Goal: Task Accomplishment & Management: Complete application form

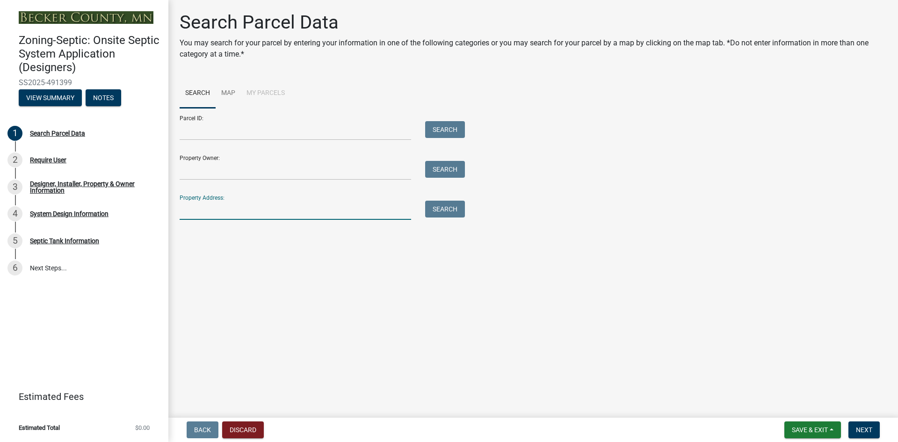
click at [208, 210] on input "Property Address:" at bounding box center [295, 210] width 231 height 19
click at [441, 214] on button "Search" at bounding box center [445, 209] width 40 height 17
click at [224, 209] on input "070128000" at bounding box center [295, 210] width 231 height 19
type input "0"
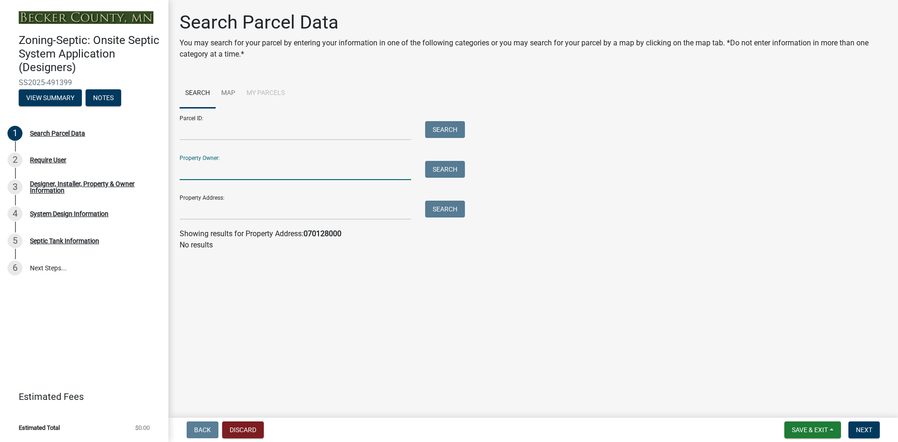
click at [203, 174] on input "Property Owner:" at bounding box center [295, 170] width 231 height 19
click at [451, 173] on button "Search" at bounding box center [445, 169] width 40 height 17
click at [220, 167] on input "070128000" at bounding box center [295, 170] width 231 height 19
type input "0"
click at [207, 203] on input "Property Address:" at bounding box center [295, 210] width 231 height 19
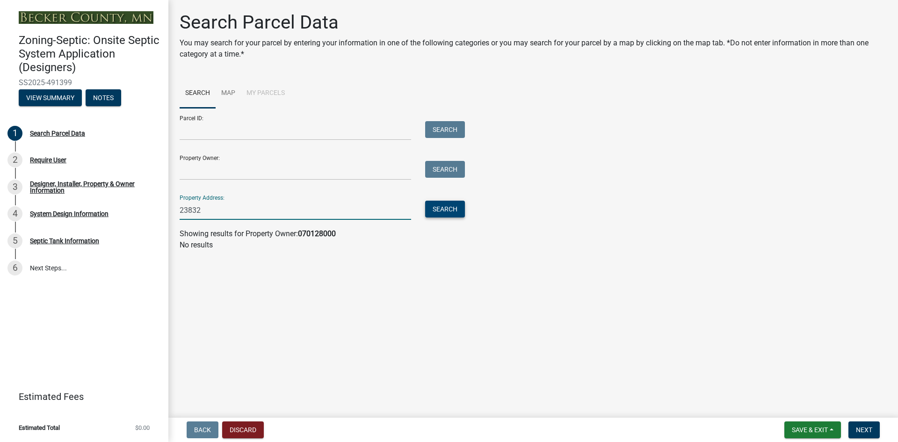
type input "23832"
click at [456, 207] on button "Search" at bounding box center [445, 209] width 40 height 17
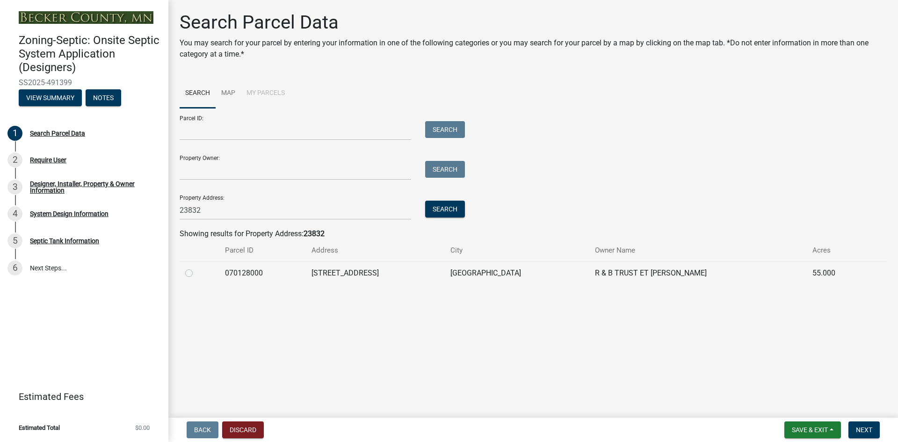
click at [196, 267] on label at bounding box center [196, 267] width 0 height 0
click at [196, 271] on input "radio" at bounding box center [199, 270] width 6 height 6
radio input "true"
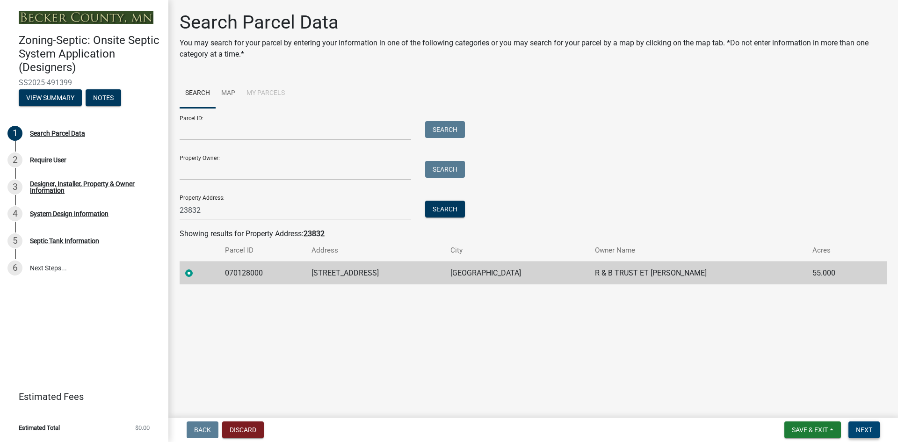
click at [864, 431] on span "Next" at bounding box center [864, 429] width 16 height 7
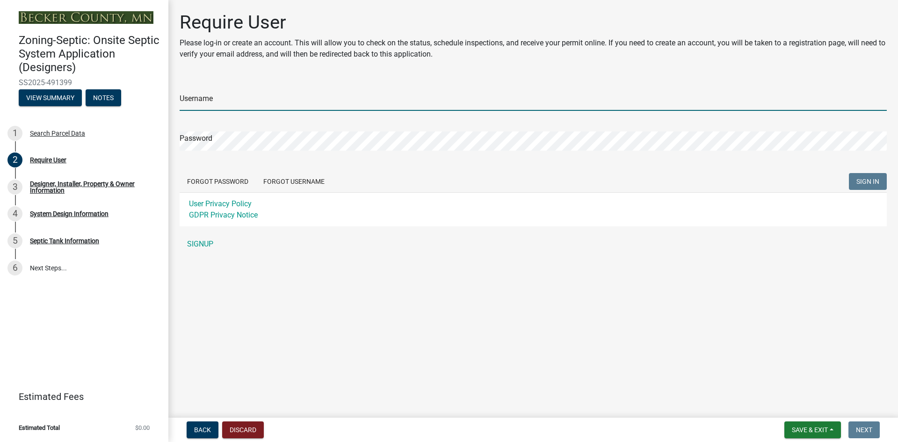
type input "DeweysSepticService"
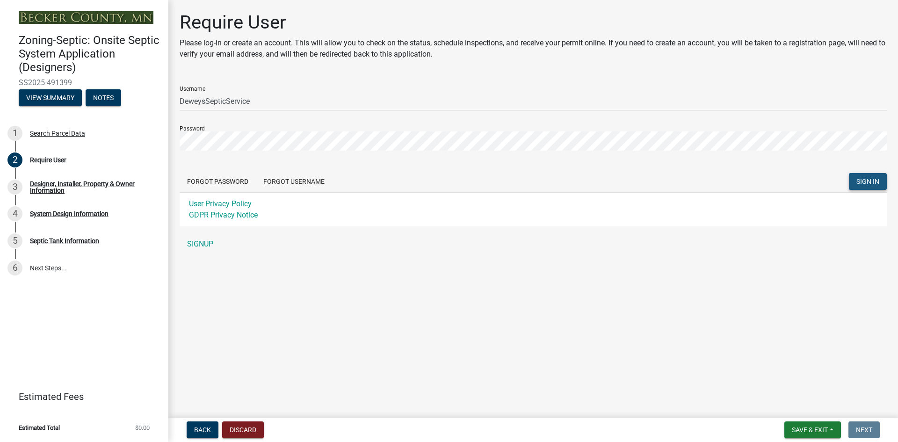
click at [870, 183] on span "SIGN IN" at bounding box center [867, 181] width 23 height 7
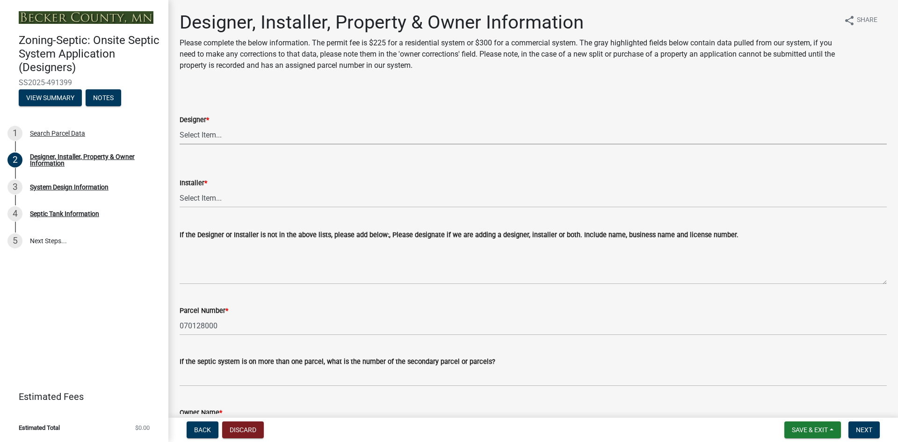
click at [210, 137] on select "Select Item... OTHER – Not listed (please add in next field and we will add to …" at bounding box center [533, 134] width 707 height 19
click at [180, 125] on select "Select Item... OTHER – Not listed (please add in next field and we will add to …" at bounding box center [533, 134] width 707 height 19
select select "d20f406a-04ce-403c-9b5c-eec541744772"
click at [208, 194] on select "Select Item... OTHER – Not listed (please add in next field and we will add to …" at bounding box center [533, 197] width 707 height 19
click at [180, 188] on select "Select Item... OTHER – Not listed (please add in next field and we will add to …" at bounding box center [533, 197] width 707 height 19
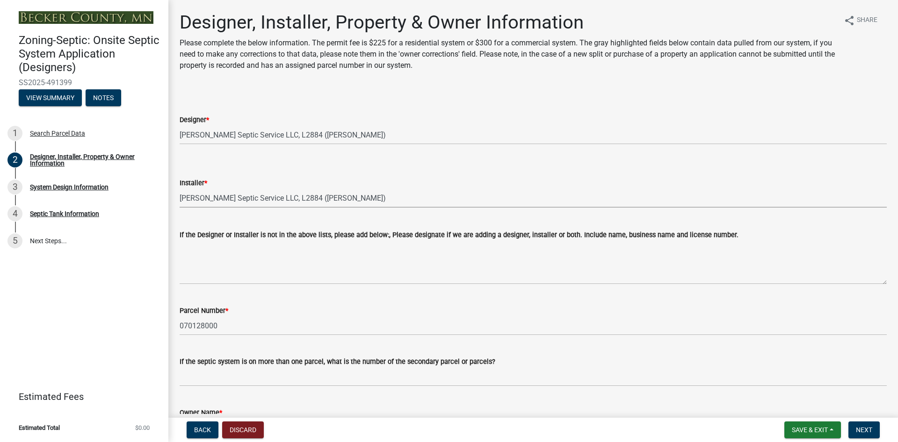
select select "9294db05-6c5b-4c2f-9460-1203ee41efa7"
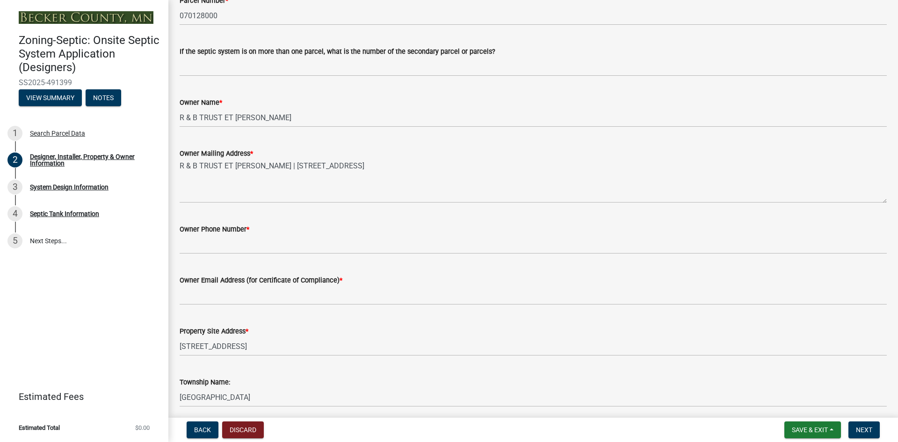
scroll to position [327, 0]
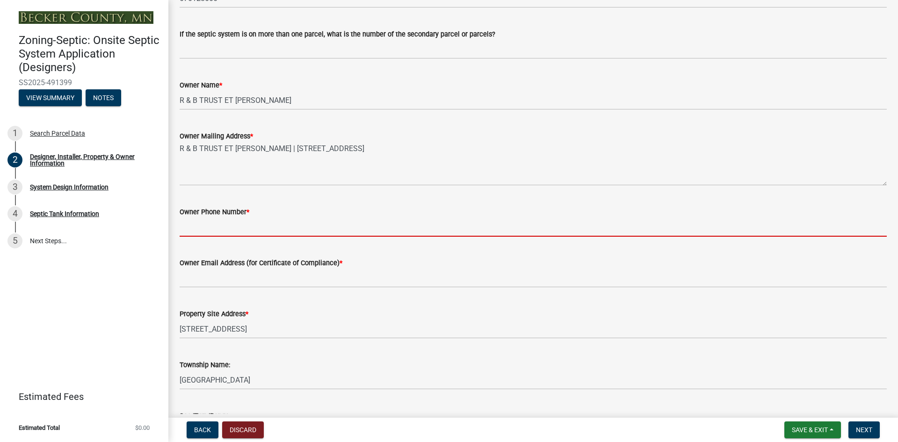
click at [205, 221] on input "Owner Phone Number *" at bounding box center [533, 226] width 707 height 19
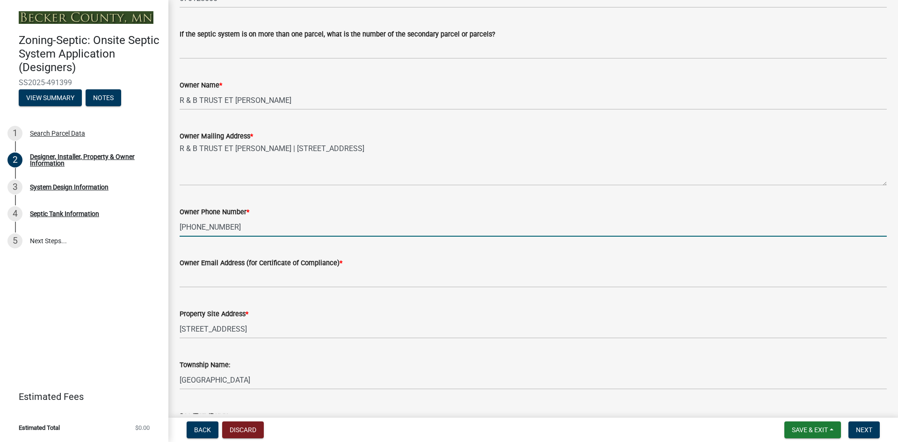
type input "[PHONE_NUMBER]"
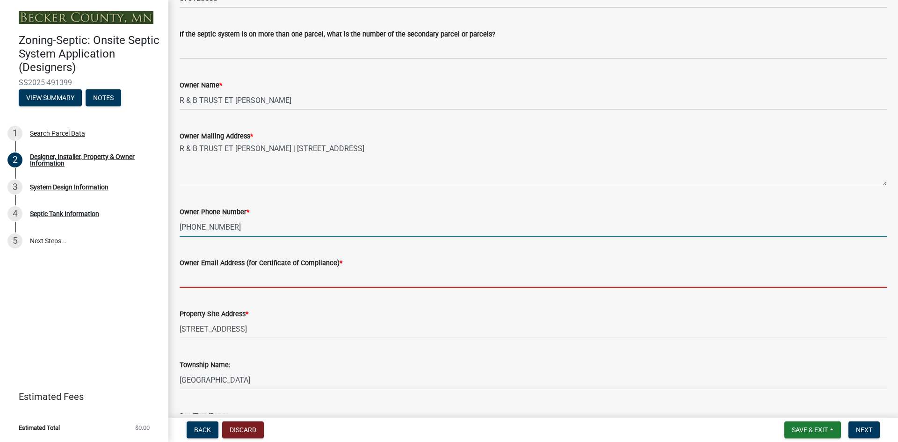
click at [198, 276] on input "Owner Email Address (for Certificate of Compliance) *" at bounding box center [533, 277] width 707 height 19
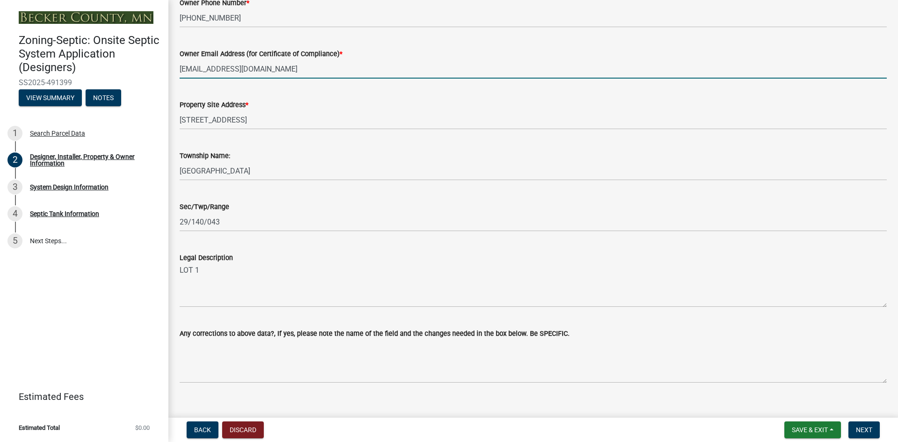
scroll to position [549, 0]
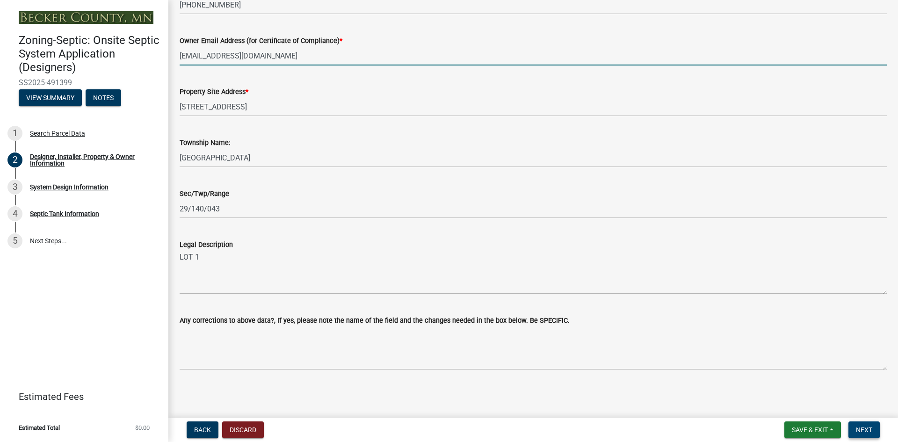
type input "[EMAIL_ADDRESS][DOMAIN_NAME]"
drag, startPoint x: 868, startPoint y: 428, endPoint x: 863, endPoint y: 434, distance: 8.0
click at [866, 428] on span "Next" at bounding box center [864, 429] width 16 height 7
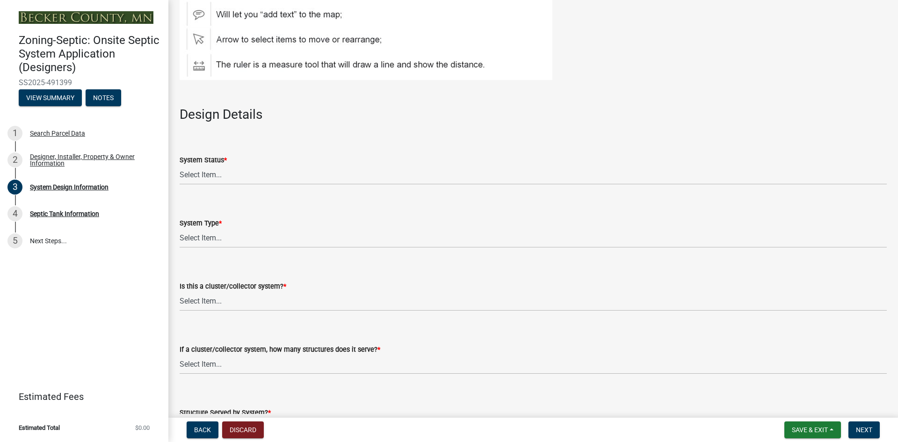
scroll to position [1029, 0]
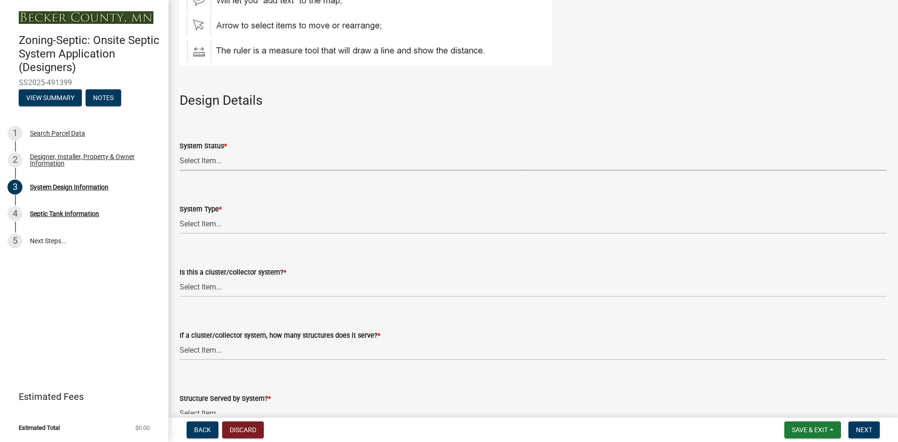
click at [202, 160] on select "Select Item... No Existing System Replacement System Failing System (Cesspool, …" at bounding box center [533, 161] width 707 height 19
click at [180, 152] on select "Select Item... No Existing System Replacement System Failing System (Cesspool, …" at bounding box center [533, 161] width 707 height 19
select select "55497d75-c43f-4635-a730-e0737ce05d56"
click at [201, 227] on select "Select Item... Type I Type II Type III Type IV Type V" at bounding box center [533, 224] width 707 height 19
click at [180, 215] on select "Select Item... Type I Type II Type III Type IV Type V" at bounding box center [533, 224] width 707 height 19
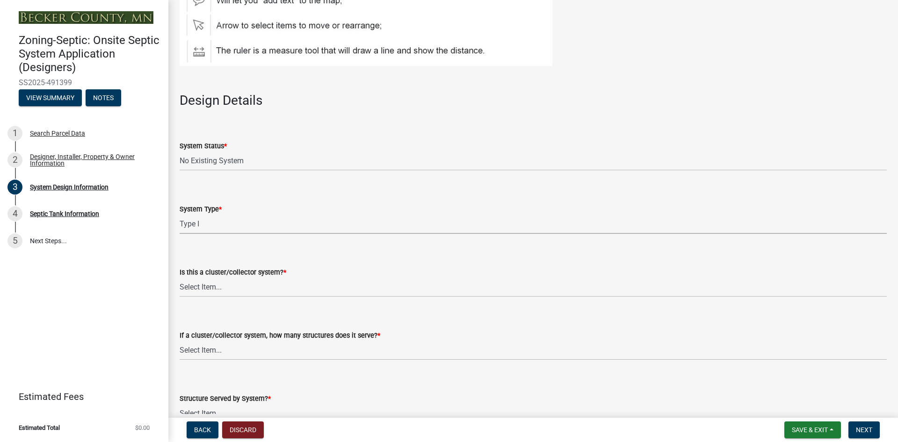
select select "25258e87-3ef9-4f1c-a5f1-75a1d463abfb"
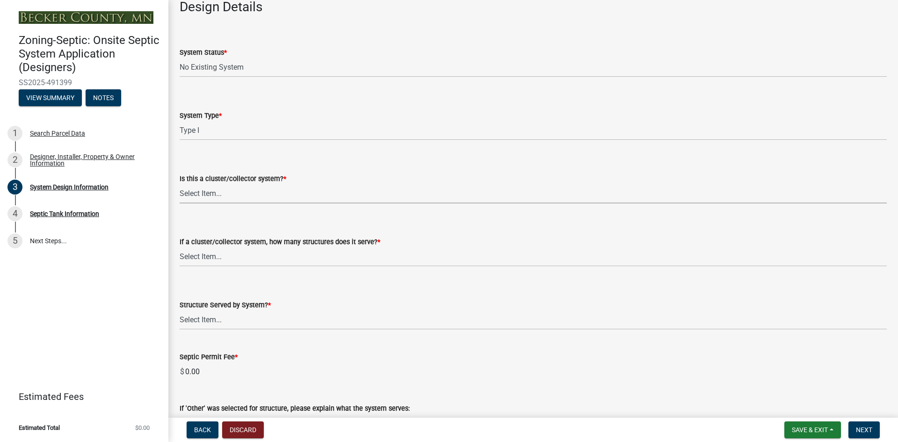
click at [207, 198] on select "Select Item... Yes No" at bounding box center [533, 193] width 707 height 19
click at [180, 184] on select "Select Item... Yes No" at bounding box center [533, 193] width 707 height 19
select select "011fbff4-a41d-4a75-9bd8-71c7e6c69e0d"
click at [219, 253] on select "Select Item... Not a cluster/collector system 1 2 3 4 5 6 7 8 9 10" at bounding box center [533, 256] width 707 height 19
click at [180, 247] on select "Select Item... Not a cluster/collector system 1 2 3 4 5 6 7 8 9 10" at bounding box center [533, 256] width 707 height 19
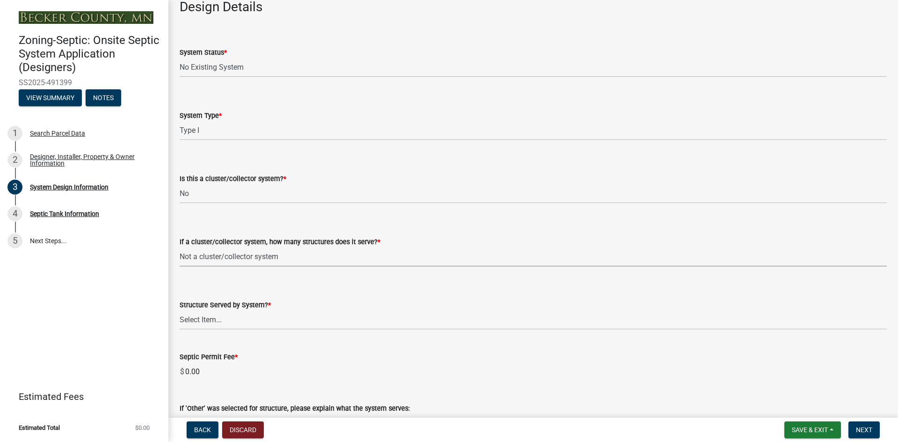
select select "85fdfef2-2683-4311-b5d5-5505f6411127"
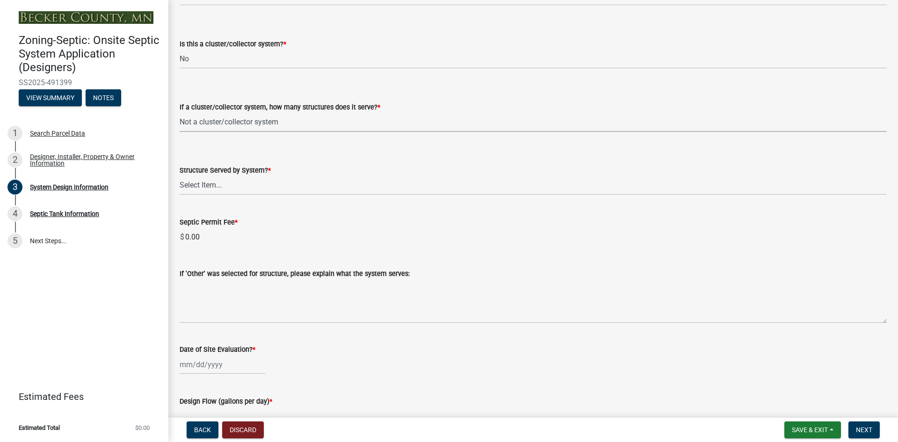
scroll to position [1263, 0]
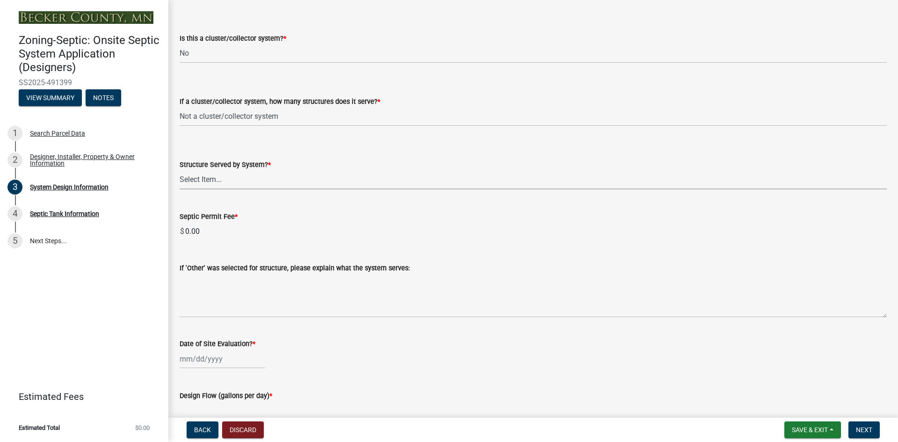
click at [215, 180] on select "Select Item... Commercial Resort Commercial - Non Resort Other Full-Time Dwelli…" at bounding box center [533, 179] width 707 height 19
click at [180, 170] on select "Select Item... Commercial Resort Commercial - Non Resort Other Full-Time Dwelli…" at bounding box center [533, 179] width 707 height 19
select select "d95a9312-c8a1-4ec7-8581-25dbcf440a1f"
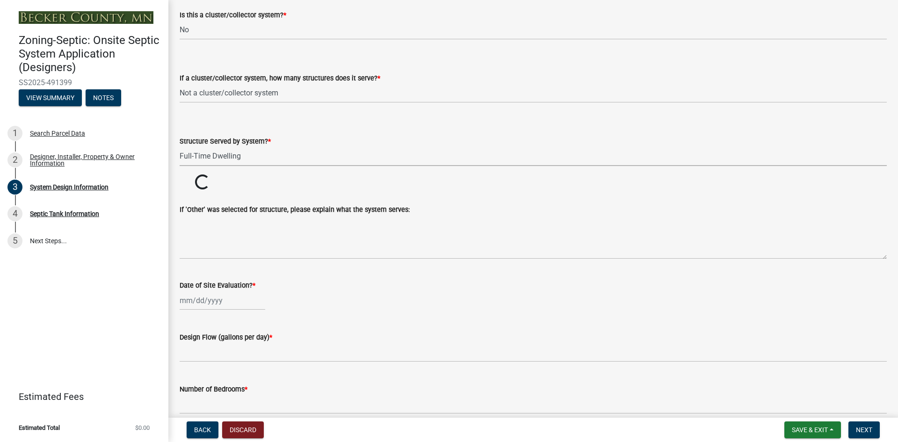
scroll to position [1309, 0]
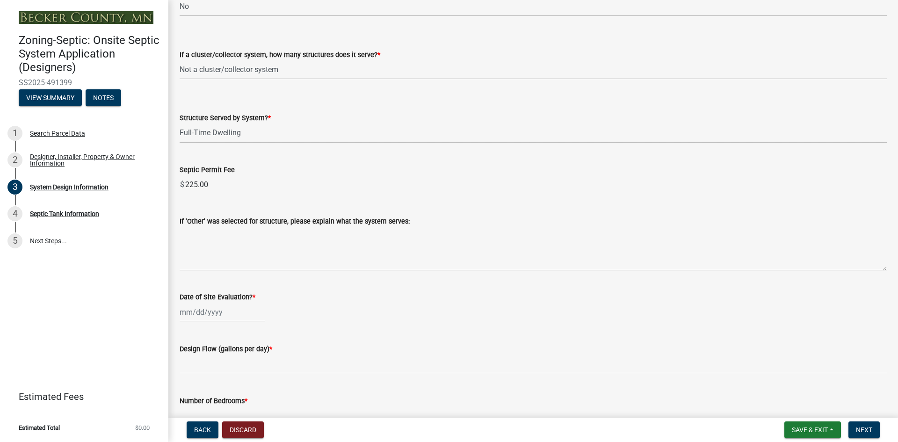
click at [206, 309] on div at bounding box center [223, 312] width 86 height 19
select select "10"
select select "2025"
click at [190, 188] on span "Previous month" at bounding box center [189, 187] width 7 height 7
select select "9"
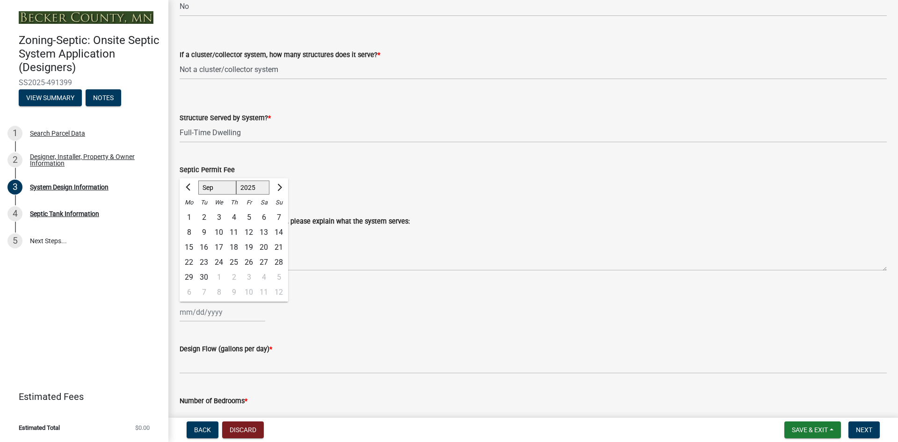
click at [265, 244] on div "20" at bounding box center [263, 247] width 15 height 15
type input "[DATE]"
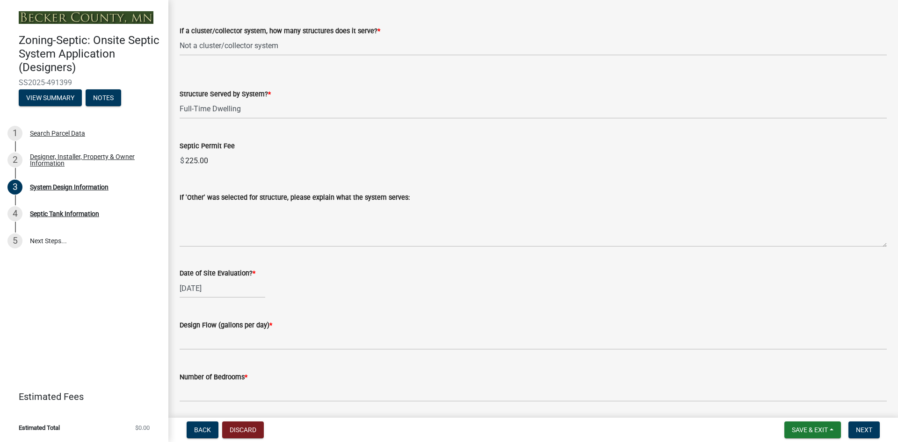
scroll to position [1356, 0]
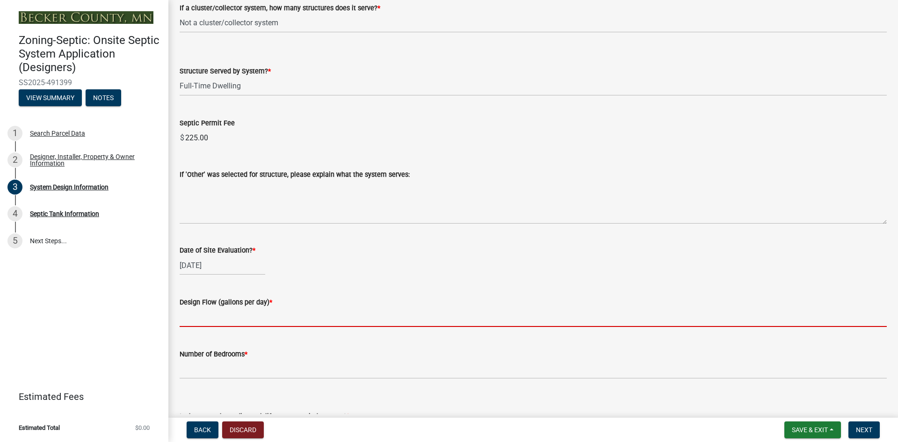
click at [198, 314] on input "text" at bounding box center [533, 317] width 707 height 19
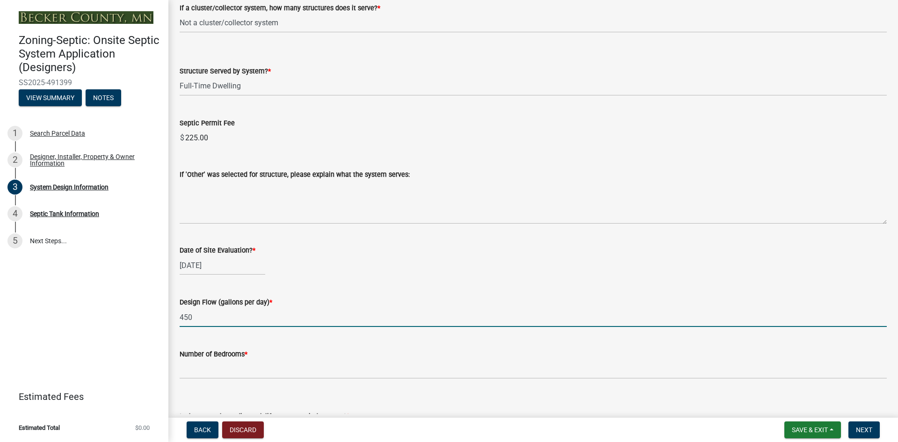
scroll to position [1403, 0]
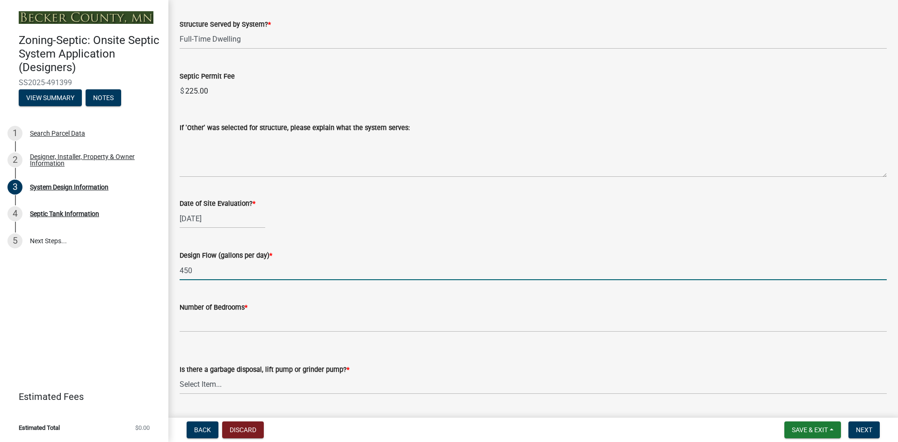
type input "450"
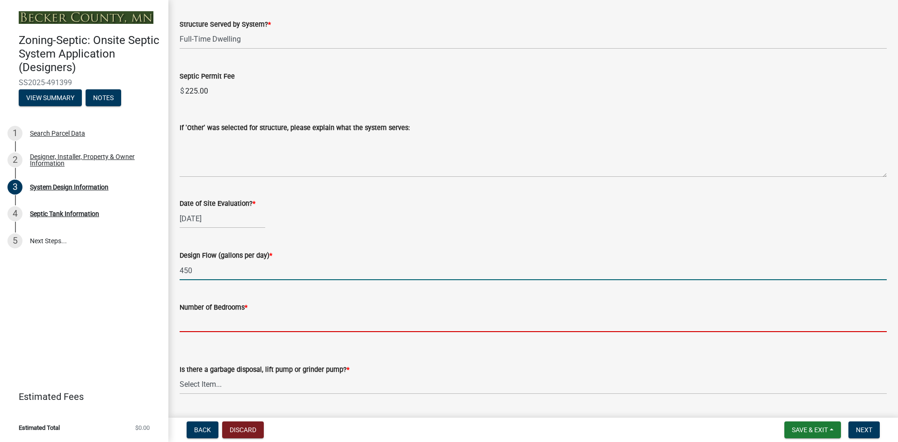
click at [197, 318] on input "Number of Bedrooms *" at bounding box center [533, 322] width 707 height 19
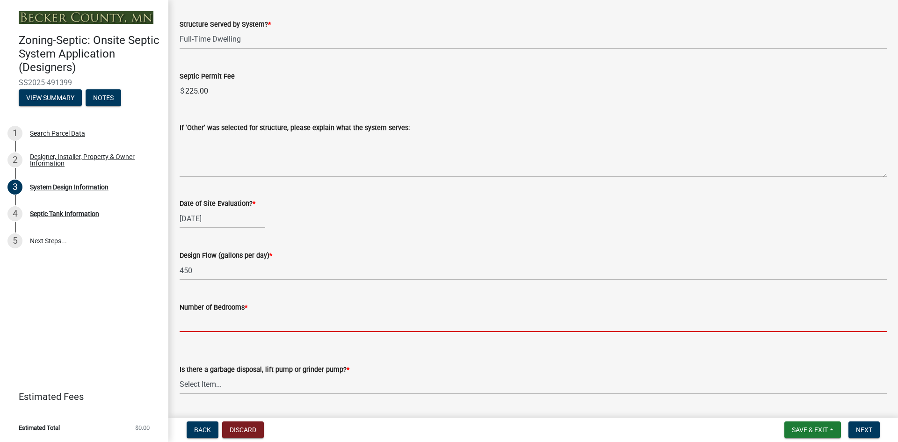
type input "2"
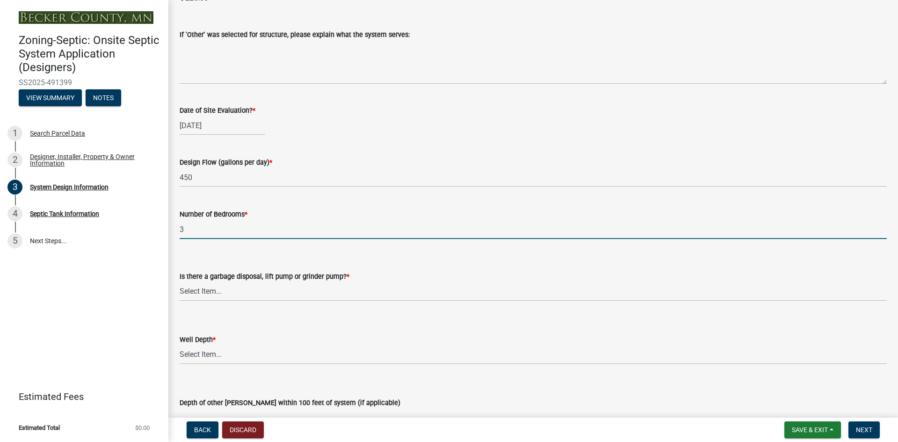
scroll to position [1496, 0]
type input "3"
click at [197, 291] on select "Select Item... Yes No" at bounding box center [533, 291] width 707 height 19
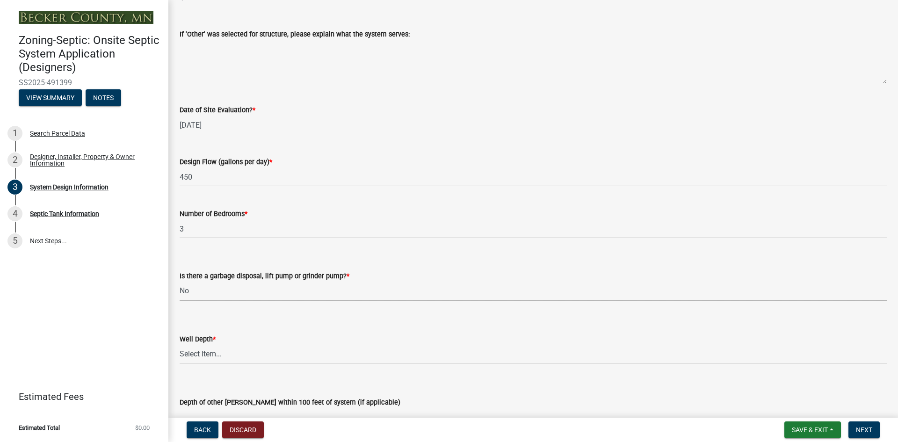
click at [180, 282] on select "Select Item... Yes No" at bounding box center [533, 291] width 707 height 19
select select "ba735beb-519e-40f0-ae20-62d65fc4c46b"
click at [195, 352] on select "Select Item... Deep Well Shallow Well Well not yet installed - To be drilled No…" at bounding box center [533, 354] width 707 height 19
click at [180, 345] on select "Select Item... Deep Well Shallow Well Well not yet installed - To be drilled No…" at bounding box center [533, 354] width 707 height 19
select select "ef698bf5-6172-44c1-9ffb-522c07469aed"
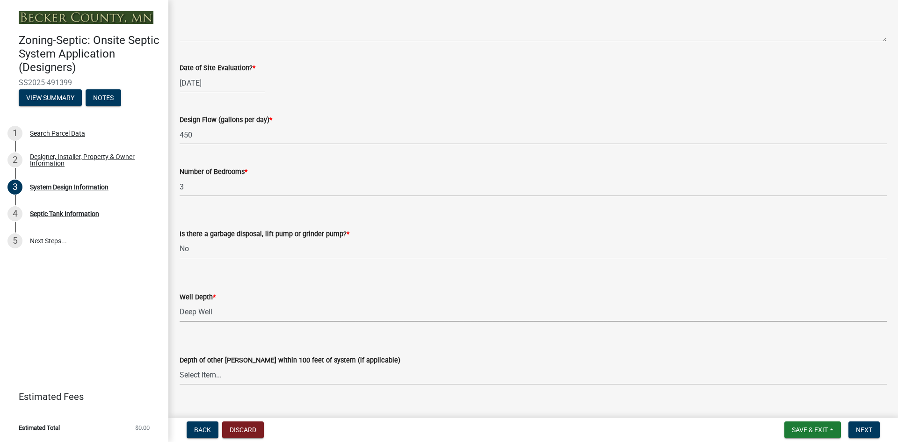
scroll to position [1590, 0]
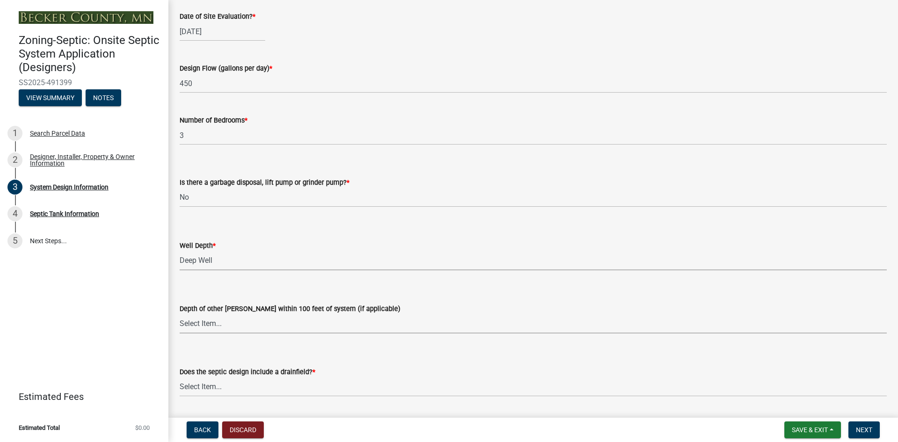
click at [200, 318] on select "Select Item... Deep Well Shallow Well No other [PERSON_NAME]" at bounding box center [533, 323] width 707 height 19
click at [180, 314] on select "Select Item... Deep Well Shallow Well No other [PERSON_NAME]" at bounding box center [533, 323] width 707 height 19
select select "384fc250-a67e-4e5e-a6e0-19116deb63e7"
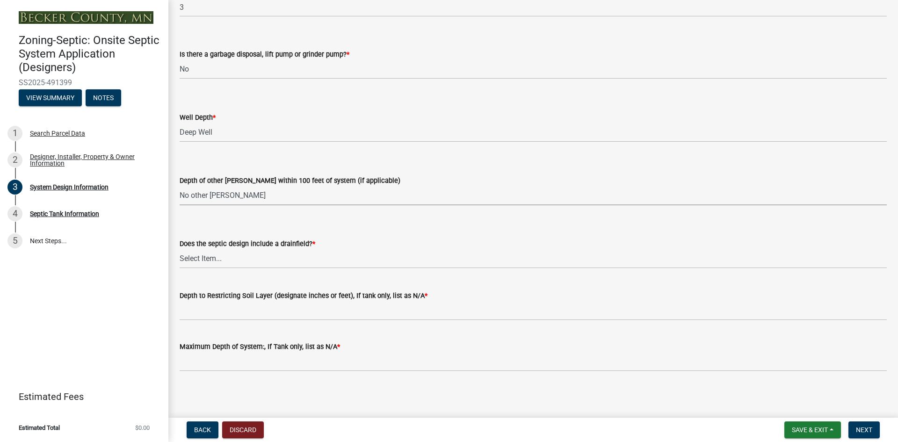
scroll to position [1719, 0]
click at [225, 252] on select "Select Item... Yes No Existing - COC must by submitted" at bounding box center [533, 257] width 707 height 19
click at [180, 248] on select "Select Item... Yes No Existing - COC must by submitted" at bounding box center [533, 257] width 707 height 19
click at [192, 255] on select "Select Item... Yes No Existing - COC must by submitted" at bounding box center [533, 257] width 707 height 19
click at [180, 248] on select "Select Item... Yes No Existing - COC must by submitted" at bounding box center [533, 257] width 707 height 19
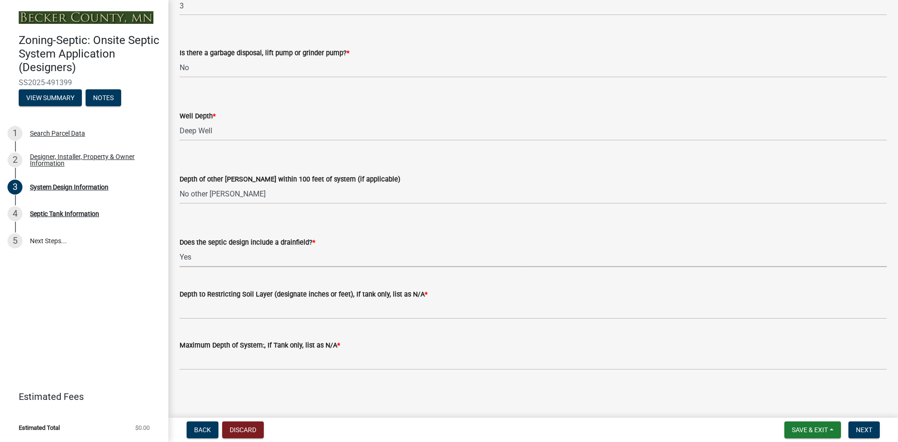
select select "a0c59fcd-b61c-4c3a-90a8-e70849750c47"
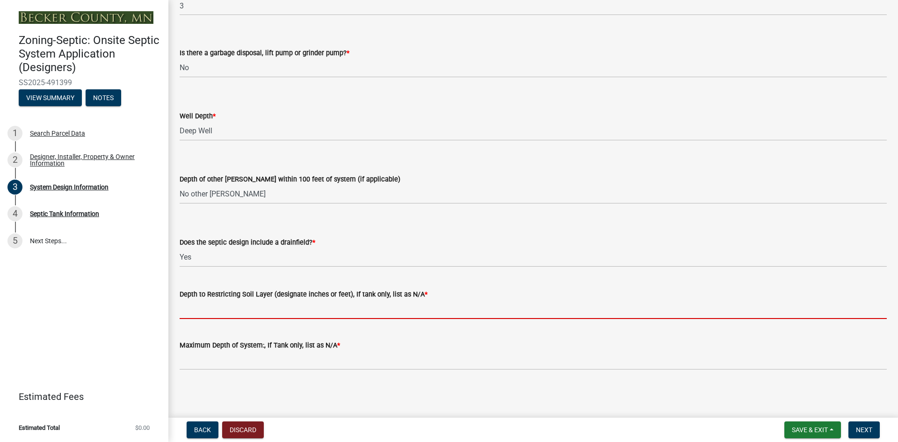
click at [205, 305] on input "Depth to Restricting Soil Layer (designate inches or feet), If tank only, list …" at bounding box center [533, 309] width 707 height 19
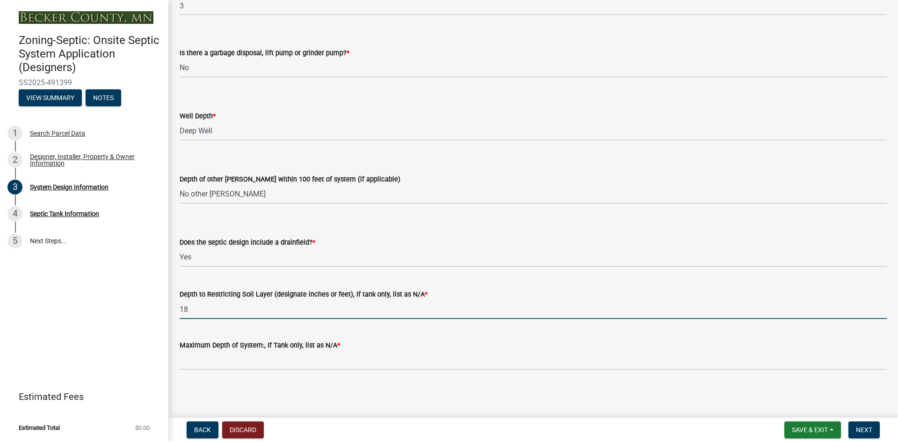
type input "18"
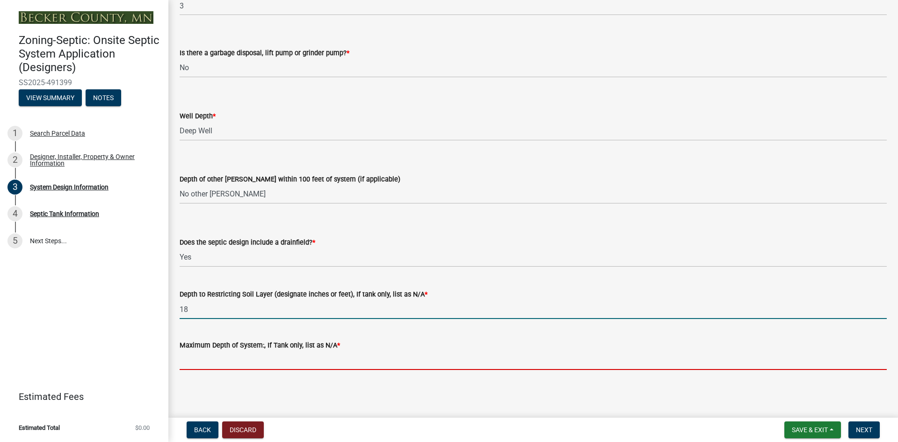
click at [244, 361] on input "Maximum Depth of System:, If Tank only, list as N/A *" at bounding box center [533, 360] width 707 height 19
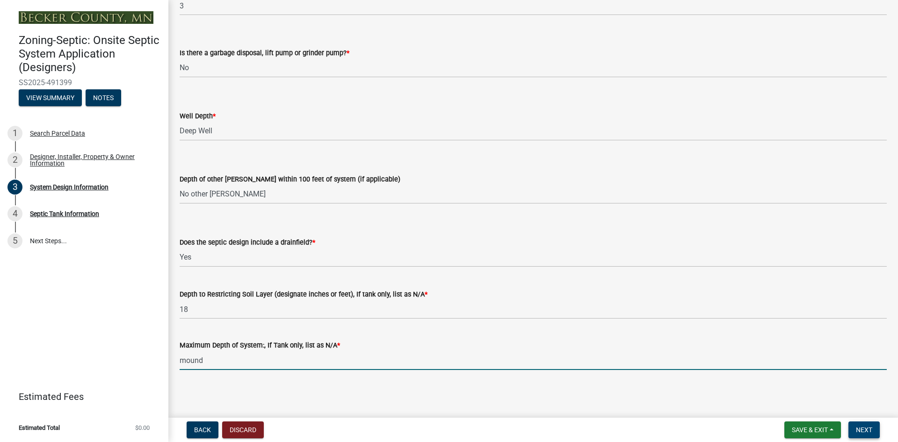
type input "mound"
click at [858, 430] on span "Next" at bounding box center [864, 429] width 16 height 7
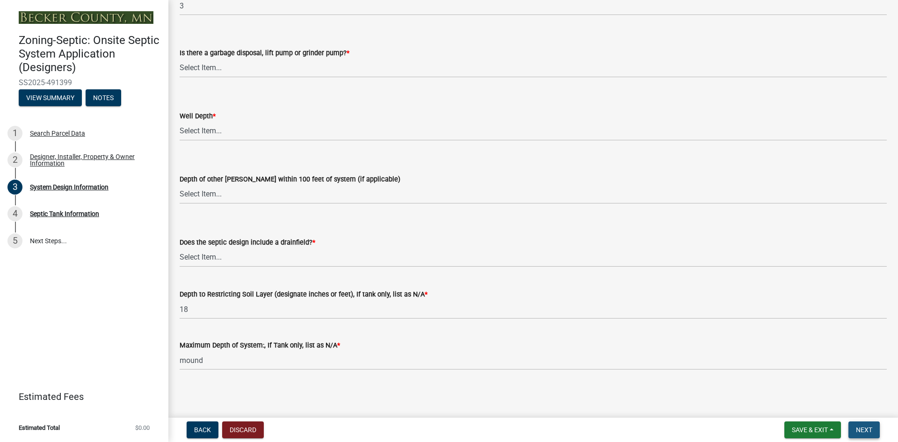
scroll to position [0, 0]
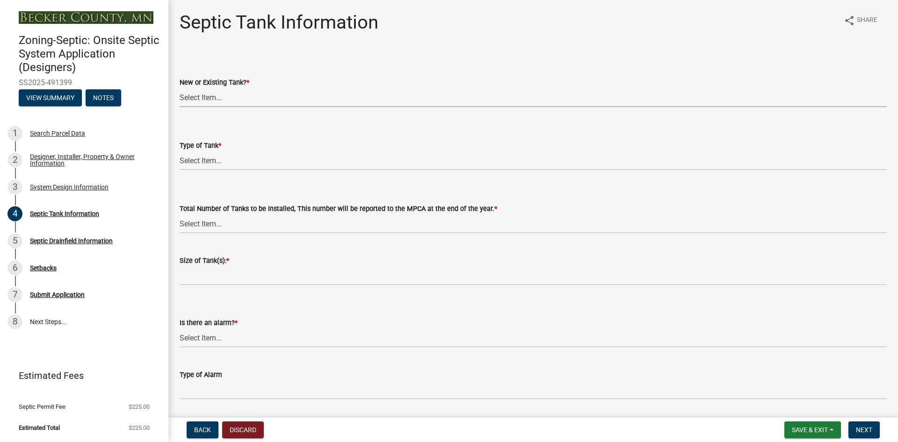
click at [204, 97] on select "Select Item... New Existing Both -New and Existing Tank" at bounding box center [533, 97] width 707 height 19
click at [180, 88] on select "Select Item... New Existing Both -New and Existing Tank" at bounding box center [533, 97] width 707 height 19
select select "f9fbe67c-c1cf-4a63-8ad4-799ce56b7f21"
click at [206, 156] on select "Select Item... Single Septic Tank Compartmented Tank Single Tank plus Compartme…" at bounding box center [533, 160] width 707 height 19
click at [180, 151] on select "Select Item... Single Septic Tank Compartmented Tank Single Tank plus Compartme…" at bounding box center [533, 160] width 707 height 19
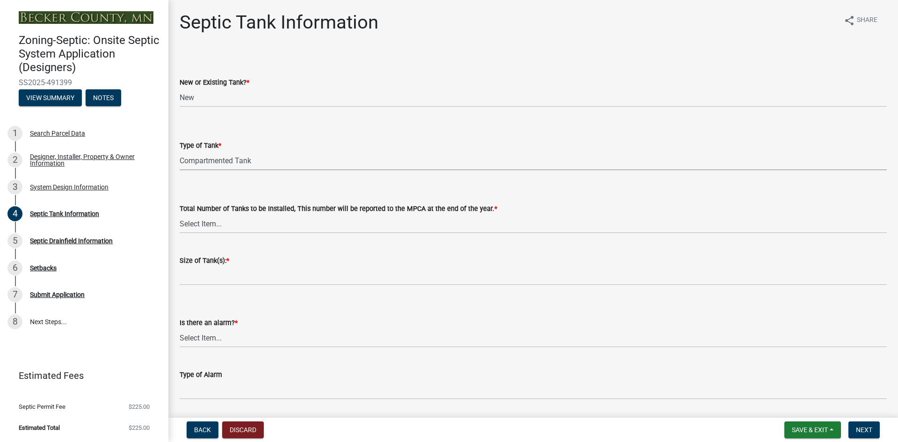
select select "8af00ff6-ccdf-43a1-aa9f-9d195177e029"
click at [208, 221] on select "Select Item... 0 1 2 3 4" at bounding box center [533, 223] width 707 height 19
click at [180, 214] on select "Select Item... 0 1 2 3 4" at bounding box center [533, 223] width 707 height 19
select select "52556460-45fa-4026-a6c2-c70bb0823cb5"
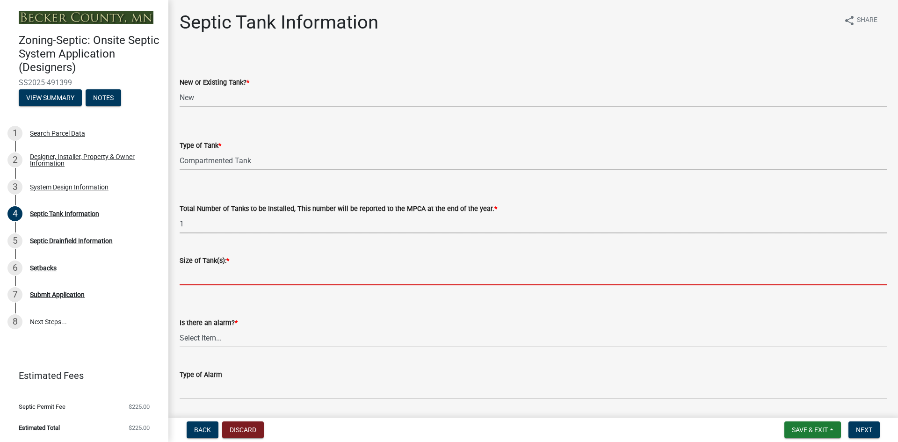
click at [202, 280] on input "Size of Tank(s): *" at bounding box center [533, 275] width 707 height 19
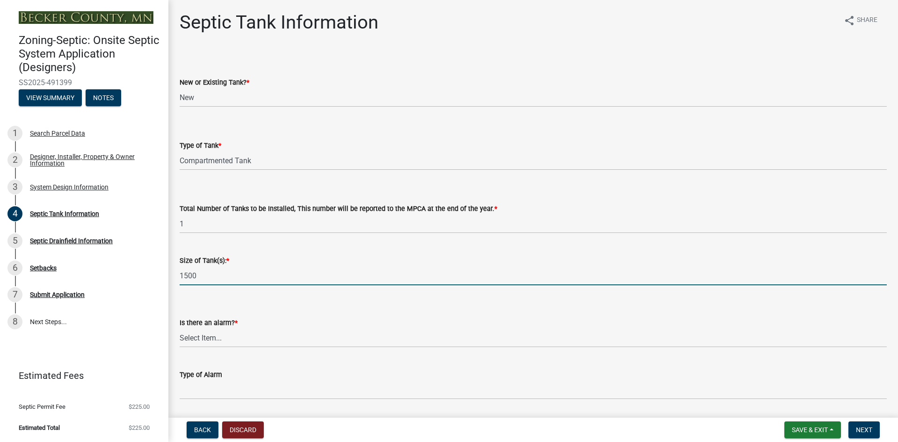
type input "1500"
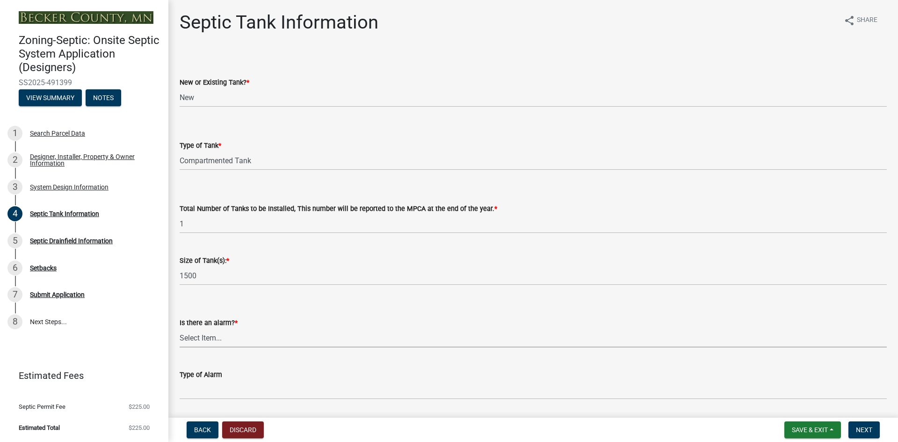
click at [231, 334] on select "Select Item... Yes No" at bounding box center [533, 337] width 707 height 19
click at [180, 328] on select "Select Item... Yes No" at bounding box center [533, 337] width 707 height 19
select select "c84d9e4c-2287-4d2e-9ef7-9874a7456ee3"
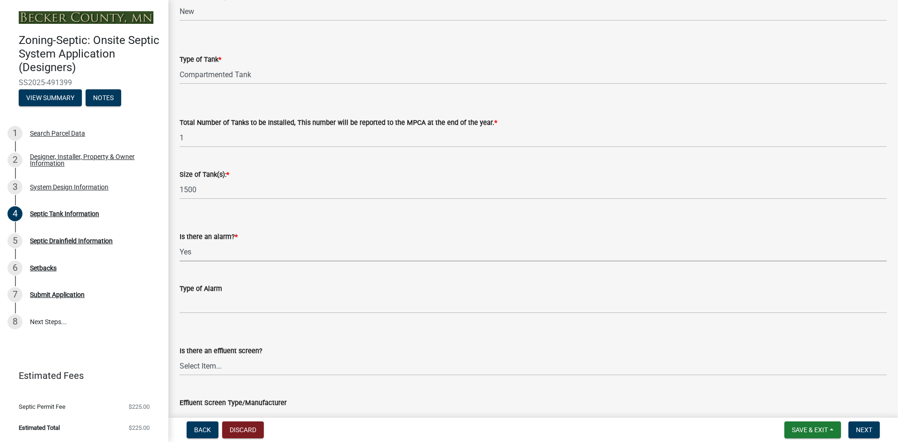
scroll to position [94, 0]
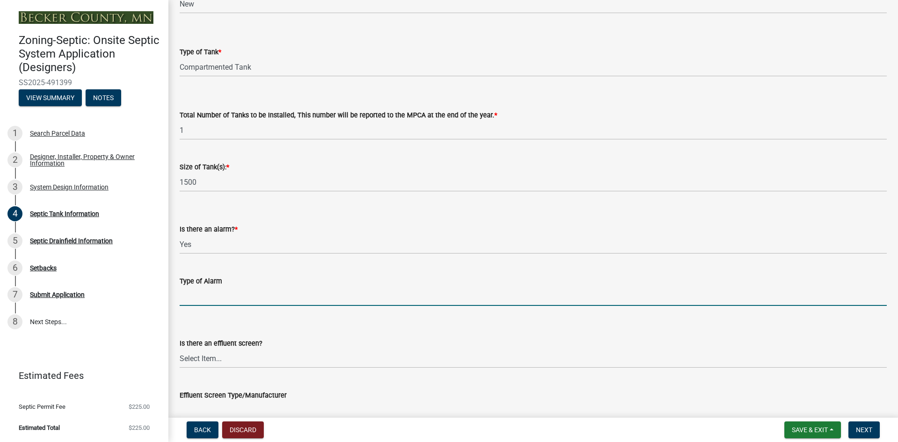
drag, startPoint x: 216, startPoint y: 292, endPoint x: 215, endPoint y: 300, distance: 8.5
click at [216, 292] on input "Type of Alarm" at bounding box center [533, 296] width 707 height 19
type input "indoor"
click at [213, 360] on select "Select Item... Yes No" at bounding box center [533, 358] width 707 height 19
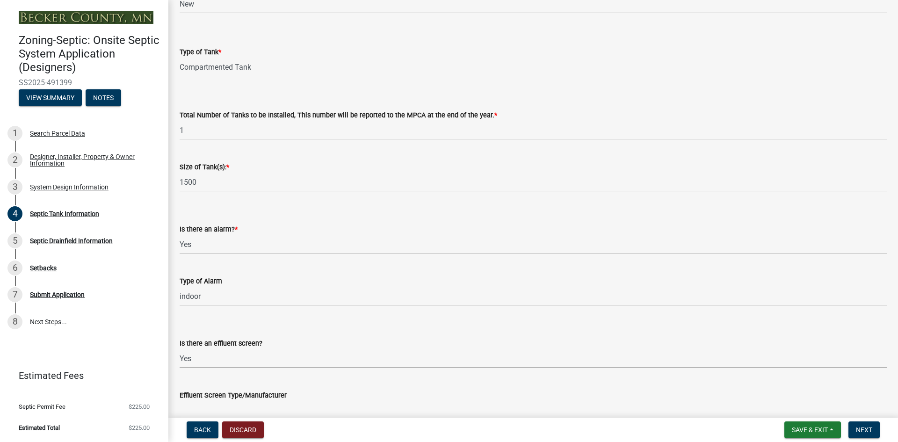
click at [180, 349] on select "Select Item... Yes No" at bounding box center [533, 358] width 707 height 19
select select "1aae01aa-140b-4eb5-b041-885c26cb6aa8"
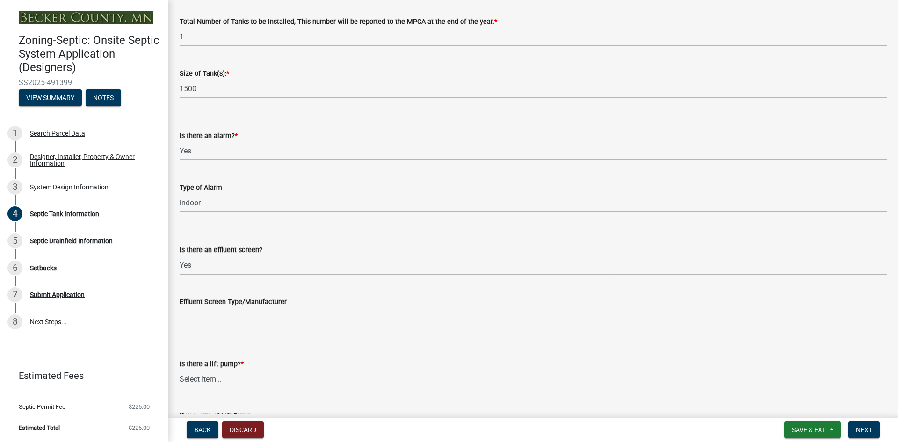
click at [213, 319] on input "Effluent Screen Type/Manufacturer" at bounding box center [533, 316] width 707 height 19
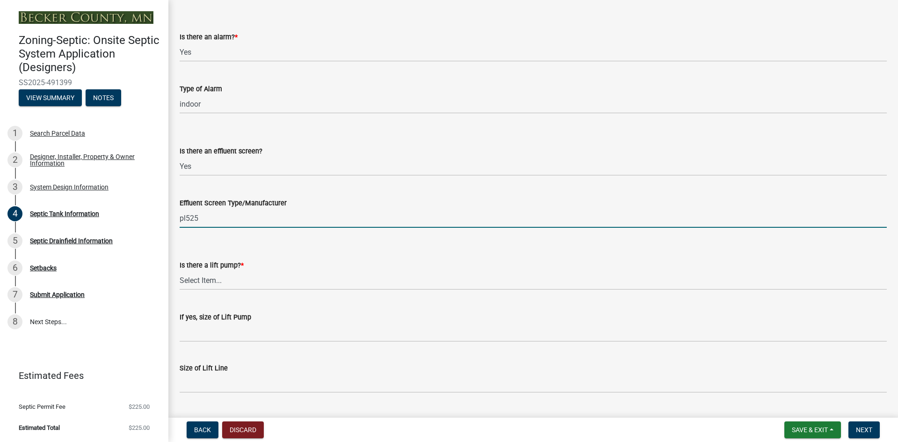
scroll to position [309, 0]
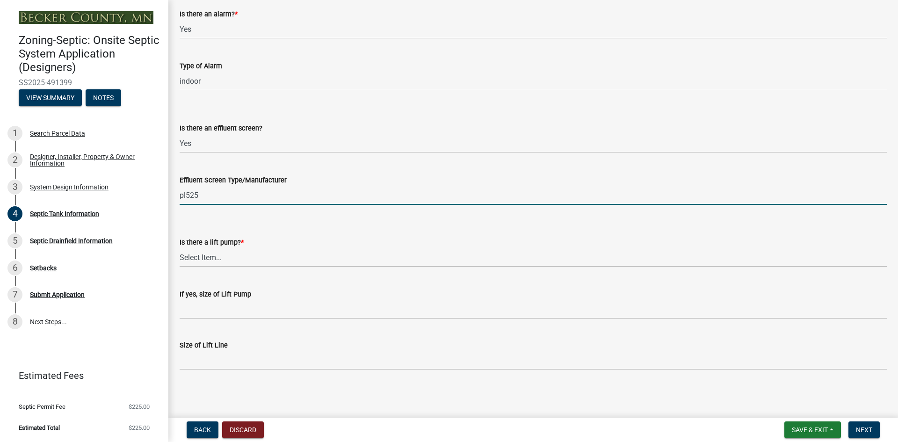
type input "pl525"
click at [227, 256] on select "Select Item... Yes No" at bounding box center [533, 257] width 707 height 19
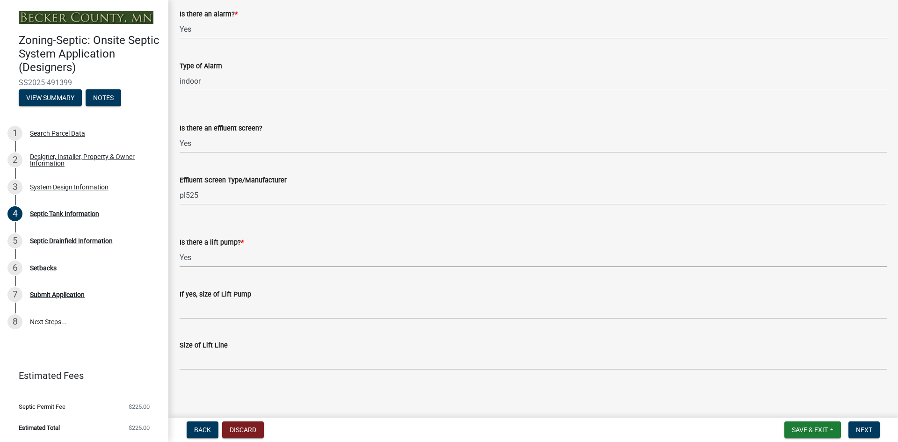
click at [180, 248] on select "Select Item... Yes No" at bounding box center [533, 257] width 707 height 19
select select "7b57e397-6881-49c8-9b87-e40bdbeb8239"
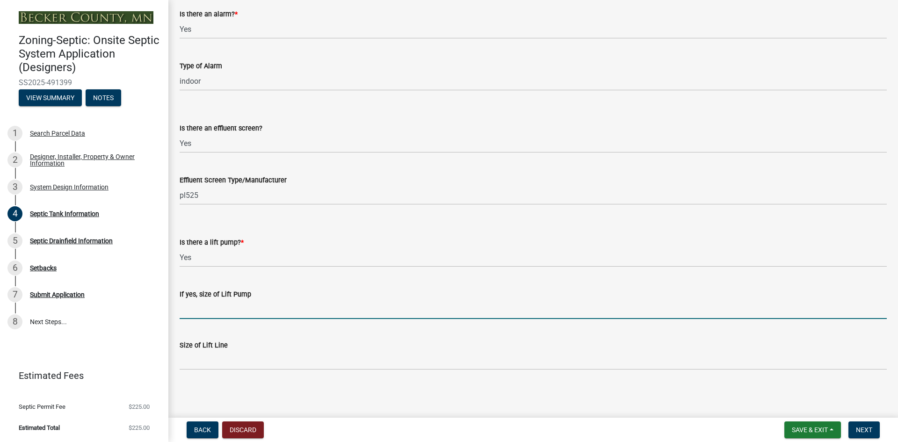
click at [201, 313] on input "If yes, size of Lift Pump" at bounding box center [533, 309] width 707 height 19
type input "Goulds weo311m"
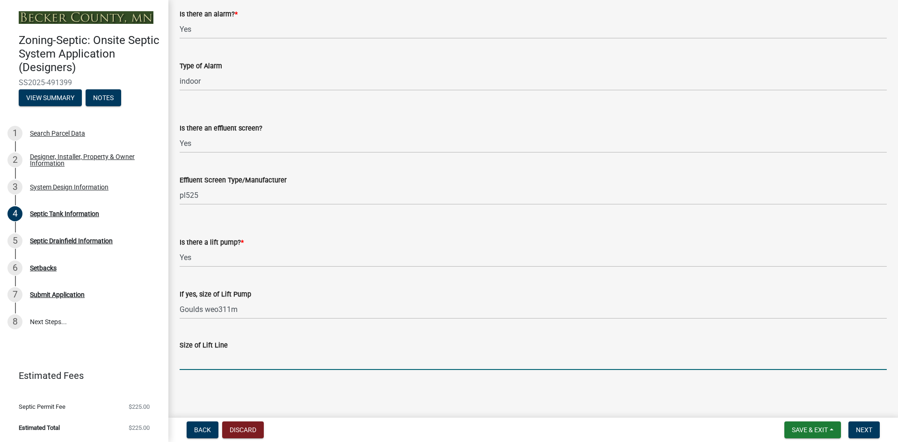
click at [225, 363] on input "Size of Lift Line" at bounding box center [533, 360] width 707 height 19
type input "2"
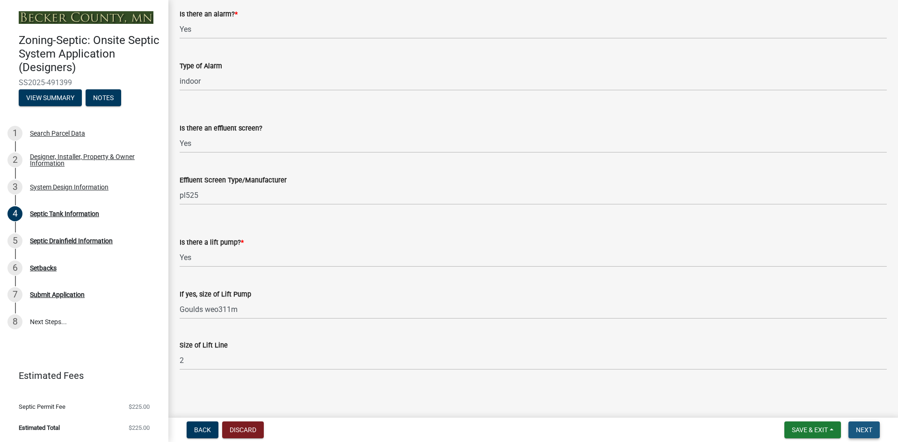
click at [866, 426] on span "Next" at bounding box center [864, 429] width 16 height 7
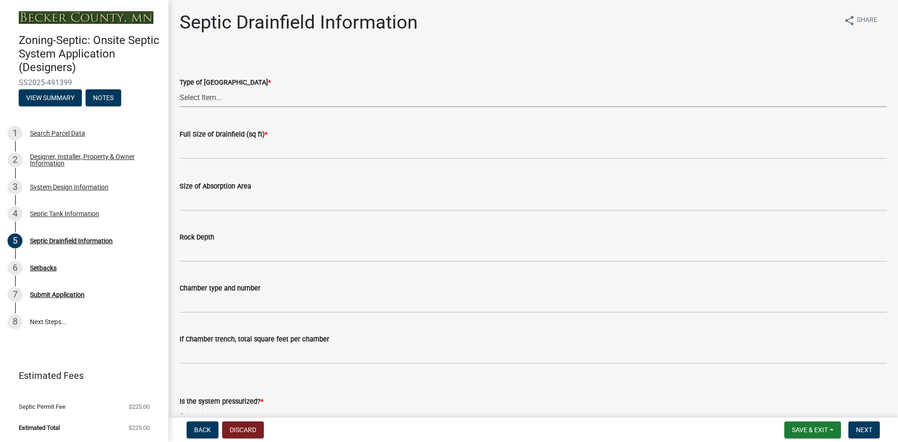
click at [201, 92] on select "Select Item... Chamber Trench Rock Trench Gravelless Mound Pressure Bed Seepage…" at bounding box center [533, 97] width 707 height 19
click at [180, 88] on select "Select Item... Chamber Trench Rock Trench Gravelless Mound Pressure Bed Seepage…" at bounding box center [533, 97] width 707 height 19
select select "757b77d3-357c-421c-8450-4fc78db4eecb"
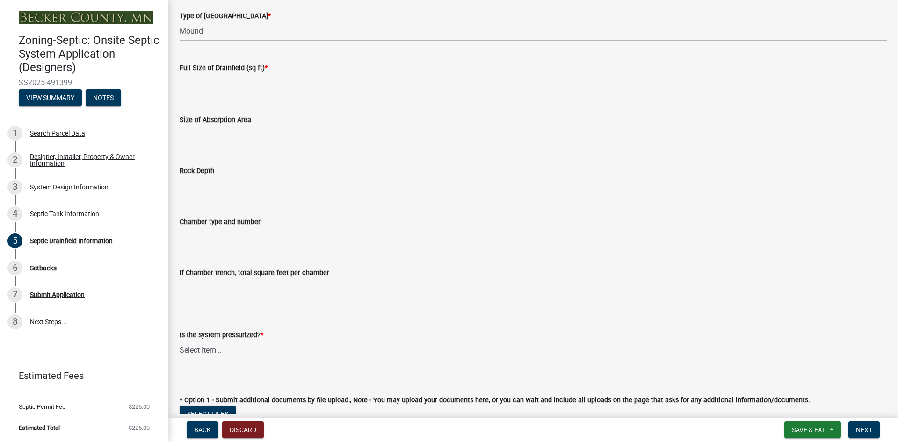
scroll to position [94, 0]
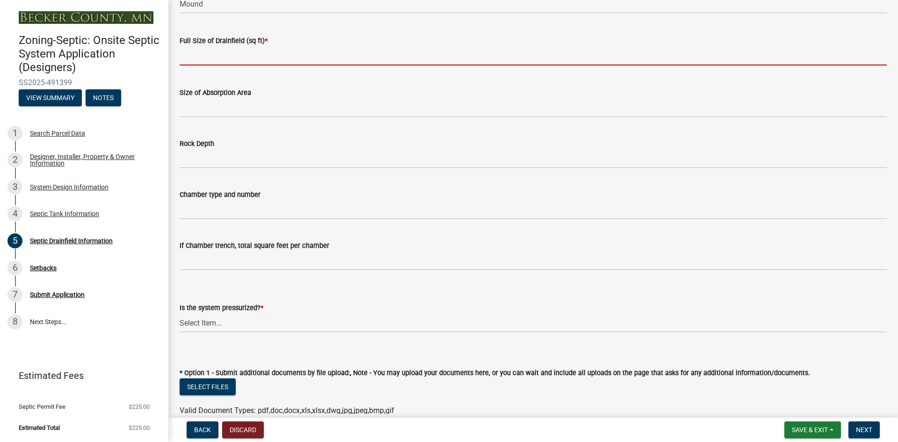
click at [213, 57] on input "text" at bounding box center [533, 55] width 707 height 19
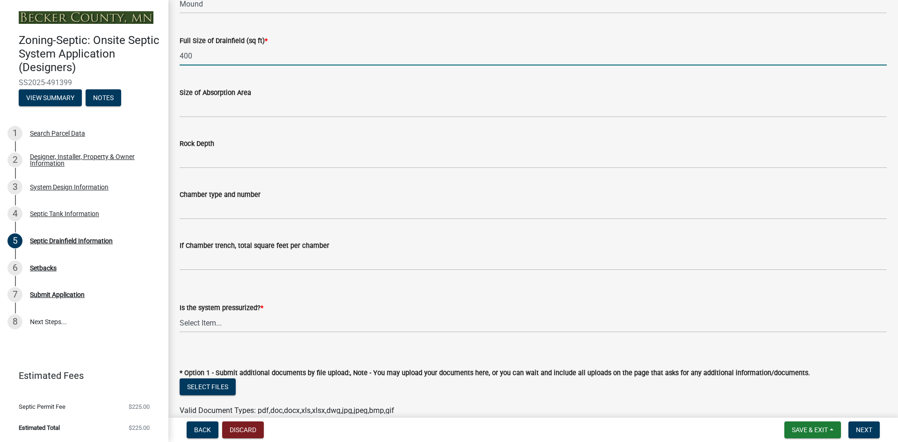
type input "400"
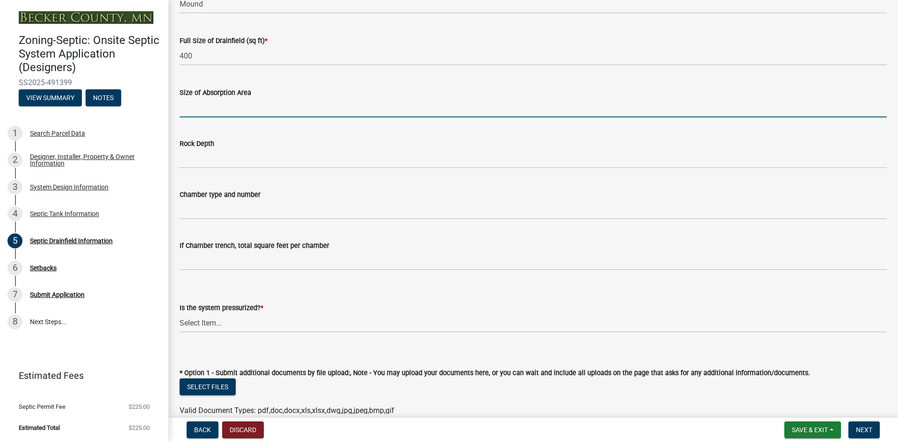
click at [204, 114] on input "Size of Absorption Area" at bounding box center [533, 107] width 707 height 19
type input "20"
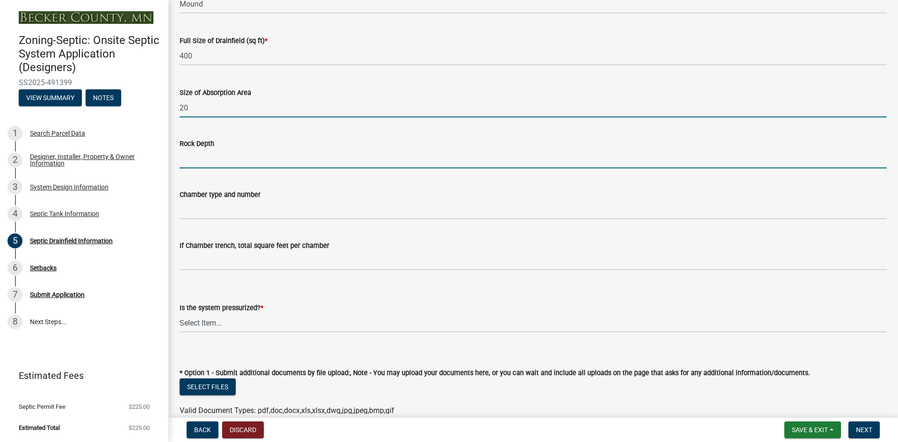
click at [204, 163] on input "Rock Depth" at bounding box center [533, 158] width 707 height 19
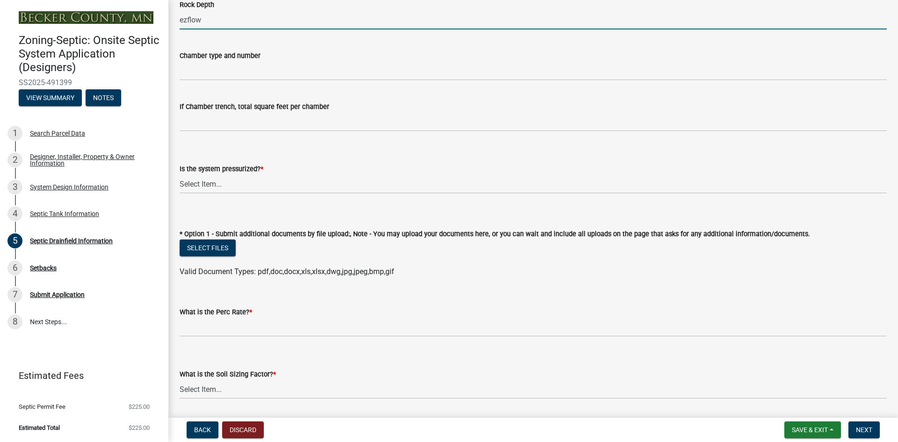
scroll to position [234, 0]
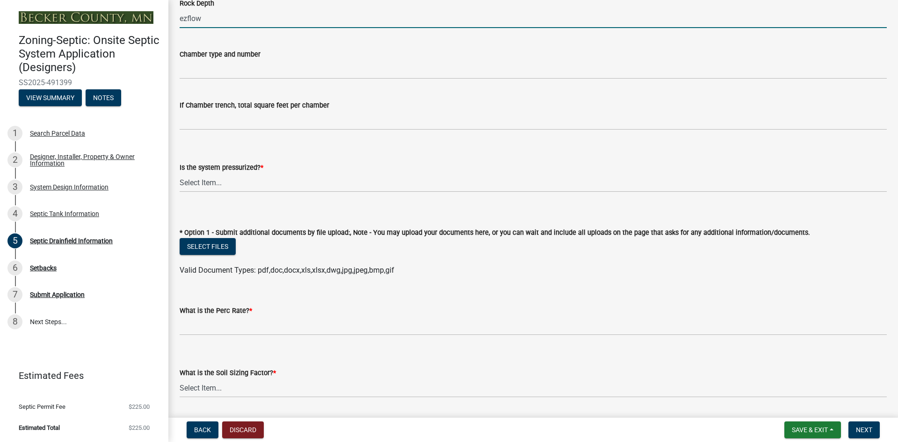
type input "ezflow"
click at [205, 182] on select "Select Item... Yes No" at bounding box center [533, 182] width 707 height 19
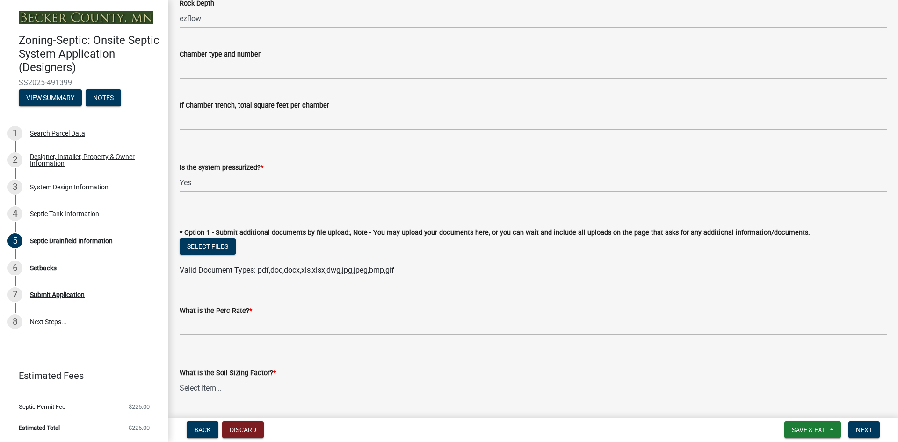
click at [180, 173] on select "Select Item... Yes No" at bounding box center [533, 182] width 707 height 19
select select "366d546d-8bc3-42fb-bca7-8a9455861f61"
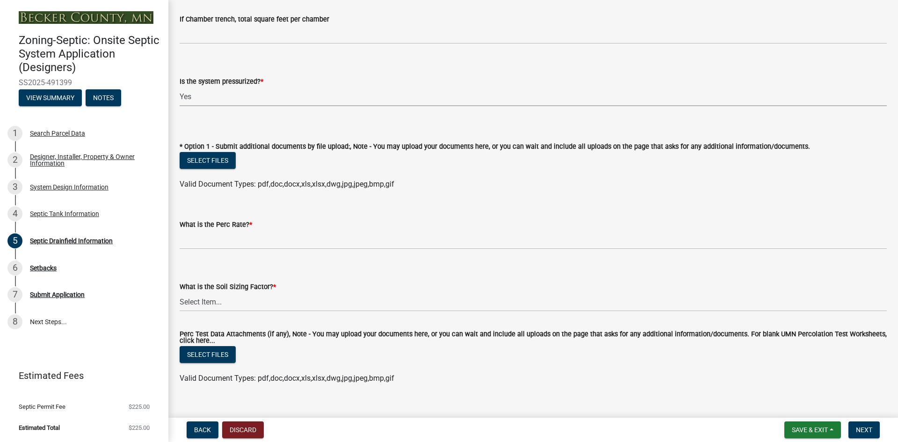
scroll to position [327, 0]
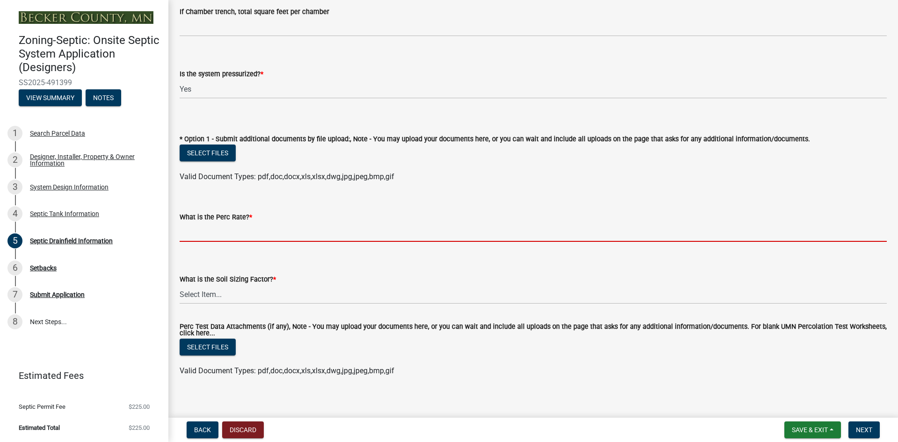
click at [207, 223] on input "What is the Perc Rate? *" at bounding box center [533, 232] width 707 height 19
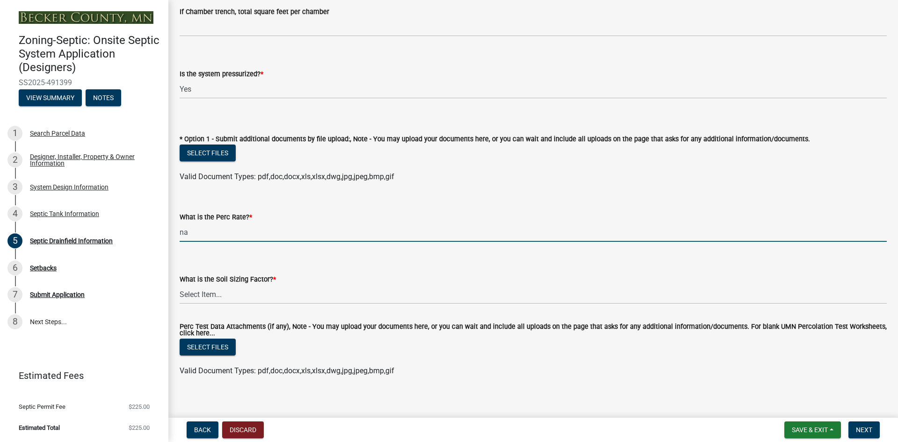
type input "na"
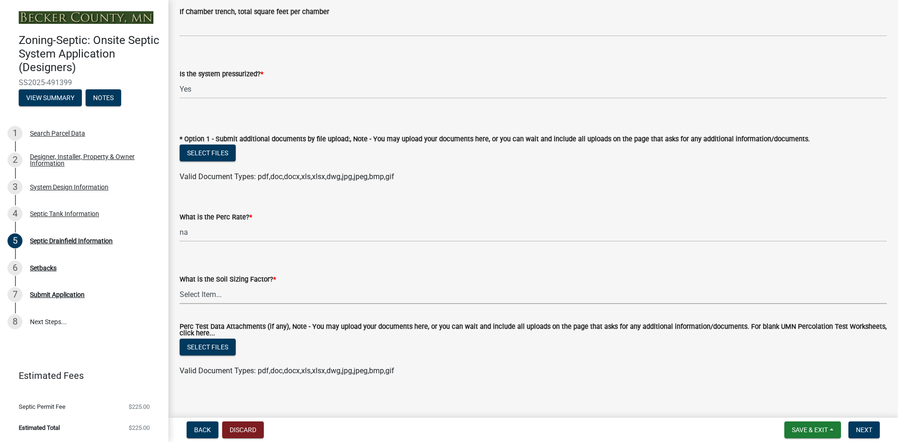
click at [185, 289] on select "Select Item... 0.00 0.24 0.45 0.50 0.60 0.78 .83 1.27 1.67" at bounding box center [533, 294] width 707 height 19
click at [180, 285] on select "Select Item... 0.00 0.24 0.45 0.50 0.60 0.78 .83 1.27 1.67" at bounding box center [533, 294] width 707 height 19
select select "18096abf-d947-4d05-b4bb-6a4cf5703197"
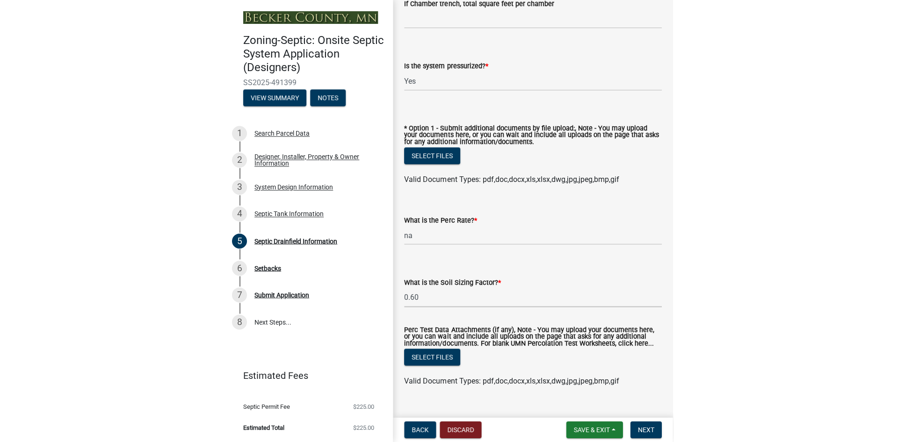
scroll to position [335, 0]
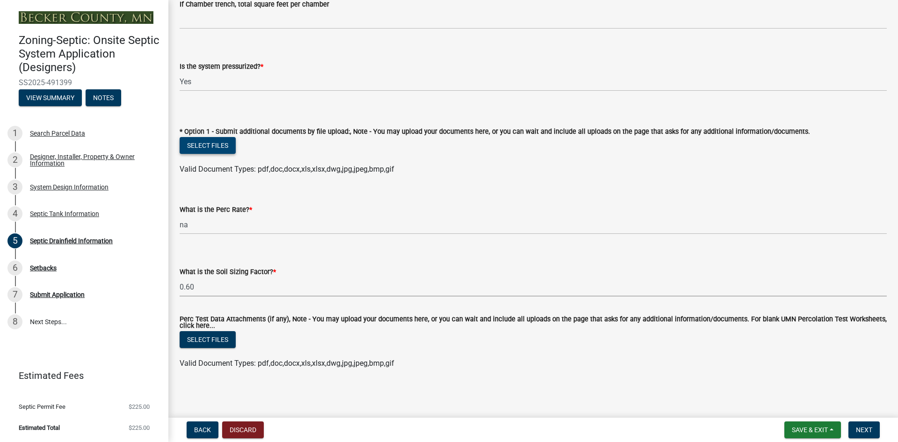
click at [218, 144] on button "Select files" at bounding box center [208, 145] width 56 height 17
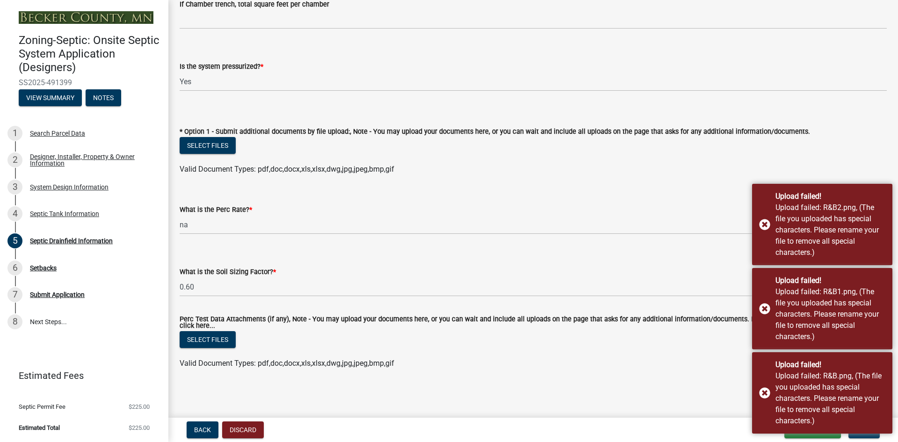
click at [515, 178] on wm-data-entity-input "* Option 1 - Submit additional documents by file upload:, Note - You may upload…" at bounding box center [533, 149] width 707 height 69
click at [768, 224] on div "Upload failed! Upload failed: R&B3.png, (The file you uploaded has special char…" at bounding box center [822, 224] width 140 height 81
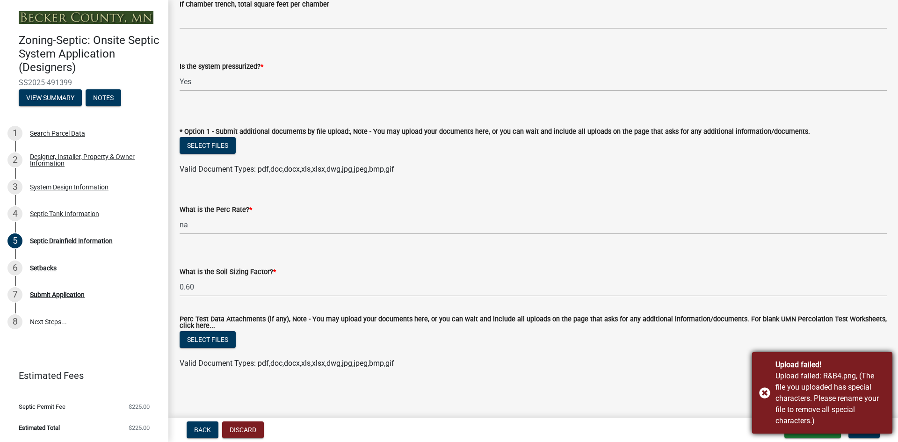
click at [764, 393] on div "Upload failed! Upload failed: R&B4.png, (The file you uploaded has special char…" at bounding box center [822, 392] width 140 height 81
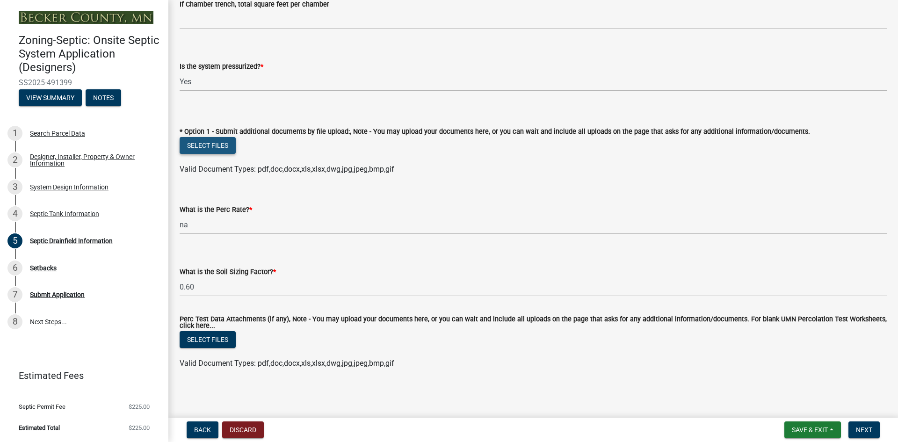
click at [220, 144] on button "Select files" at bounding box center [208, 145] width 56 height 17
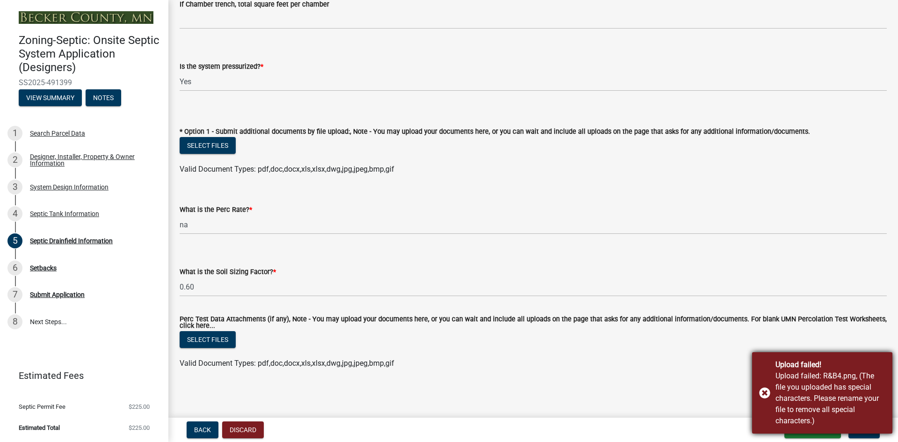
click at [765, 308] on form "Perc Test Data Attachments (if any), Note - You may upload your documents here,…" at bounding box center [533, 337] width 707 height 64
click at [763, 391] on div "Upload failed! Upload failed: R&B4.png, (The file you uploaded has special char…" at bounding box center [822, 392] width 140 height 81
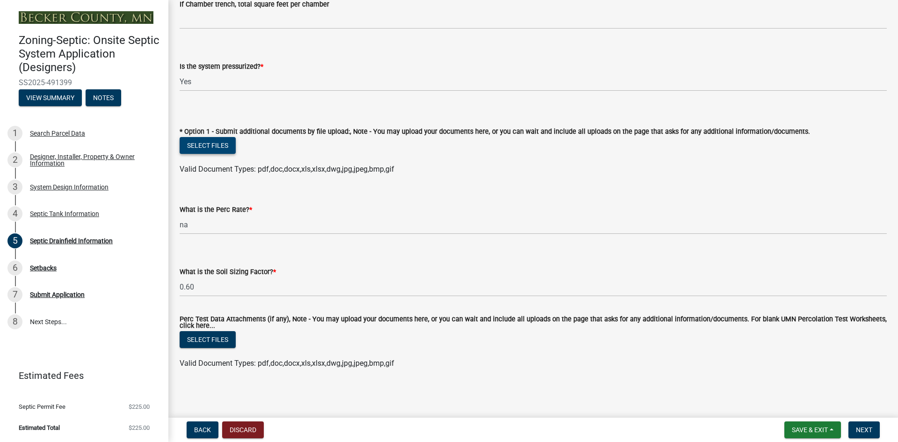
click at [215, 147] on button "Select files" at bounding box center [208, 145] width 56 height 17
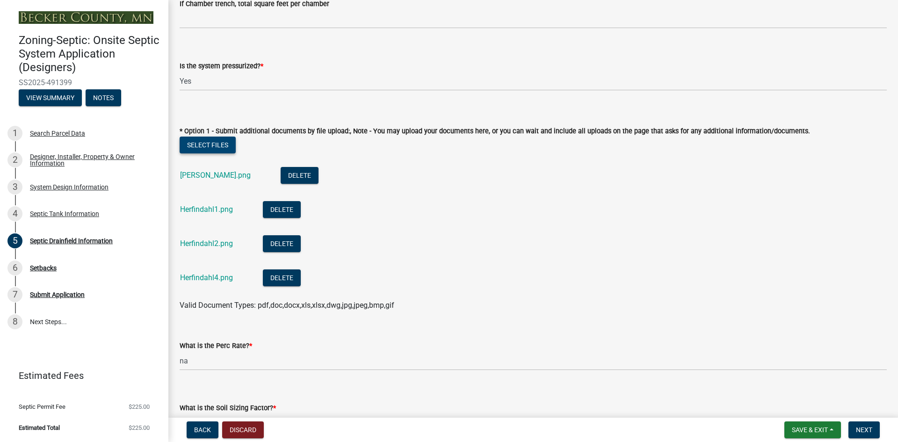
click at [191, 145] on button "Select files" at bounding box center [208, 145] width 56 height 17
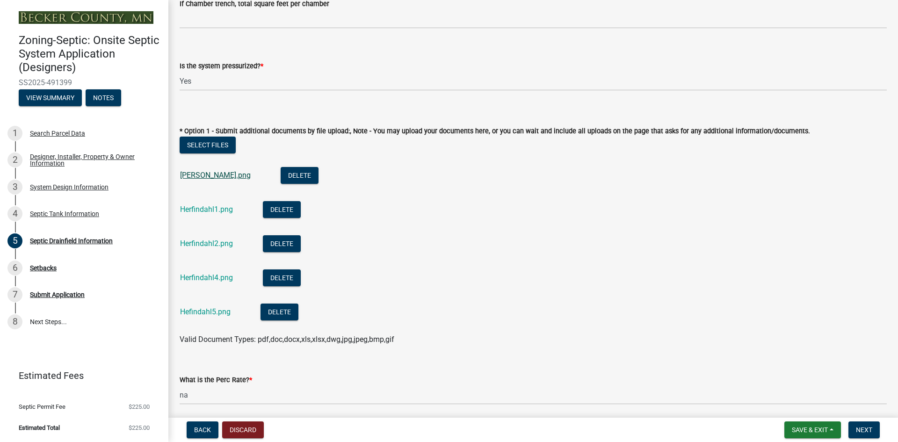
click at [198, 177] on link "[PERSON_NAME].png" at bounding box center [215, 175] width 71 height 9
click at [207, 211] on link "Herfindahl1.png" at bounding box center [206, 209] width 53 height 9
click at [203, 245] on link "Herfindahl2.png" at bounding box center [206, 243] width 53 height 9
click at [183, 276] on link "Herfindahl4.png" at bounding box center [206, 277] width 53 height 9
click at [193, 310] on link "Hefindahl5.png" at bounding box center [205, 311] width 51 height 9
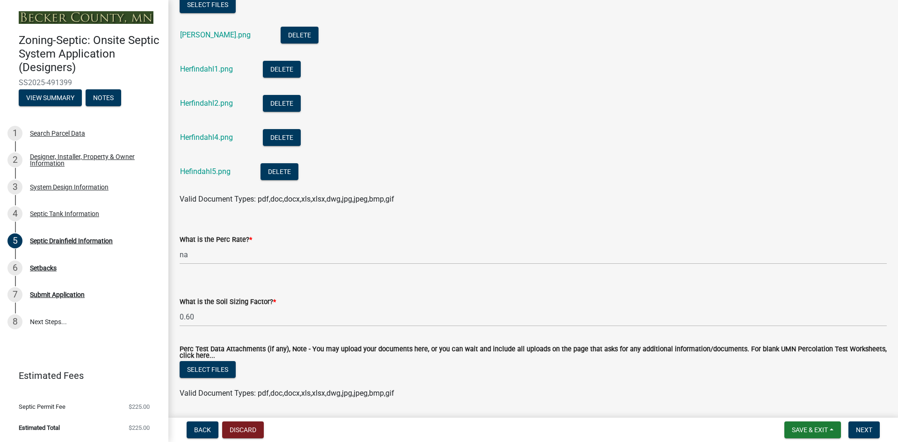
scroll to position [506, 0]
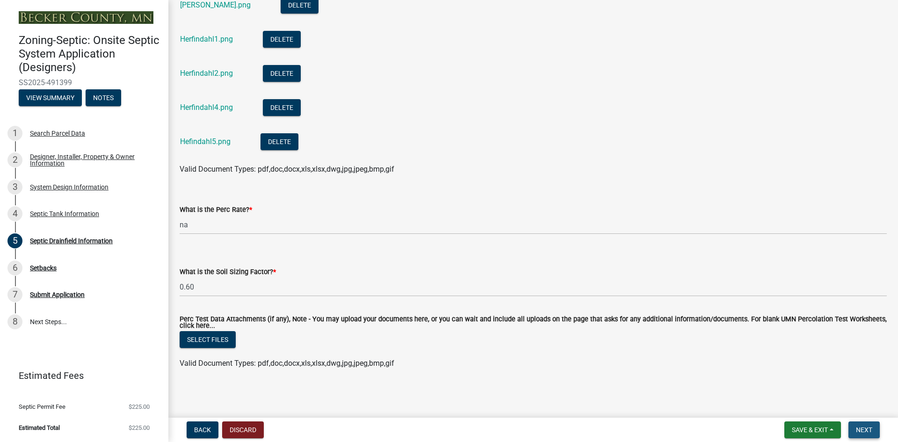
click at [868, 431] on span "Next" at bounding box center [864, 429] width 16 height 7
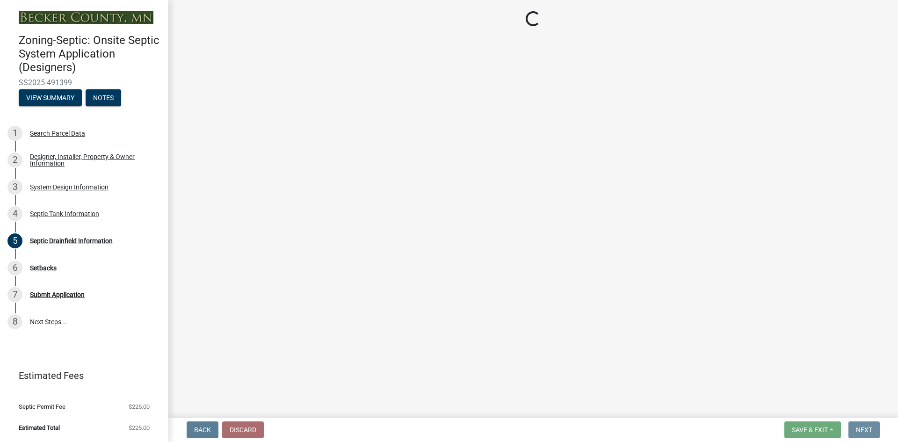
scroll to position [0, 0]
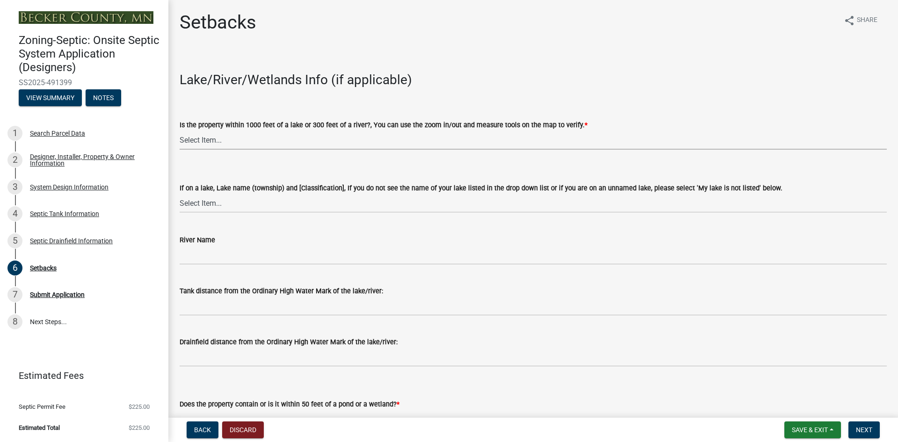
click at [200, 144] on select "Select Item... Yes No" at bounding box center [533, 139] width 707 height 19
click at [180, 130] on select "Select Item... Yes No" at bounding box center [533, 139] width 707 height 19
select select "479aafb6-b6e6-4f54-9b3a-e9d3c09fb6b0"
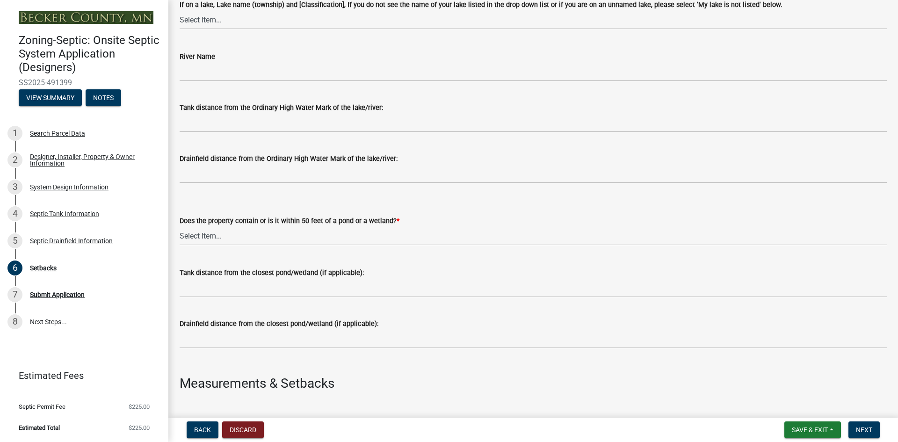
scroll to position [187, 0]
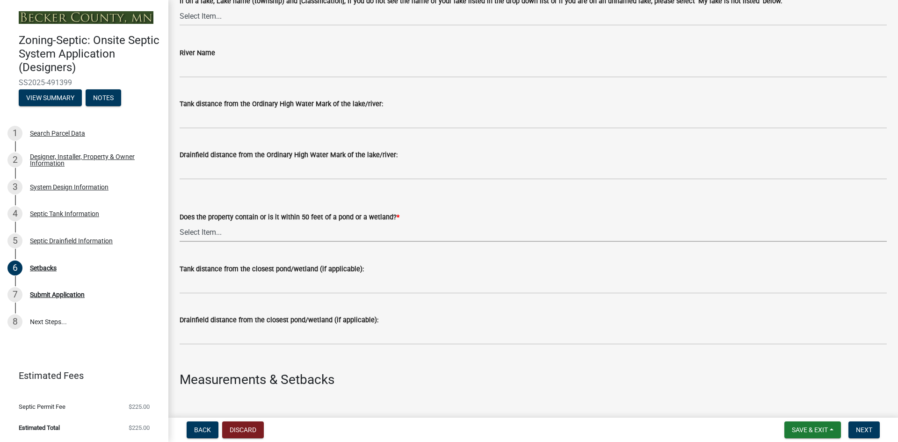
click at [209, 229] on select "Select Item... Yes No" at bounding box center [533, 232] width 707 height 19
click at [180, 223] on select "Select Item... Yes No" at bounding box center [533, 232] width 707 height 19
select select "23044af5-43bb-4cf5-8aef-2716db2ce5fc"
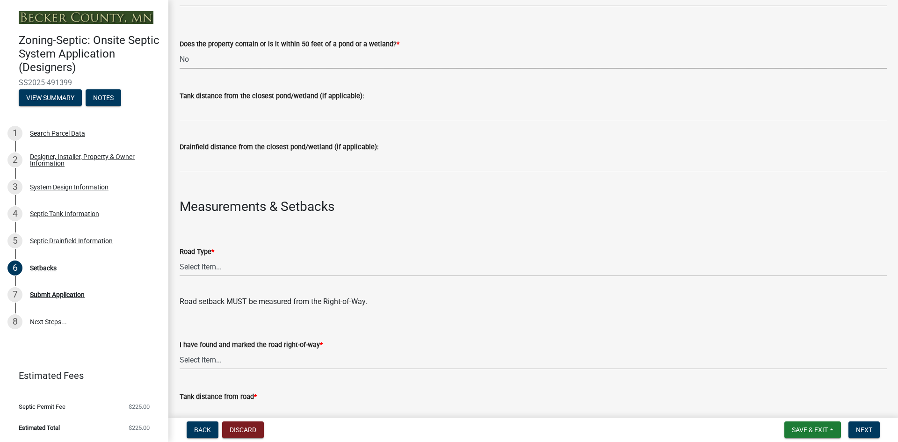
scroll to position [374, 0]
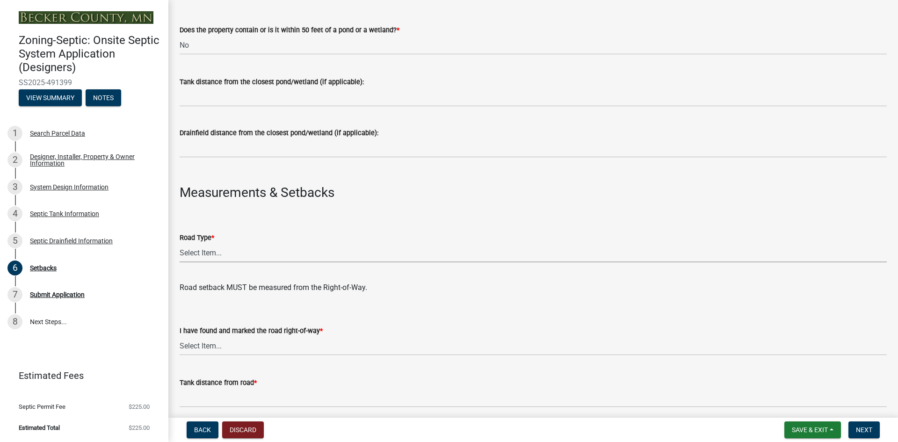
click at [192, 249] on select "Select Item... State County Public / Township Private Easement [GEOGRAPHIC_DATA]" at bounding box center [533, 252] width 707 height 19
click at [180, 243] on select "Select Item... State County Public / Township Private Easement [GEOGRAPHIC_DATA]" at bounding box center [533, 252] width 707 height 19
select select "21af9b93-f494-48c6-91ae-235d36c6c939"
click at [194, 343] on select "Select Item... Yes No" at bounding box center [533, 345] width 707 height 19
click at [180, 336] on select "Select Item... Yes No" at bounding box center [533, 345] width 707 height 19
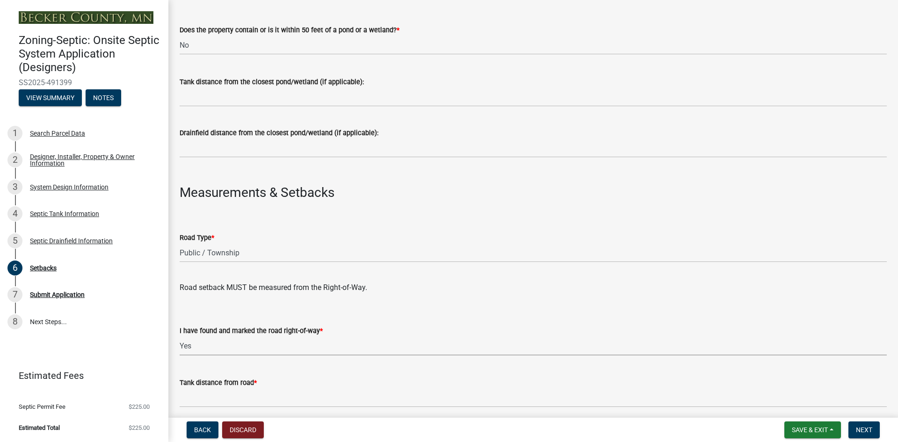
select select "a3ce498e-f8b1-44e2-889e-c4968ac74b5a"
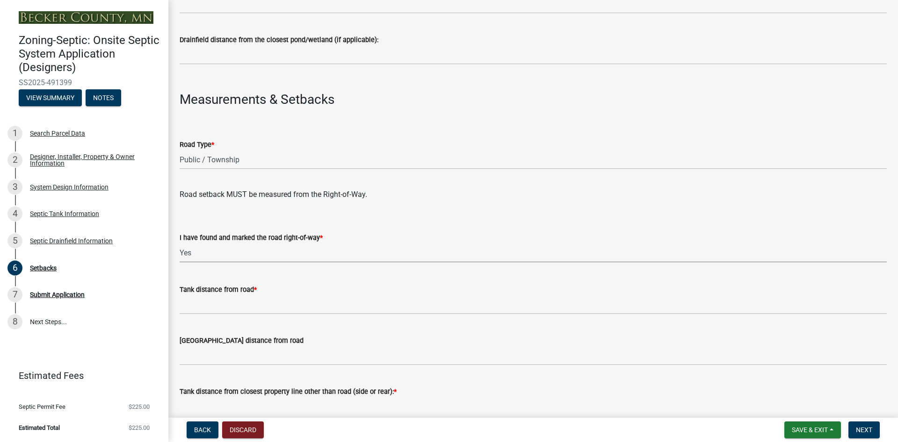
scroll to position [468, 0]
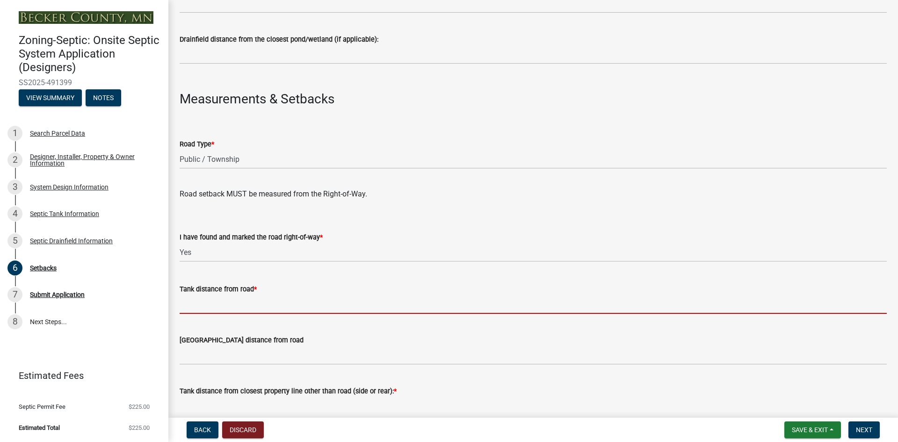
click at [205, 306] on input "Tank distance from road *" at bounding box center [533, 304] width 707 height 19
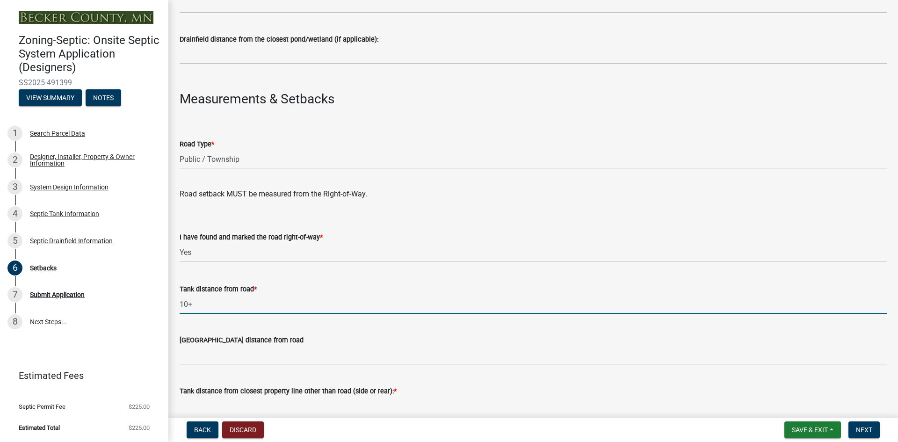
type input "10+"
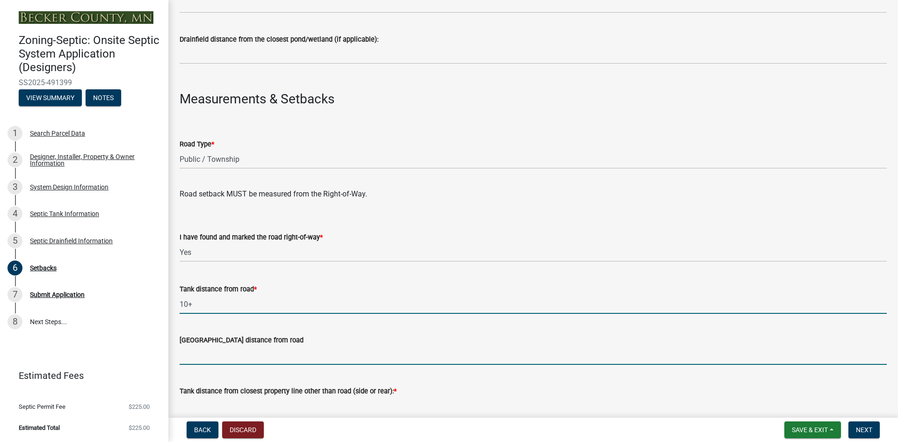
click at [209, 353] on input "[GEOGRAPHIC_DATA] distance from road" at bounding box center [533, 355] width 707 height 19
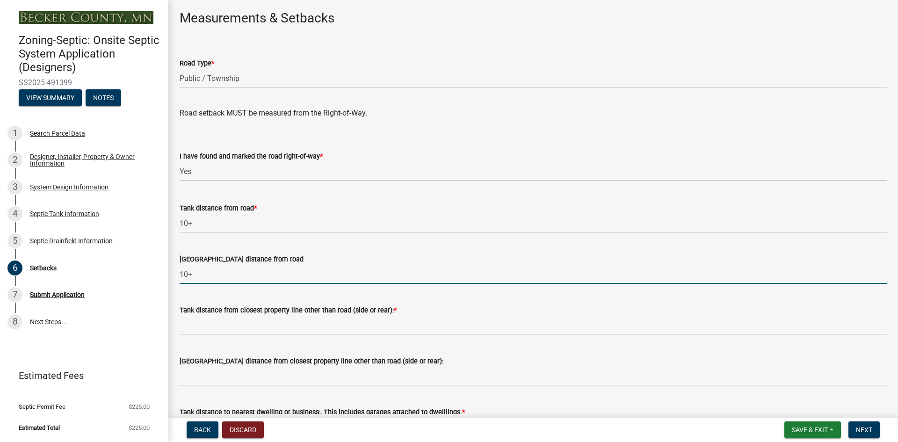
scroll to position [561, 0]
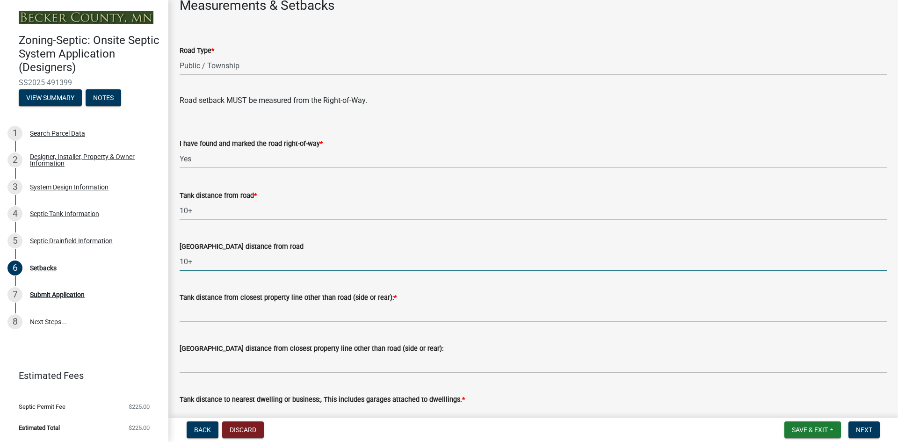
type input "10+"
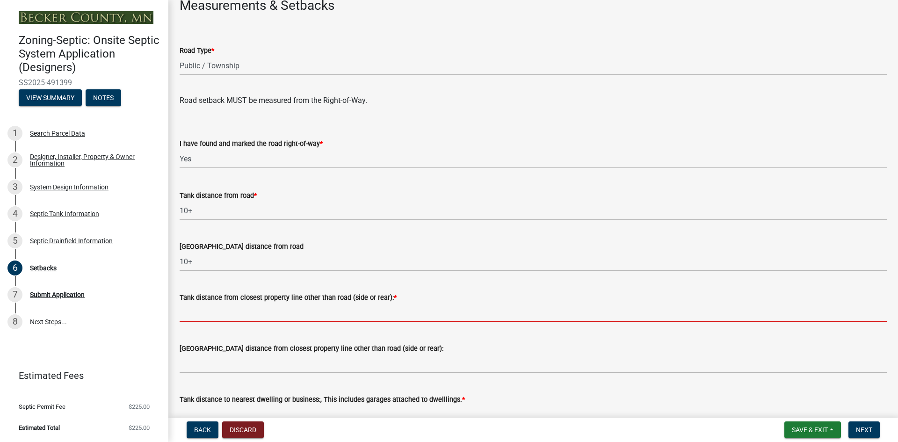
click at [197, 311] on input "Tank distance from closest property line other than road (side or rear): *" at bounding box center [533, 312] width 707 height 19
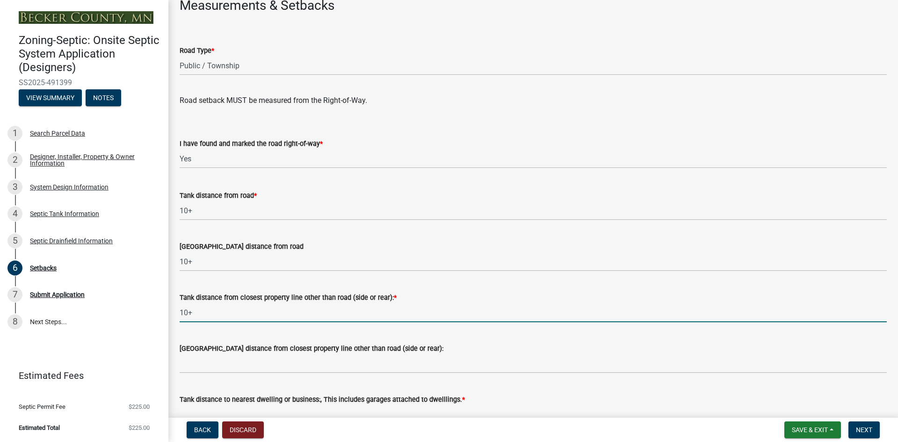
type input "10+"
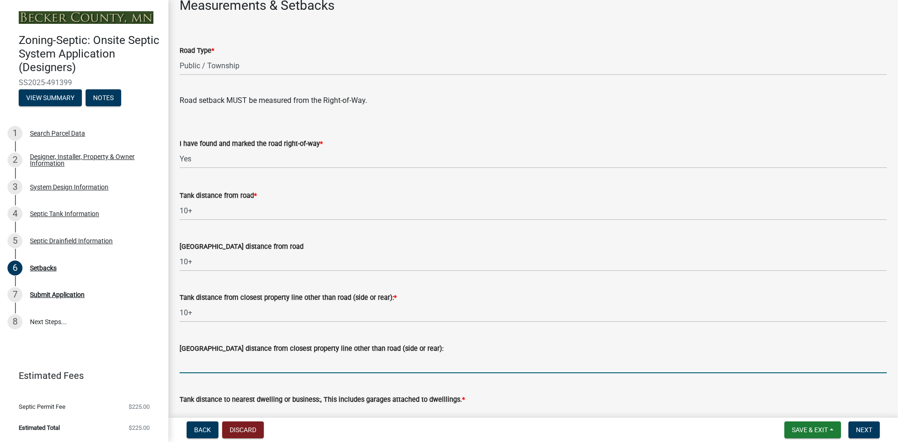
click at [188, 359] on input "[GEOGRAPHIC_DATA] distance from closest property line other than road (side or …" at bounding box center [533, 363] width 707 height 19
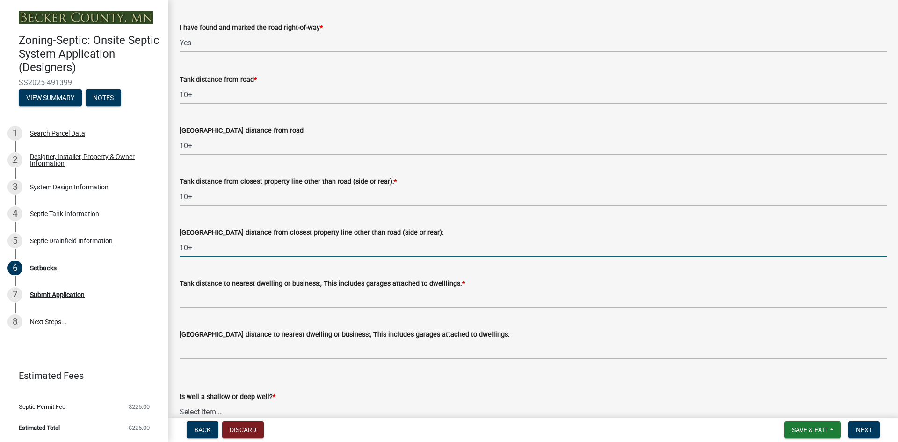
scroll to position [701, 0]
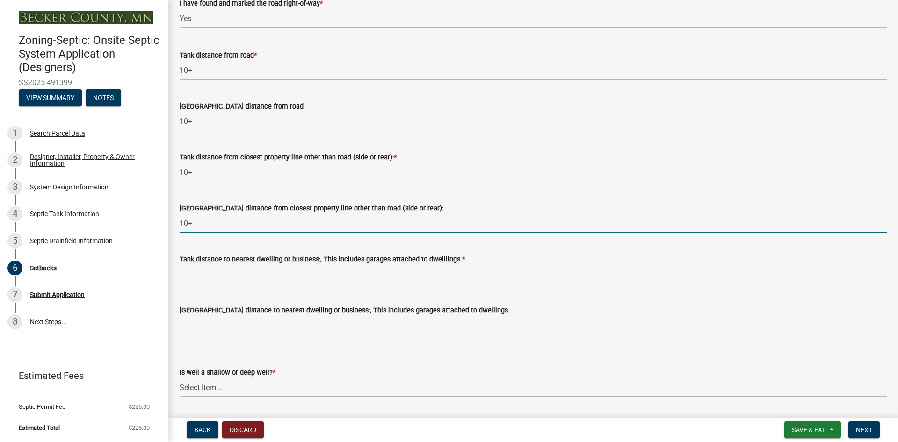
type input "10+"
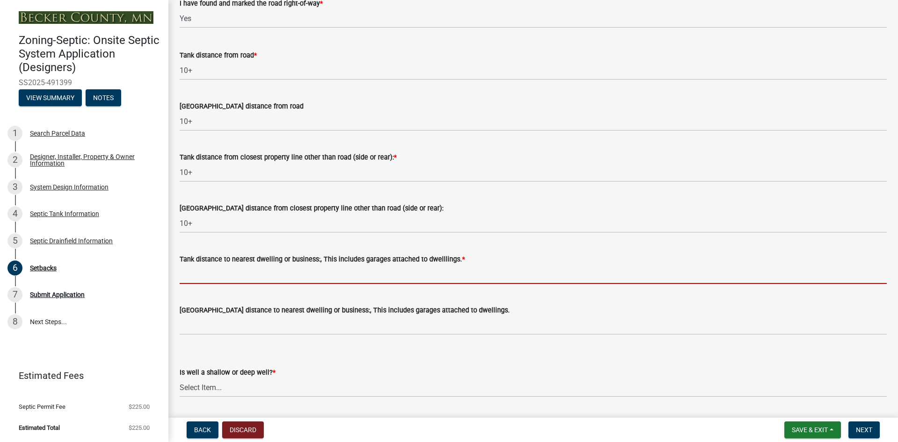
click at [202, 278] on input "Tank distance to nearest dwelling or business:, This includes garages attached …" at bounding box center [533, 274] width 707 height 19
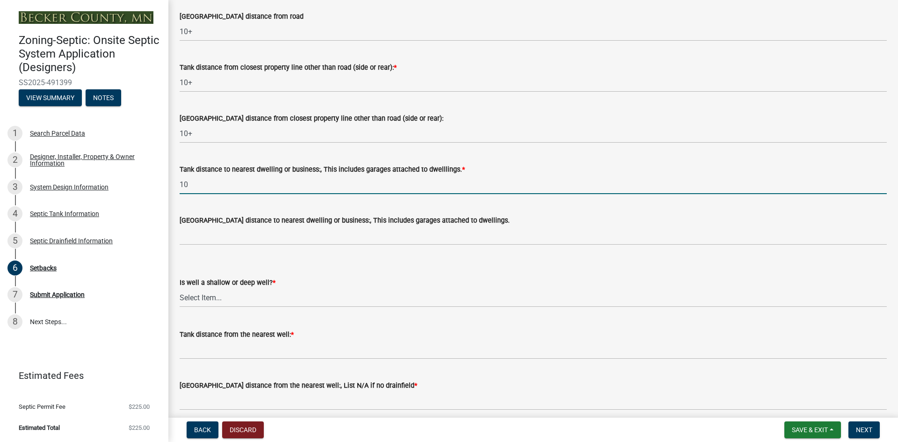
scroll to position [795, 0]
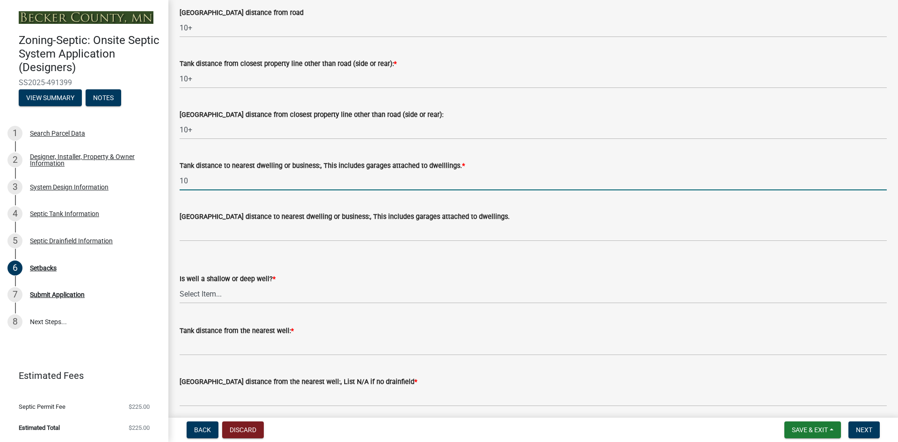
type input "10"
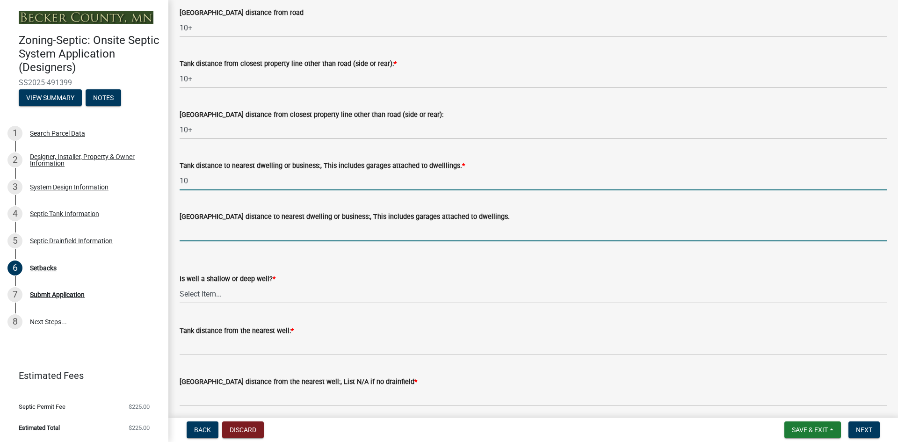
click at [190, 232] on input "[GEOGRAPHIC_DATA] distance to nearest dwelling or business:, This includes gara…" at bounding box center [533, 231] width 707 height 19
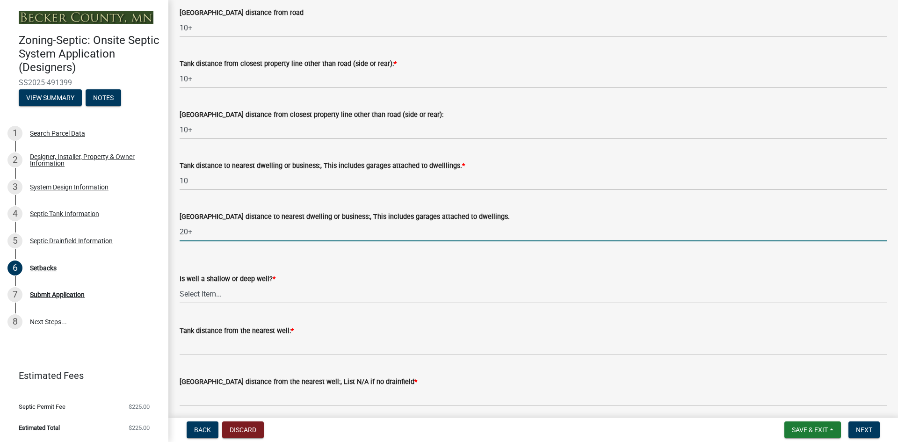
type input "20+"
click at [216, 289] on select "Select Item... Deep Well Shallow Well No Well - Connected or to be connected to…" at bounding box center [533, 293] width 707 height 19
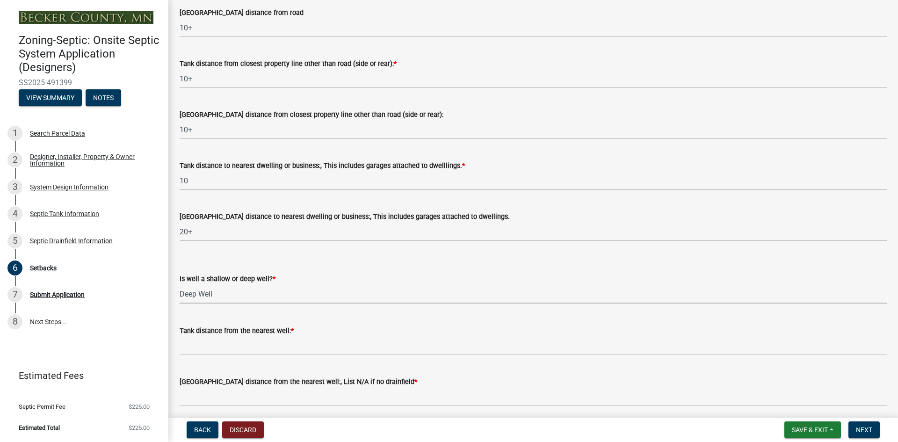
click at [180, 284] on select "Select Item... Deep Well Shallow Well No Well - Connected or to be connected to…" at bounding box center [533, 293] width 707 height 19
select select "cf78f1da-f066-4305-88a2-864abad1fa52"
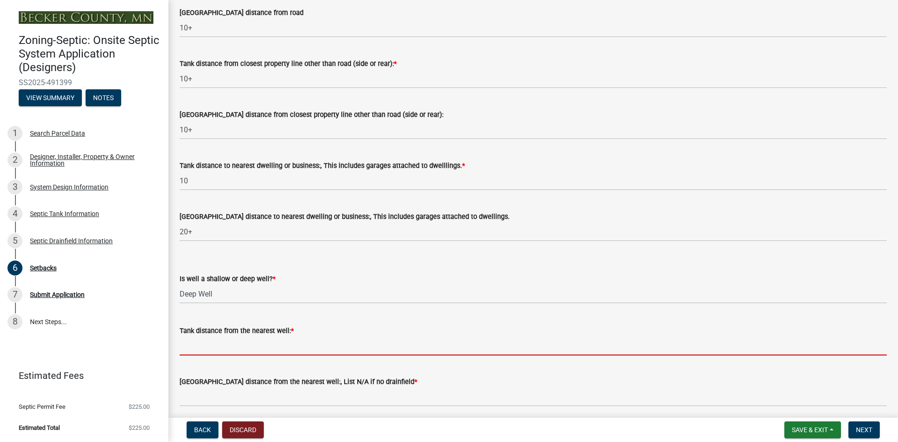
click at [199, 343] on input "Tank distance from the nearest well: *" at bounding box center [533, 345] width 707 height 19
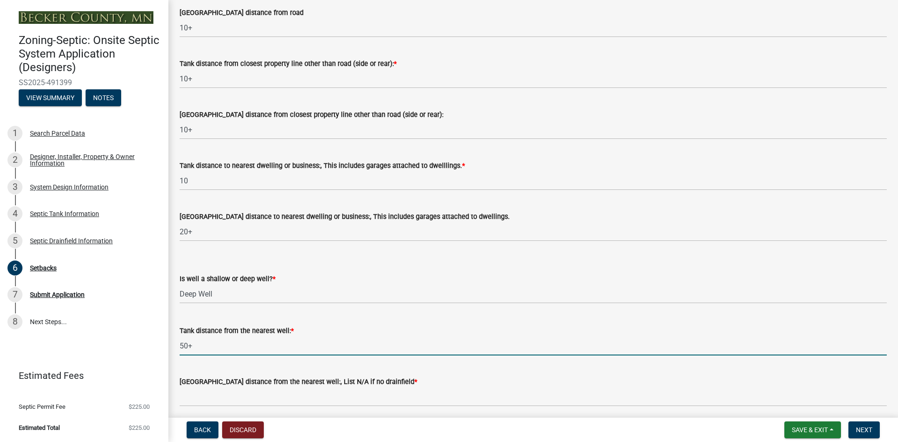
type input "50+"
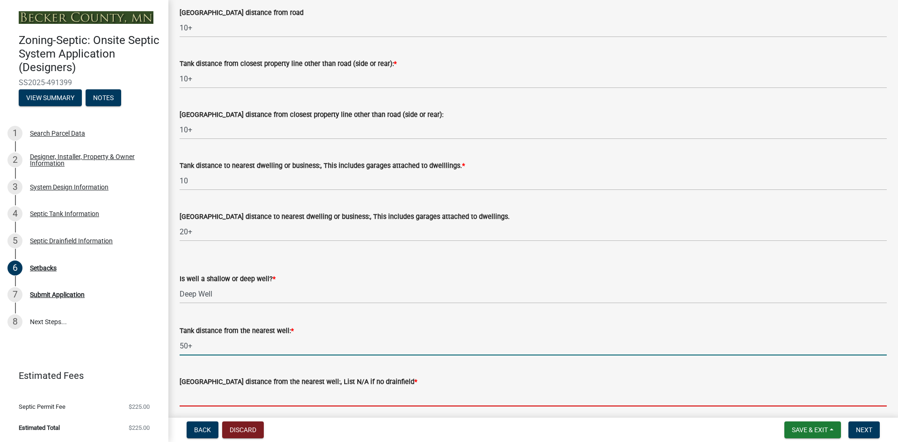
click at [210, 392] on input "[GEOGRAPHIC_DATA] distance from the nearest well:, List N/A if no drainfield *" at bounding box center [533, 396] width 707 height 19
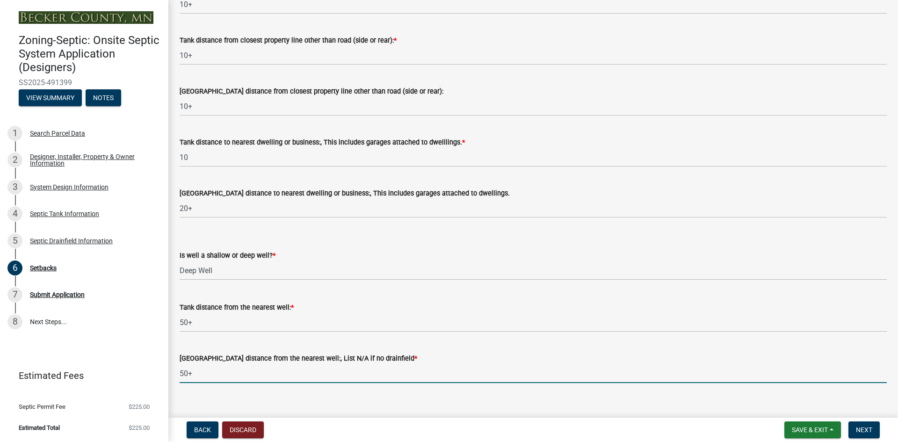
scroll to position [831, 0]
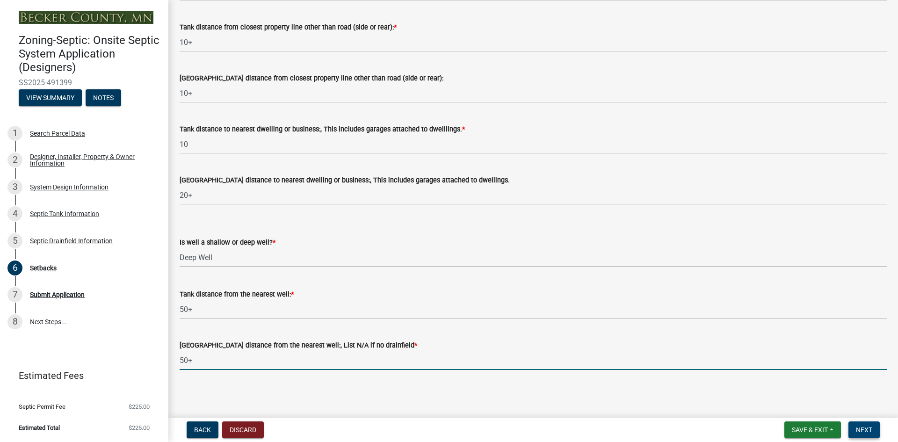
type input "50+"
click at [870, 425] on button "Next" at bounding box center [863, 429] width 31 height 17
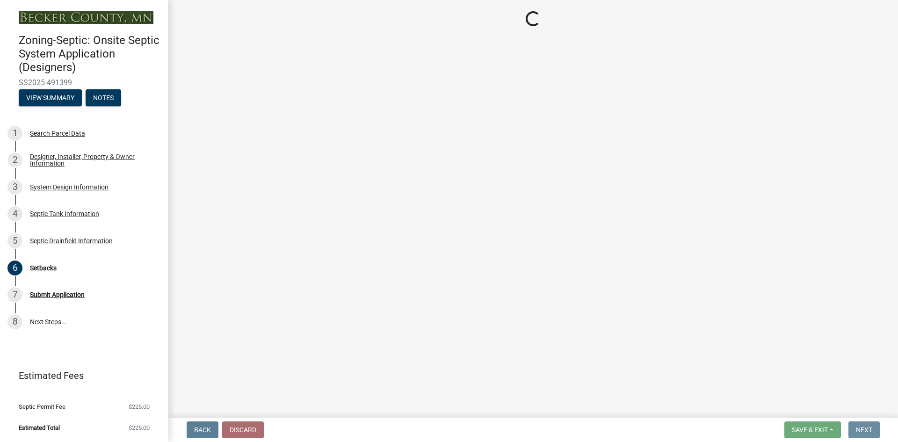
scroll to position [0, 0]
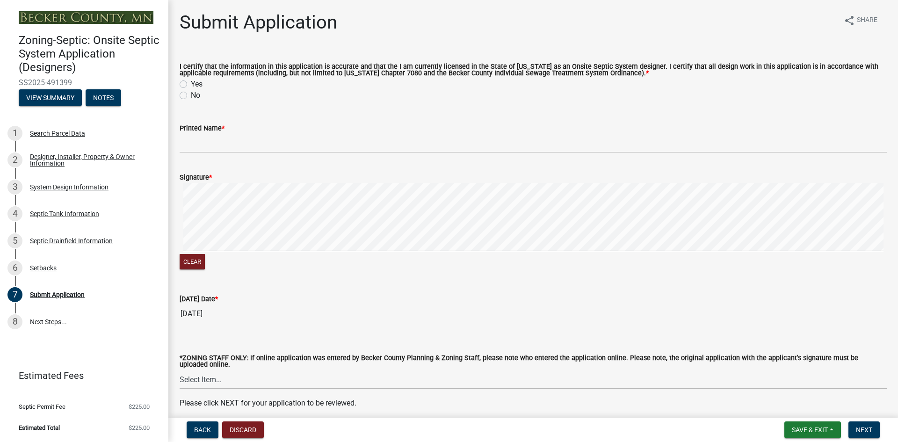
click at [191, 82] on label "Yes" at bounding box center [197, 84] width 12 height 11
click at [191, 82] on input "Yes" at bounding box center [194, 82] width 6 height 6
radio input "true"
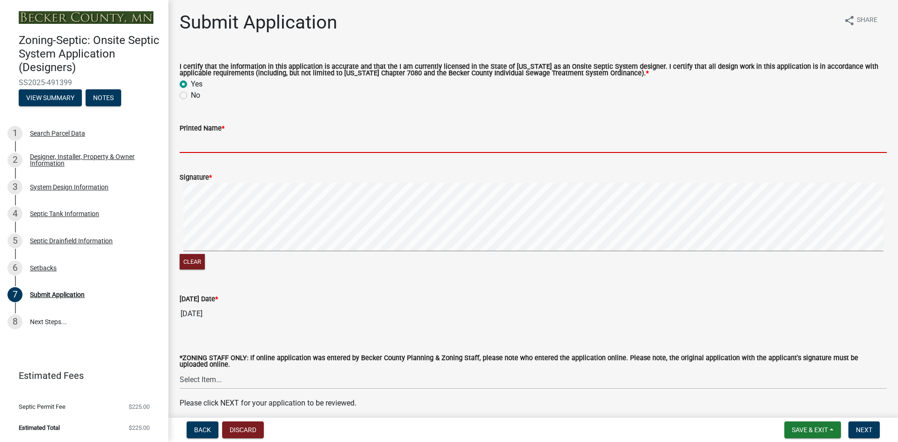
click at [181, 141] on input "Printed Name *" at bounding box center [533, 143] width 707 height 19
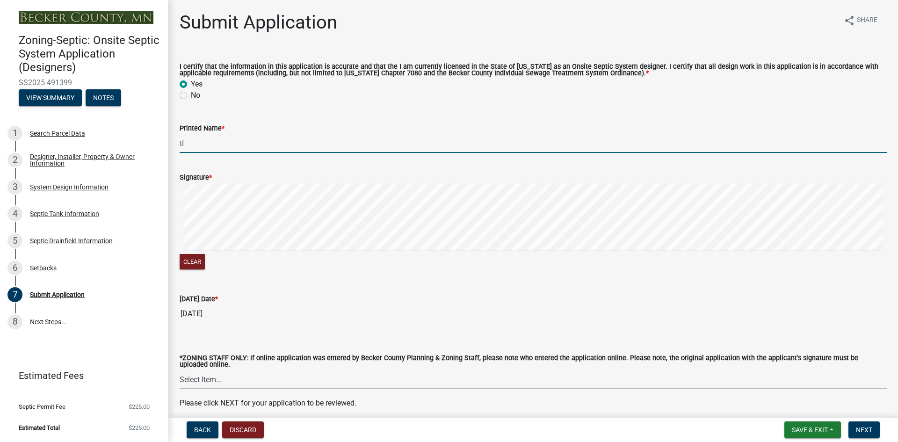
type input "t"
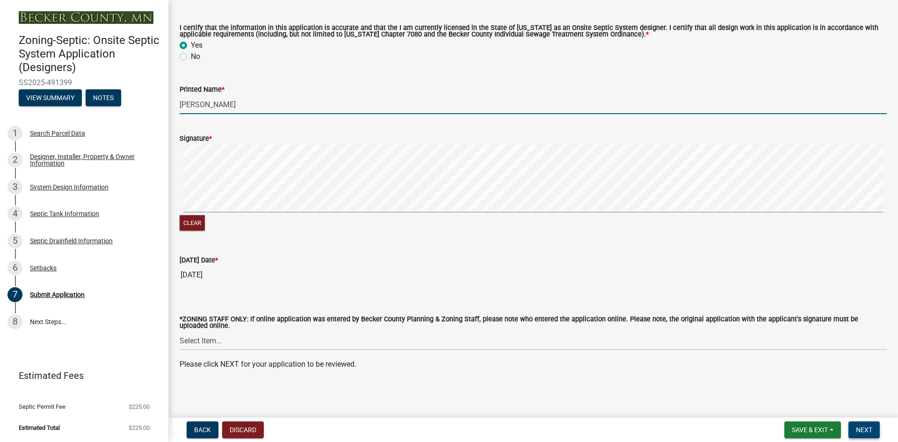
type input "[PERSON_NAME]"
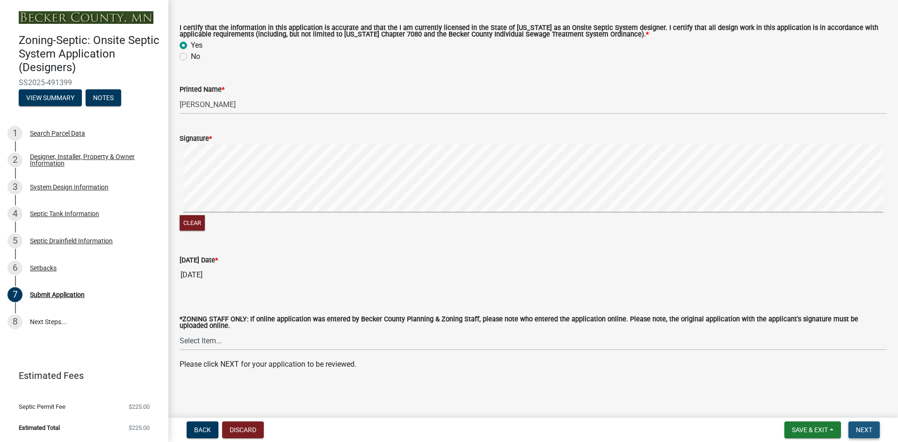
click at [860, 431] on span "Next" at bounding box center [864, 429] width 16 height 7
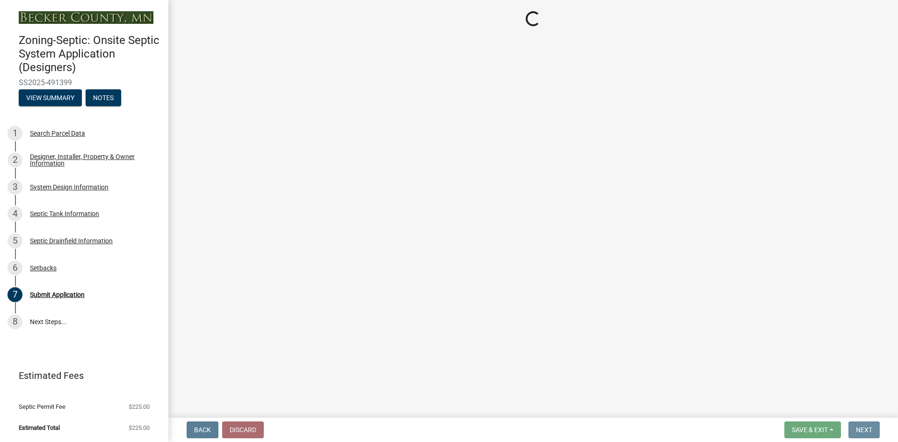
scroll to position [0, 0]
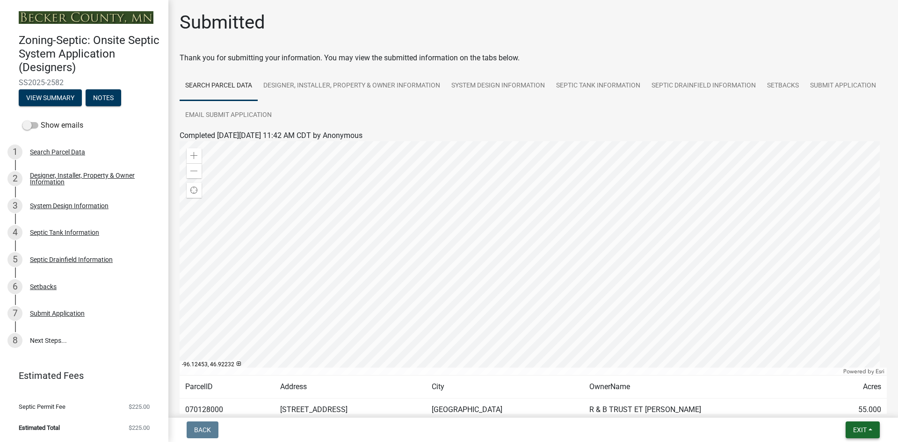
drag, startPoint x: 863, startPoint y: 431, endPoint x: 825, endPoint y: 104, distance: 329.0
click at [825, 104] on wm-app "Zoning-Septic: Onsite Septic System Application (Designers) SS2025-2582 View Su…" at bounding box center [449, 221] width 898 height 442
click at [535, 85] on link "System Design Information" at bounding box center [498, 86] width 105 height 30
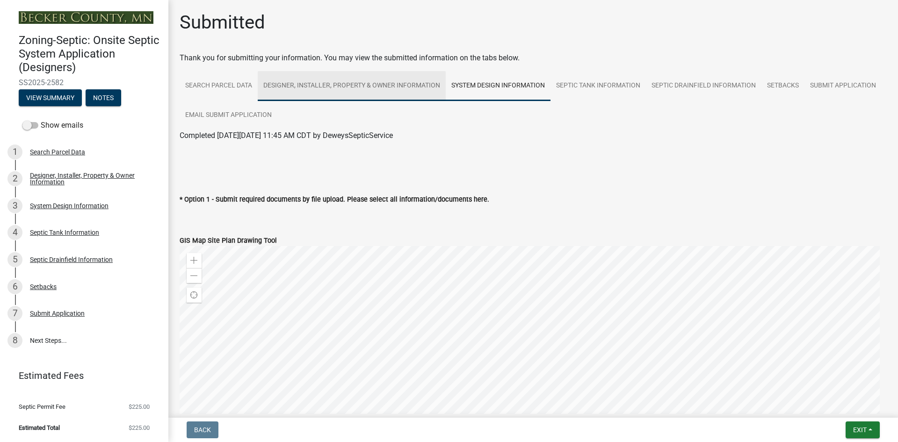
click at [406, 86] on link "Designer, Installer, Property & Owner Information" at bounding box center [352, 86] width 188 height 30
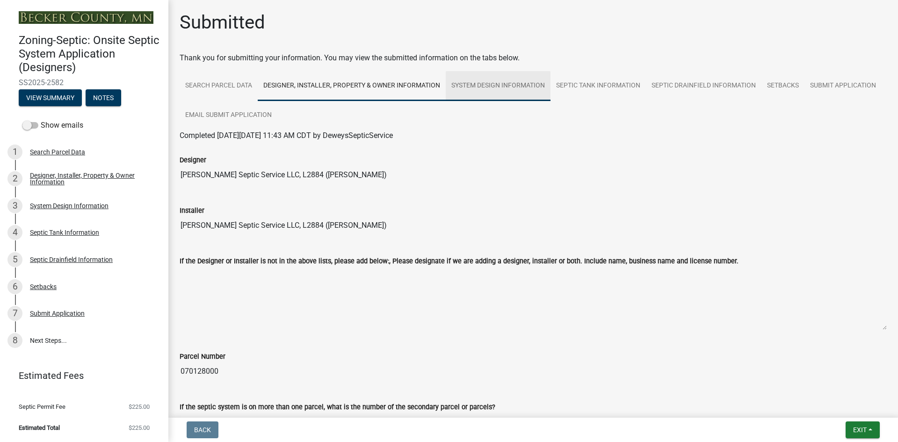
click at [484, 75] on link "System Design Information" at bounding box center [498, 86] width 105 height 30
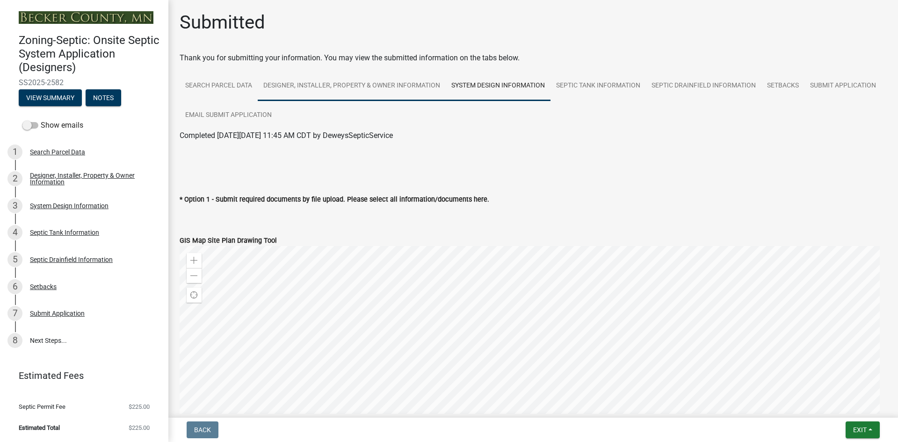
click at [379, 78] on link "Designer, Installer, Property & Owner Information" at bounding box center [352, 86] width 188 height 30
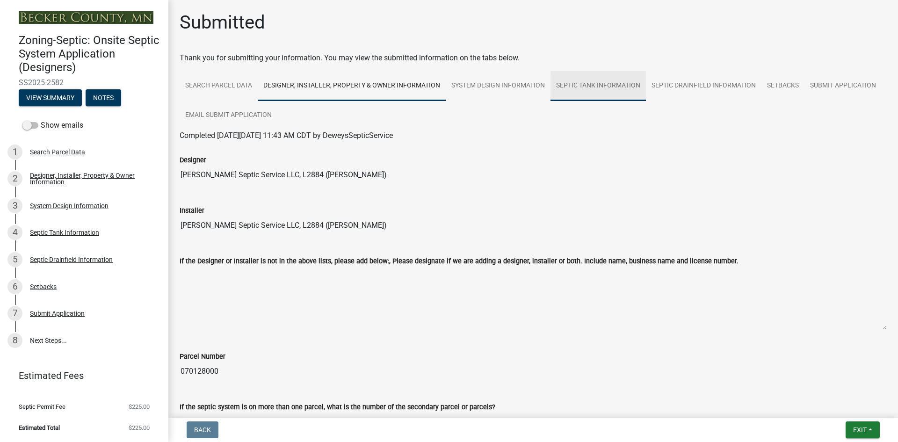
click at [603, 85] on link "Septic Tank Information" at bounding box center [597, 86] width 95 height 30
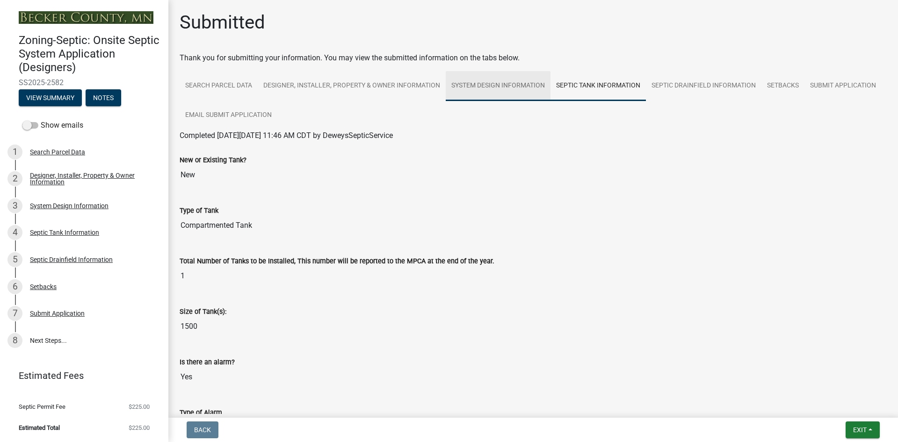
click at [505, 82] on link "System Design Information" at bounding box center [498, 86] width 105 height 30
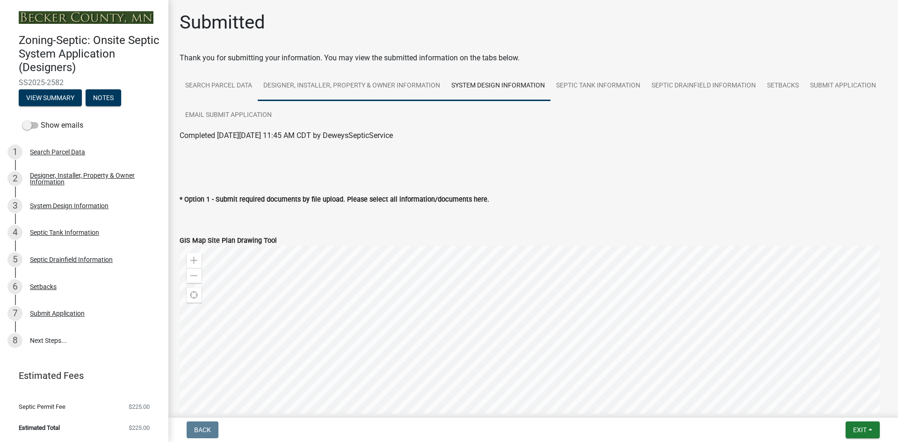
click at [348, 89] on link "Designer, Installer, Property & Owner Information" at bounding box center [352, 86] width 188 height 30
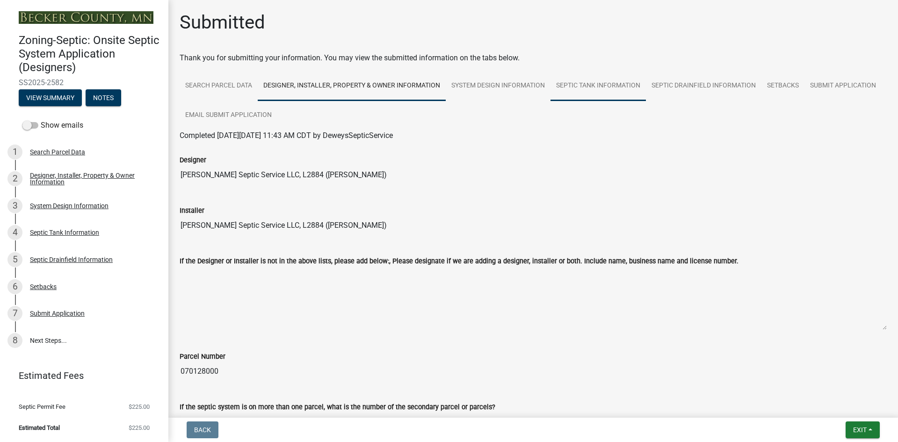
click at [602, 86] on link "Septic Tank Information" at bounding box center [597, 86] width 95 height 30
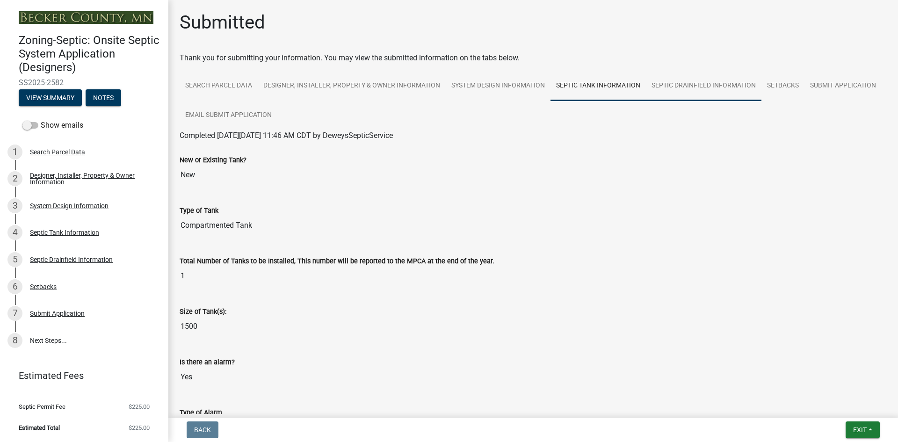
click at [694, 88] on link "Septic Drainfield Information" at bounding box center [704, 86] width 116 height 30
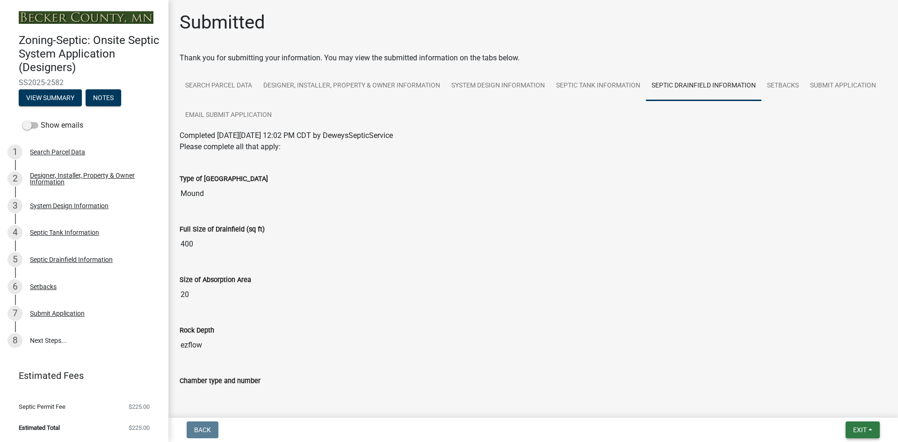
click at [858, 429] on span "Exit" at bounding box center [860, 429] width 14 height 7
click at [838, 403] on button "Save & Exit" at bounding box center [842, 405] width 75 height 22
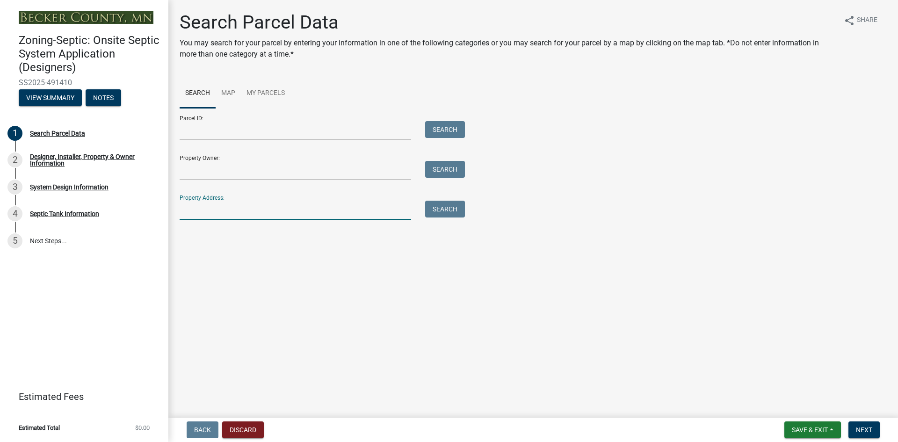
click at [195, 202] on input "Property Address:" at bounding box center [295, 210] width 231 height 19
type input "15598"
click at [435, 208] on button "Search" at bounding box center [445, 209] width 40 height 17
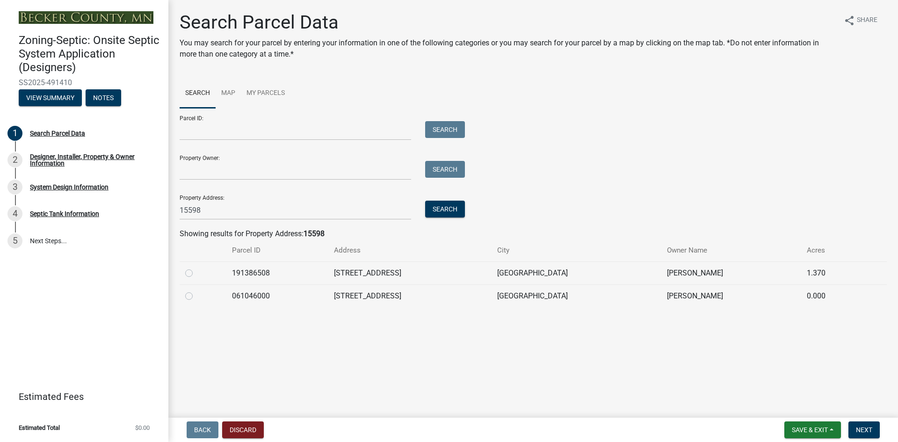
click at [196, 290] on label at bounding box center [196, 290] width 0 height 0
click at [196, 293] on input "radio" at bounding box center [199, 293] width 6 height 6
radio input "true"
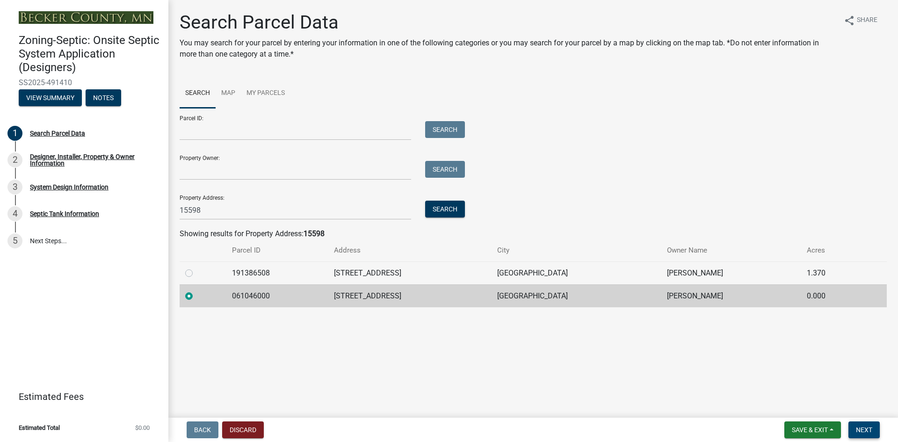
click at [861, 425] on button "Next" at bounding box center [863, 429] width 31 height 17
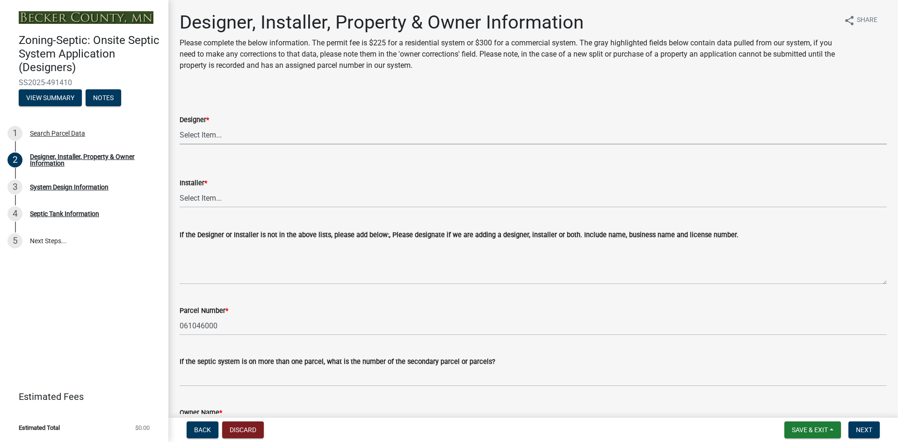
click at [202, 134] on select "Select Item... OTHER – Not listed (please add in next field and we will add to …" at bounding box center [533, 134] width 707 height 19
click at [180, 125] on select "Select Item... OTHER – Not listed (please add in next field and we will add to …" at bounding box center [533, 134] width 707 height 19
select select "d20f406a-04ce-403c-9b5c-eec541744772"
click at [212, 200] on select "Select Item... OTHER – Not listed (please add in next field and we will add to …" at bounding box center [533, 197] width 707 height 19
click at [217, 198] on select "Select Item... OTHER – Not listed (please add in next field and we will add to …" at bounding box center [533, 197] width 707 height 19
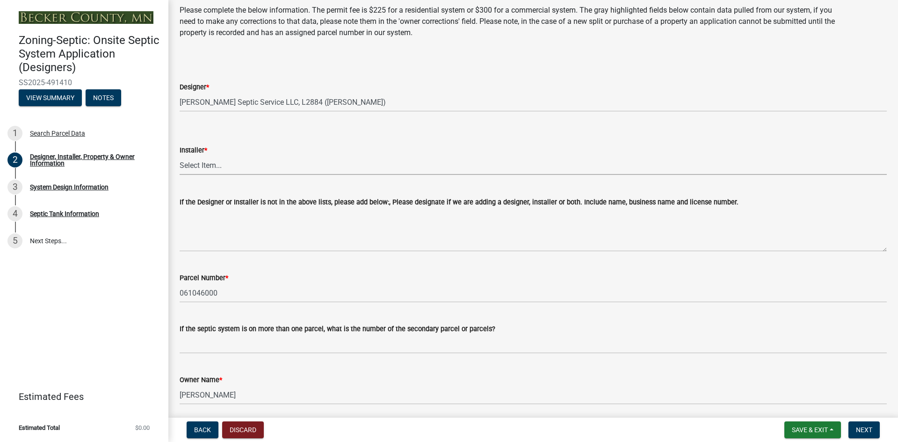
scroll to position [47, 0]
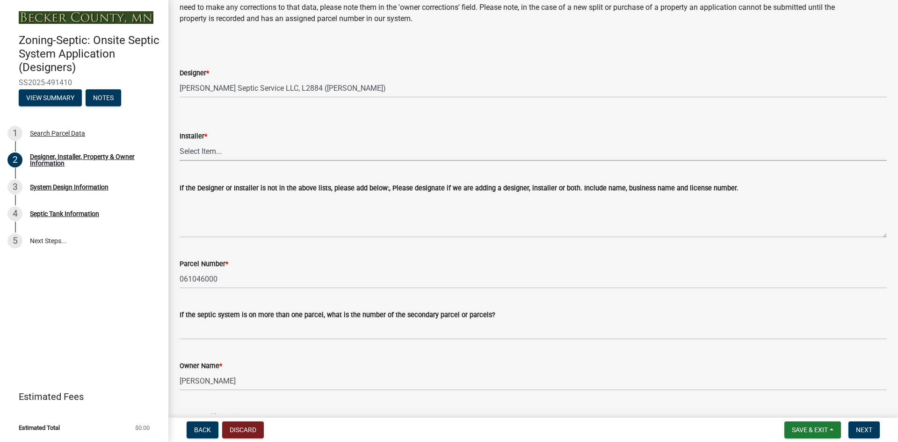
click at [220, 155] on select "Select Item... OTHER – Not listed (please add in next field and we will add to …" at bounding box center [533, 151] width 707 height 19
click at [219, 145] on select "Select Item... OTHER – Not listed (please add in next field and we will add to …" at bounding box center [533, 151] width 707 height 19
click at [180, 142] on select "Select Item... OTHER – Not listed (please add in next field and we will add to …" at bounding box center [533, 151] width 707 height 19
select select "9294db05-6c5b-4c2f-9460-1203ee41efa7"
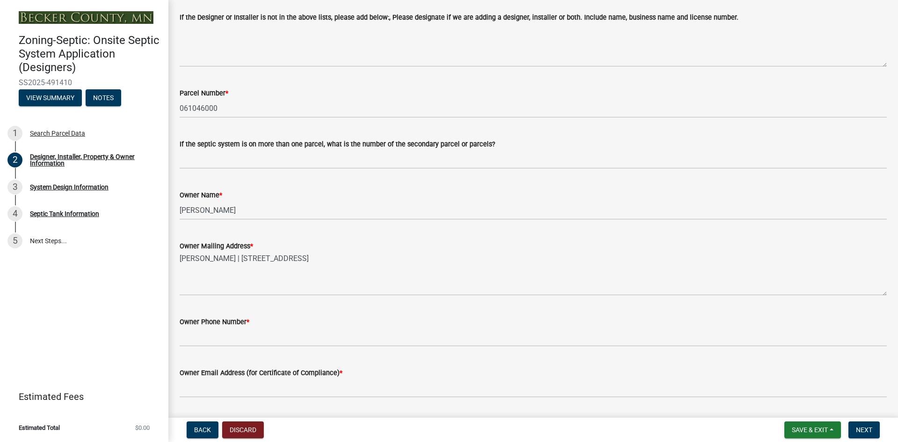
scroll to position [234, 0]
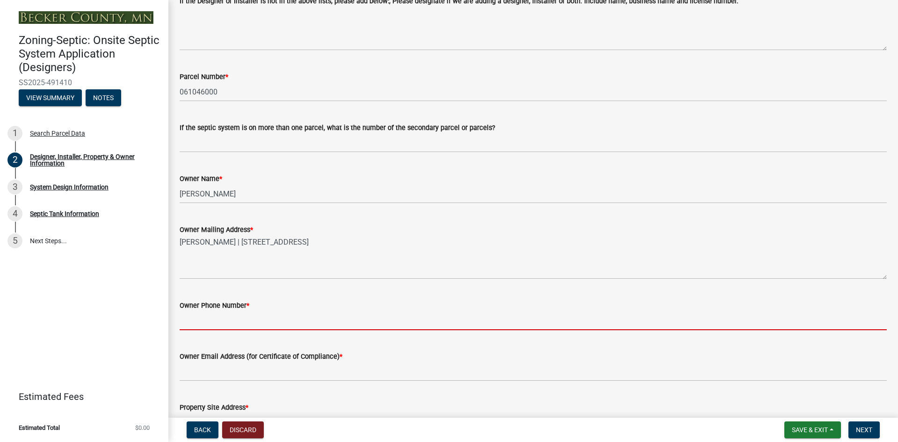
click at [224, 319] on input "Owner Phone Number *" at bounding box center [533, 320] width 707 height 19
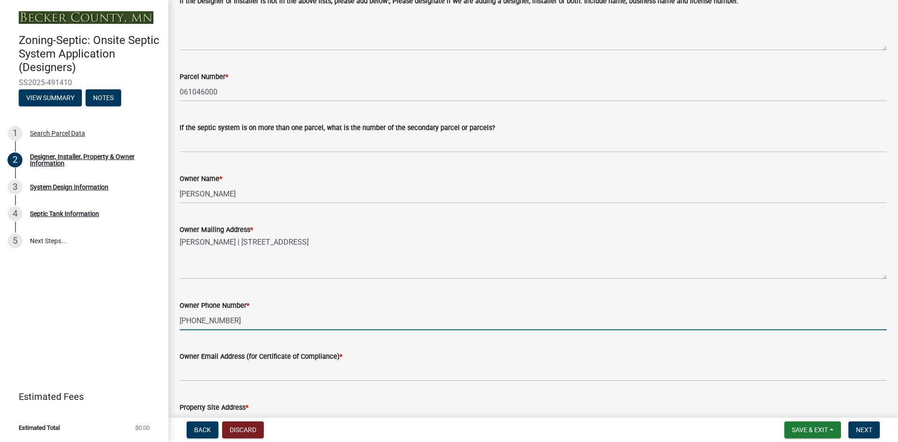
type input "701-371-4093"
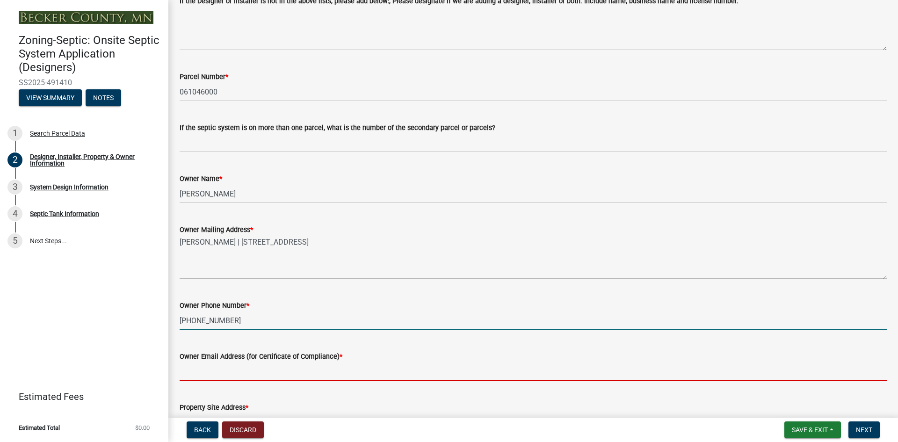
click at [209, 363] on input "Owner Email Address (for Certificate of Compliance) *" at bounding box center [533, 371] width 707 height 19
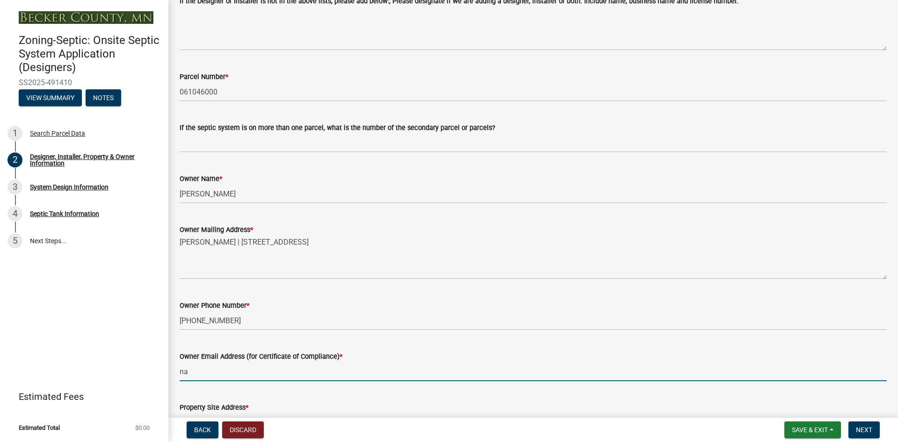
type input "na"
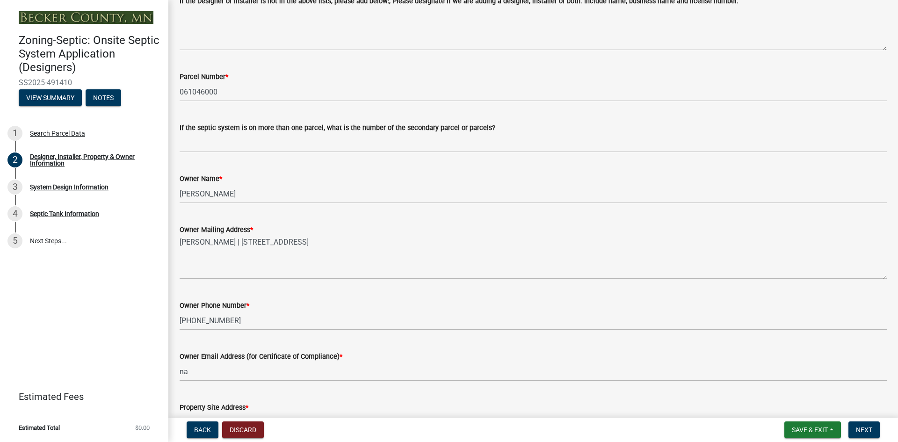
click at [612, 398] on div "Property Site Address * 15598 SNOWSHOE BEACH RD" at bounding box center [533, 410] width 707 height 43
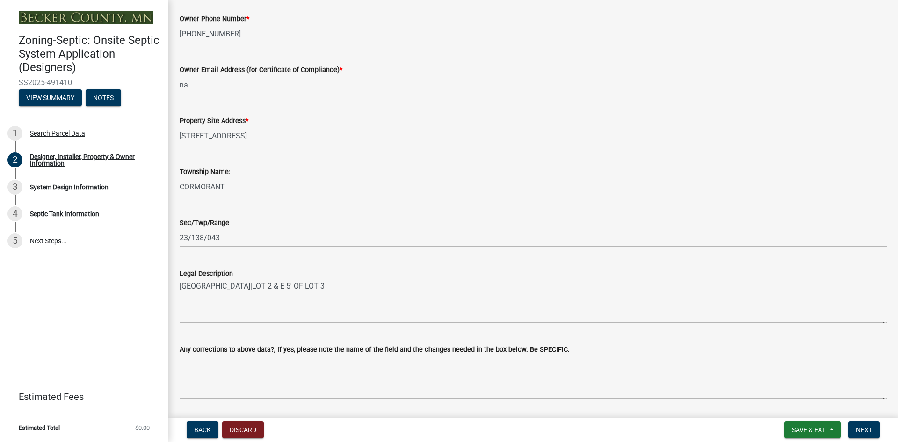
scroll to position [549, 0]
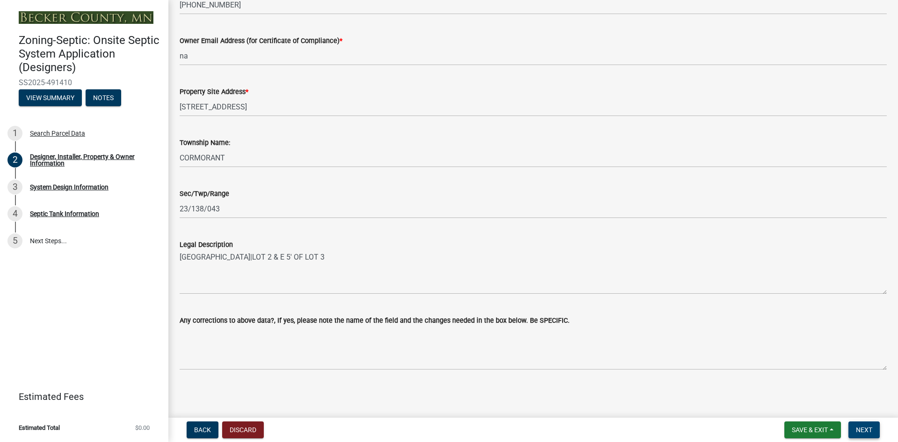
click at [863, 430] on span "Next" at bounding box center [864, 429] width 16 height 7
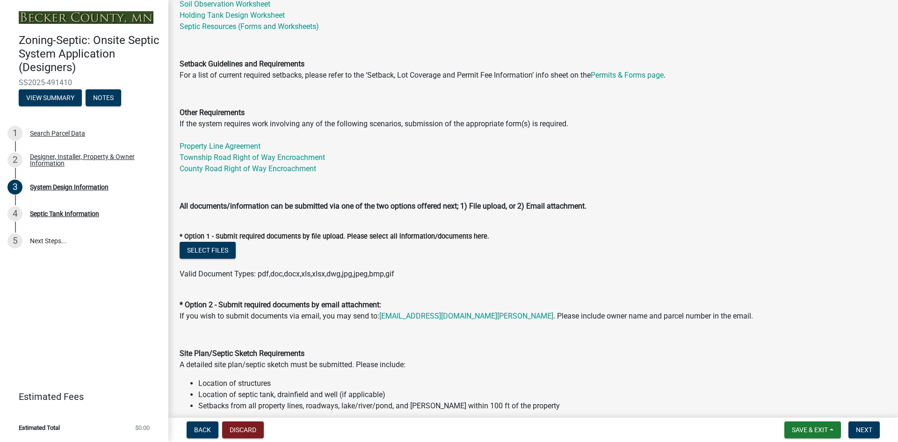
scroll to position [281, 0]
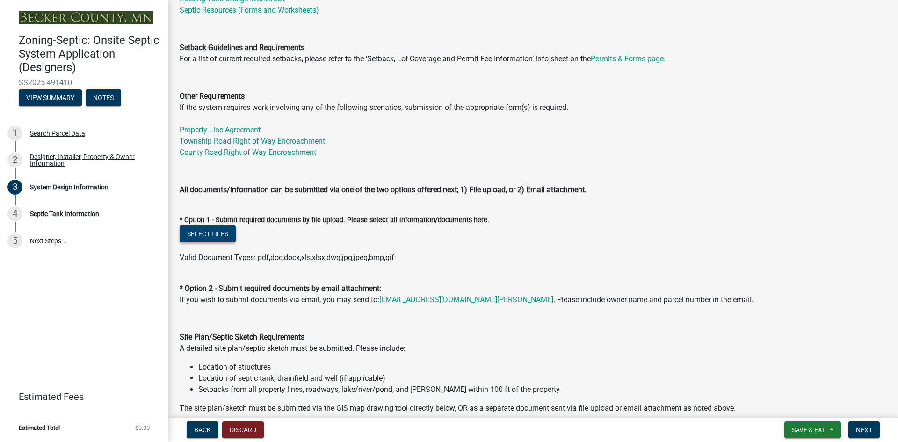
click at [213, 232] on button "Select files" at bounding box center [208, 233] width 56 height 17
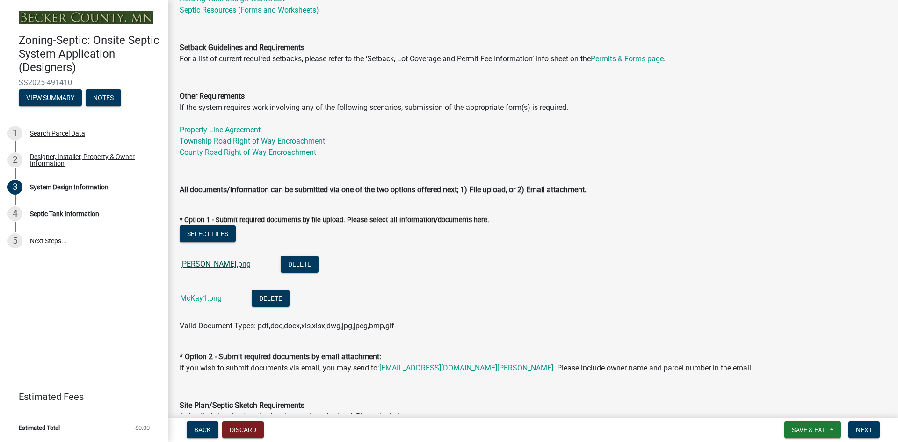
click at [188, 267] on link "McKay.png" at bounding box center [215, 264] width 71 height 9
click at [200, 300] on link "McKay1.png" at bounding box center [201, 298] width 42 height 9
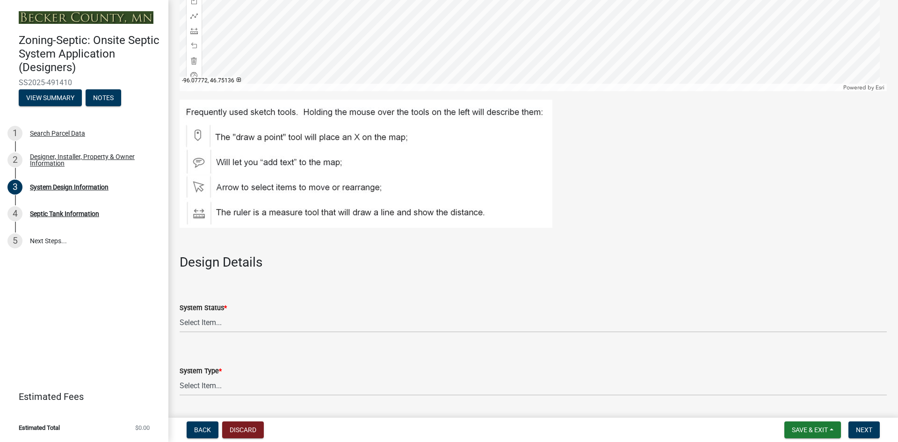
scroll to position [982, 0]
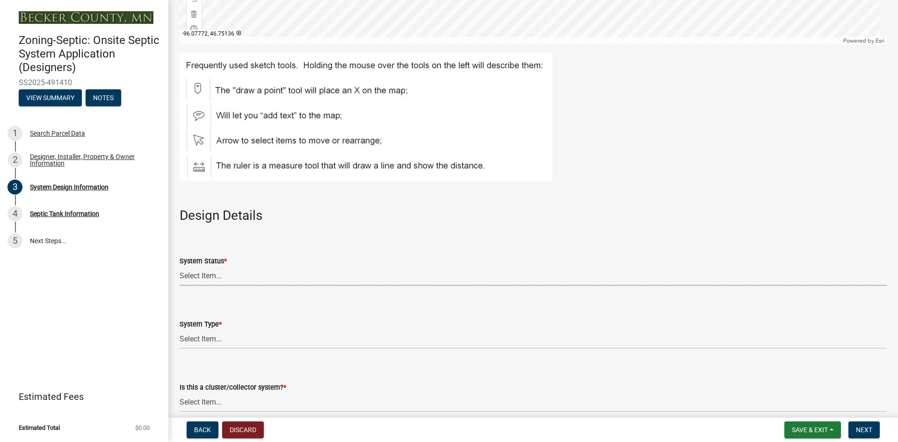
click at [195, 271] on select "Select Item... No Existing System Replacement System Failing System (Cesspool, …" at bounding box center [533, 276] width 707 height 19
click at [180, 267] on select "Select Item... No Existing System Replacement System Failing System (Cesspool, …" at bounding box center [533, 276] width 707 height 19
select select "454a198f-2b5b-4bb2-b044-9e5b1e604e9c"
click at [209, 332] on select "Select Item... Type I Type II Type III Type IV Type V" at bounding box center [533, 339] width 707 height 19
click at [180, 330] on select "Select Item... Type I Type II Type III Type IV Type V" at bounding box center [533, 339] width 707 height 19
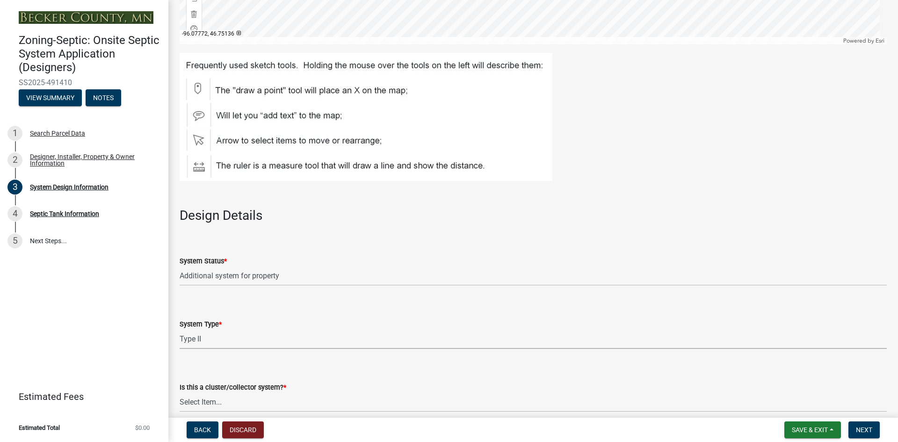
select select "d11049ea-91d0-42ef-8f23-5bc08afa6acf"
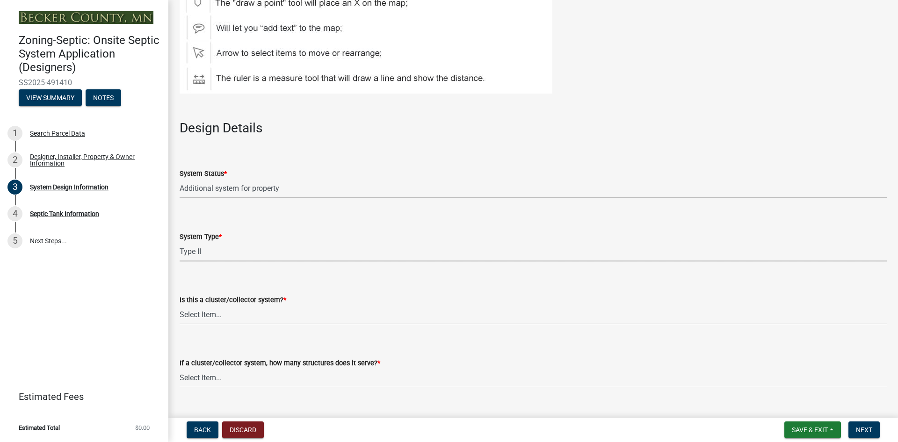
scroll to position [1076, 0]
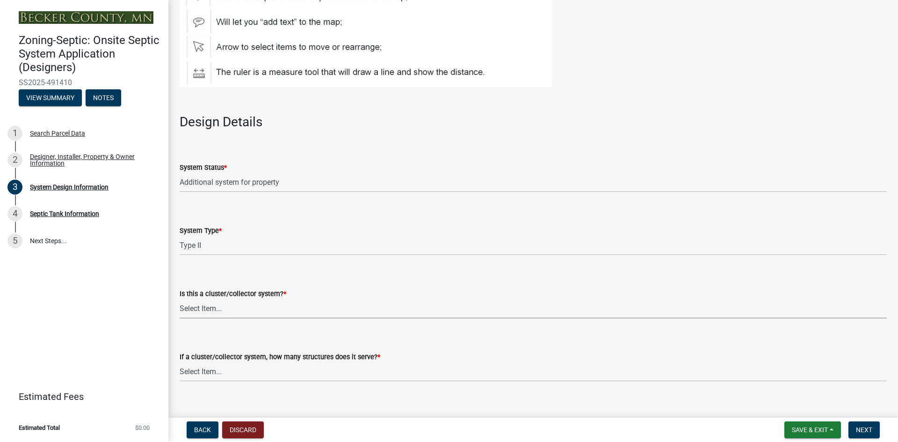
click at [212, 303] on select "Select Item... Yes No" at bounding box center [533, 308] width 707 height 19
click at [180, 299] on select "Select Item... Yes No" at bounding box center [533, 308] width 707 height 19
select select "011fbff4-a41d-4a75-9bd8-71c7e6c69e0d"
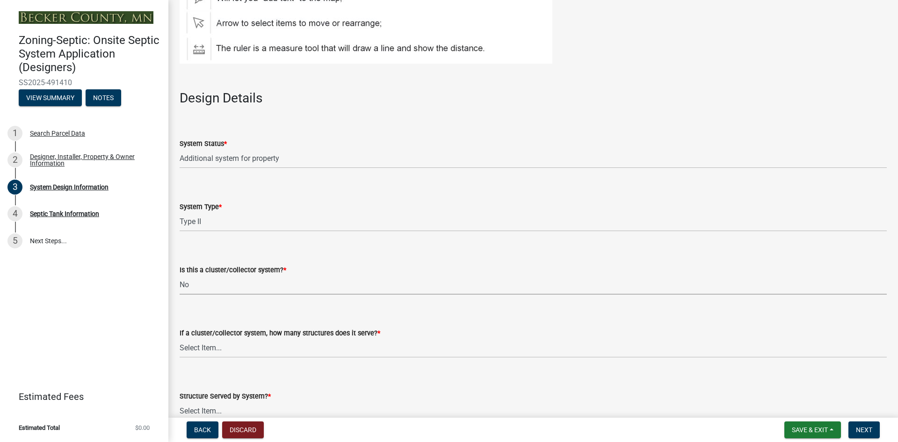
scroll to position [1122, 0]
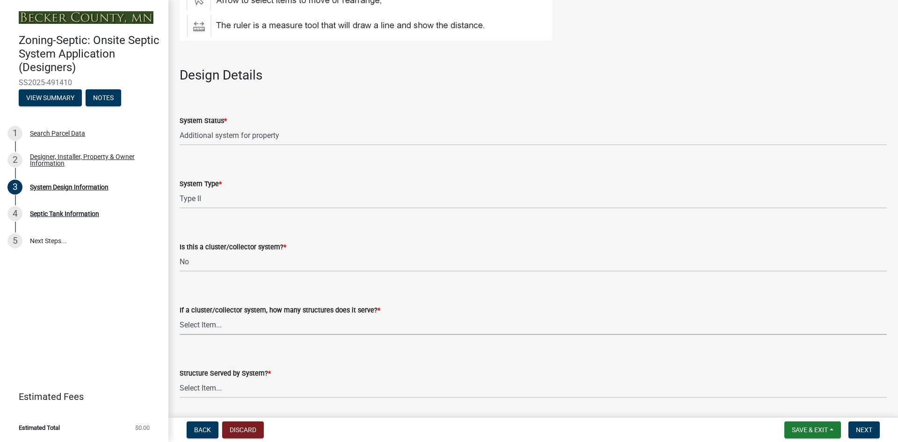
click at [209, 323] on select "Select Item... Not a cluster/collector system 1 2 3 4 5 6 7 8 9 10" at bounding box center [533, 325] width 707 height 19
click at [180, 316] on select "Select Item... Not a cluster/collector system 1 2 3 4 5 6 7 8 9 10" at bounding box center [533, 325] width 707 height 19
select select "85fdfef2-2683-4311-b5d5-5505f6411127"
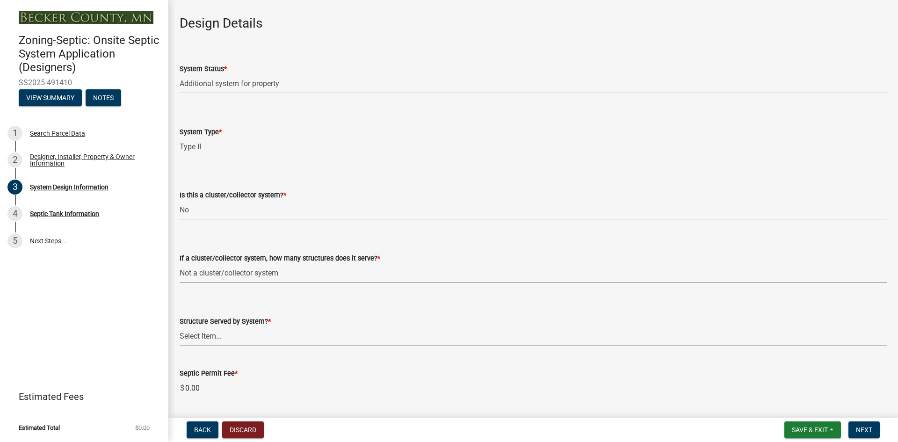
scroll to position [1309, 0]
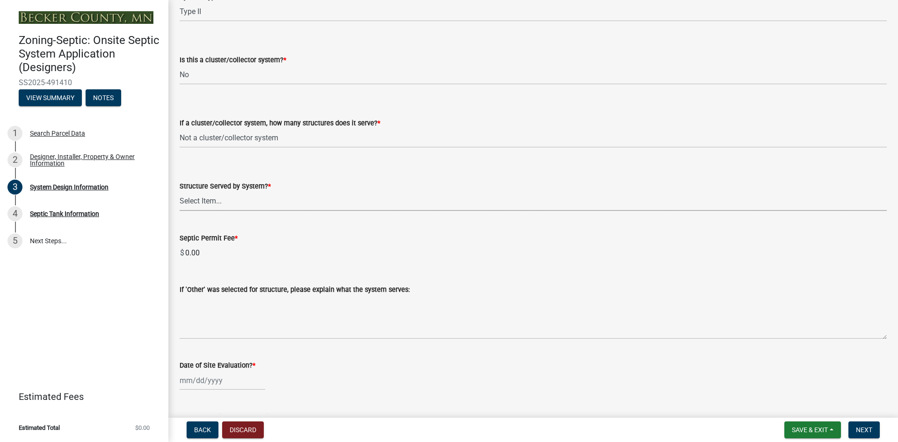
click at [217, 206] on select "Select Item... Commercial Resort Commercial - Non Resort Other Full-Time Dwelli…" at bounding box center [533, 201] width 707 height 19
click at [180, 192] on select "Select Item... Commercial Resort Commercial - Non Resort Other Full-Time Dwelli…" at bounding box center [533, 201] width 707 height 19
select select "bbba294c-e7e6-4483-b1a0-88fbc7e04017"
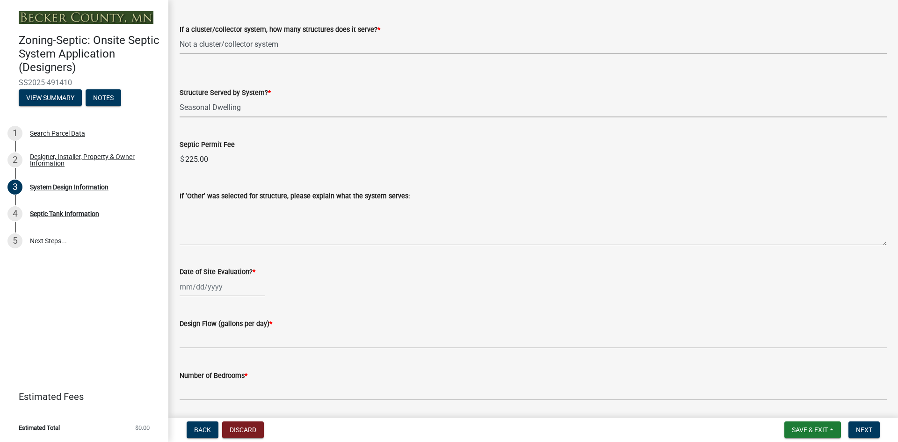
scroll to position [1450, 0]
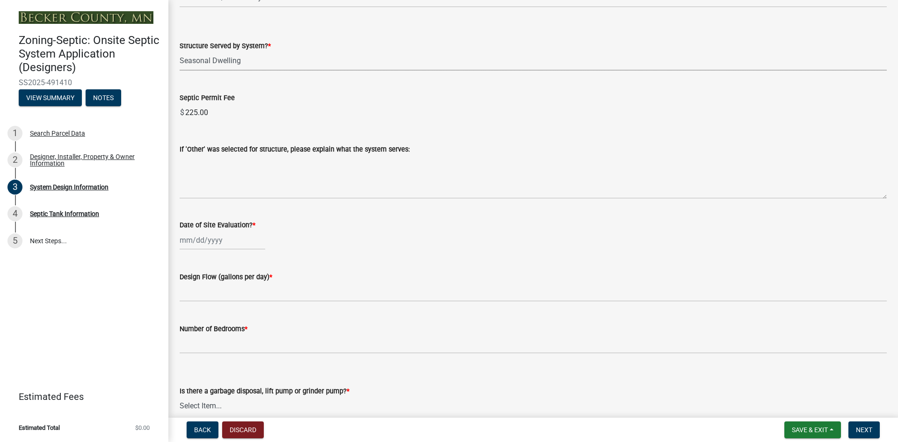
select select "10"
select select "2025"
click at [198, 242] on div "Jan Feb Mar Apr May Jun Jul Aug Sep Oct Nov Dec 1525 1526 1527 1528 1529 1530 1…" at bounding box center [223, 240] width 86 height 19
click at [185, 257] on button "Previous month" at bounding box center [188, 260] width 11 height 15
select select "9"
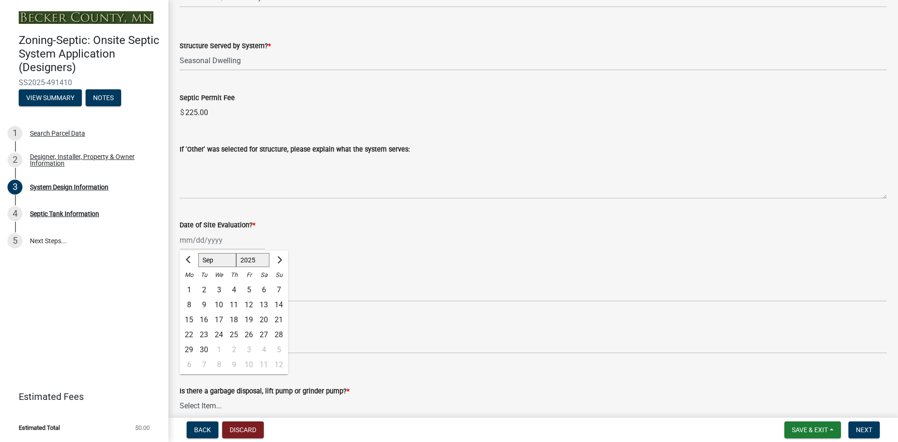
drag, startPoint x: 248, startPoint y: 303, endPoint x: 256, endPoint y: 300, distance: 8.4
click at [249, 302] on div "12" at bounding box center [248, 304] width 15 height 15
type input "09/12/2025"
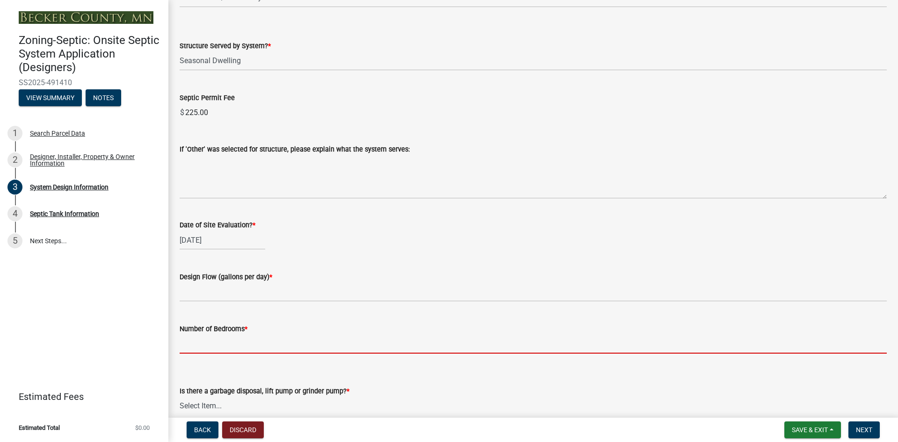
click at [213, 340] on input "Number of Bedrooms *" at bounding box center [533, 343] width 707 height 19
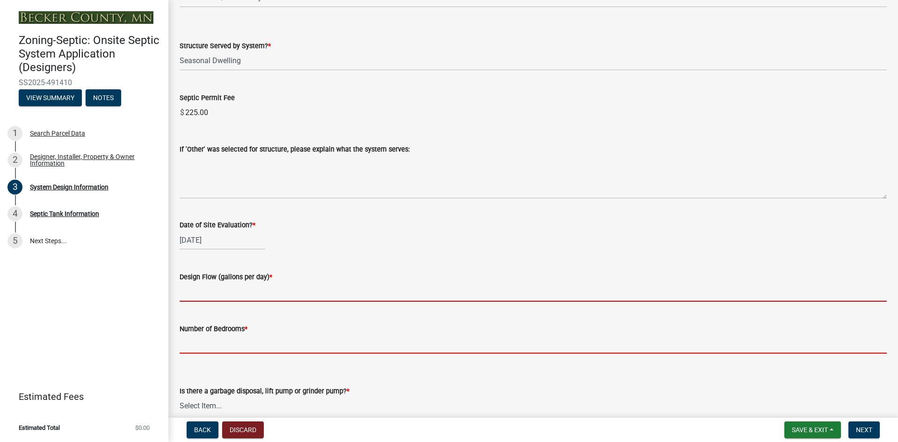
click at [202, 288] on input "text" at bounding box center [533, 291] width 707 height 19
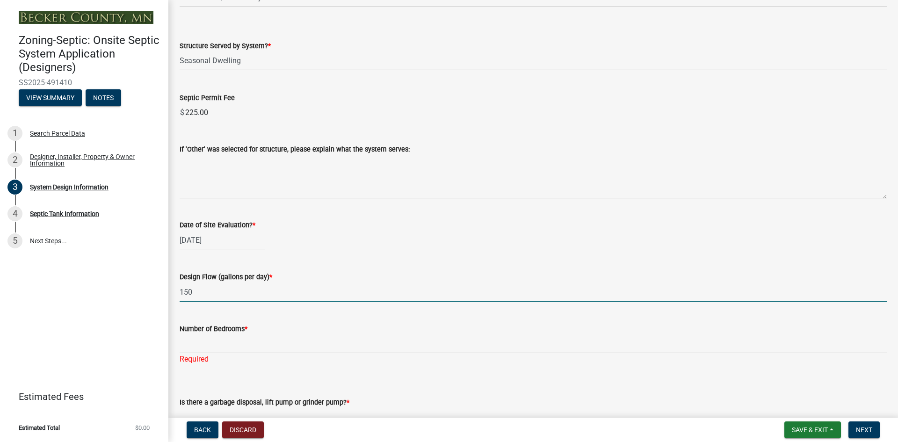
type input "150"
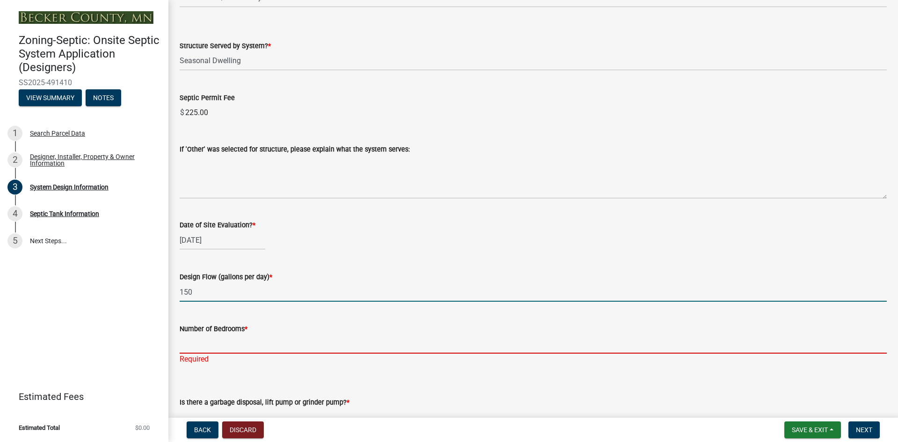
click at [210, 344] on input "Number of Bedrooms *" at bounding box center [533, 343] width 707 height 19
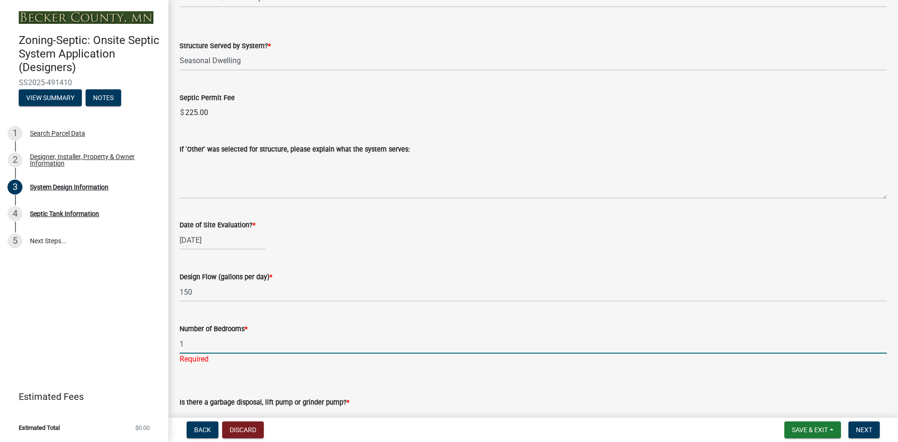
type input "1"
click at [542, 399] on div "Is there a garbage disposal, lift pump or grinder pump? * Select Item... Yes No" at bounding box center [533, 412] width 707 height 30
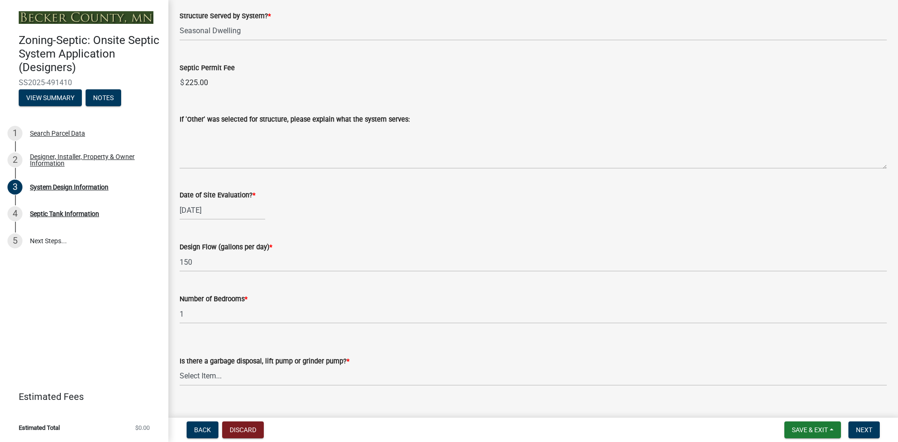
scroll to position [1496, 0]
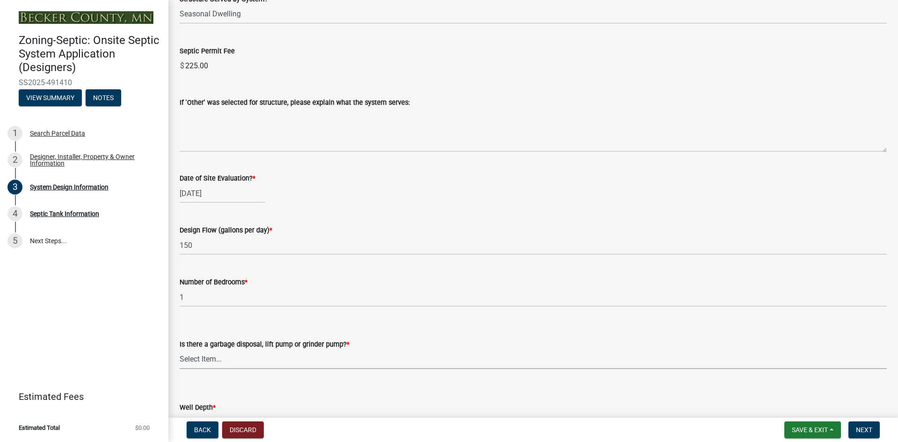
click at [192, 361] on select "Select Item... Yes No" at bounding box center [533, 359] width 707 height 19
click at [180, 350] on select "Select Item... Yes No" at bounding box center [533, 359] width 707 height 19
select select "ba735beb-519e-40f0-ae20-62d65fc4c46b"
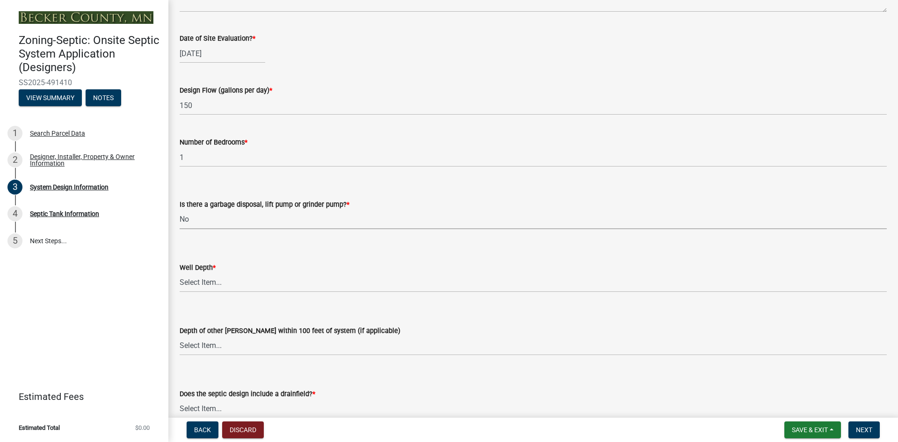
scroll to position [1637, 0]
click at [210, 281] on select "Select Item... Deep Well Shallow Well Well not yet installed - To be drilled No…" at bounding box center [533, 282] width 707 height 19
click at [180, 273] on select "Select Item... Deep Well Shallow Well Well not yet installed - To be drilled No…" at bounding box center [533, 282] width 707 height 19
select select "ef698bf5-6172-44c1-9ffb-522c07469aed"
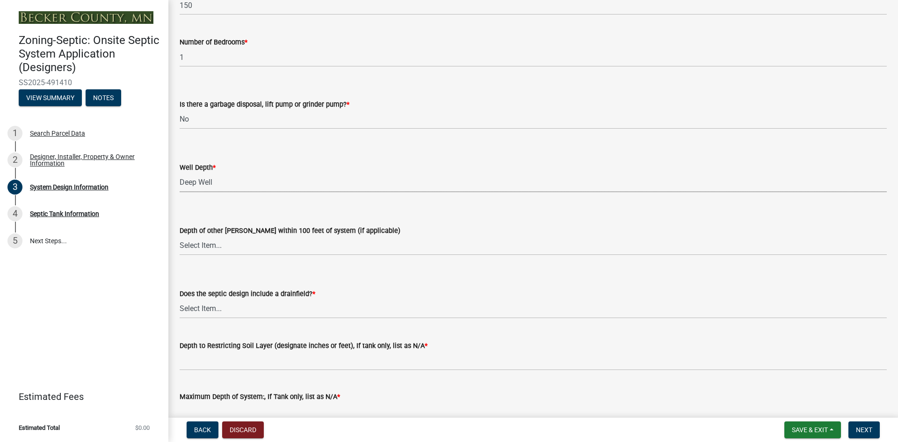
scroll to position [1777, 0]
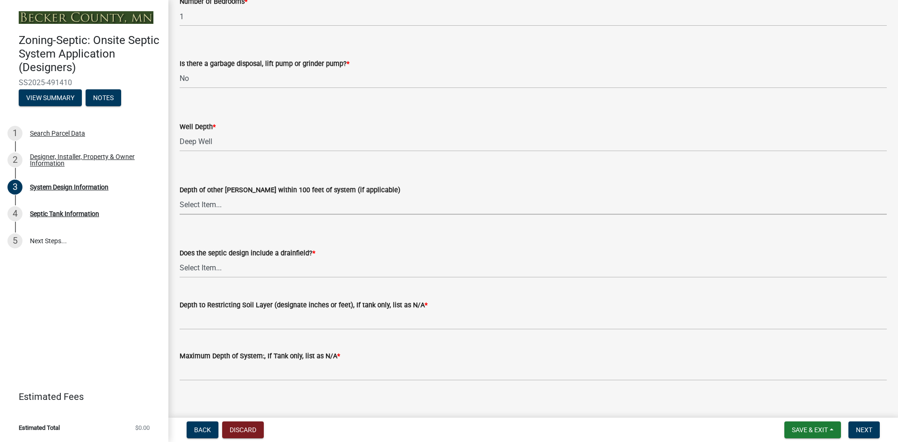
click at [202, 207] on select "Select Item... Deep Well Shallow Well No other [PERSON_NAME]" at bounding box center [533, 204] width 707 height 19
click at [180, 195] on select "Select Item... Deep Well Shallow Well No other [PERSON_NAME]" at bounding box center [533, 204] width 707 height 19
select select "384fc250-a67e-4e5e-a6e0-19116deb63e7"
click at [198, 270] on select "Select Item... Yes No Existing - COC must by submitted" at bounding box center [533, 268] width 707 height 19
click at [180, 259] on select "Select Item... Yes No Existing - COC must by submitted" at bounding box center [533, 268] width 707 height 19
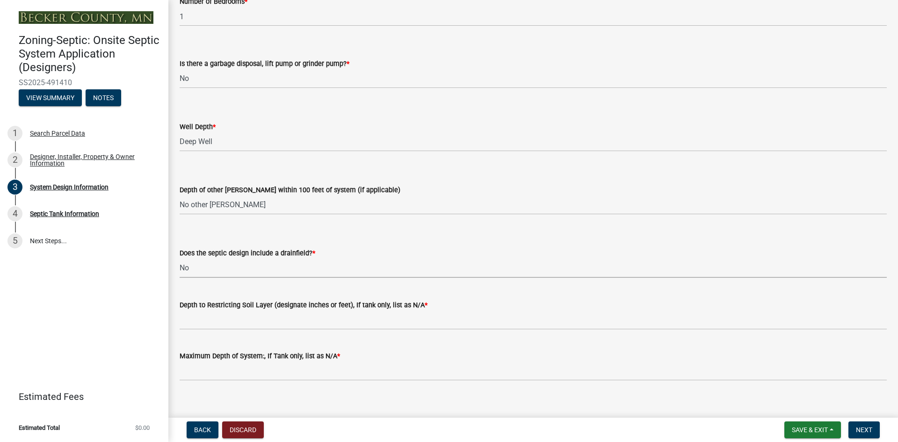
select select "1beac6bb-92f1-48fc-a43d-dd4fbc824110"
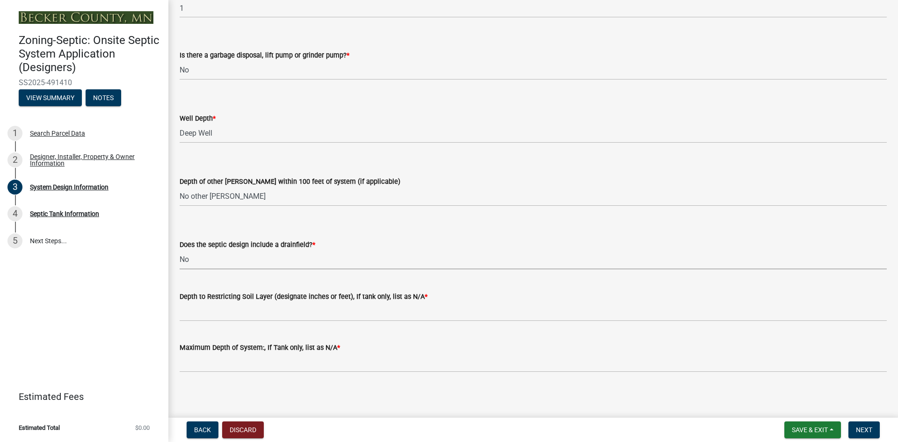
scroll to position [1788, 0]
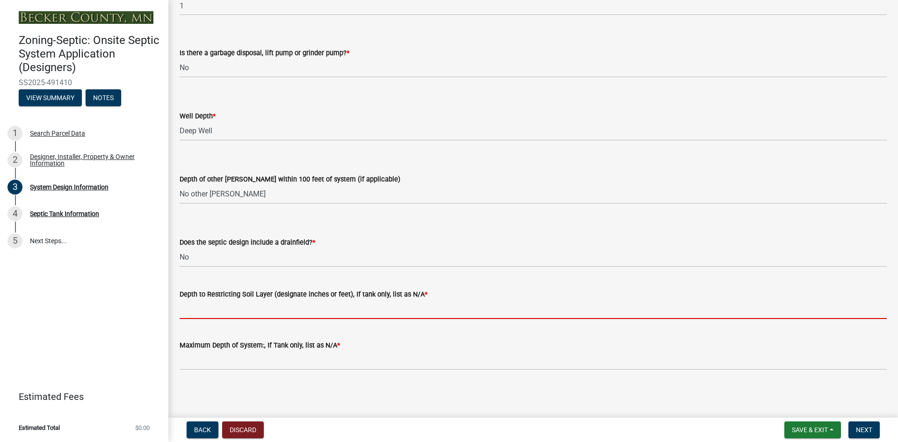
click at [219, 310] on input "Depth to Restricting Soil Layer (designate inches or feet), If tank only, list …" at bounding box center [533, 309] width 707 height 19
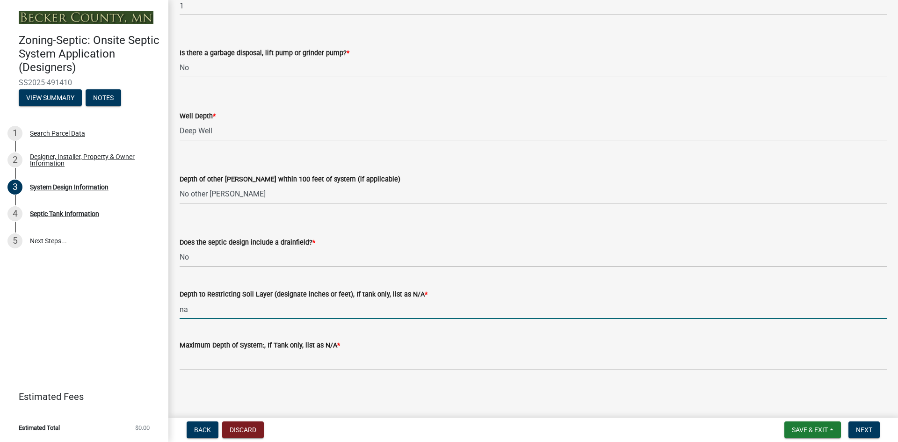
type input "na"
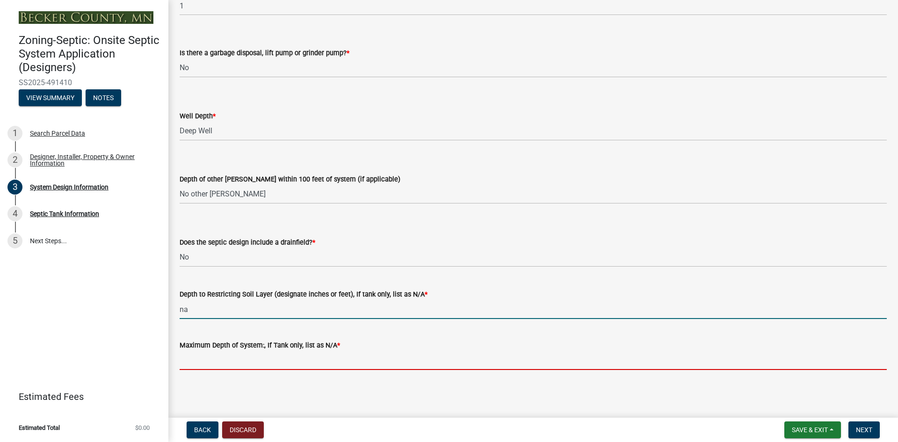
click at [232, 366] on input "Maximum Depth of System:, If Tank only, list as N/A *" at bounding box center [533, 360] width 707 height 19
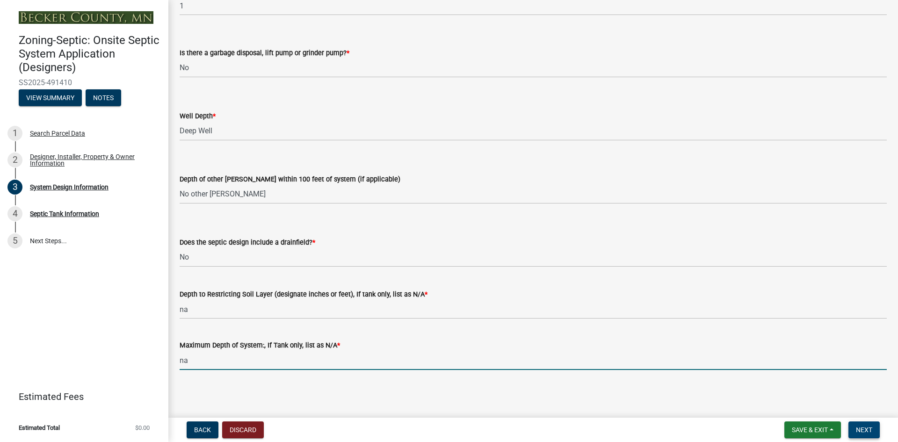
type input "na"
click at [870, 424] on button "Next" at bounding box center [863, 429] width 31 height 17
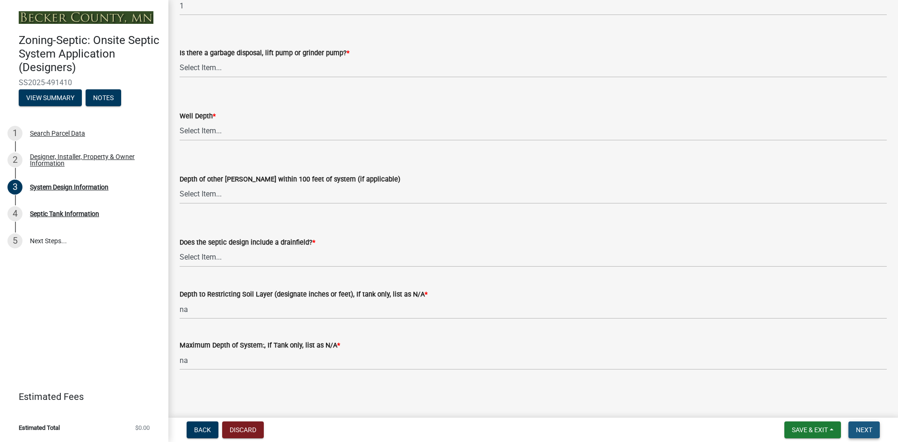
scroll to position [0, 0]
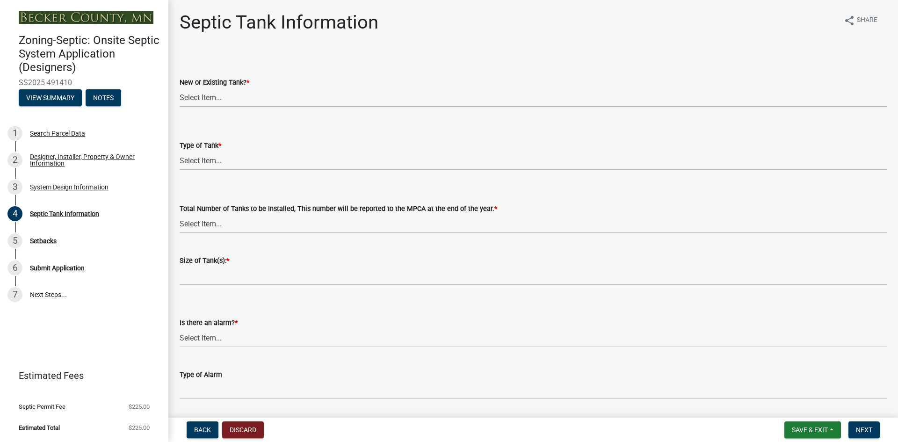
click at [199, 94] on select "Select Item... New Existing Both -New and Existing Tank" at bounding box center [533, 97] width 707 height 19
click at [180, 88] on select "Select Item... New Existing Both -New and Existing Tank" at bounding box center [533, 97] width 707 height 19
select select "f9fbe67c-c1cf-4a63-8ad4-799ce56b7f21"
click at [201, 159] on select "Select Item... Single Septic Tank Compartmented Tank Single Tank plus Compartme…" at bounding box center [533, 160] width 707 height 19
click at [180, 151] on select "Select Item... Single Septic Tank Compartmented Tank Single Tank plus Compartme…" at bounding box center [533, 160] width 707 height 19
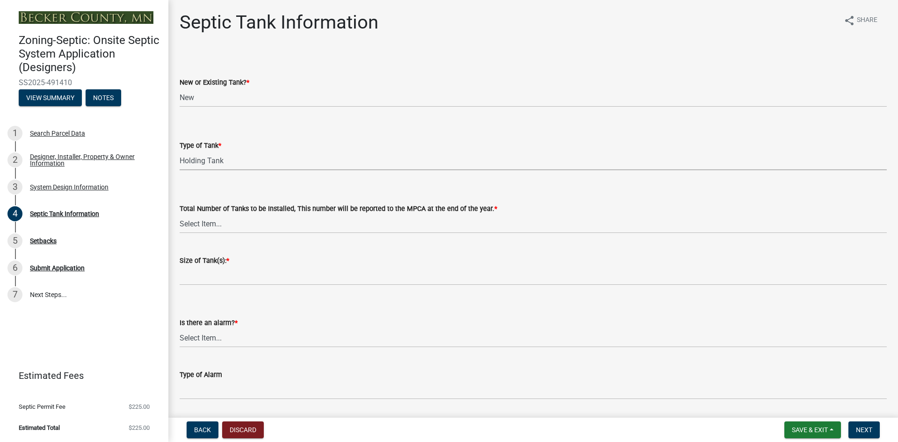
select select "fe57a0e5-df0b-49ed-be87-b1b1dff725c1"
click at [204, 223] on select "Select Item... 0 1 2 3 4" at bounding box center [533, 223] width 707 height 19
click at [180, 214] on select "Select Item... 0 1 2 3 4" at bounding box center [533, 223] width 707 height 19
select select "52556460-45fa-4026-a6c2-c70bb0823cb5"
click at [202, 265] on div "Size of Tank(s): *" at bounding box center [533, 260] width 707 height 11
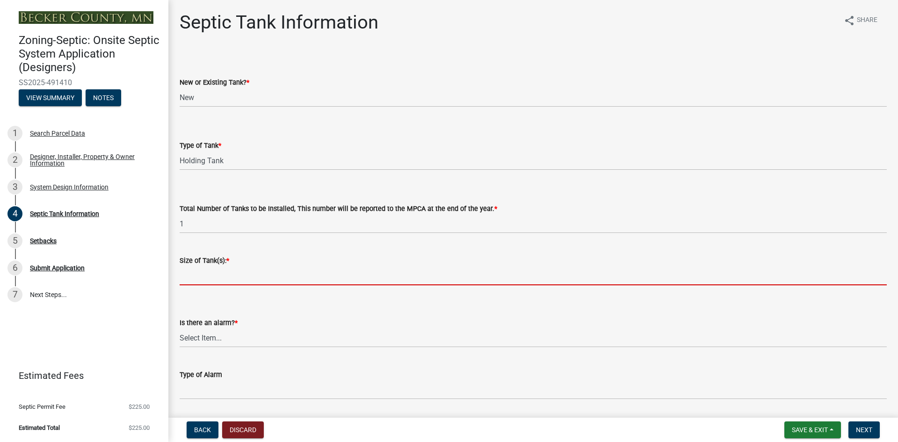
click at [202, 267] on input "Size of Tank(s): *" at bounding box center [533, 275] width 707 height 19
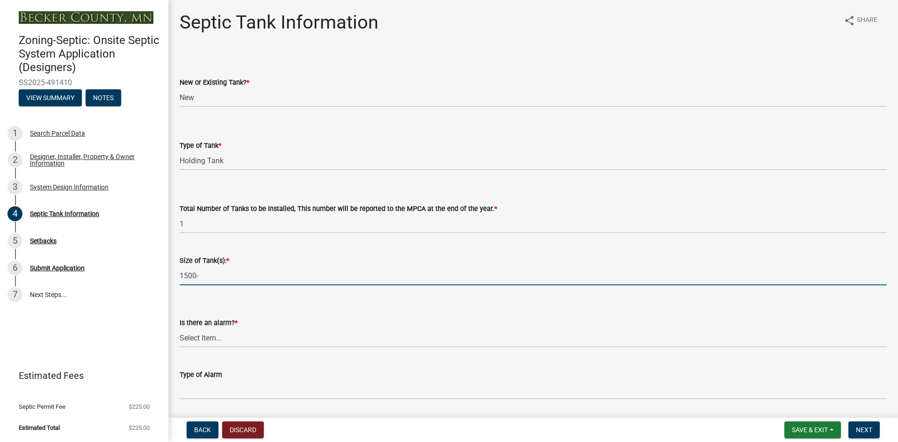
type input "1500-"
click at [219, 333] on select "Select Item... Yes No" at bounding box center [533, 337] width 707 height 19
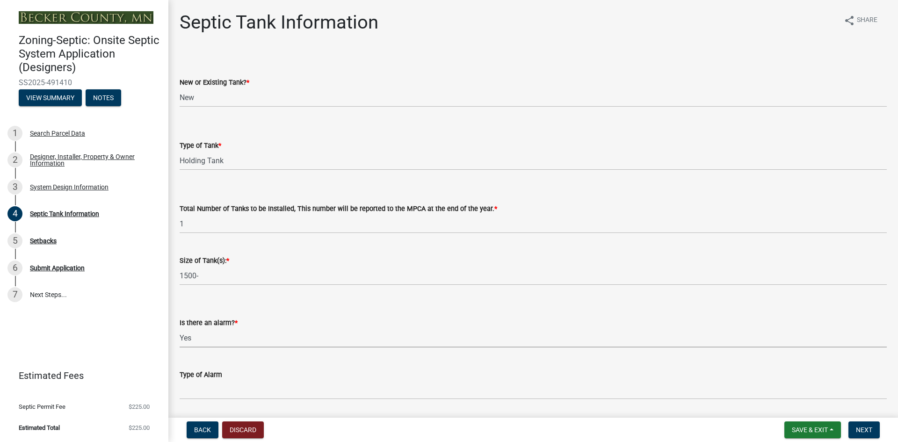
click at [180, 328] on select "Select Item... Yes No" at bounding box center [533, 337] width 707 height 19
select select "c84d9e4c-2287-4d2e-9ef7-9874a7456ee3"
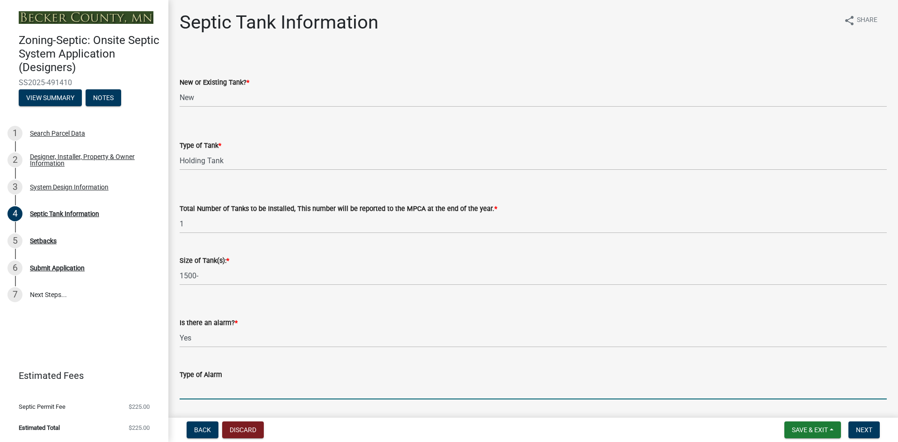
click at [224, 386] on input "Type of Alarm" at bounding box center [533, 389] width 707 height 19
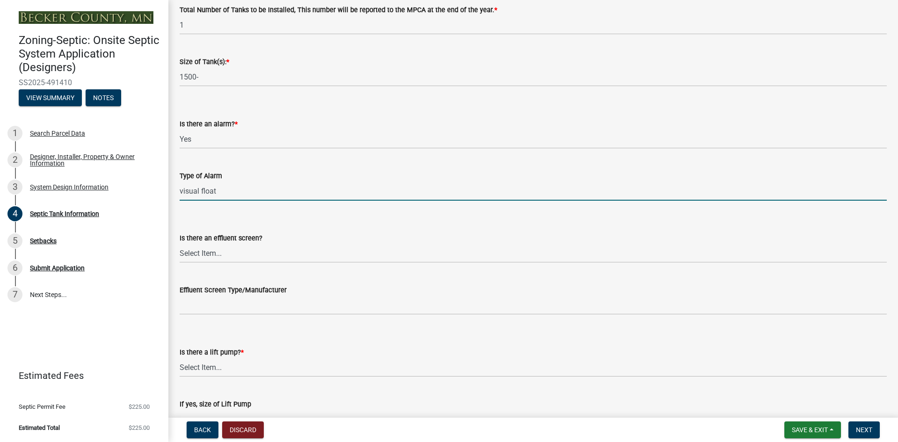
scroll to position [234, 0]
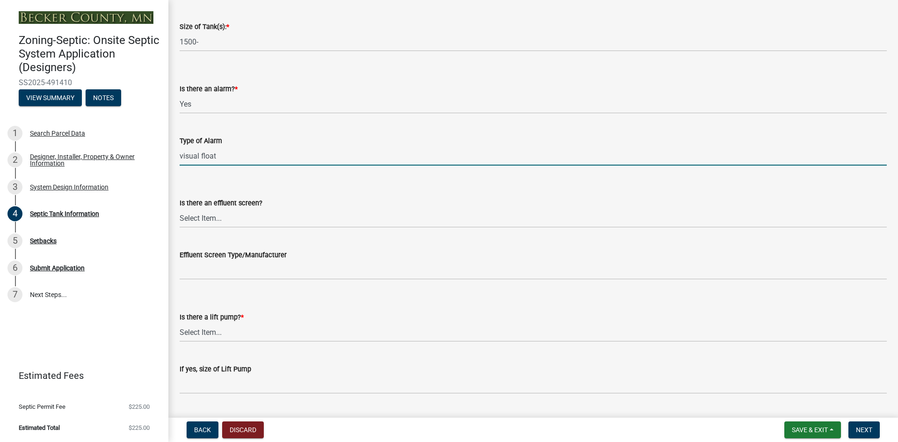
type input "visual float"
click at [201, 215] on select "Select Item... Yes No" at bounding box center [533, 218] width 707 height 19
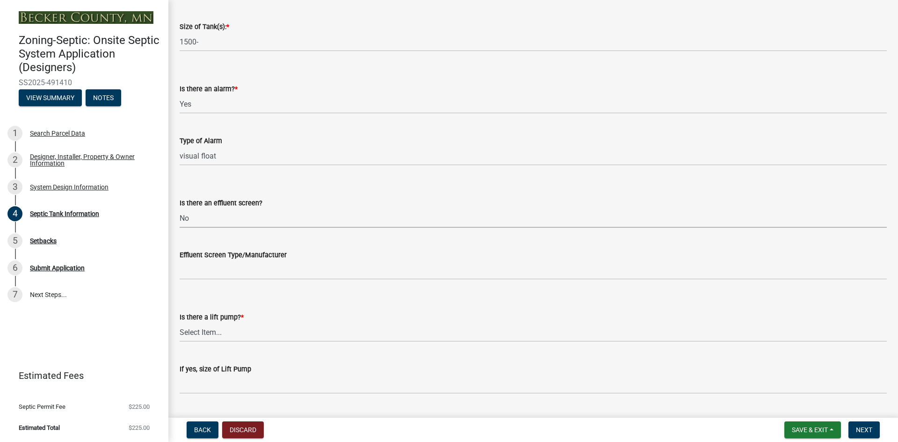
click at [180, 209] on select "Select Item... Yes No" at bounding box center [533, 218] width 707 height 19
select select "a956bcdf-8f12-4f61-bfc1-a6e229dc0595"
drag, startPoint x: 208, startPoint y: 330, endPoint x: 210, endPoint y: 336, distance: 6.5
click at [208, 331] on select "Select Item... Yes No" at bounding box center [533, 332] width 707 height 19
click at [180, 323] on select "Select Item... Yes No" at bounding box center [533, 332] width 707 height 19
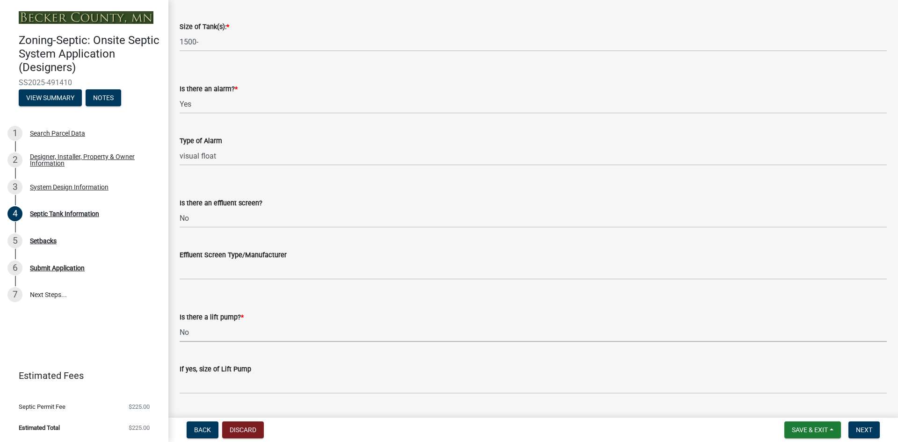
select select "ba43cfd8-3223-4e93-a41d-8bc71aa45820"
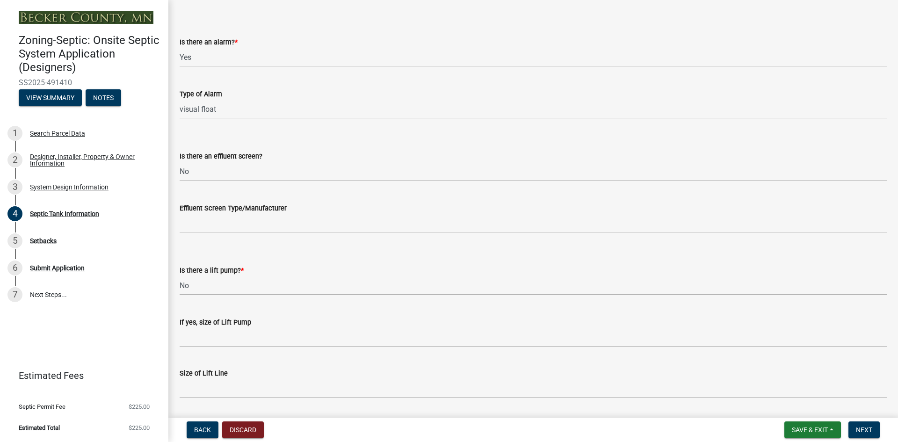
scroll to position [309, 0]
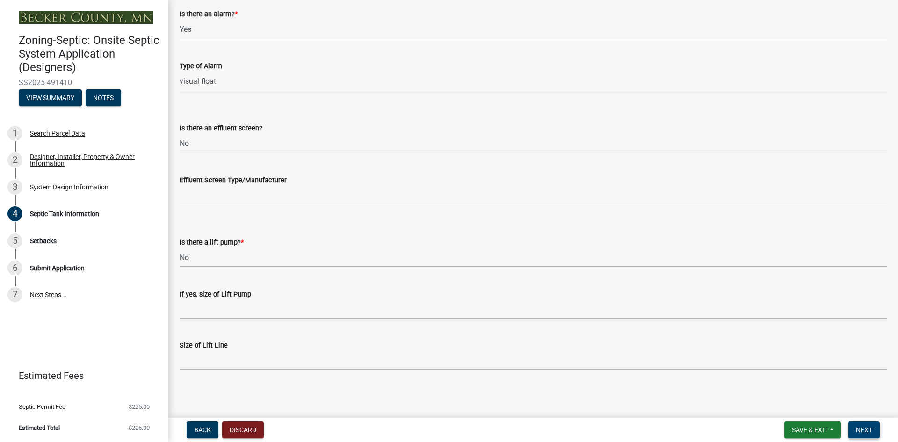
click at [874, 431] on button "Next" at bounding box center [863, 429] width 31 height 17
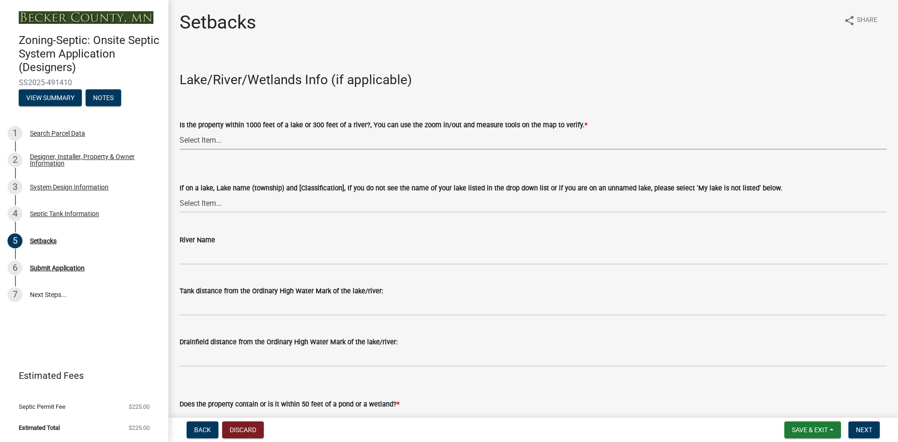
click at [208, 137] on select "Select Item... Yes No" at bounding box center [533, 139] width 707 height 19
click at [180, 130] on select "Select Item... Yes No" at bounding box center [533, 139] width 707 height 19
select select "c245ec0d-8d6f-4710-ab2b-b3aa70611708"
click at [204, 203] on select "Select Item... My lake is not listed below Abbey (Lake View) [NE Tier 2] Abners…" at bounding box center [533, 203] width 707 height 19
click at [180, 194] on select "Select Item... My lake is not listed below Abbey (Lake View) [NE Tier 2] Abners…" at bounding box center [533, 203] width 707 height 19
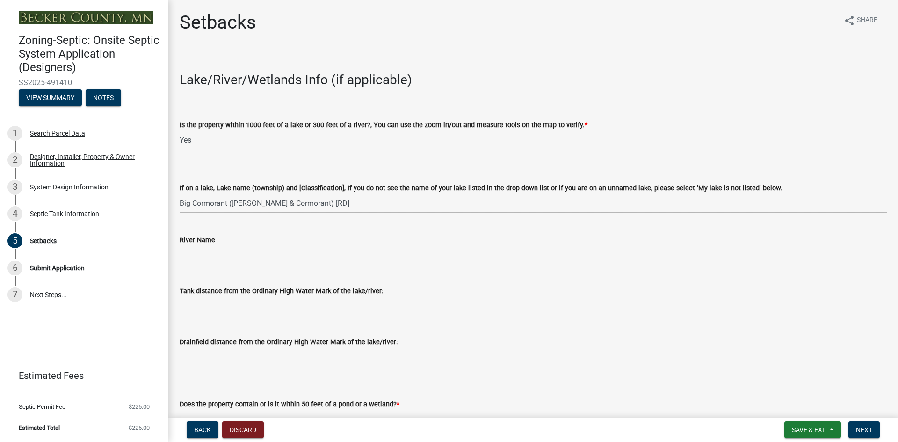
select select "8774fe87-de2d-4813-9f11-30a292078723"
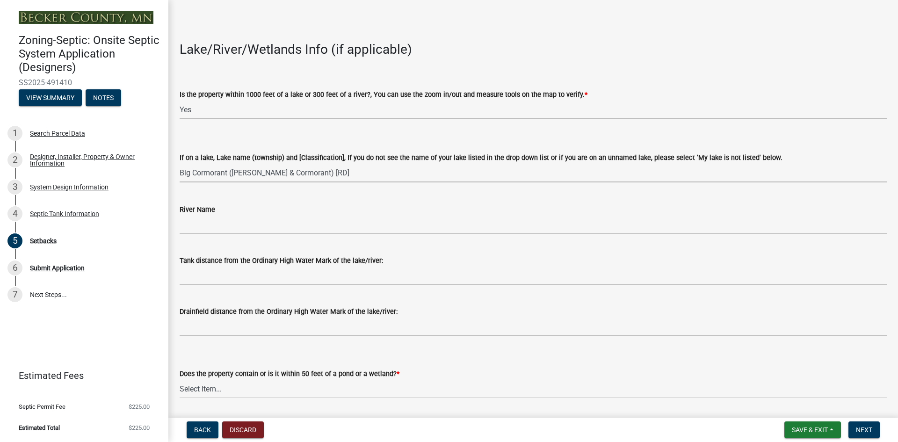
scroll to position [47, 0]
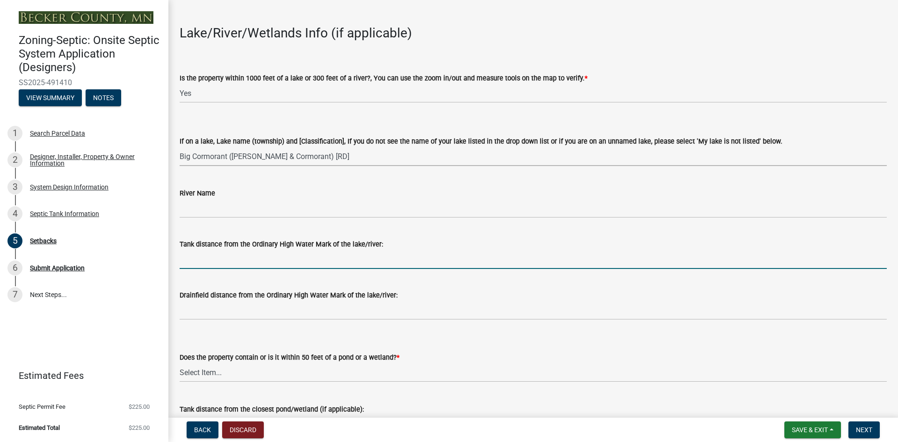
click at [213, 259] on input "Tank distance from the Ordinary High Water Mark of the lake/river:" at bounding box center [533, 259] width 707 height 19
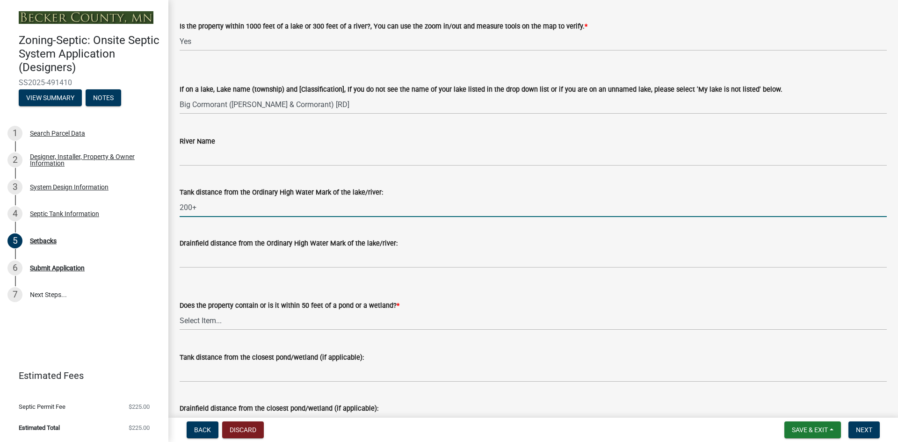
scroll to position [140, 0]
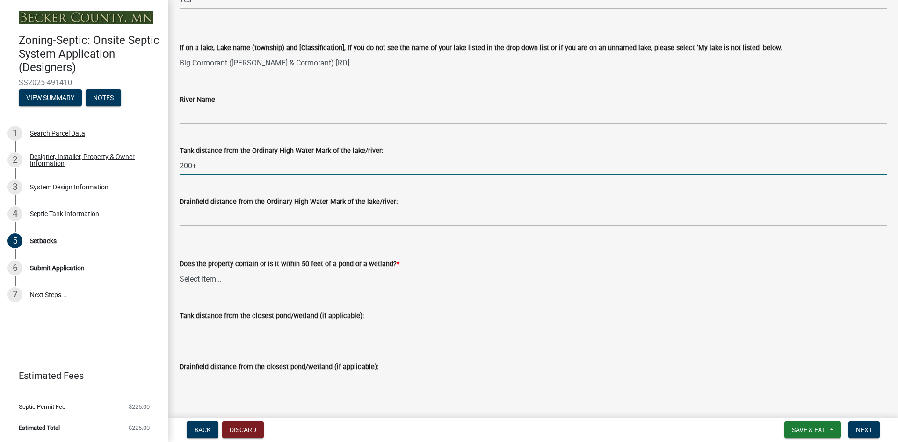
type input "200+"
click at [212, 276] on select "Select Item... Yes No" at bounding box center [533, 278] width 707 height 19
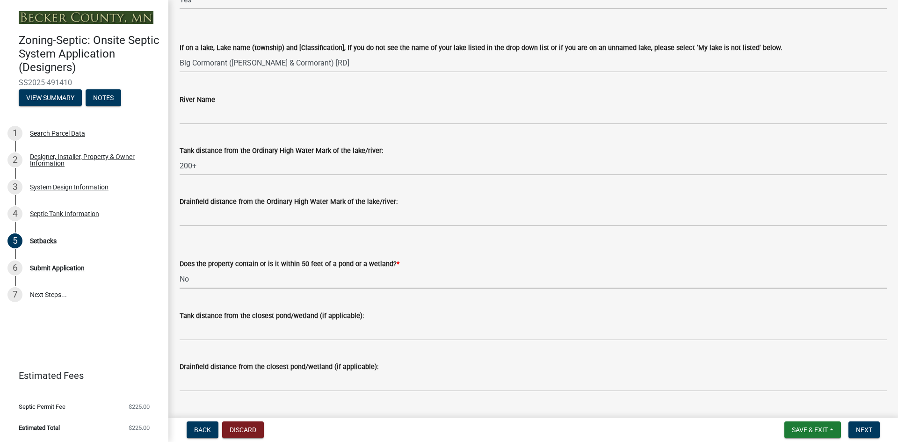
click at [180, 269] on select "Select Item... Yes No" at bounding box center [533, 278] width 707 height 19
select select "23044af5-43bb-4cf5-8aef-2716db2ce5fc"
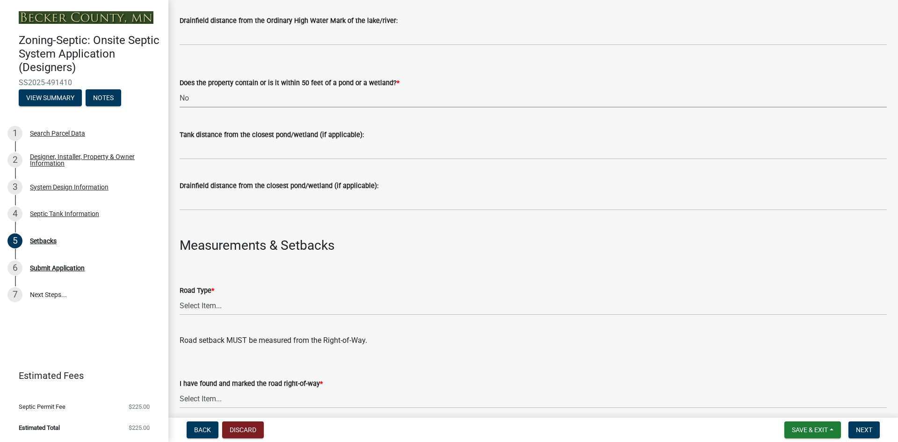
scroll to position [327, 0]
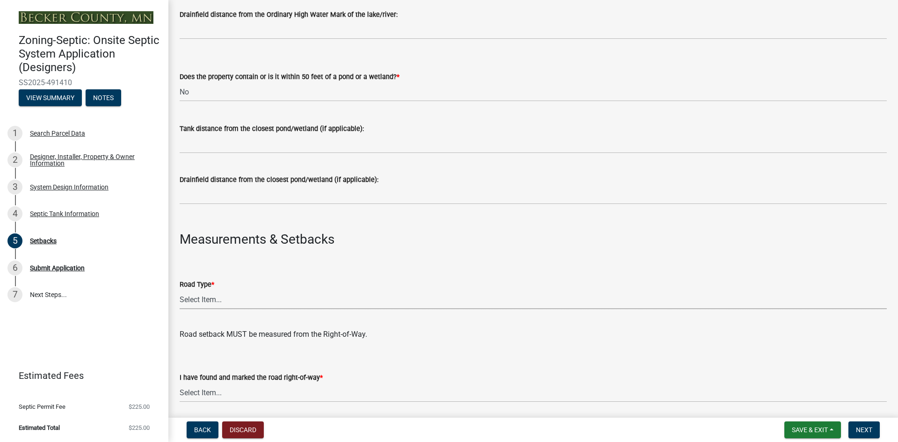
click at [196, 296] on select "Select Item... State County Public / Township Private Easement [GEOGRAPHIC_DATA]" at bounding box center [533, 299] width 707 height 19
click at [180, 290] on select "Select Item... State County Public / Township Private Easement [GEOGRAPHIC_DATA]" at bounding box center [533, 299] width 707 height 19
select select "21af9b93-f494-48c6-91ae-235d36c6c939"
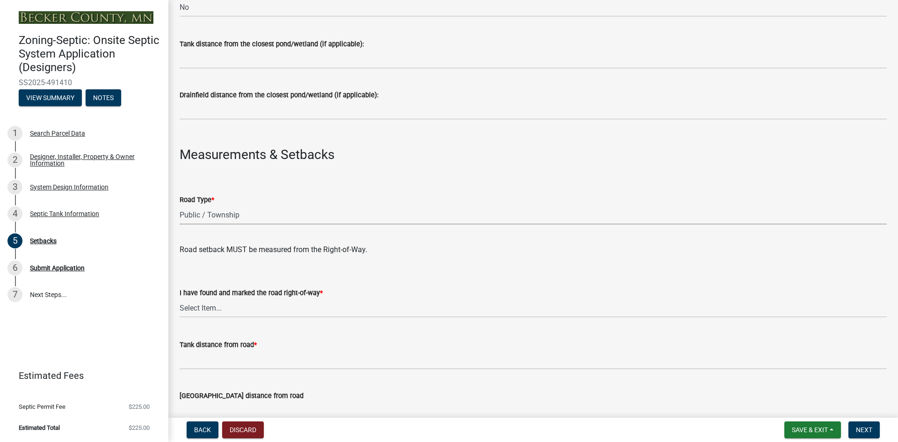
scroll to position [421, 0]
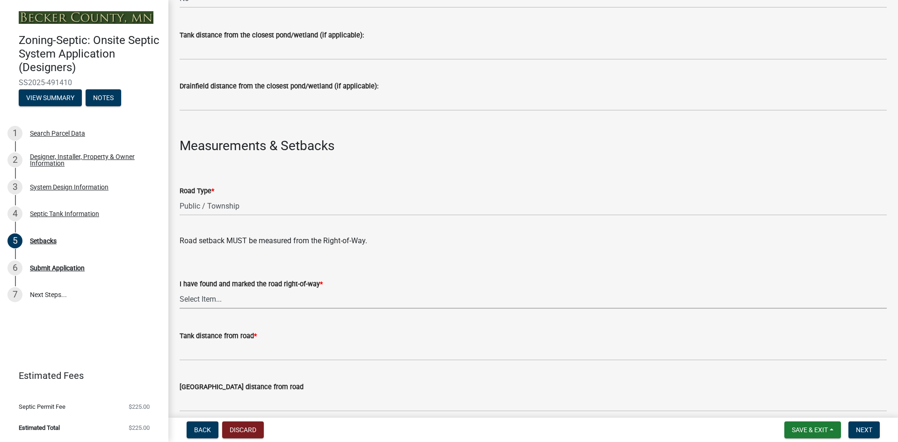
click at [208, 301] on select "Select Item... Yes No" at bounding box center [533, 298] width 707 height 19
click at [180, 289] on select "Select Item... Yes No" at bounding box center [533, 298] width 707 height 19
select select "a3ce498e-f8b1-44e2-889e-c4968ac74b5a"
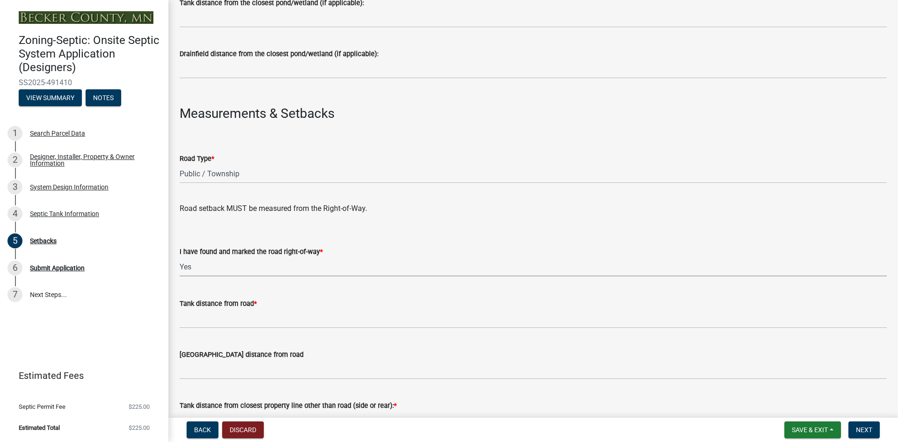
scroll to position [468, 0]
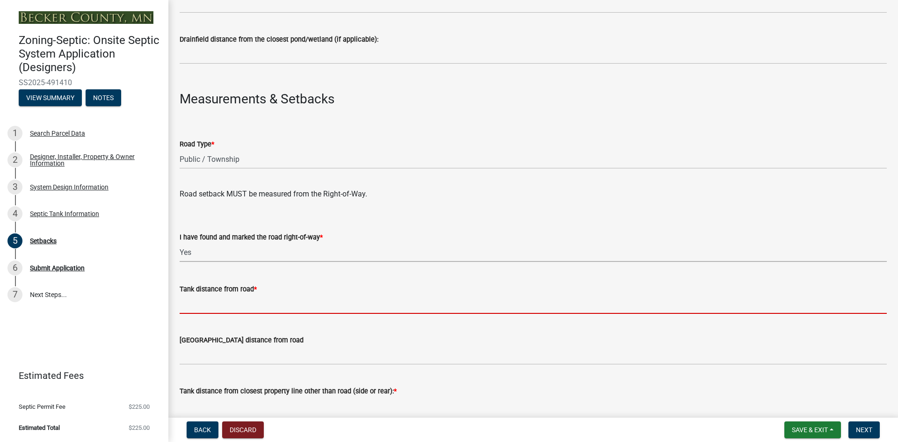
click at [192, 304] on input "Tank distance from road *" at bounding box center [533, 304] width 707 height 19
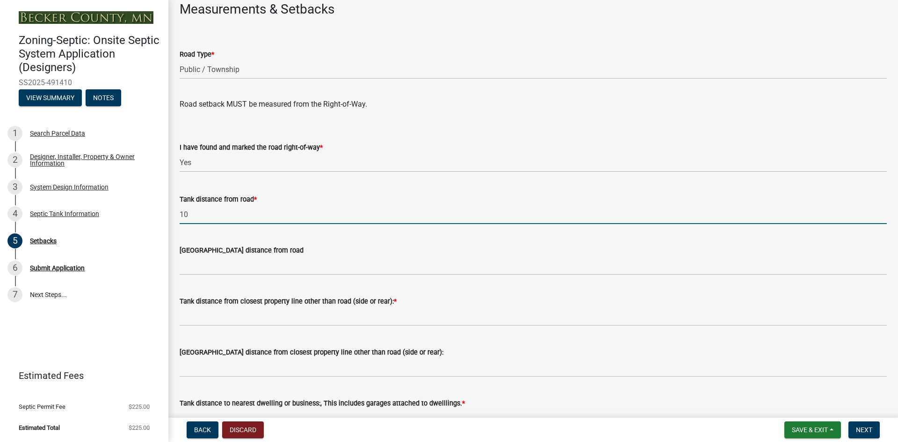
scroll to position [561, 0]
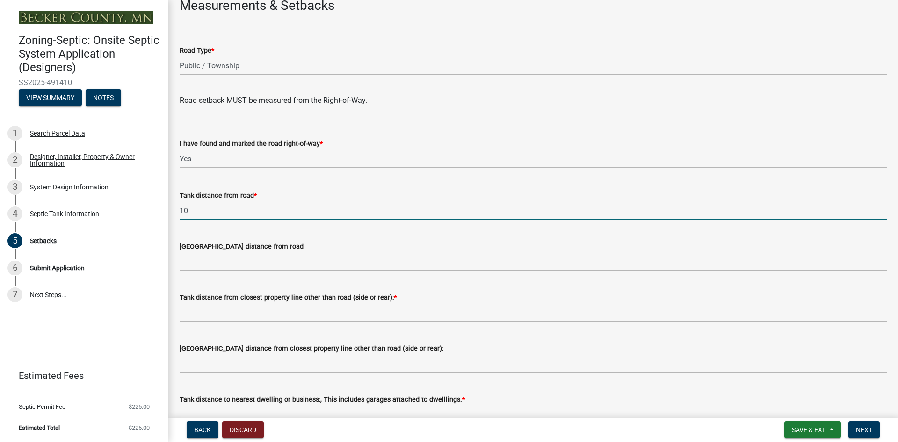
type input "10"
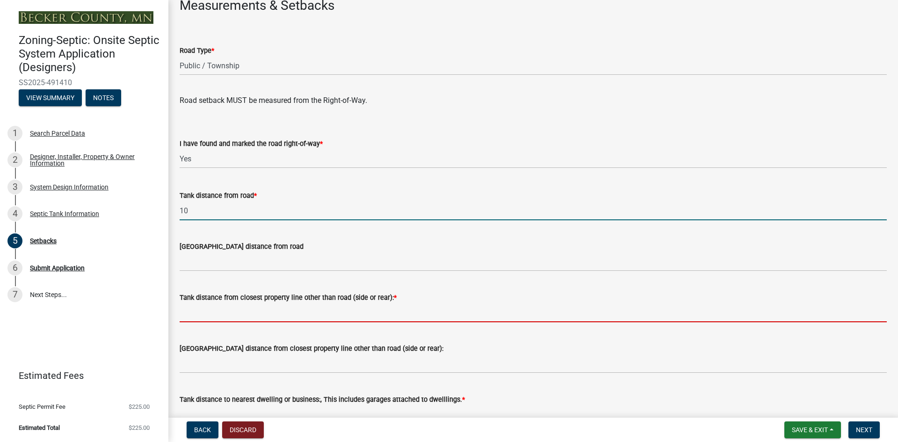
click at [197, 310] on input "Tank distance from closest property line other than road (side or rear): *" at bounding box center [533, 312] width 707 height 19
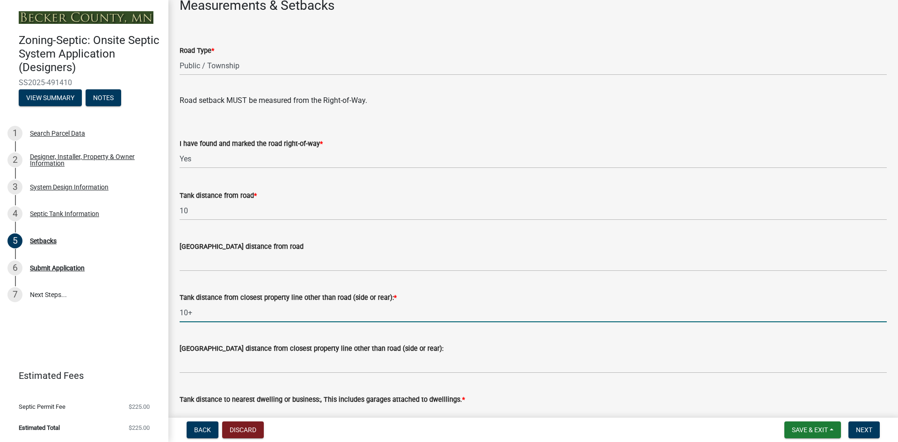
scroll to position [655, 0]
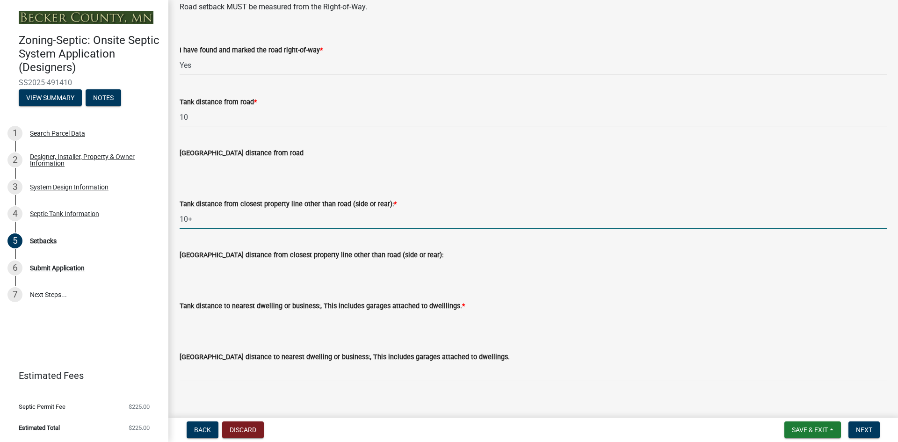
type input "10+"
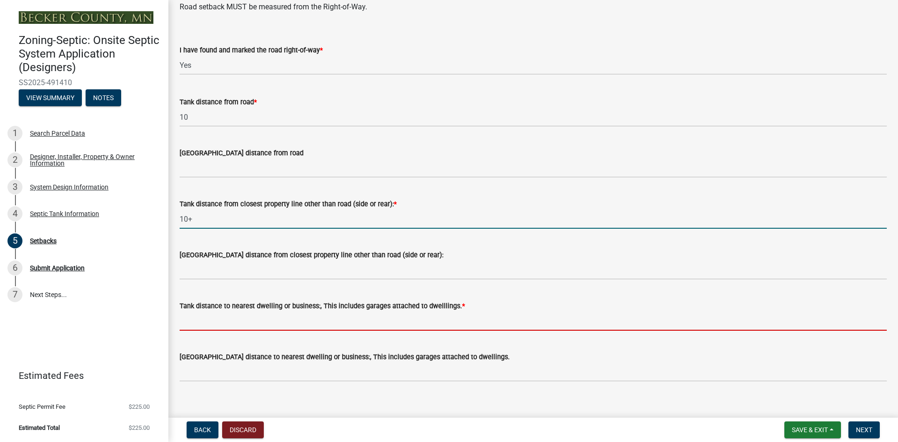
click at [204, 320] on input "Tank distance to nearest dwelling or business:, This includes garages attached …" at bounding box center [533, 320] width 707 height 19
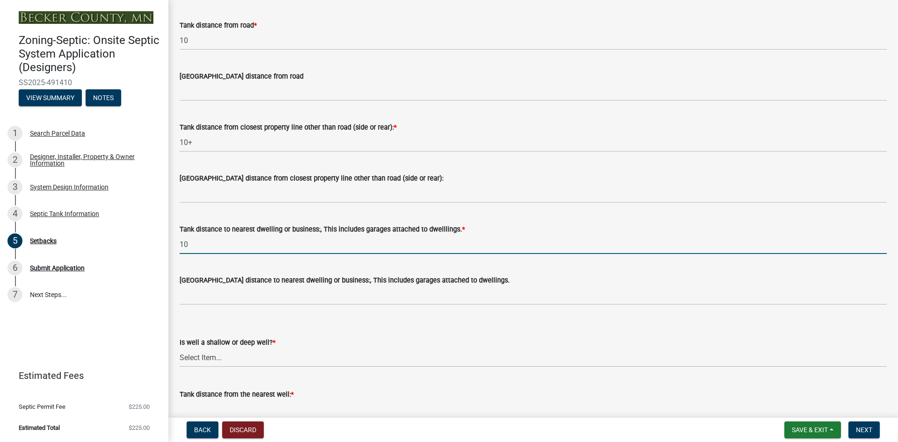
scroll to position [748, 0]
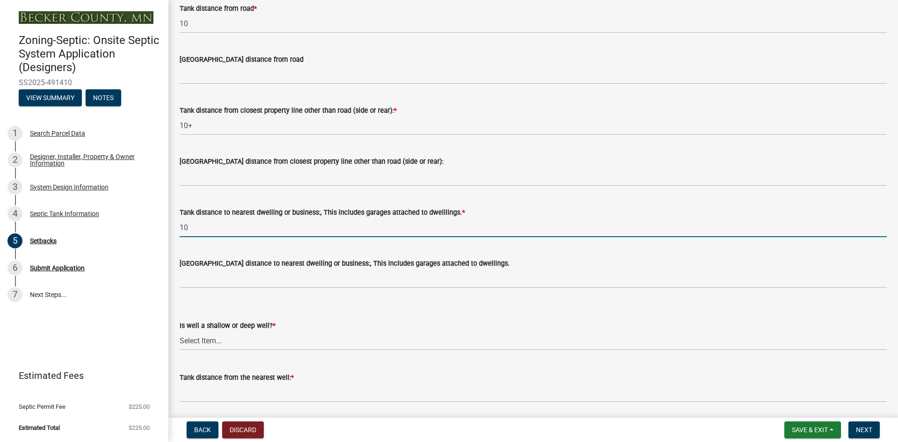
type input "10"
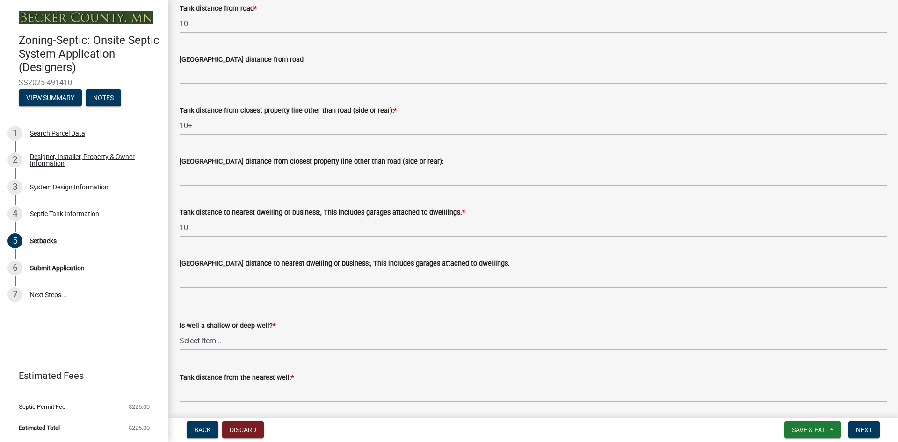
click at [191, 335] on select "Select Item... Deep Well Shallow Well No Well - Connected or to be connected to…" at bounding box center [533, 340] width 707 height 19
click at [180, 331] on select "Select Item... Deep Well Shallow Well No Well - Connected or to be connected to…" at bounding box center [533, 340] width 707 height 19
select select "cf78f1da-f066-4305-88a2-864abad1fa52"
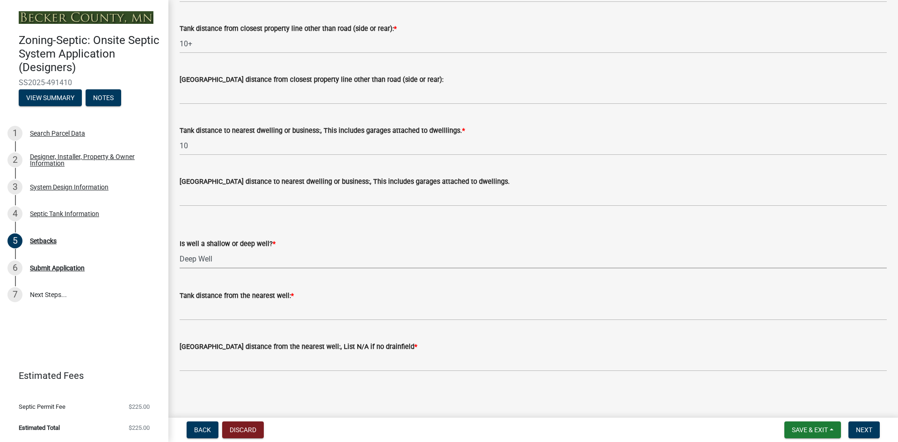
scroll to position [831, 0]
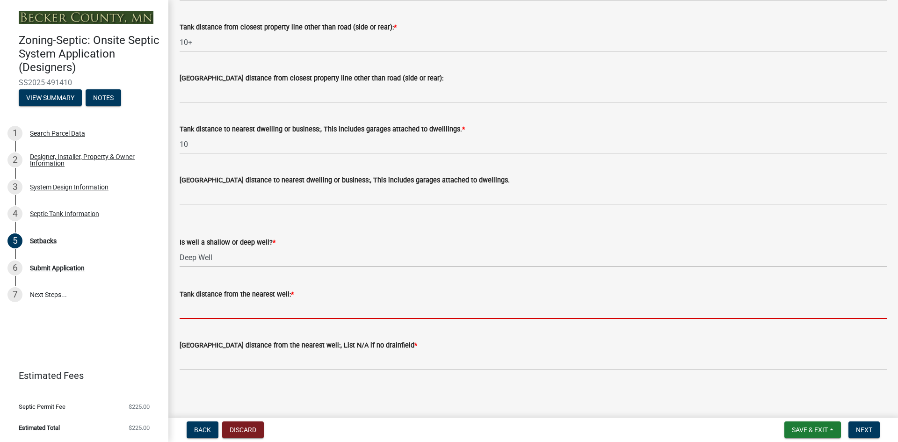
click at [195, 313] on input "Tank distance from the nearest well: *" at bounding box center [533, 309] width 707 height 19
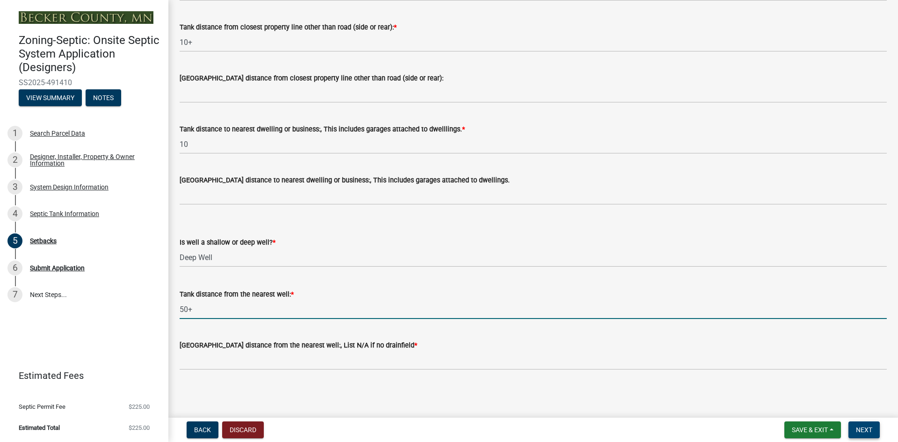
type input "50+"
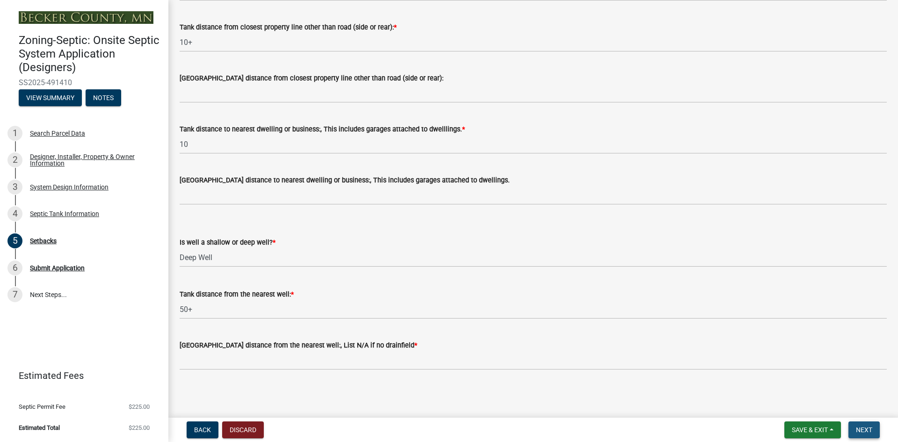
click at [865, 426] on span "Next" at bounding box center [864, 429] width 16 height 7
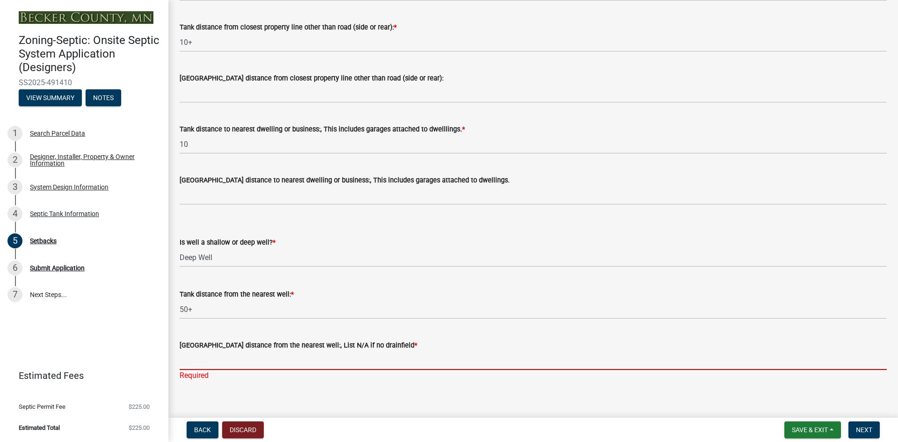
click at [239, 360] on input "[GEOGRAPHIC_DATA] distance from the nearest well:, List N/A if no drainfield *" at bounding box center [533, 360] width 707 height 19
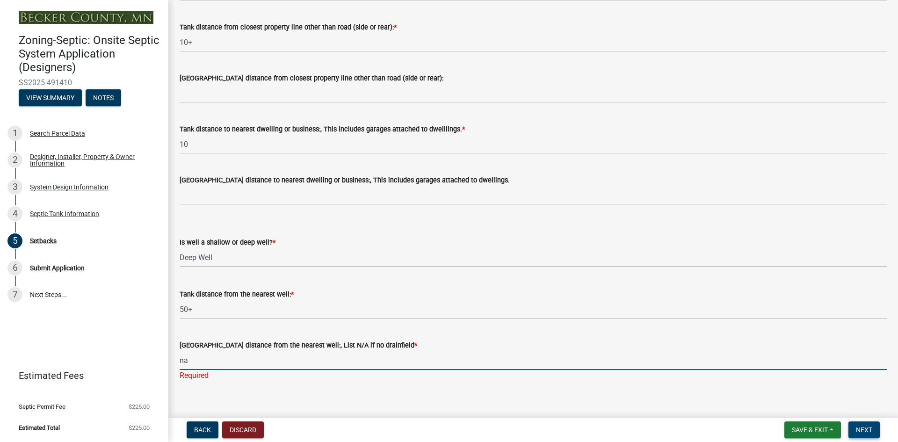
type input "na"
click at [866, 432] on span "Next" at bounding box center [864, 429] width 16 height 7
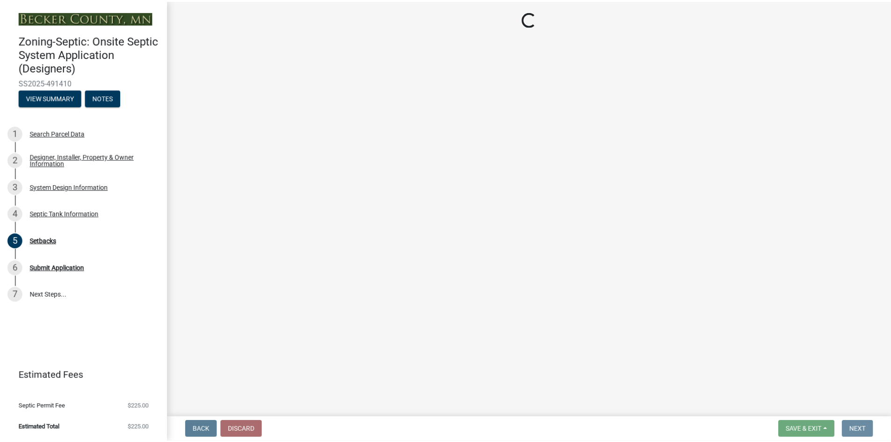
scroll to position [0, 0]
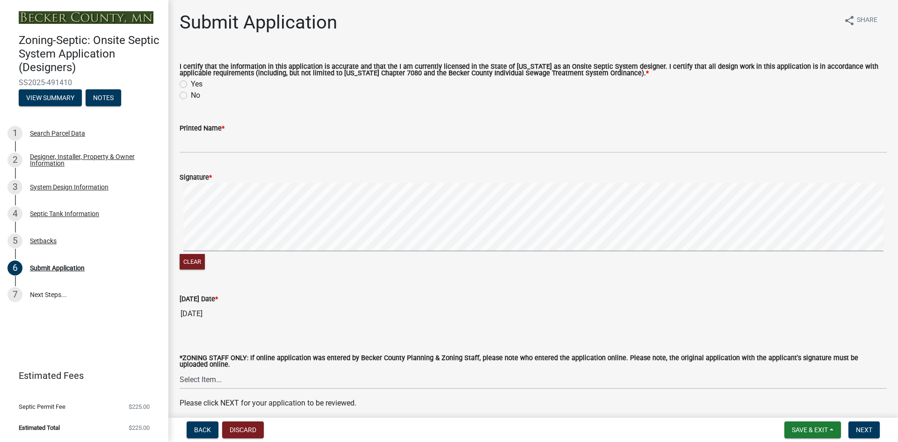
click at [182, 80] on div "Yes" at bounding box center [533, 84] width 707 height 11
click at [191, 84] on label "Yes" at bounding box center [197, 84] width 12 height 11
click at [191, 84] on input "Yes" at bounding box center [194, 82] width 6 height 6
radio input "true"
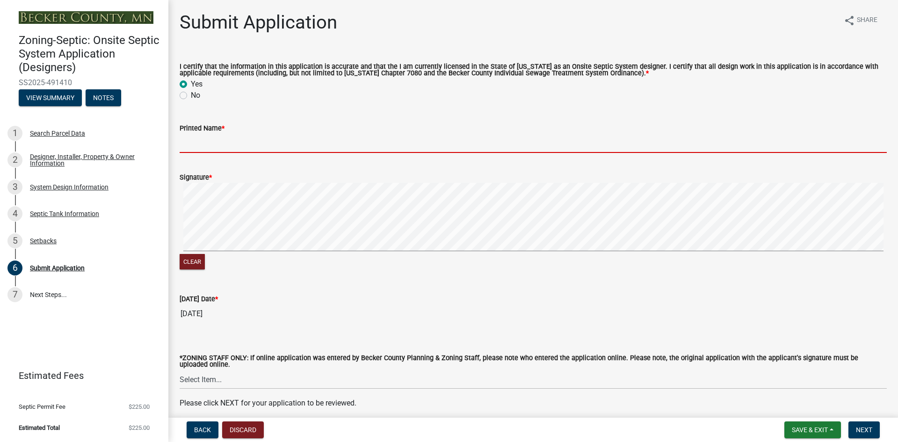
click at [286, 134] on input "Printed Name *" at bounding box center [533, 143] width 707 height 19
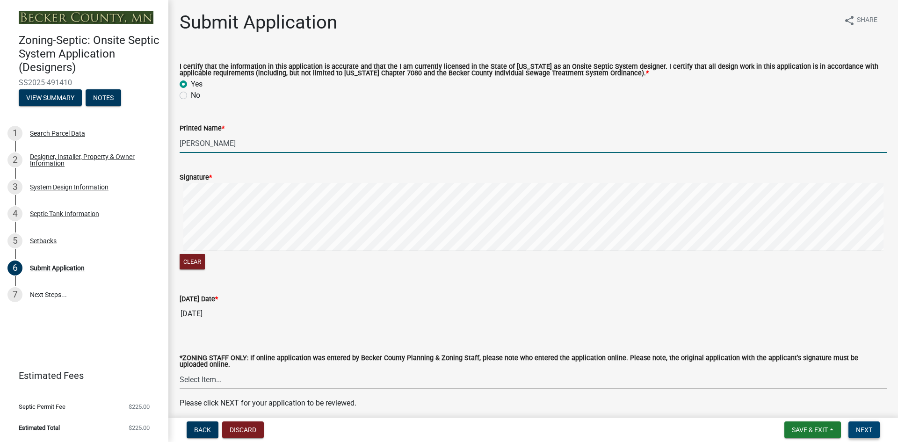
type input "[PERSON_NAME]"
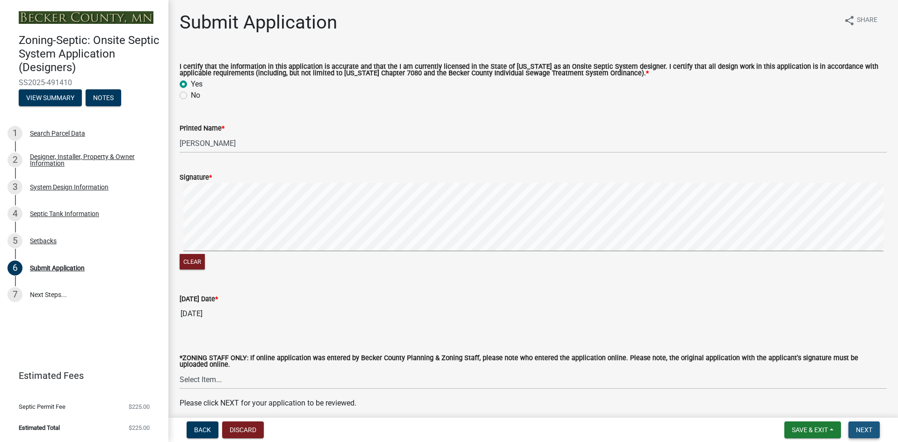
click at [865, 428] on span "Next" at bounding box center [864, 429] width 16 height 7
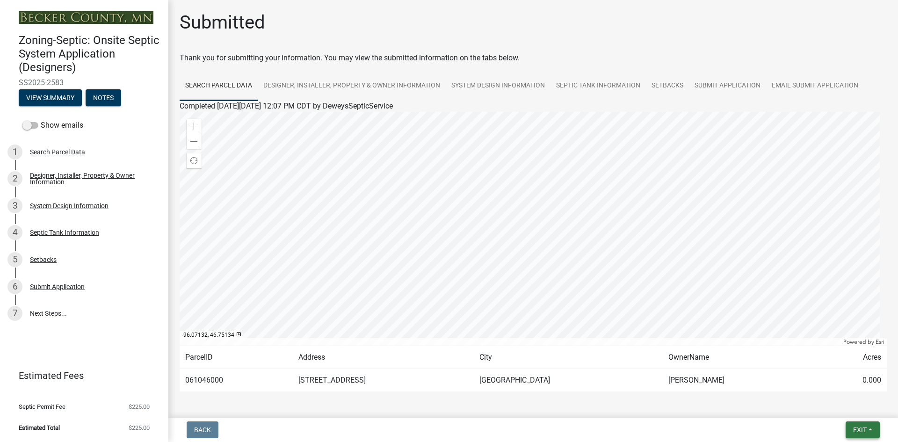
click at [863, 429] on span "Exit" at bounding box center [860, 429] width 14 height 7
click at [837, 406] on button "Save & Exit" at bounding box center [842, 405] width 75 height 22
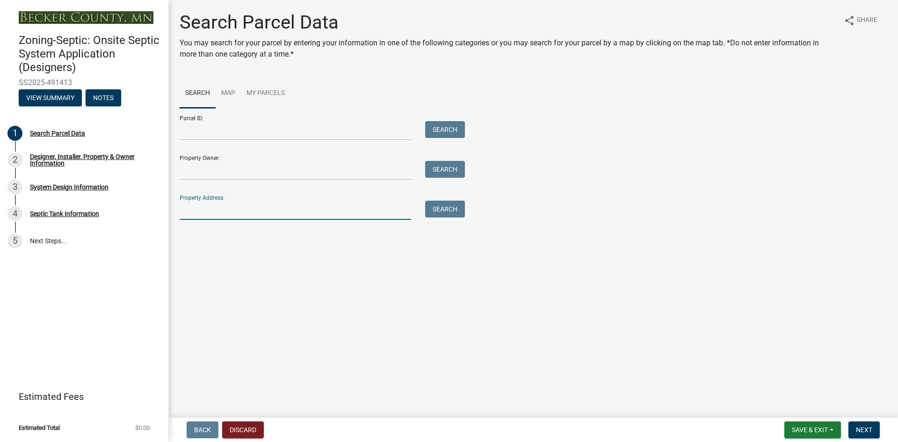
click at [206, 208] on input "Property Address:" at bounding box center [295, 210] width 231 height 19
click at [220, 129] on input "Parcel ID:" at bounding box center [295, 130] width 231 height 19
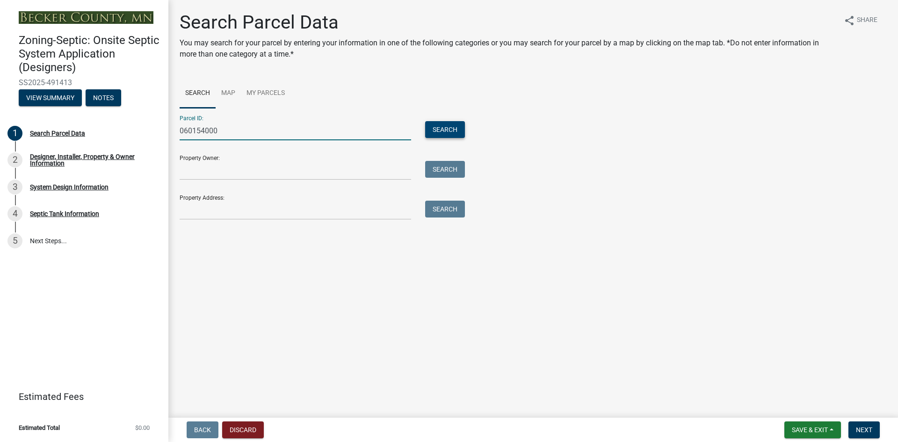
type input "060154000"
click at [442, 126] on button "Search" at bounding box center [445, 129] width 40 height 17
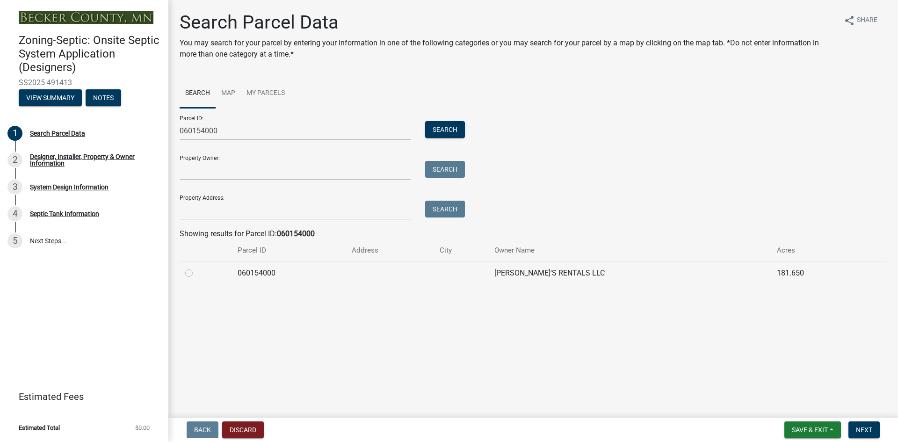
click at [185, 271] on td at bounding box center [206, 272] width 52 height 23
click at [196, 267] on label at bounding box center [196, 267] width 0 height 0
click at [196, 272] on input "radio" at bounding box center [199, 270] width 6 height 6
radio input "true"
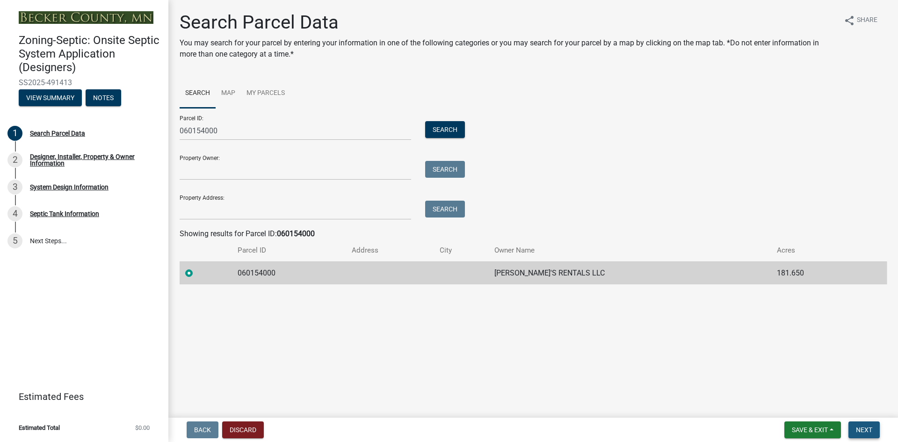
click at [862, 426] on span "Next" at bounding box center [864, 429] width 16 height 7
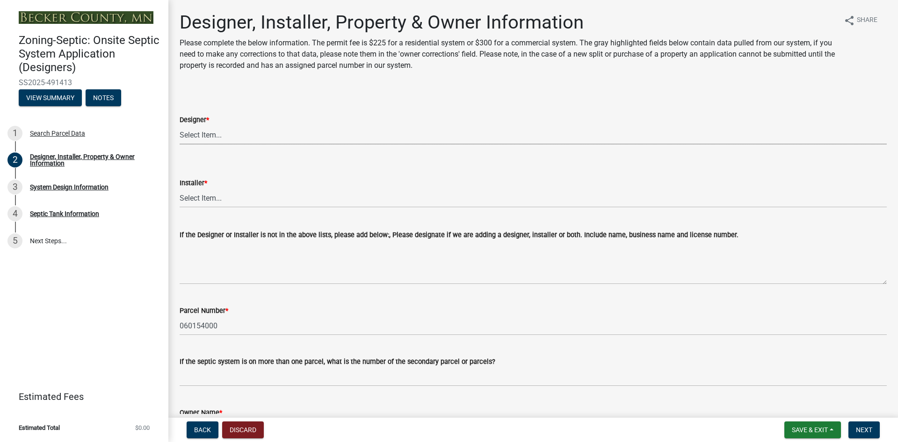
click at [217, 134] on select "Select Item... OTHER – Not listed (please add in next field and we will add to …" at bounding box center [533, 134] width 707 height 19
click at [180, 125] on select "Select Item... OTHER – Not listed (please add in next field and we will add to …" at bounding box center [533, 134] width 707 height 19
select select "d20f406a-04ce-403c-9b5c-eec541744772"
click at [200, 193] on select "Select Item... OTHER – Not listed (please add in next field and we will add to …" at bounding box center [533, 197] width 707 height 19
click at [180, 188] on select "Select Item... OTHER – Not listed (please add in next field and we will add to …" at bounding box center [533, 197] width 707 height 19
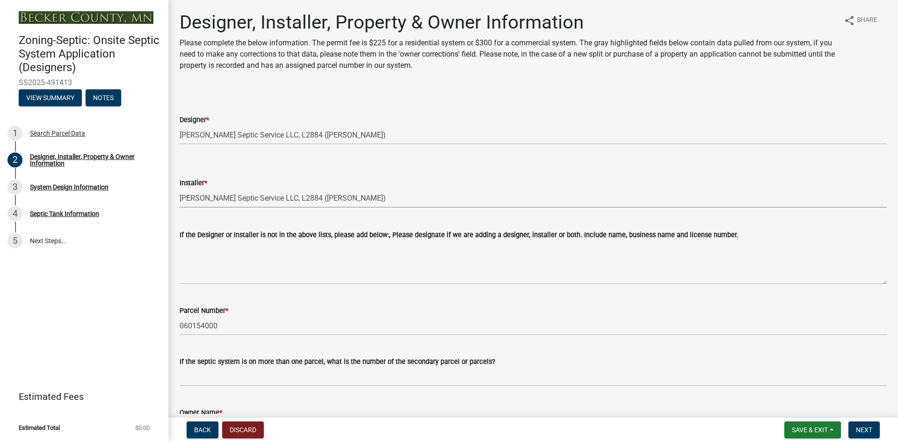
select select "9294db05-6c5b-4c2f-9460-1203ee41efa7"
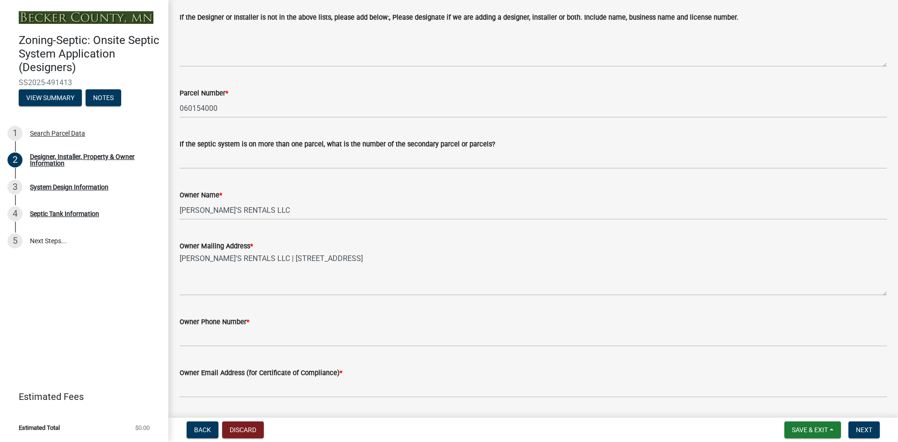
scroll to position [234, 0]
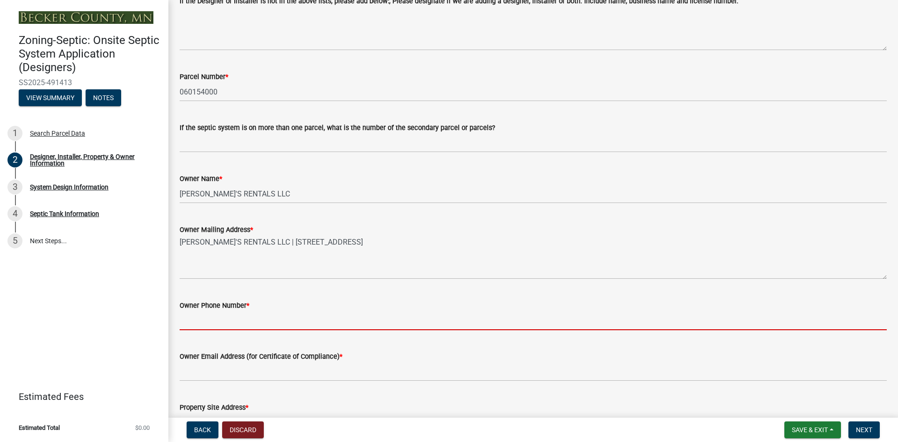
click at [196, 315] on input "Owner Phone Number *" at bounding box center [533, 320] width 707 height 19
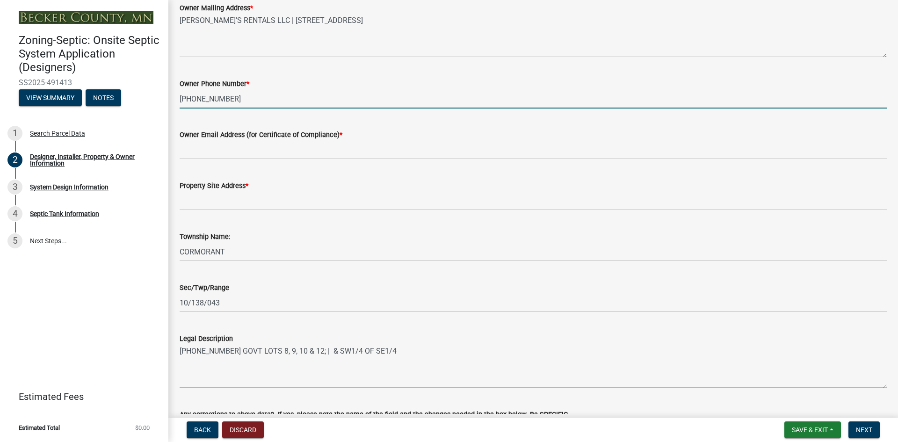
scroll to position [468, 0]
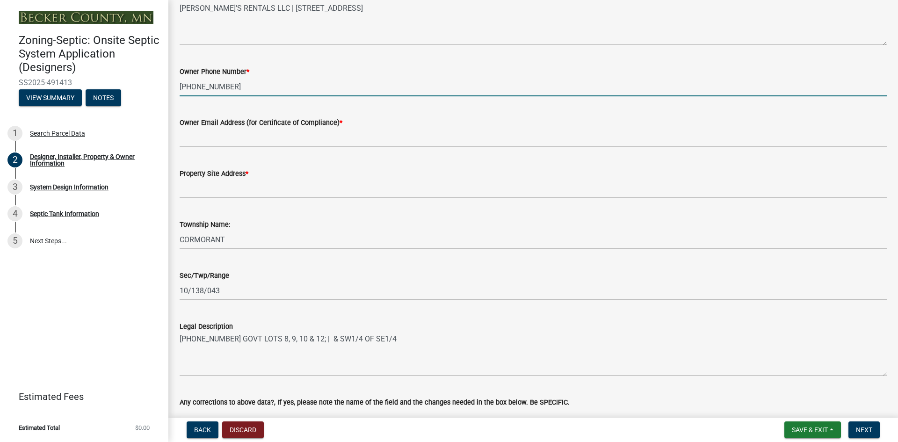
type input "701-361-4919"
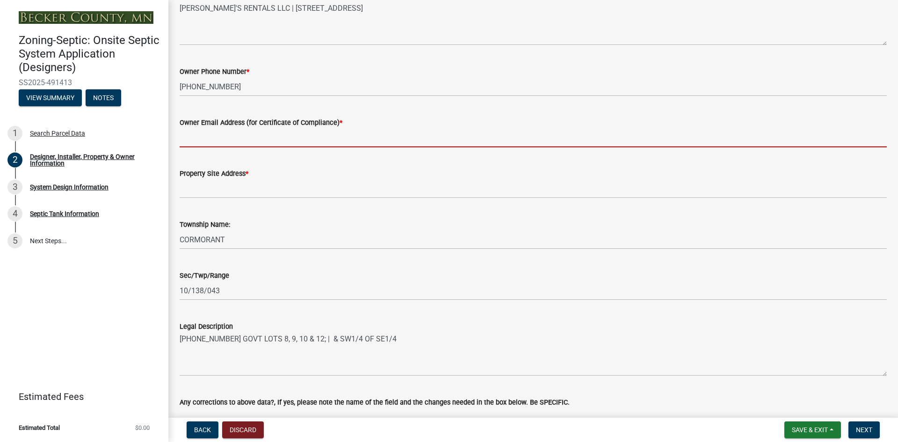
click at [217, 143] on input "Owner Email Address (for Certificate of Compliance) *" at bounding box center [533, 137] width 707 height 19
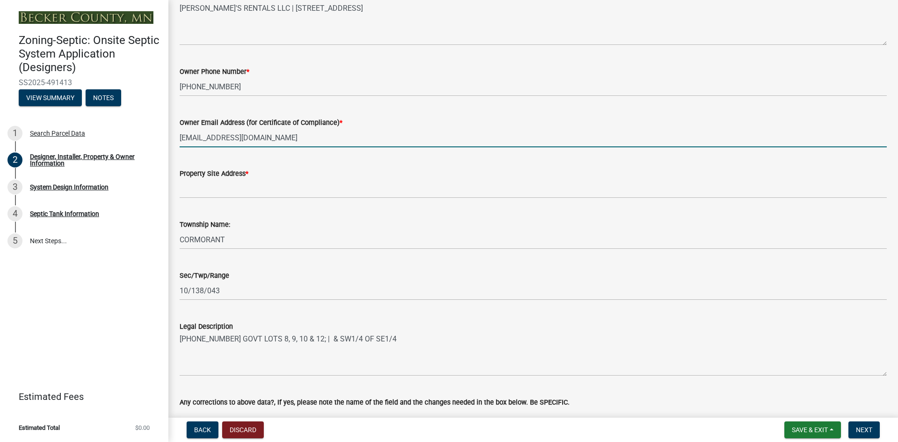
type input "dwilson@corwinauto.com"
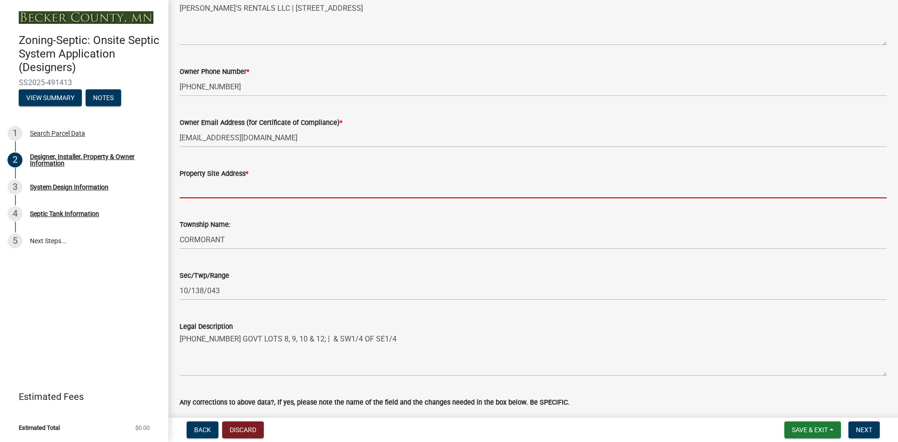
click at [196, 188] on input "Property Site Address *" at bounding box center [533, 188] width 707 height 19
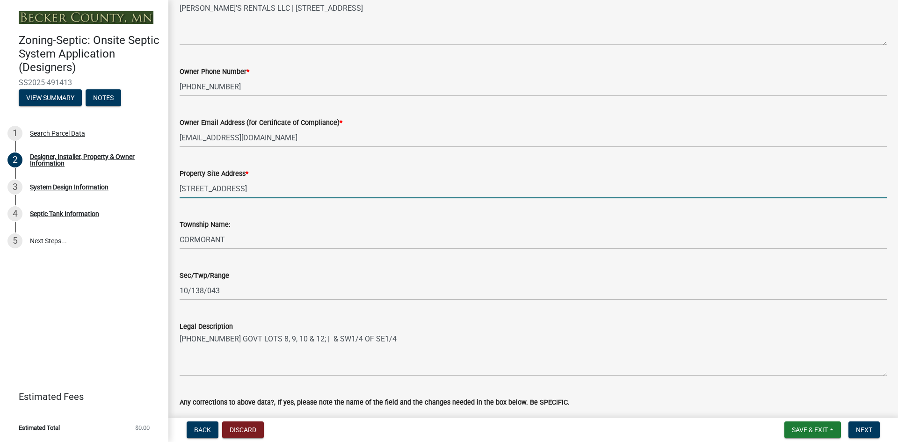
type input "14746 Klondike Rd"
click at [578, 261] on div "Sec/Twp/Range 10/138/043" at bounding box center [533, 278] width 707 height 43
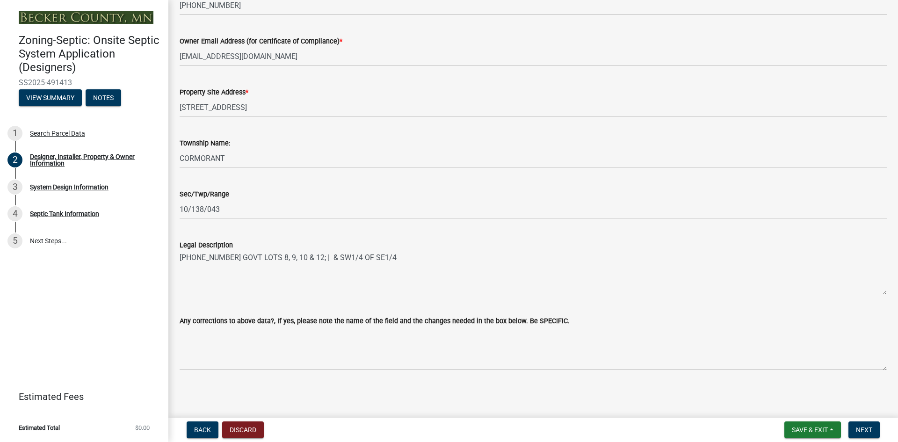
scroll to position [549, 0]
click at [864, 427] on span "Next" at bounding box center [864, 429] width 16 height 7
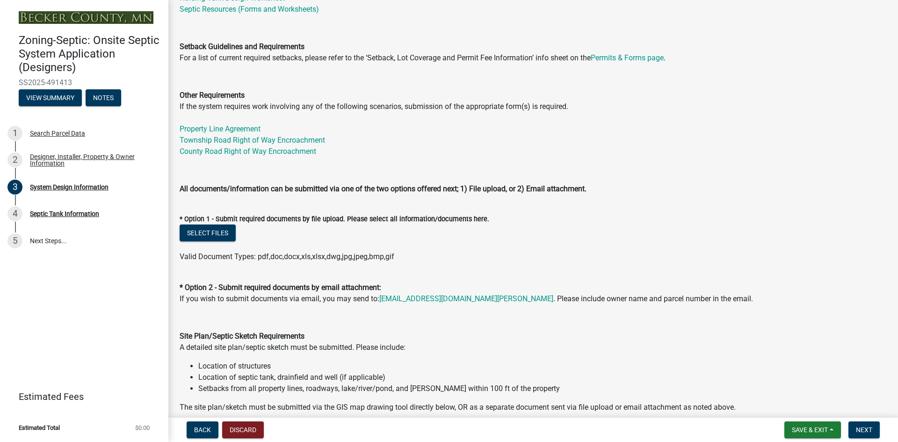
scroll to position [281, 0]
click at [211, 233] on button "Select files" at bounding box center [208, 233] width 56 height 17
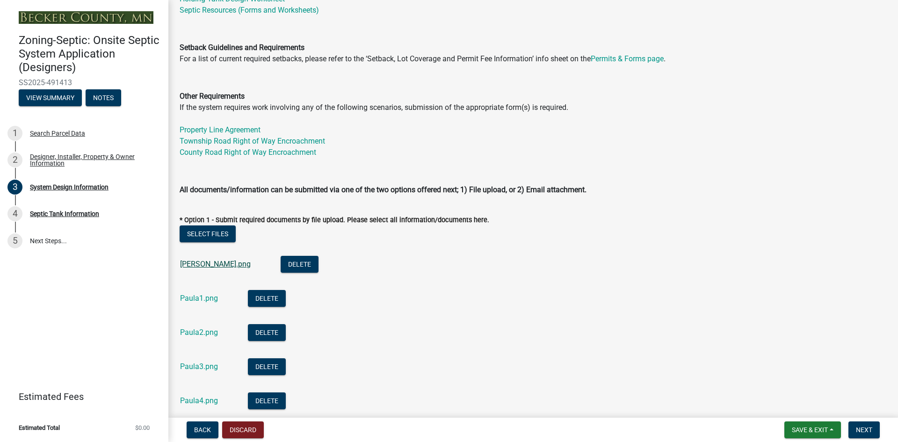
click at [189, 265] on link "Paula.png" at bounding box center [215, 264] width 71 height 9
click at [195, 299] on link "Paula1.png" at bounding box center [199, 298] width 38 height 9
click at [201, 331] on link "Paula2.png" at bounding box center [199, 332] width 38 height 9
click at [189, 368] on link "Paula3.png" at bounding box center [199, 366] width 38 height 9
click at [190, 400] on link "Paula4.png" at bounding box center [199, 400] width 38 height 9
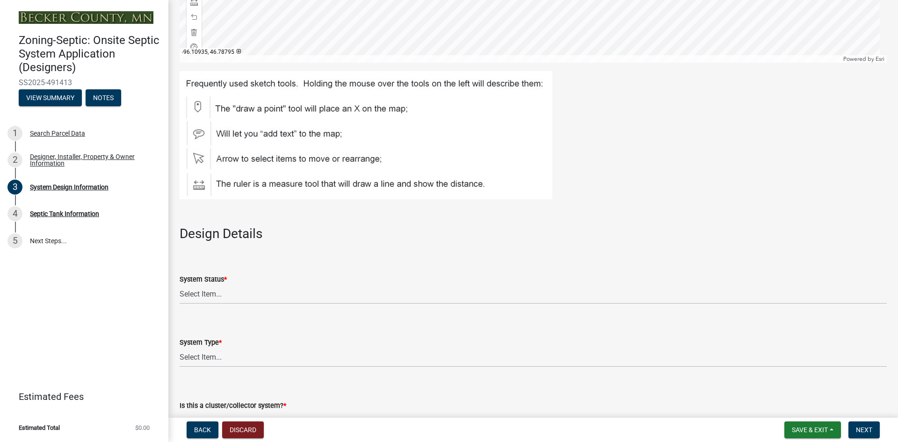
scroll to position [1122, 0]
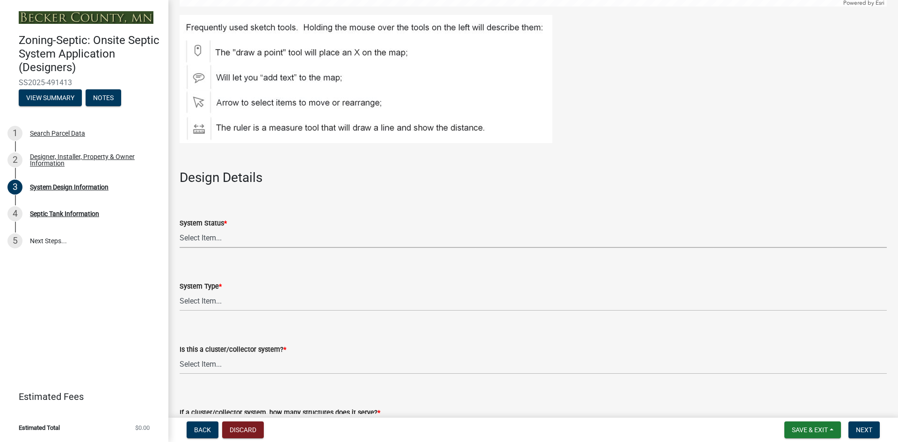
click at [212, 236] on select "Select Item... No Existing System Replacement System Failing System (Cesspool, …" at bounding box center [533, 238] width 707 height 19
click at [180, 229] on select "Select Item... No Existing System Replacement System Failing System (Cesspool, …" at bounding box center [533, 238] width 707 height 19
select select "55497d75-c43f-4635-a730-e0737ce05d56"
click at [210, 297] on select "Select Item... Type I Type II Type III Type IV Type V" at bounding box center [533, 301] width 707 height 19
click at [180, 292] on select "Select Item... Type I Type II Type III Type IV Type V" at bounding box center [533, 301] width 707 height 19
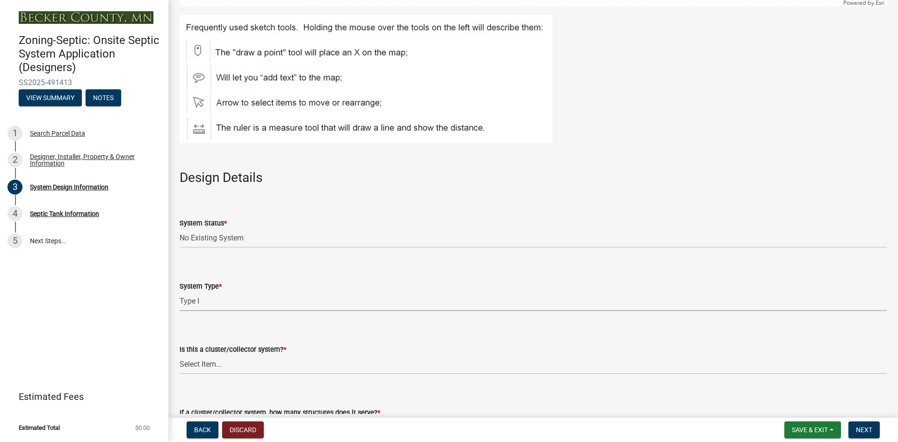
select select "25258e87-3ef9-4f1c-a5f1-75a1d463abfb"
click at [207, 365] on select "Select Item... Yes No" at bounding box center [533, 364] width 707 height 19
click at [180, 355] on select "Select Item... Yes No" at bounding box center [533, 364] width 707 height 19
select select "011fbff4-a41d-4a75-9bd8-71c7e6c69e0d"
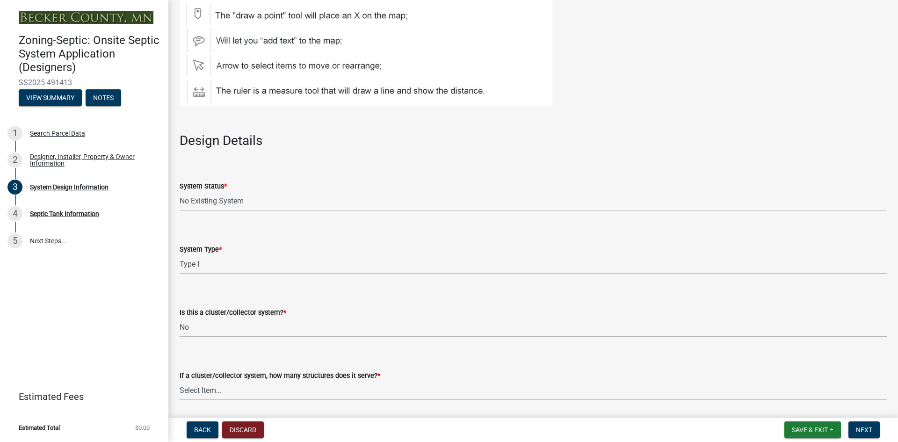
scroll to position [1263, 0]
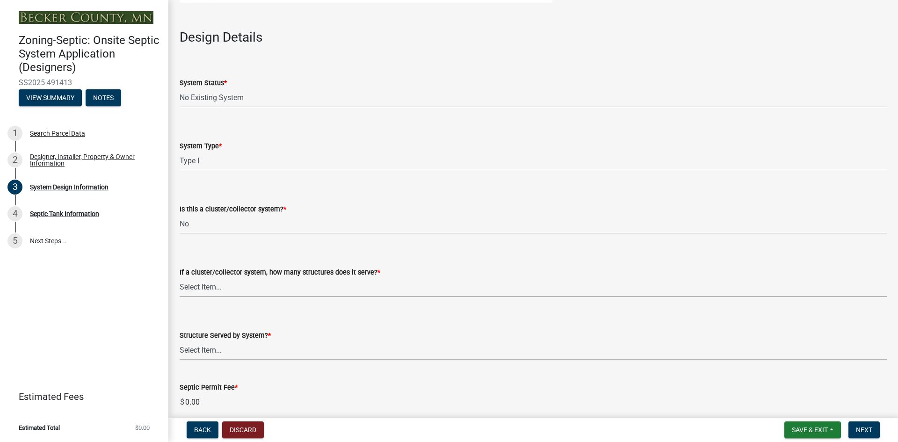
click at [203, 288] on select "Select Item... Not a cluster/collector system 1 2 3 4 5 6 7 8 9 10" at bounding box center [533, 287] width 707 height 19
click at [180, 278] on select "Select Item... Not a cluster/collector system 1 2 3 4 5 6 7 8 9 10" at bounding box center [533, 287] width 707 height 19
select select "85fdfef2-2683-4311-b5d5-5505f6411127"
click at [198, 284] on select "Select Item... Not a cluster/collector system 1 2 3 4 5 6 7 8 9 10" at bounding box center [533, 287] width 707 height 19
click at [282, 307] on div "Structure Served by System? * Select Item... Commercial Resort Commercial - Non…" at bounding box center [533, 332] width 707 height 55
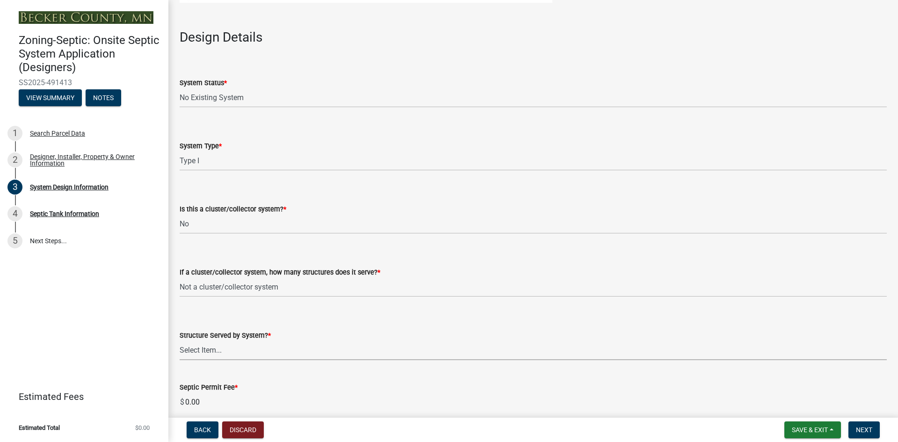
click at [213, 351] on select "Select Item... Commercial Resort Commercial - Non Resort Other Full-Time Dwelli…" at bounding box center [533, 350] width 707 height 19
click at [180, 341] on select "Select Item... Commercial Resort Commercial - Non Resort Other Full-Time Dwelli…" at bounding box center [533, 350] width 707 height 19
select select "bbba294c-e7e6-4483-b1a0-88fbc7e04017"
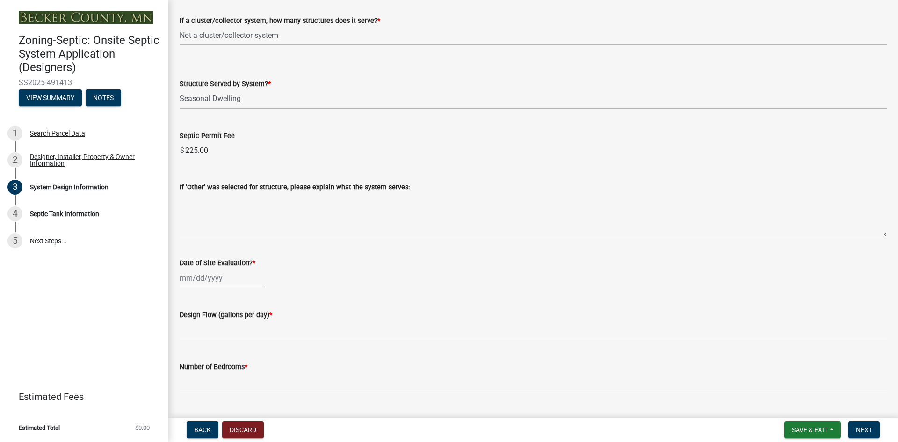
scroll to position [1543, 0]
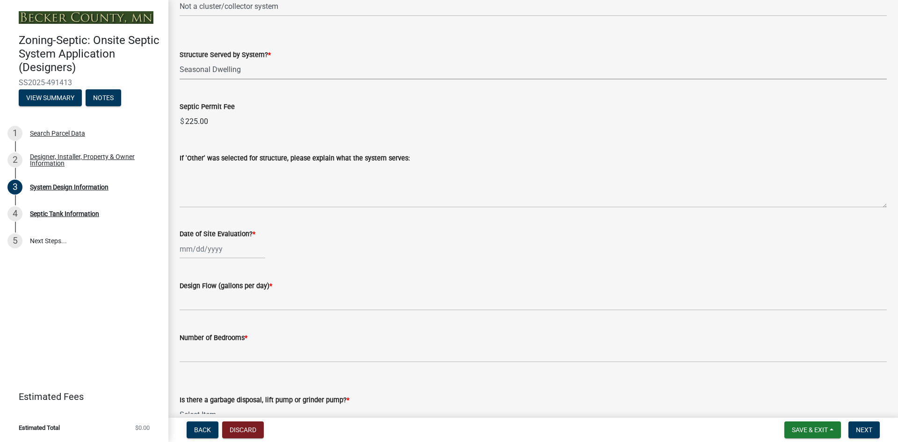
click at [214, 249] on div at bounding box center [223, 248] width 86 height 19
select select "10"
select select "2025"
click at [279, 266] on span "Next month" at bounding box center [278, 268] width 7 height 7
click at [188, 265] on button "Previous month" at bounding box center [188, 268] width 11 height 15
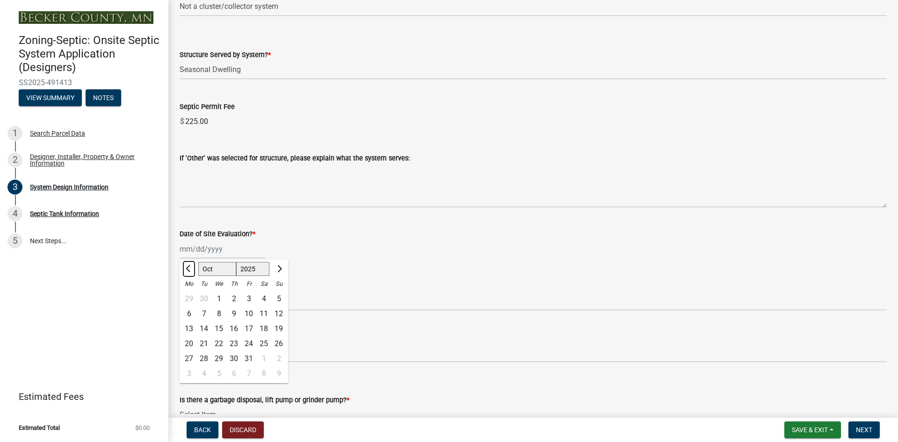
click at [188, 265] on button "Previous month" at bounding box center [188, 268] width 11 height 15
select select "9"
click at [262, 329] on div "20" at bounding box center [263, 328] width 15 height 15
type input "[DATE]"
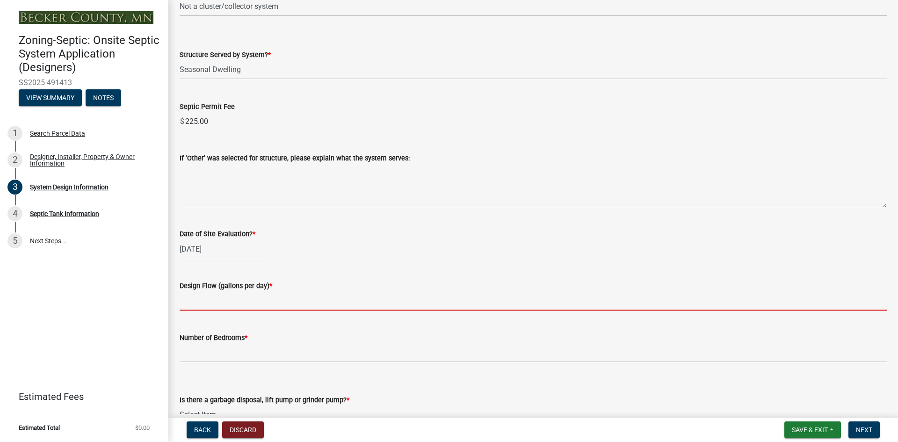
click at [205, 302] on input "text" at bounding box center [533, 300] width 707 height 19
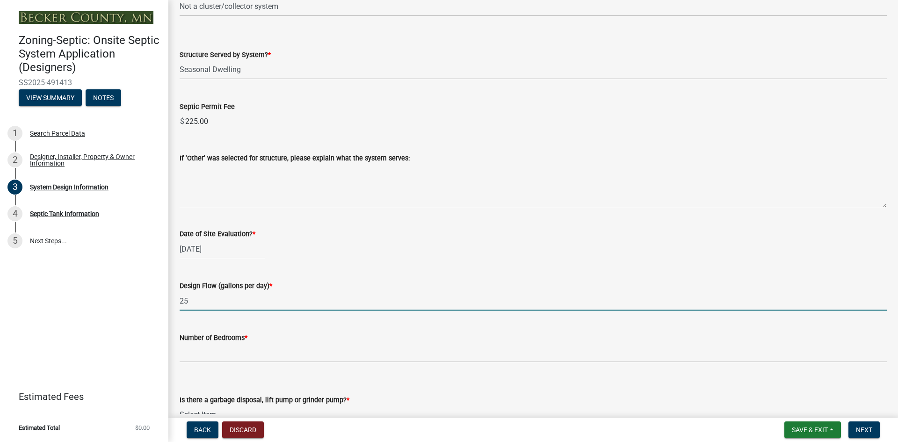
type input "2"
type input "300"
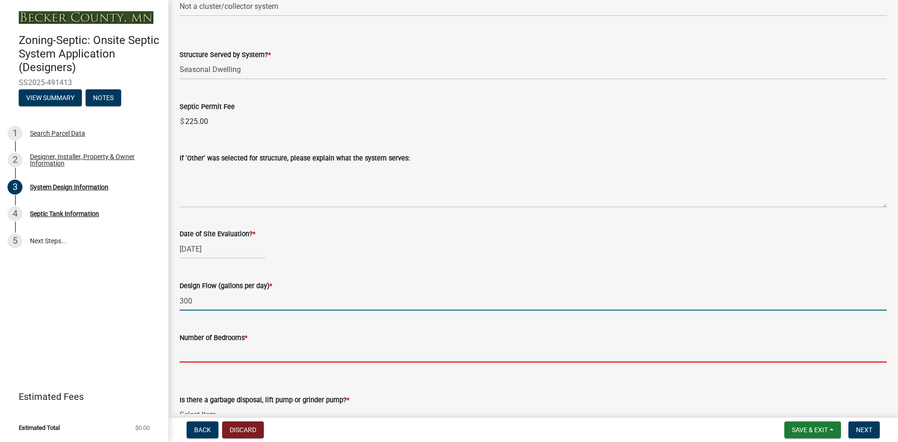
click at [204, 350] on input "Number of Bedrooms *" at bounding box center [533, 352] width 707 height 19
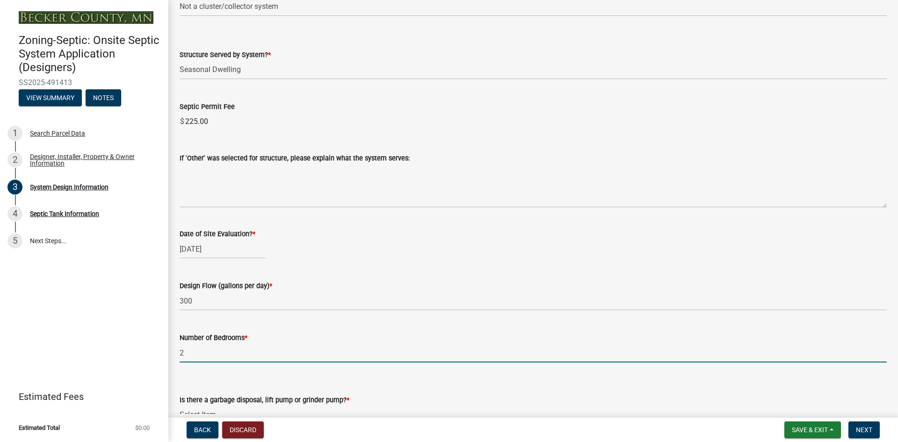
scroll to position [1590, 0]
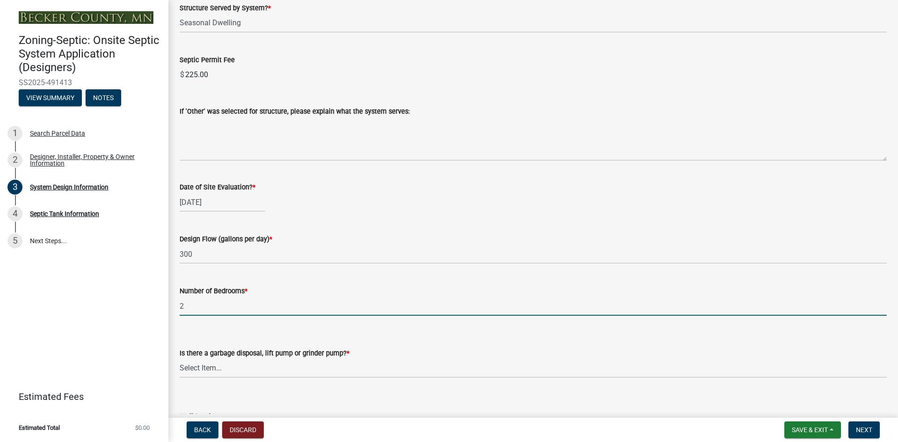
type input "2"
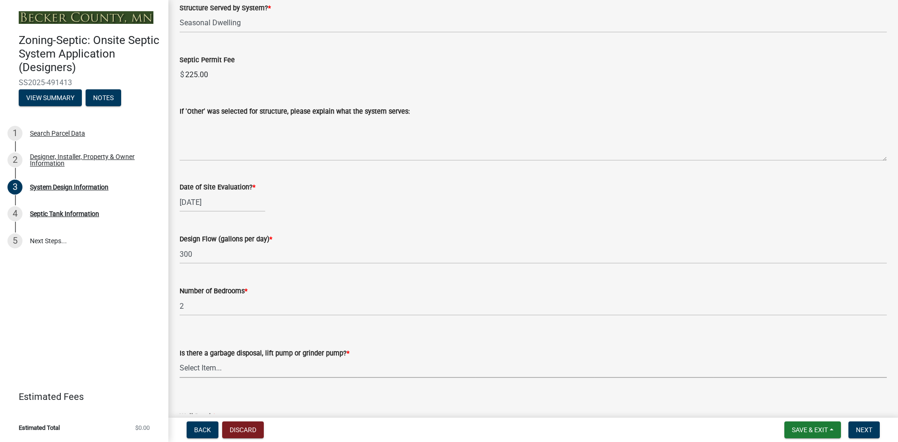
click at [222, 367] on select "Select Item... Yes No" at bounding box center [533, 368] width 707 height 19
click at [180, 359] on select "Select Item... Yes No" at bounding box center [533, 368] width 707 height 19
select select "ba735beb-519e-40f0-ae20-62d65fc4c46b"
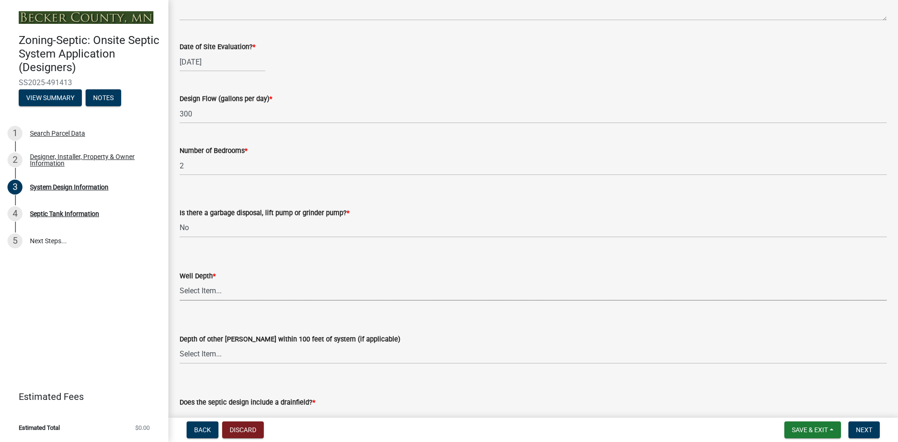
click at [205, 291] on select "Select Item... Deep Well Shallow Well Well not yet installed - To be drilled No…" at bounding box center [533, 291] width 707 height 19
click at [180, 282] on select "Select Item... Deep Well Shallow Well Well not yet installed - To be drilled No…" at bounding box center [533, 291] width 707 height 19
select select "7b30f360-6895-496a-9f34-da1efdcbc234"
click at [211, 352] on select "Select Item... Deep Well Shallow Well No other [PERSON_NAME]" at bounding box center [533, 354] width 707 height 19
click at [180, 345] on select "Select Item... Deep Well Shallow Well No other [PERSON_NAME]" at bounding box center [533, 354] width 707 height 19
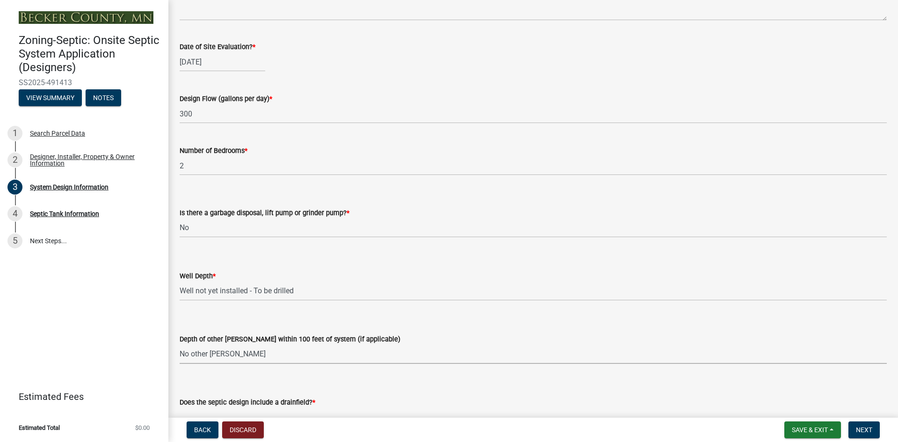
select select "384fc250-a67e-4e5e-a6e0-19116deb63e7"
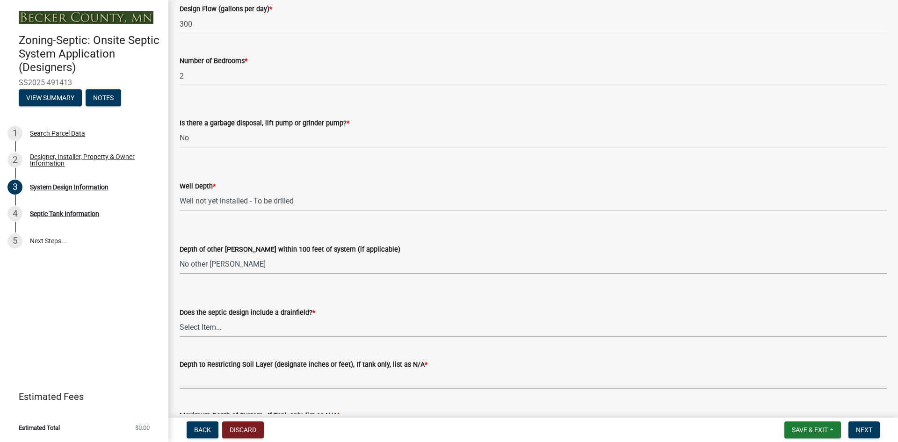
scroll to position [1824, 0]
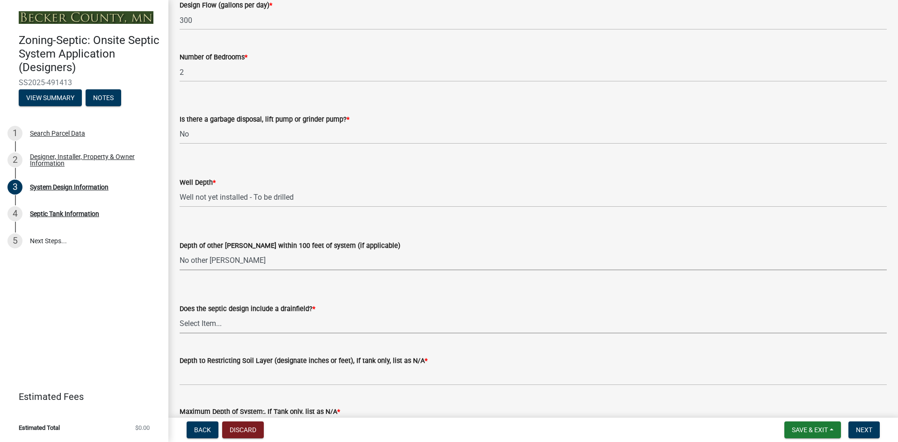
click at [207, 319] on select "Select Item... Yes No Existing - COC must by submitted" at bounding box center [533, 323] width 707 height 19
click at [180, 314] on select "Select Item... Yes No Existing - COC must by submitted" at bounding box center [533, 323] width 707 height 19
select select "a0c59fcd-b61c-4c3a-90a8-e70849750c47"
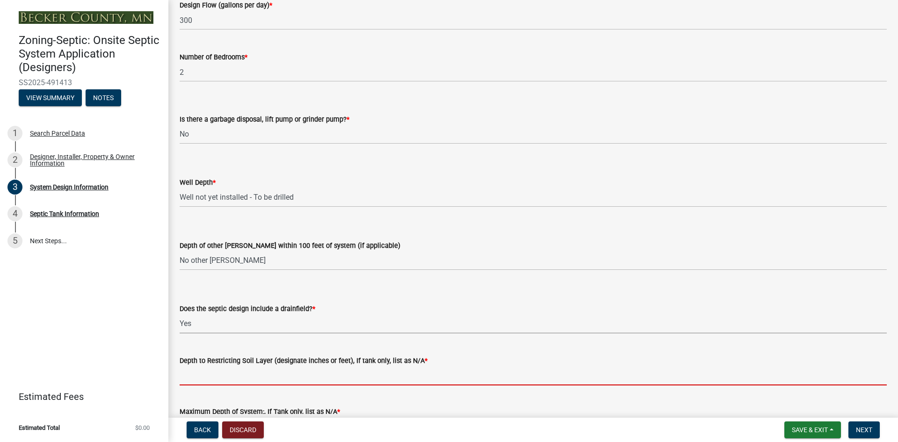
click at [197, 375] on input "Depth to Restricting Soil Layer (designate inches or feet), If tank only, list …" at bounding box center [533, 375] width 707 height 19
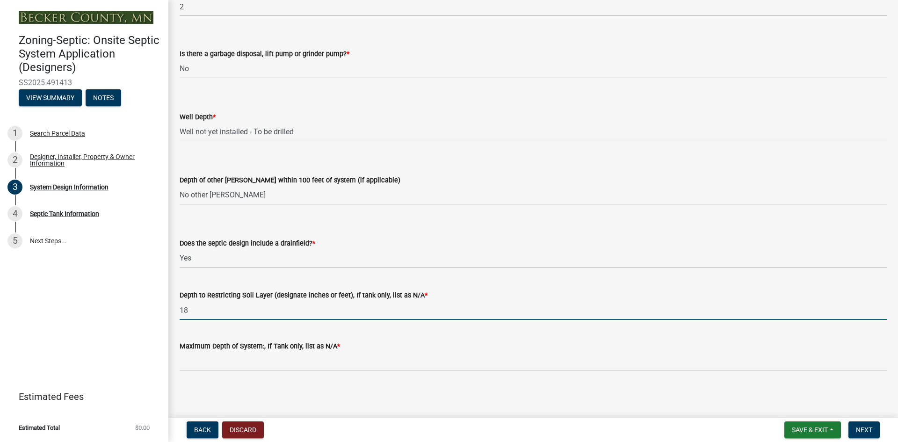
scroll to position [1890, 0]
type input "18"
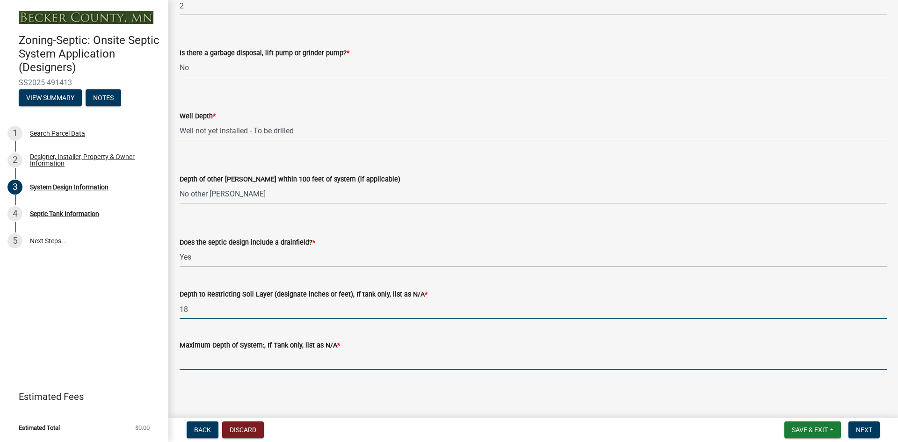
click at [188, 356] on input "Maximum Depth of System:, If Tank only, list as N/A *" at bounding box center [533, 360] width 707 height 19
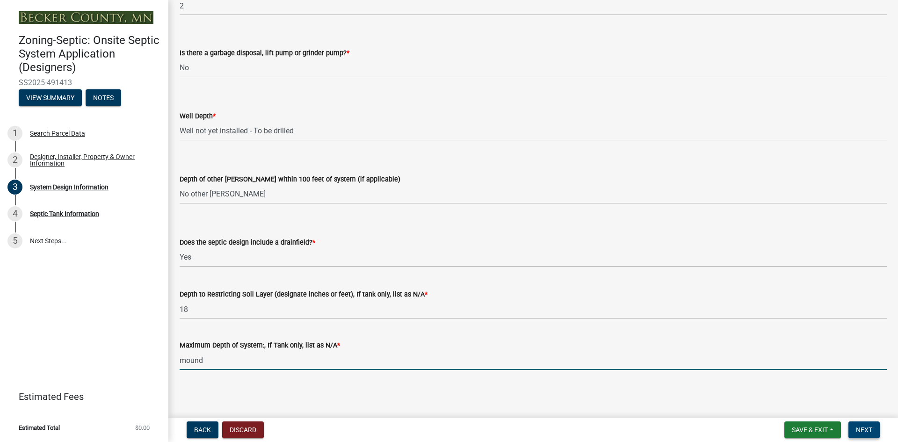
type input "mound"
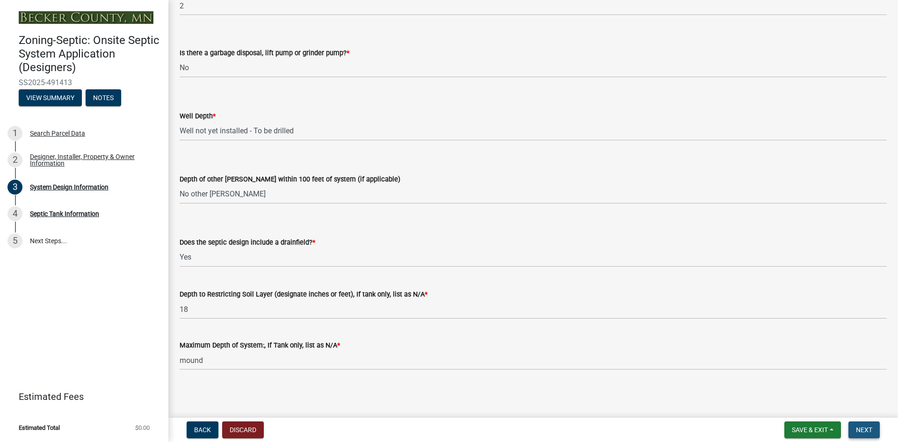
click at [861, 427] on span "Next" at bounding box center [864, 429] width 16 height 7
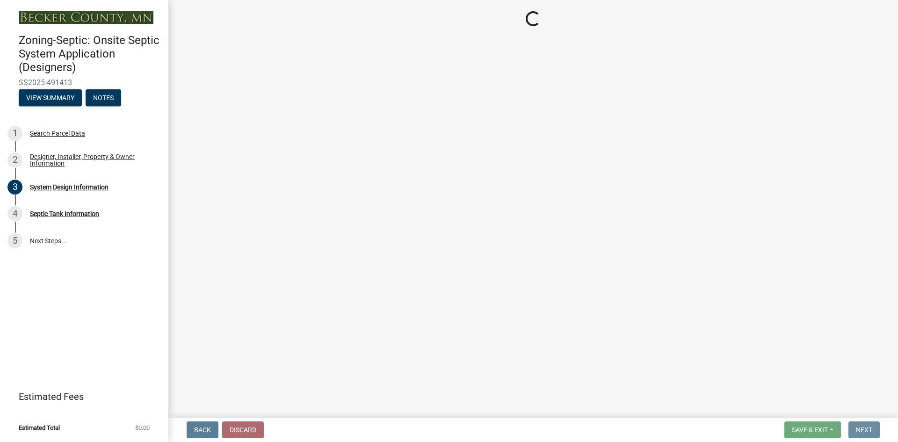
scroll to position [0, 0]
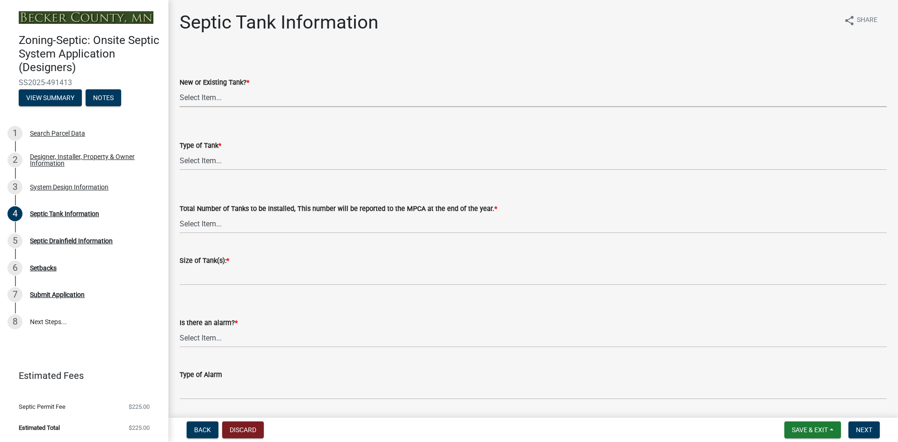
click at [221, 98] on select "Select Item... New Existing Both -New and Existing Tank" at bounding box center [533, 97] width 707 height 19
click at [180, 88] on select "Select Item... New Existing Both -New and Existing Tank" at bounding box center [533, 97] width 707 height 19
select select "f9fbe67c-c1cf-4a63-8ad4-799ce56b7f21"
click at [204, 160] on select "Select Item... Single Septic Tank Compartmented Tank Single Tank plus Compartme…" at bounding box center [533, 160] width 707 height 19
click at [180, 151] on select "Select Item... Single Septic Tank Compartmented Tank Single Tank plus Compartme…" at bounding box center [533, 160] width 707 height 19
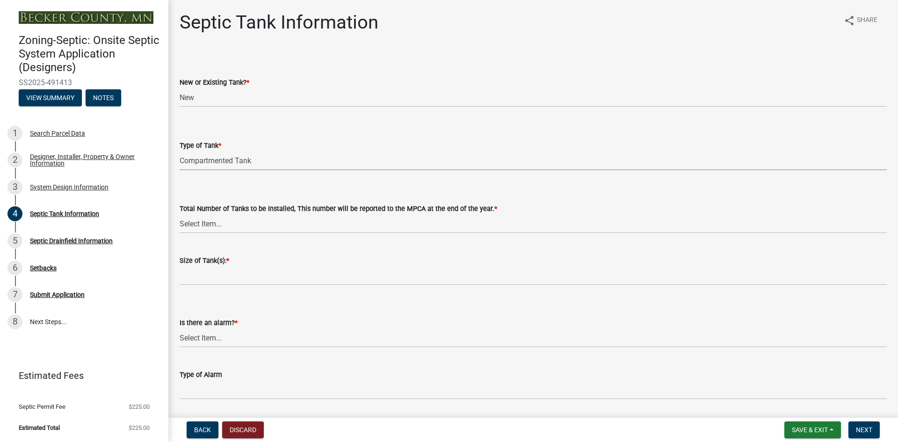
select select "8af00ff6-ccdf-43a1-aa9f-9d195177e029"
click at [202, 228] on select "Select Item... 0 1 2 3 4" at bounding box center [533, 223] width 707 height 19
click at [180, 214] on select "Select Item... 0 1 2 3 4" at bounding box center [533, 223] width 707 height 19
select select "52556460-45fa-4026-a6c2-c70bb0823cb5"
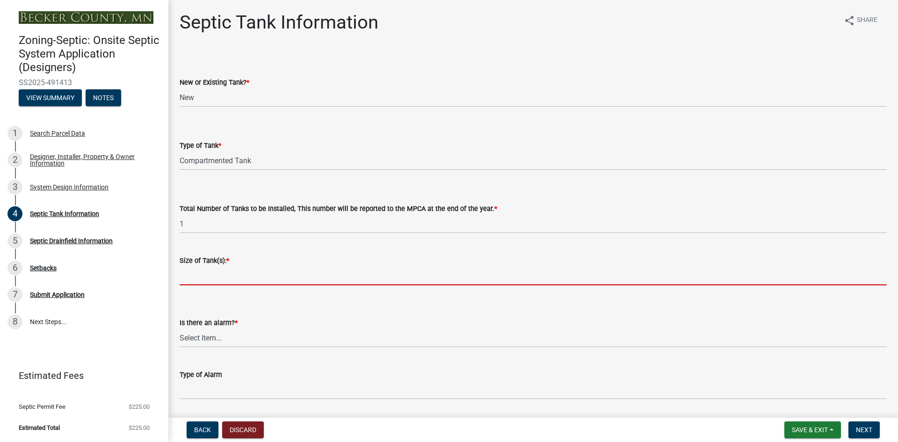
click at [212, 269] on input "Size of Tank(s): *" at bounding box center [533, 275] width 707 height 19
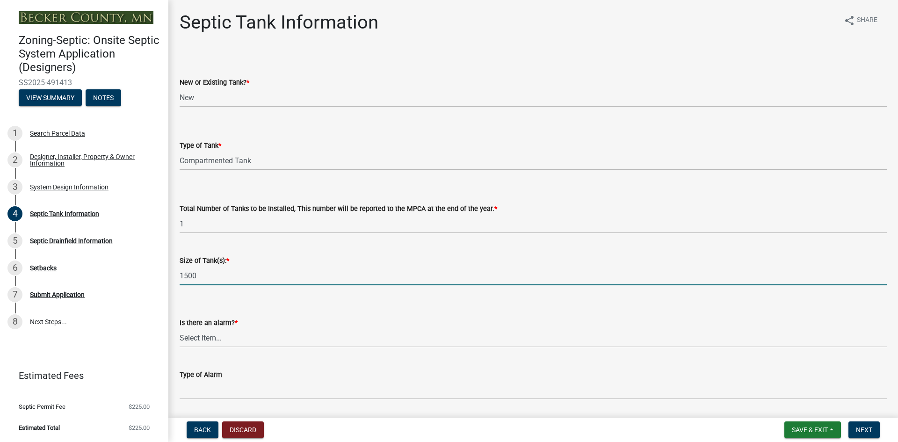
type input "1500"
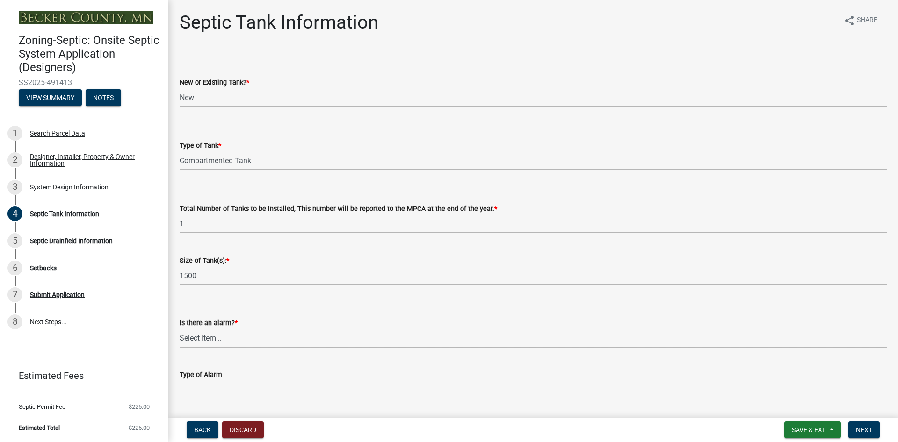
click at [209, 334] on select "Select Item... Yes No" at bounding box center [533, 337] width 707 height 19
click at [180, 328] on select "Select Item... Yes No" at bounding box center [533, 337] width 707 height 19
select select "c84d9e4c-2287-4d2e-9ef7-9874a7456ee3"
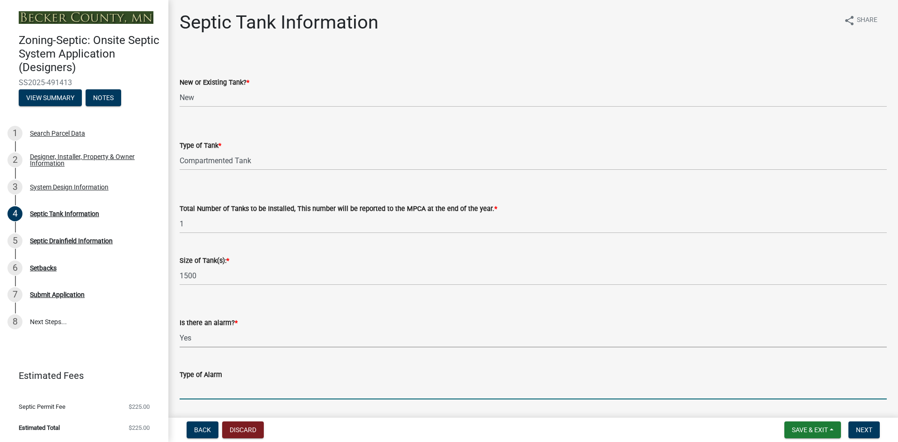
click at [210, 394] on input "Type of Alarm" at bounding box center [533, 389] width 707 height 19
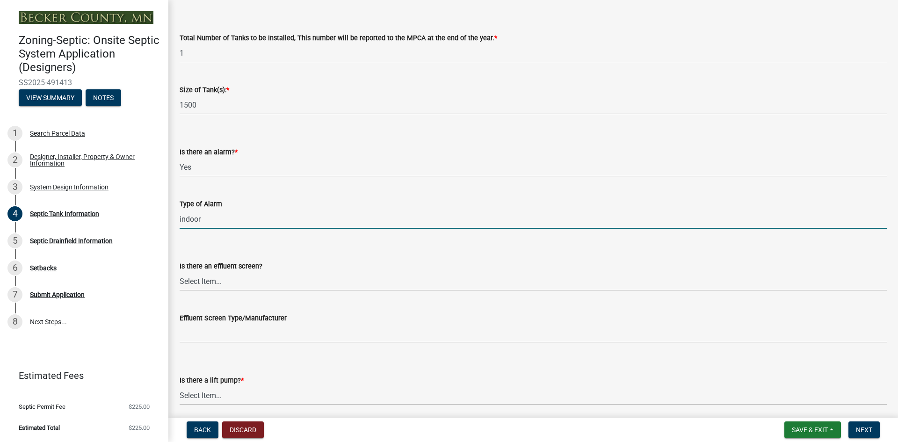
scroll to position [187, 0]
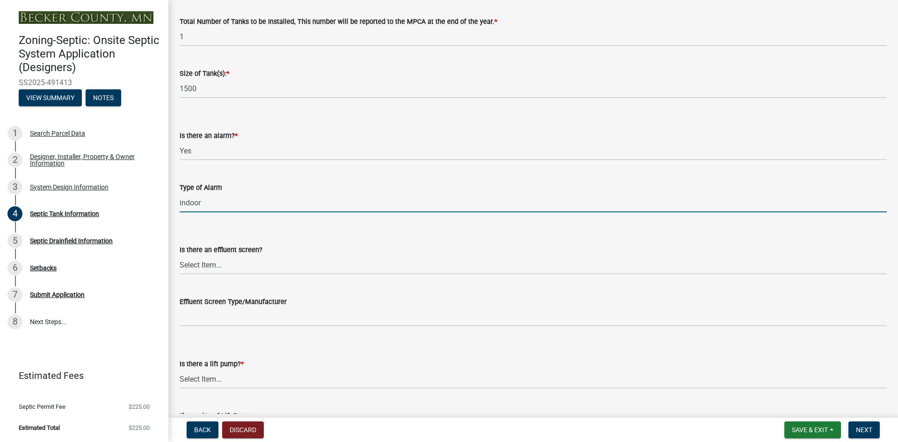
type input "indoor"
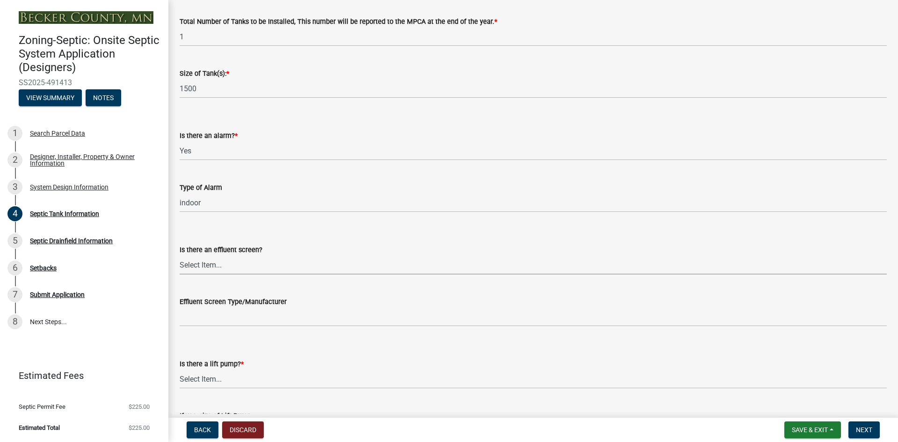
click at [235, 263] on select "Select Item... Yes No" at bounding box center [533, 264] width 707 height 19
click at [180, 255] on select "Select Item... Yes No" at bounding box center [533, 264] width 707 height 19
select select "1aae01aa-140b-4eb5-b041-885c26cb6aa8"
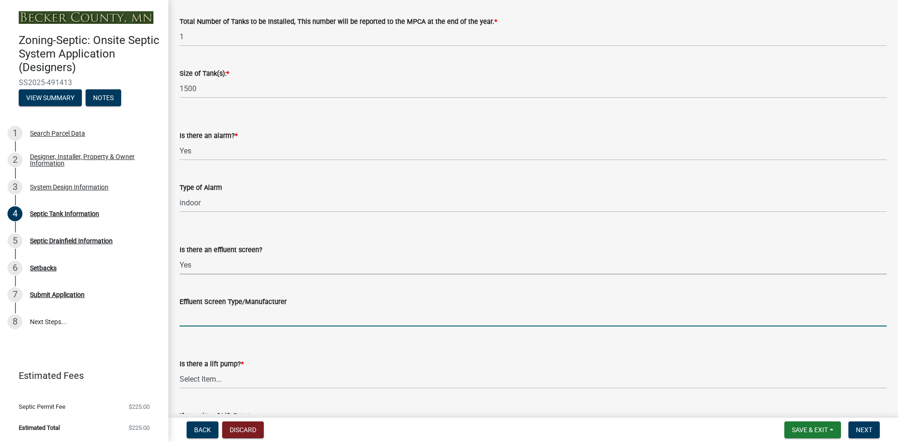
click at [220, 313] on input "Effluent Screen Type/Manufacturer" at bounding box center [533, 316] width 707 height 19
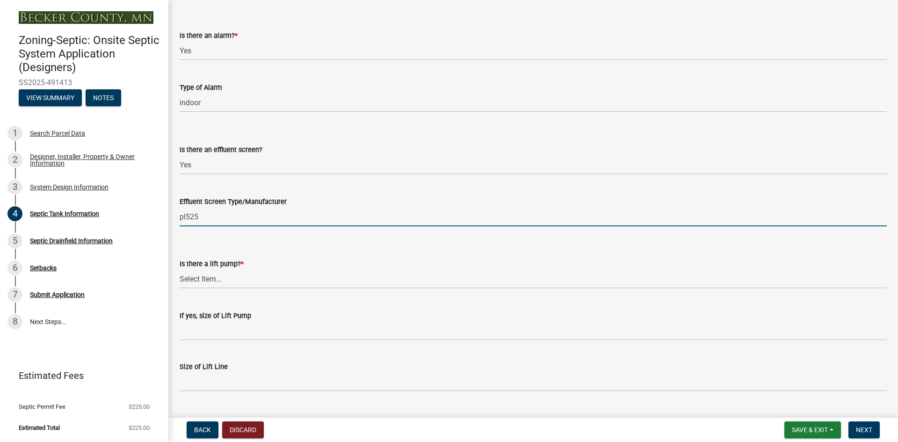
scroll to position [309, 0]
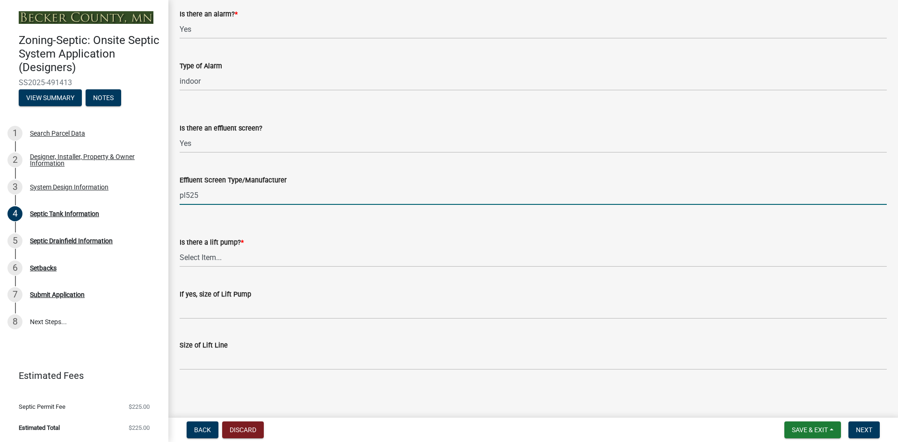
type input "pl525"
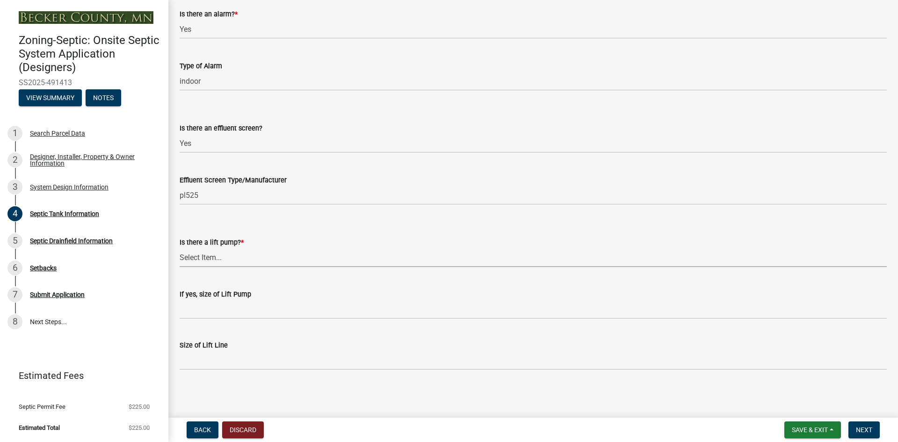
click at [190, 254] on select "Select Item... Yes No" at bounding box center [533, 257] width 707 height 19
click at [180, 248] on select "Select Item... Yes No" at bounding box center [533, 257] width 707 height 19
select select "7b57e397-6881-49c8-9b87-e40bdbeb8239"
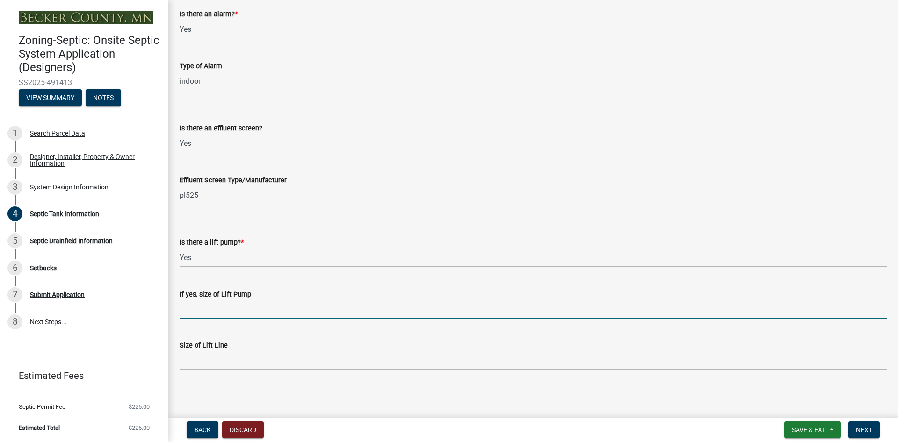
click at [187, 314] on input "If yes, size of Lift Pump" at bounding box center [533, 309] width 707 height 19
type input "Goulds weo311"
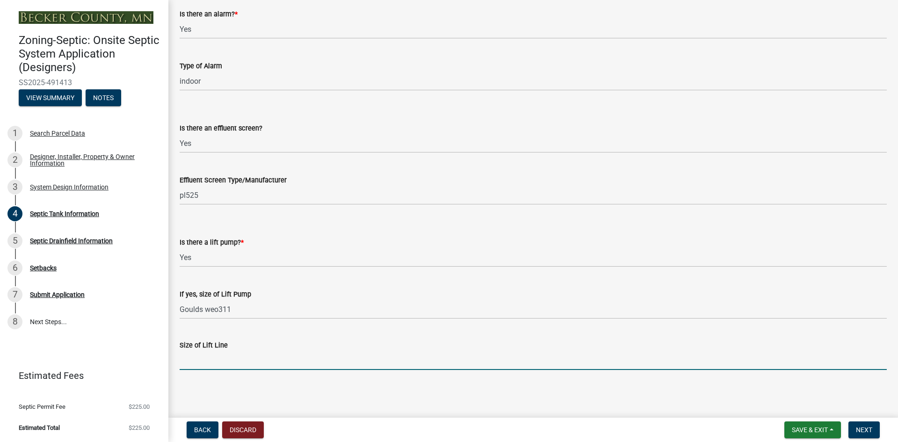
click at [199, 356] on input "Size of Lift Line" at bounding box center [533, 360] width 707 height 19
type input "2"
click at [869, 432] on span "Next" at bounding box center [864, 429] width 16 height 7
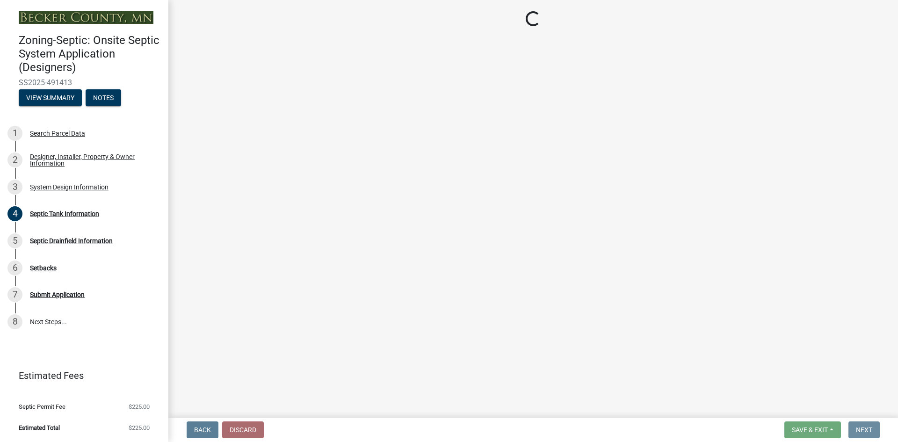
scroll to position [0, 0]
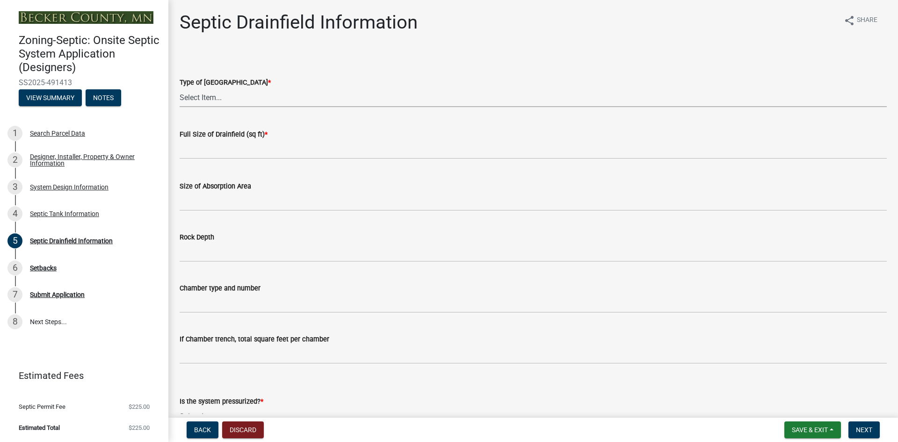
click at [213, 94] on select "Select Item... Chamber Trench Rock Trench Gravelless Mound Pressure Bed Seepage…" at bounding box center [533, 97] width 707 height 19
click at [180, 88] on select "Select Item... Chamber Trench Rock Trench Gravelless Mound Pressure Bed Seepage…" at bounding box center [533, 97] width 707 height 19
select select "757b77d3-357c-421c-8450-4fc78db4eecb"
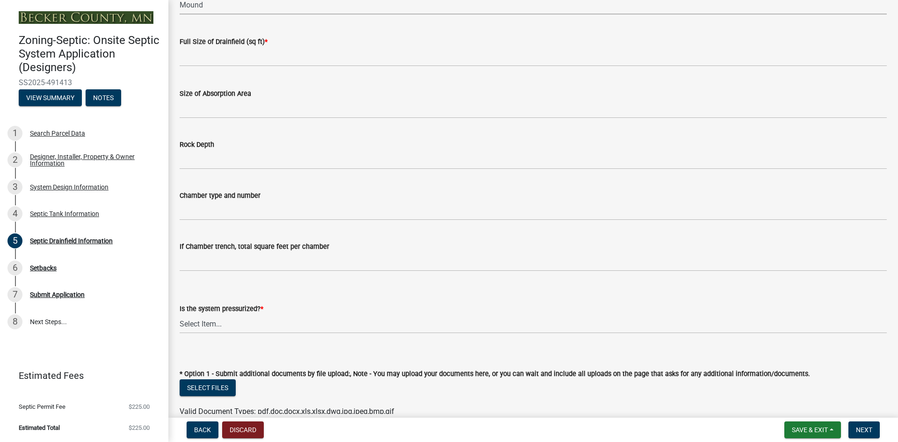
scroll to position [94, 0]
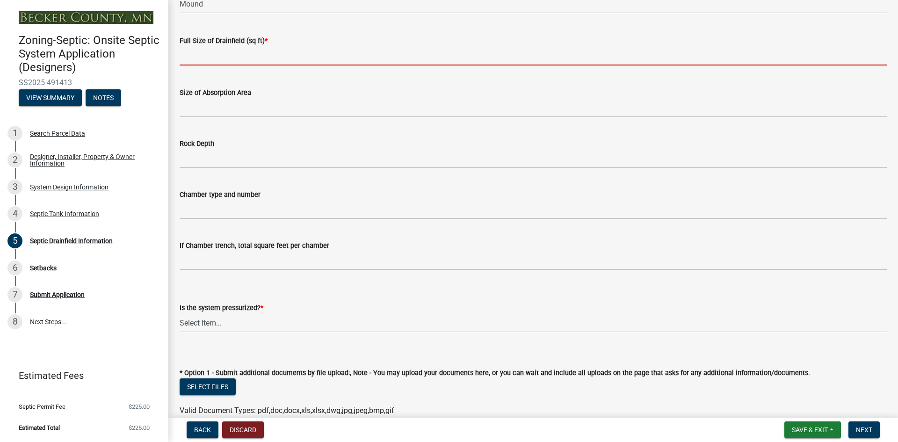
click at [188, 49] on input "text" at bounding box center [533, 55] width 707 height 19
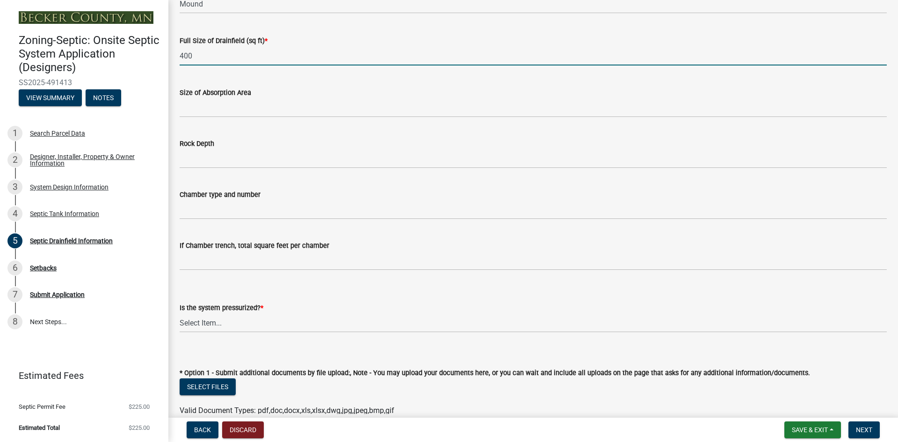
type input "400"
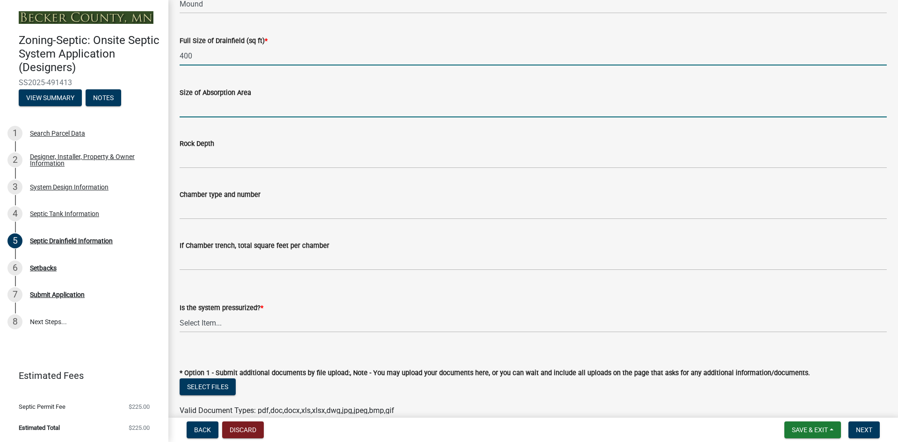
click at [229, 112] on input "Size of Absorption Area" at bounding box center [533, 107] width 707 height 19
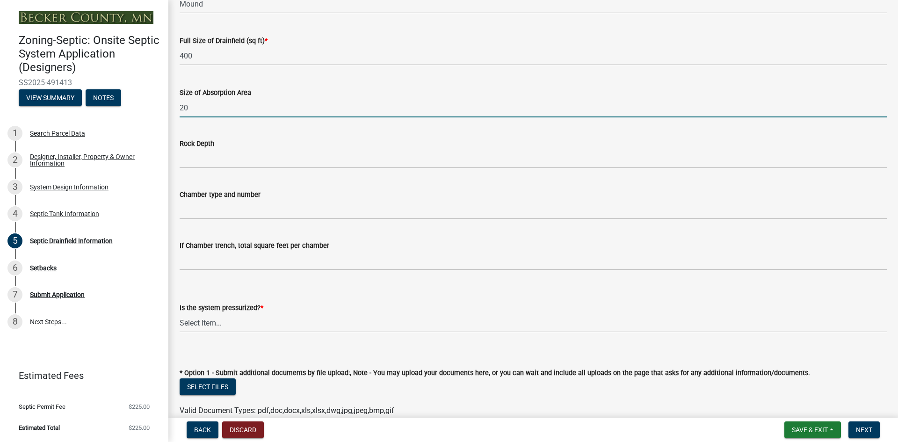
type input "20"
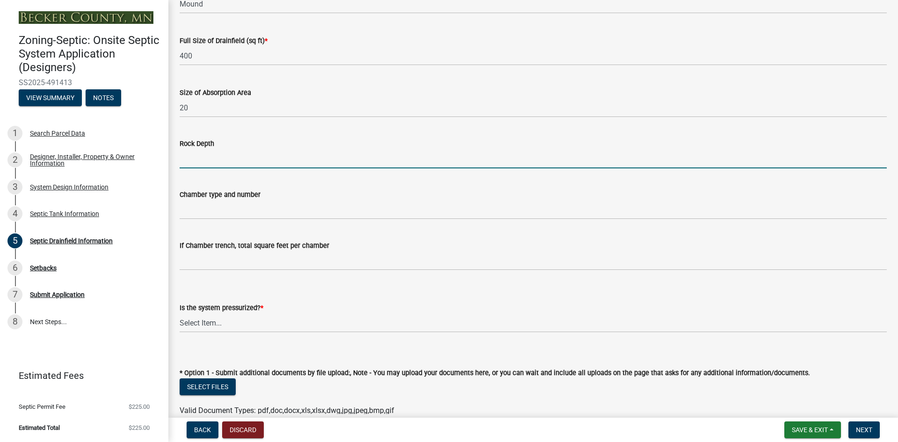
click at [192, 155] on input "Rock Depth" at bounding box center [533, 158] width 707 height 19
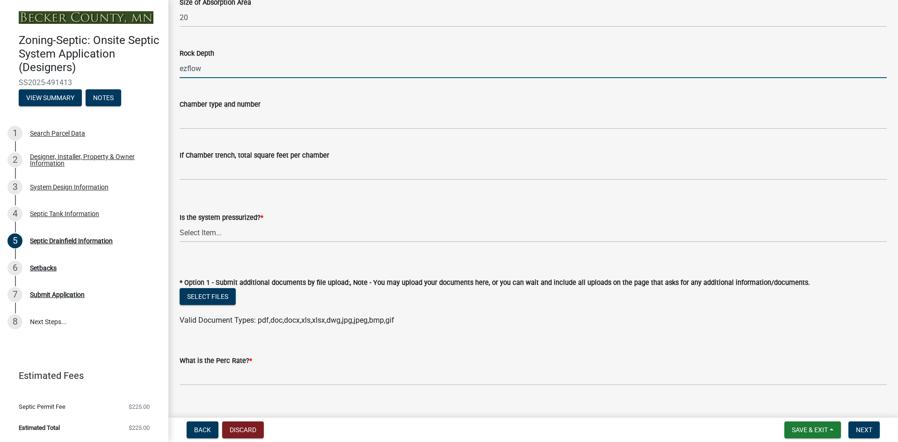
scroll to position [187, 0]
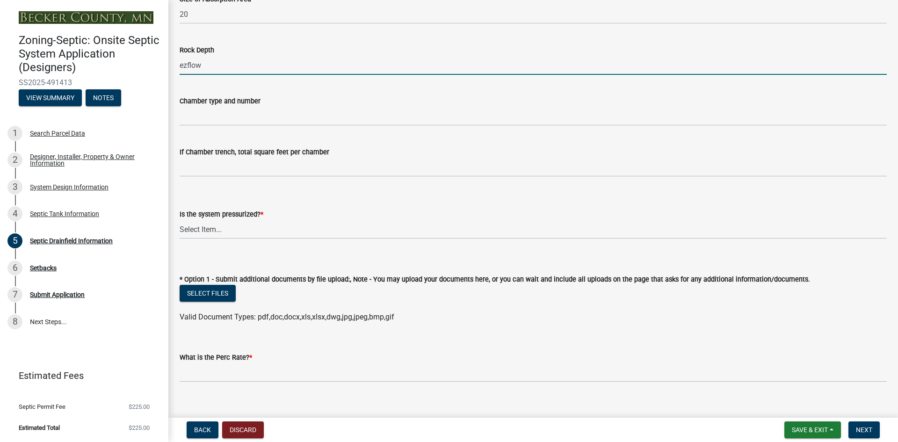
type input "ezflow"
click at [204, 221] on select "Select Item... Yes No" at bounding box center [533, 229] width 707 height 19
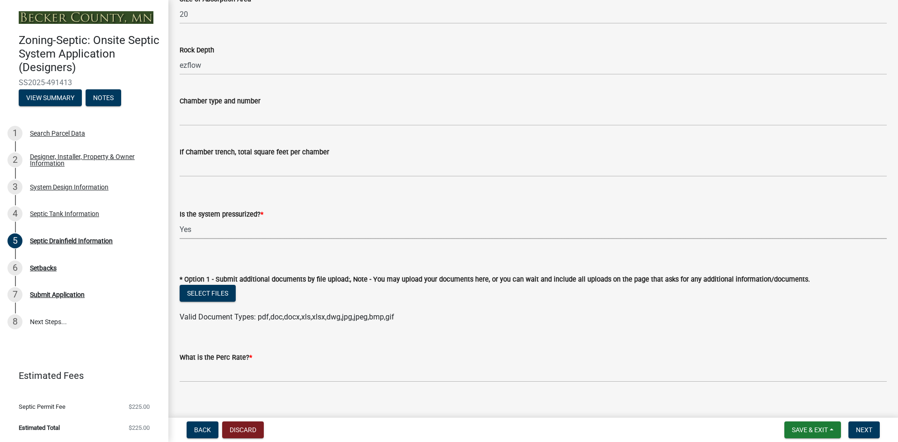
click at [180, 220] on select "Select Item... Yes No" at bounding box center [533, 229] width 707 height 19
select select "366d546d-8bc3-42fb-bca7-8a9455861f61"
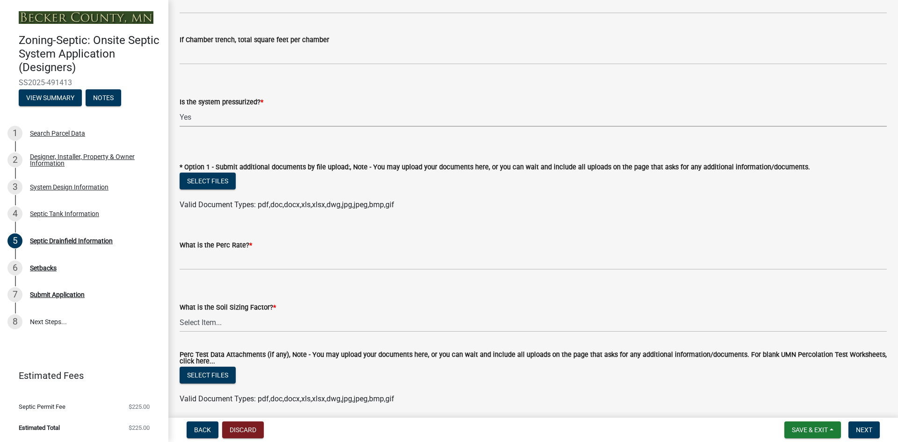
scroll to position [327, 0]
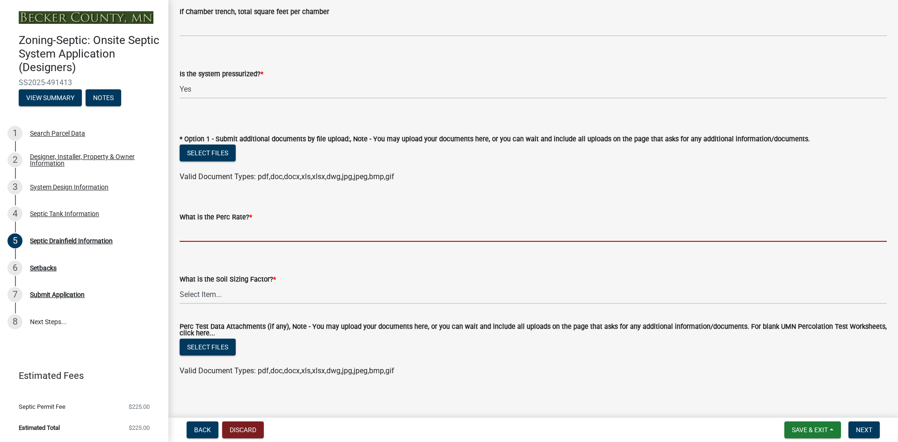
click at [214, 233] on input "What is the Perc Rate? *" at bounding box center [533, 232] width 707 height 19
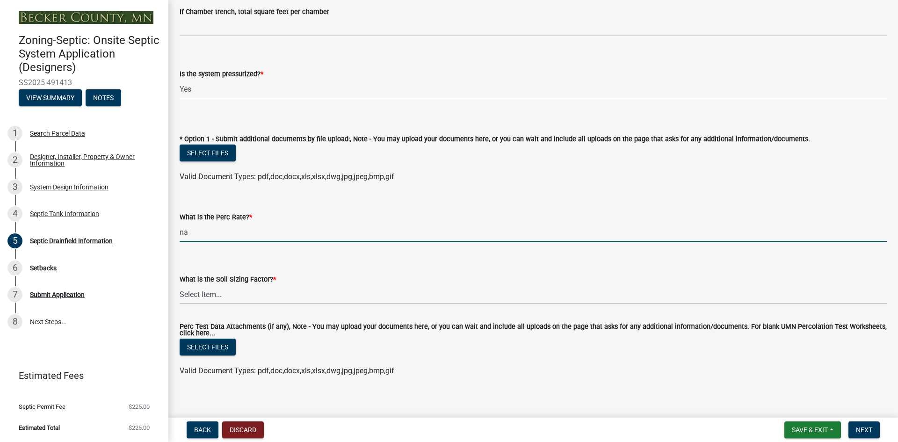
type input "na"
click at [222, 293] on select "Select Item... 0.00 0.24 0.45 0.50 0.60 0.78 .83 1.27 1.67" at bounding box center [533, 294] width 707 height 19
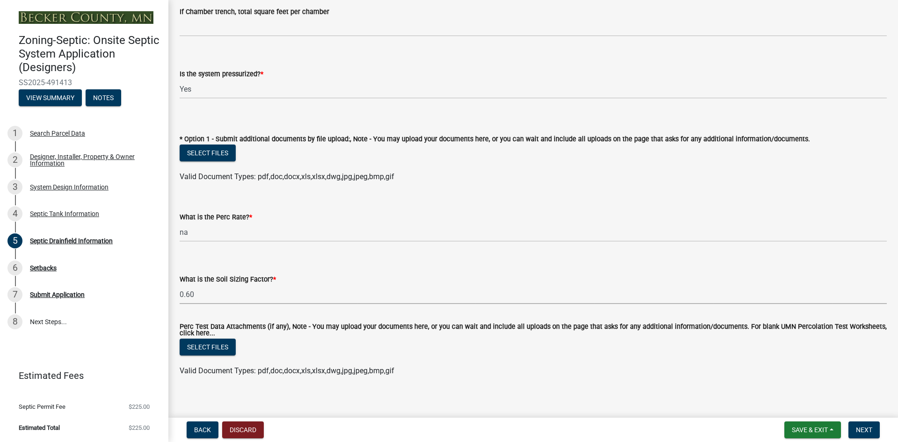
click at [180, 285] on select "Select Item... 0.00 0.24 0.45 0.50 0.60 0.78 .83 1.27 1.67" at bounding box center [533, 294] width 707 height 19
select select "18096abf-d947-4d05-b4bb-6a4cf5703197"
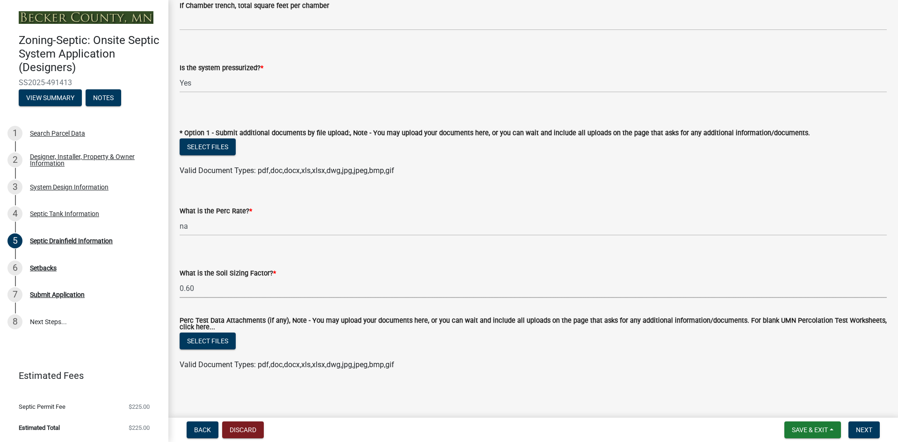
scroll to position [335, 0]
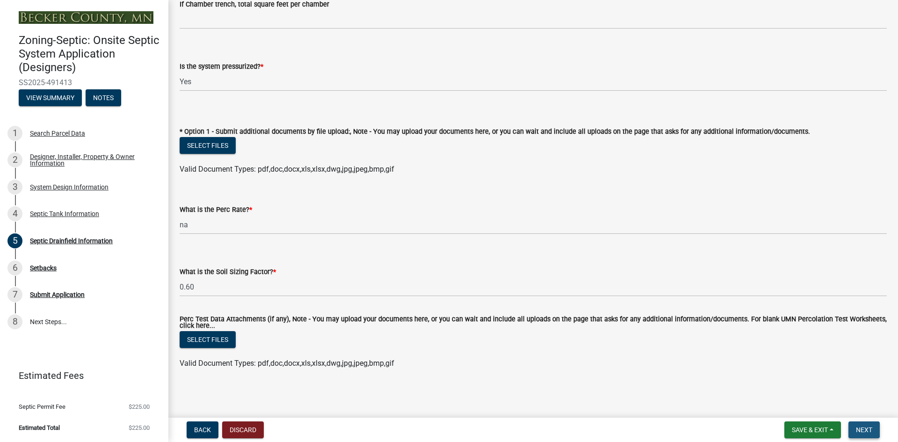
click at [868, 429] on span "Next" at bounding box center [864, 429] width 16 height 7
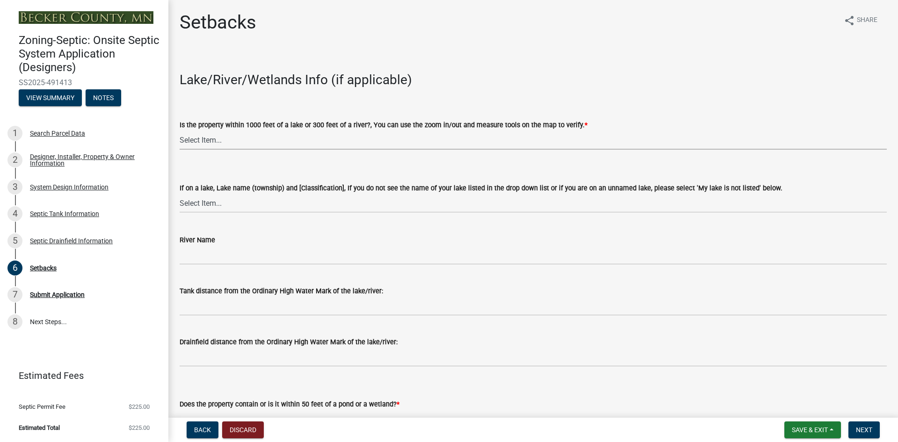
click at [223, 137] on select "Select Item... Yes No" at bounding box center [533, 139] width 707 height 19
click at [180, 130] on select "Select Item... Yes No" at bounding box center [533, 139] width 707 height 19
select select "c245ec0d-8d6f-4710-ab2b-b3aa70611708"
click at [214, 203] on select "Select Item... My lake is not listed below Abbey (Lake View) [NE Tier 2] Abners…" at bounding box center [533, 203] width 707 height 19
click at [180, 194] on select "Select Item... My lake is not listed below Abbey (Lake View) [NE Tier 2] Abners…" at bounding box center [533, 203] width 707 height 19
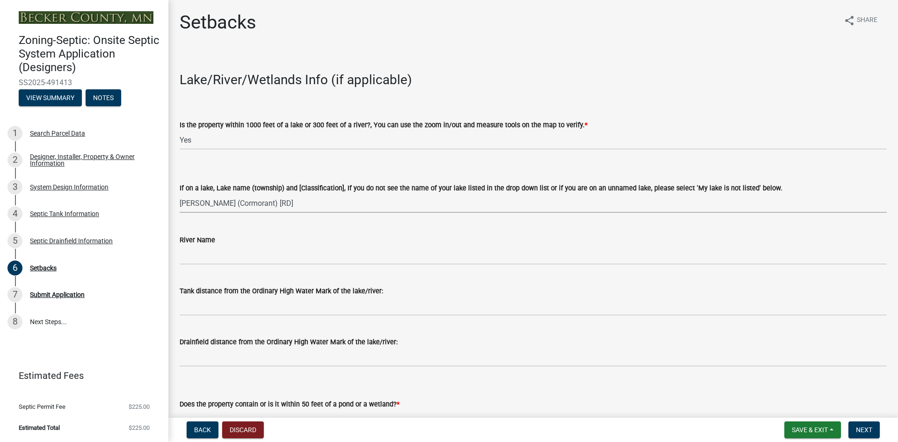
select select "238bcab0-681a-4fd1-9941-02ae434726f7"
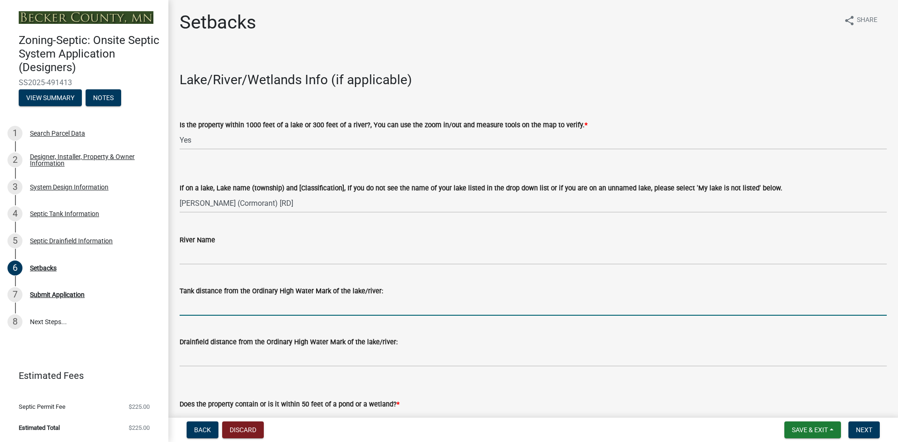
click at [203, 303] on input "Tank distance from the Ordinary High Water Mark of the lake/river:" at bounding box center [533, 305] width 707 height 19
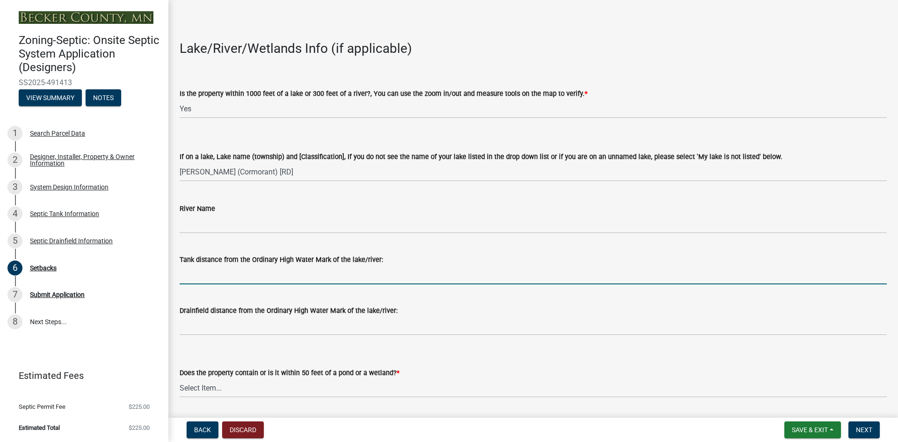
scroll to position [47, 0]
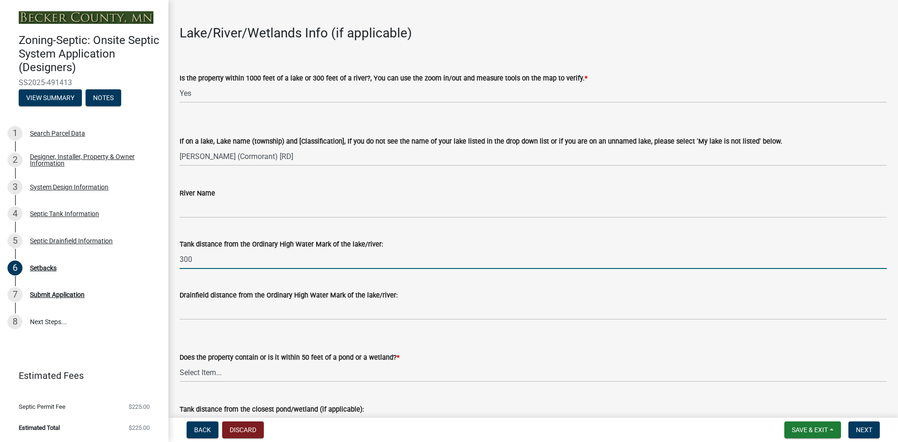
type input "300"
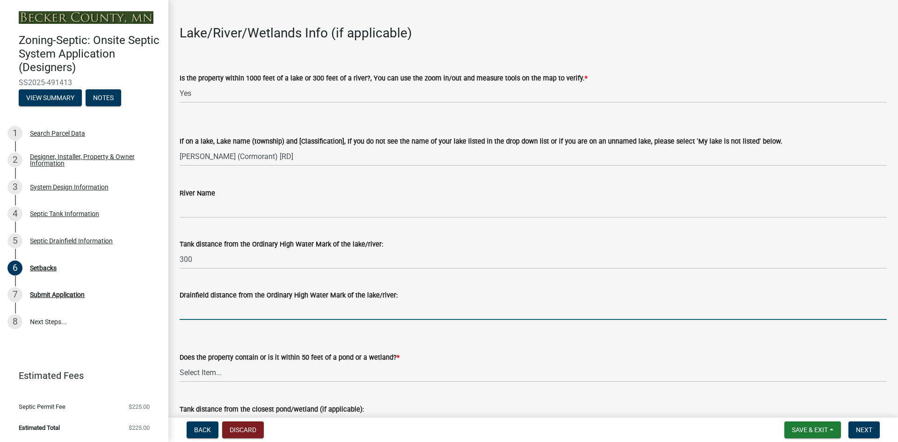
click at [202, 309] on input "Drainfield distance from the Ordinary High Water Mark of the lake/river:" at bounding box center [533, 310] width 707 height 19
type input "300+"
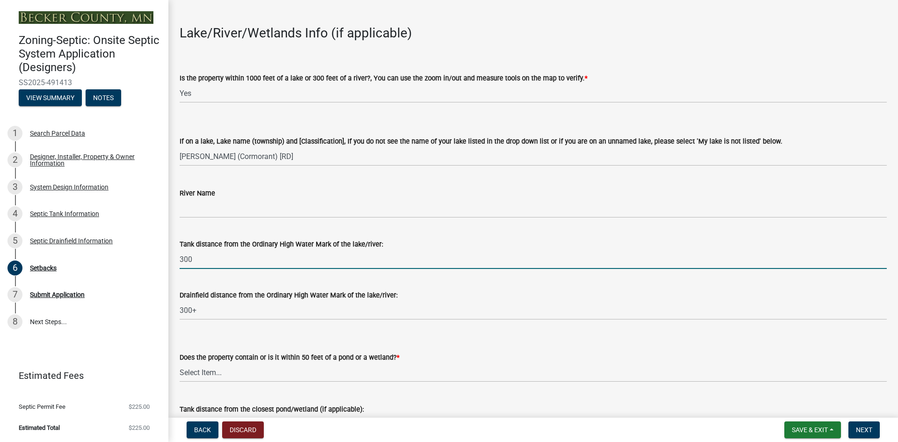
click at [196, 260] on input "300" at bounding box center [533, 259] width 707 height 19
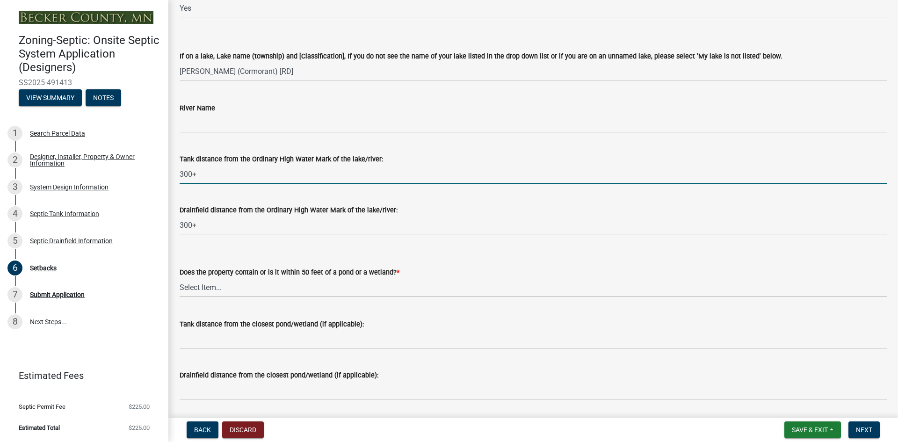
scroll to position [140, 0]
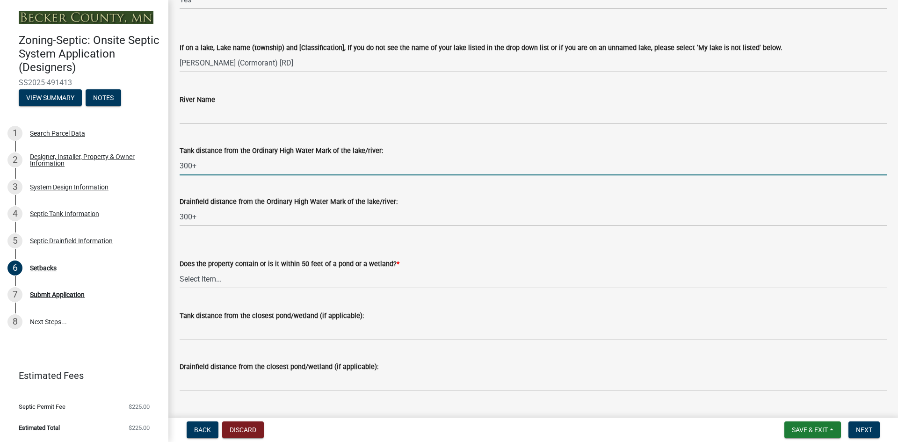
type input "300+"
click at [203, 280] on select "Select Item... Yes No" at bounding box center [533, 278] width 707 height 19
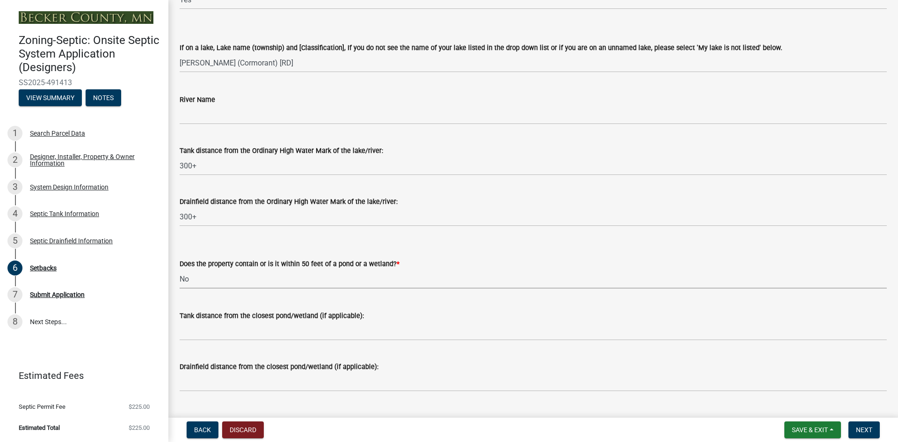
click at [180, 269] on select "Select Item... Yes No" at bounding box center [533, 278] width 707 height 19
select select "23044af5-43bb-4cf5-8aef-2716db2ce5fc"
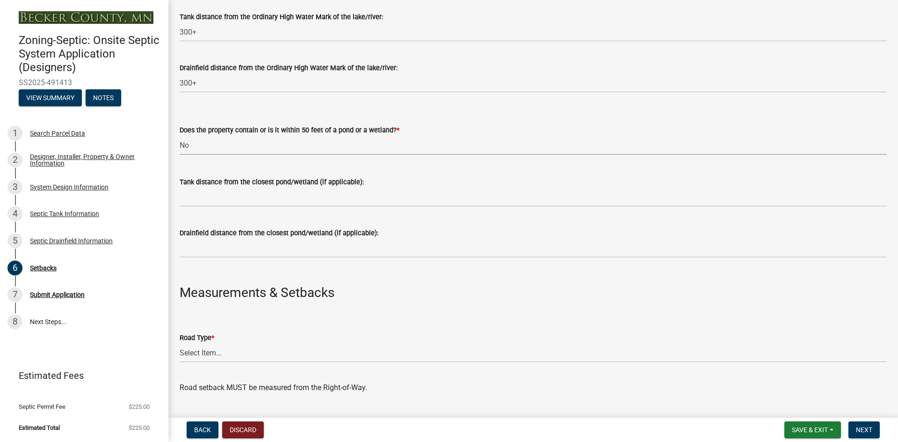
scroll to position [327, 0]
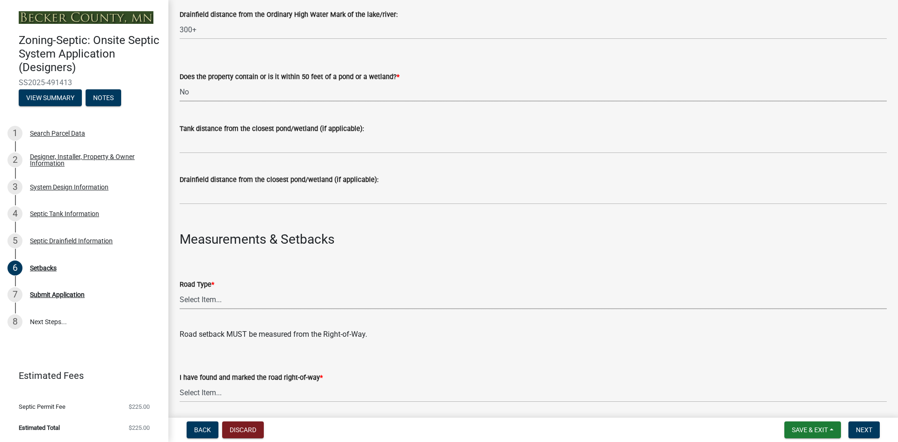
click at [197, 298] on select "Select Item... State County Public / Township Private Easement [GEOGRAPHIC_DATA]" at bounding box center [533, 299] width 707 height 19
click at [180, 290] on select "Select Item... State County Public / Township Private Easement [GEOGRAPHIC_DATA]" at bounding box center [533, 299] width 707 height 19
select select "21af9b93-f494-48c6-91ae-235d36c6c939"
click at [217, 390] on select "Select Item... Yes No" at bounding box center [533, 392] width 707 height 19
click at [180, 383] on select "Select Item... Yes No" at bounding box center [533, 392] width 707 height 19
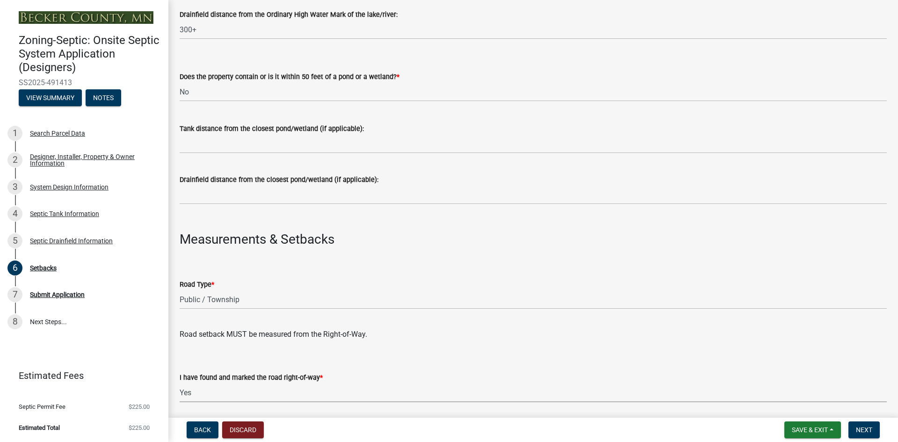
select select "a3ce498e-f8b1-44e2-889e-c4968ac74b5a"
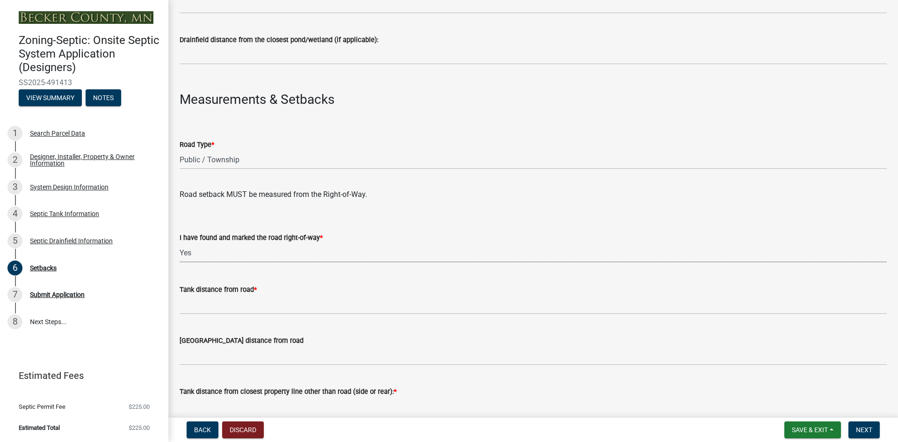
scroll to position [468, 0]
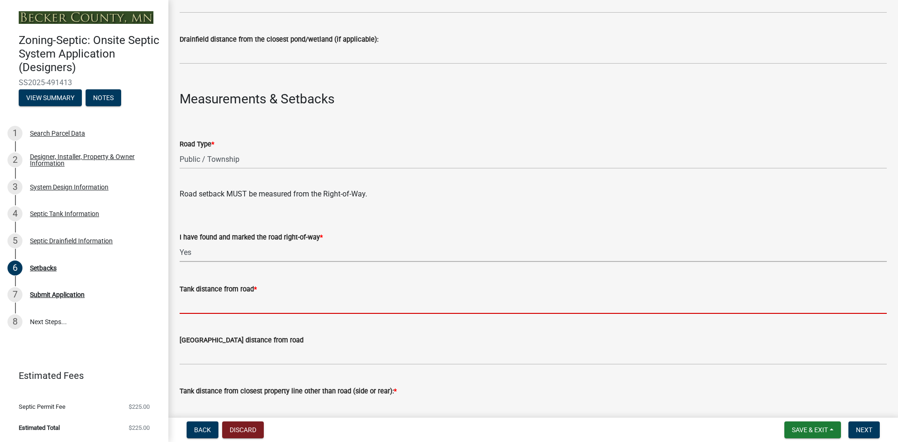
click at [188, 298] on input "Tank distance from road *" at bounding box center [533, 304] width 707 height 19
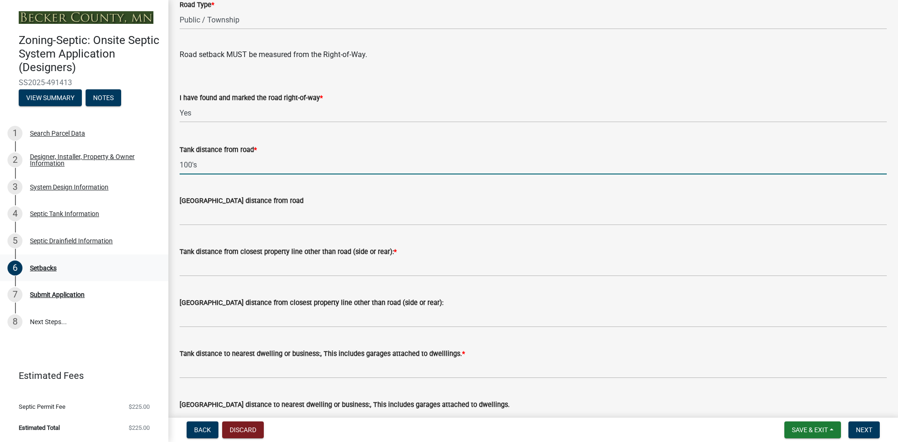
scroll to position [608, 0]
type input "100's"
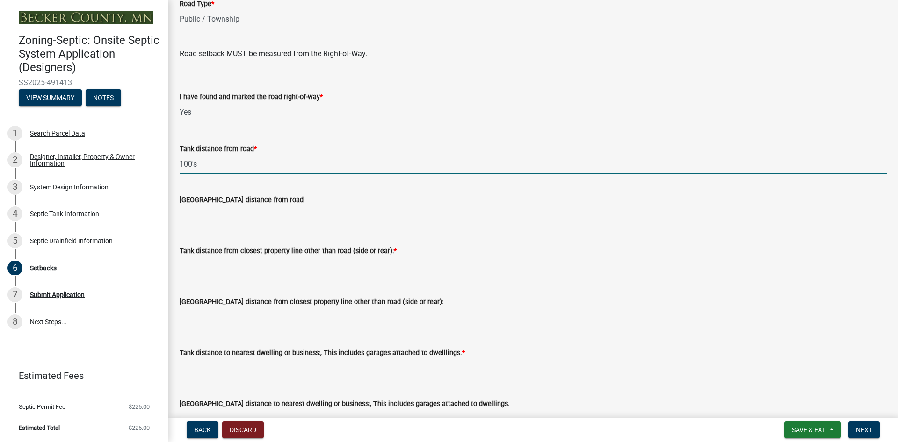
click at [211, 264] on input "Tank distance from closest property line other than road (side or rear): *" at bounding box center [533, 265] width 707 height 19
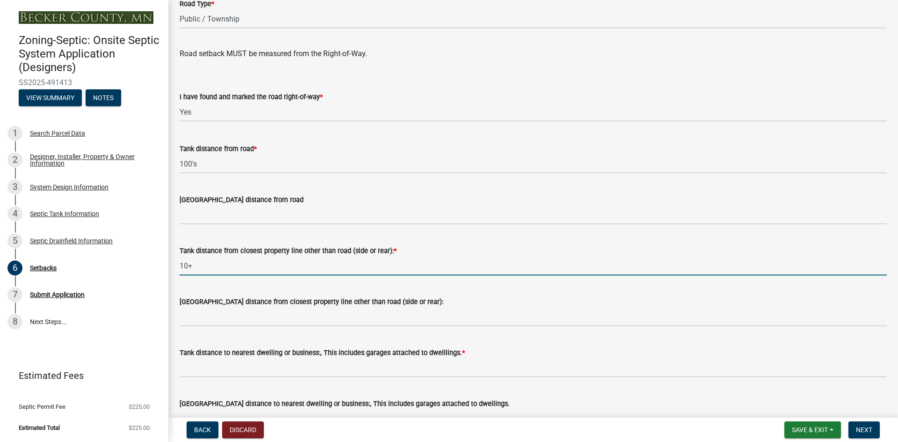
type input "10+"
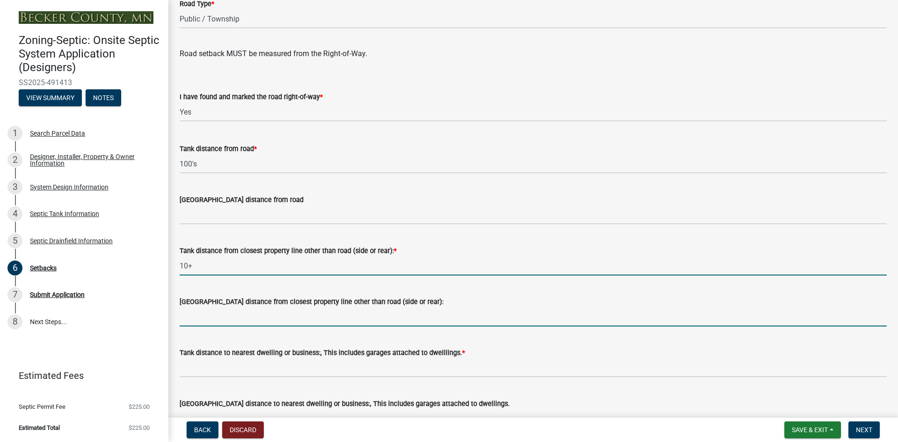
click at [191, 318] on input "[GEOGRAPHIC_DATA] distance from closest property line other than road (side or …" at bounding box center [533, 316] width 707 height 19
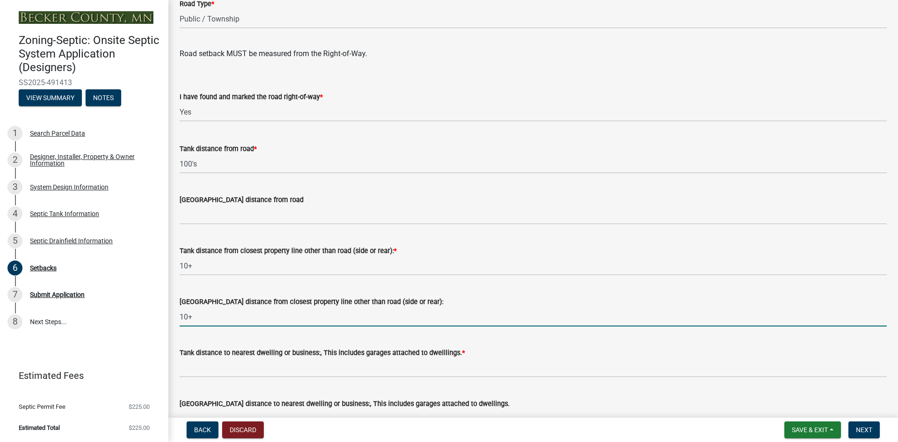
scroll to position [655, 0]
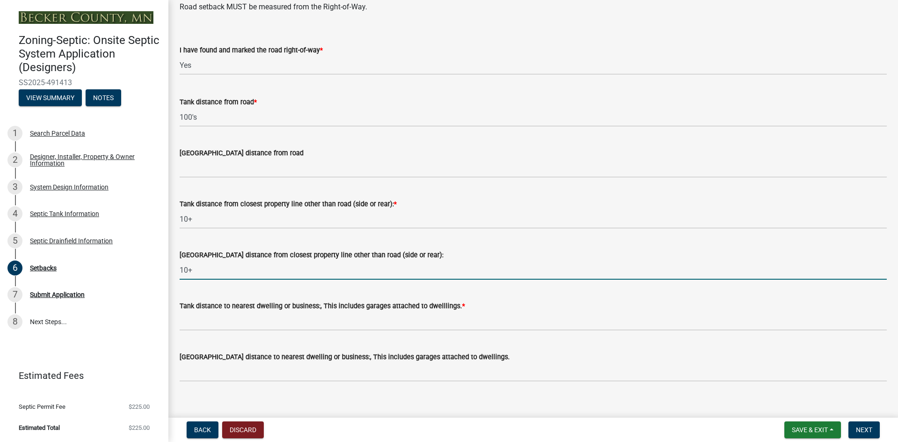
type input "10+"
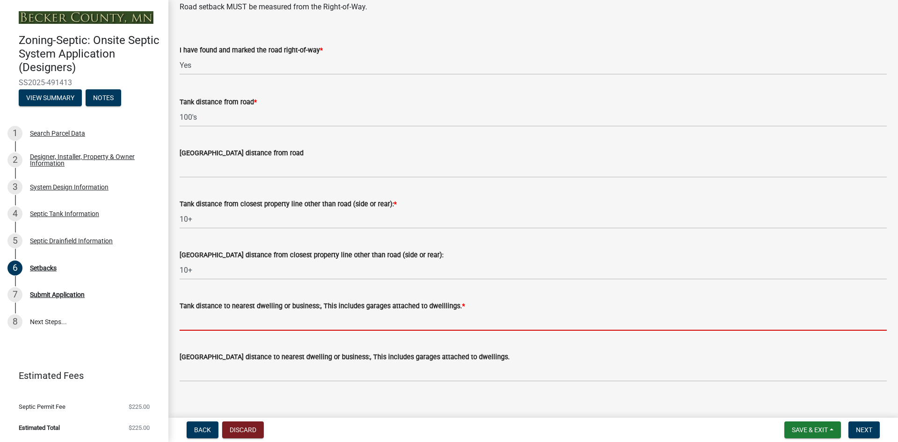
click at [199, 314] on input "Tank distance to nearest dwelling or business:, This includes garages attached …" at bounding box center [533, 320] width 707 height 19
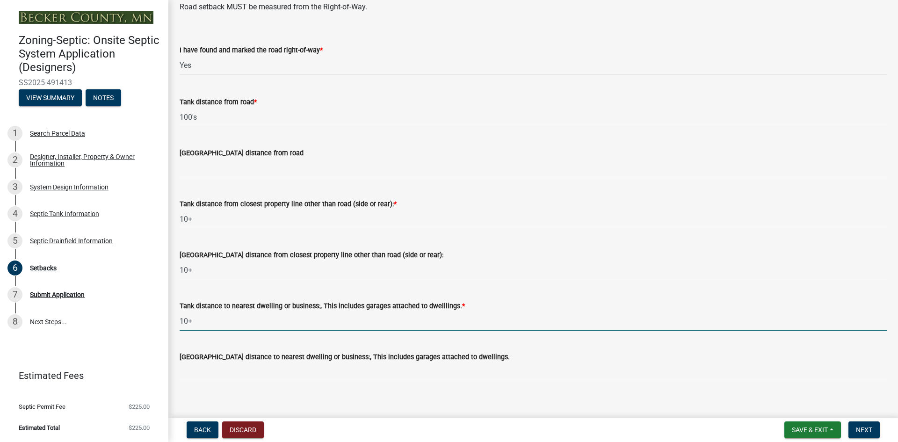
type input "10+"
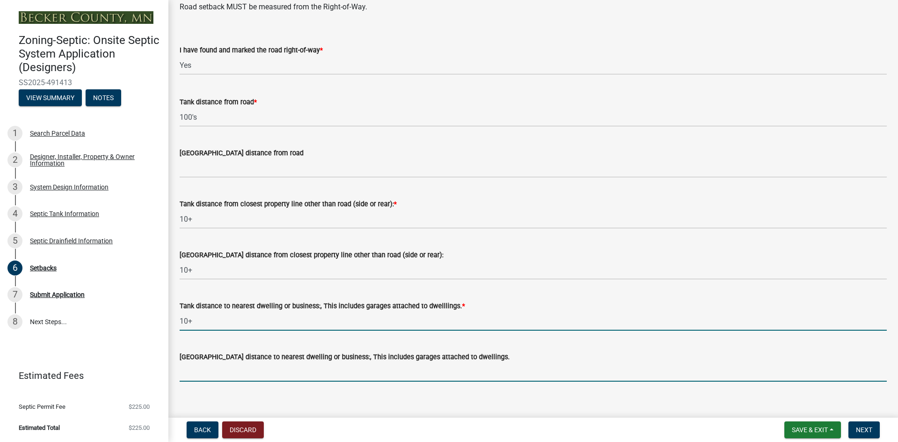
click at [211, 365] on input "[GEOGRAPHIC_DATA] distance to nearest dwelling or business:, This includes gara…" at bounding box center [533, 371] width 707 height 19
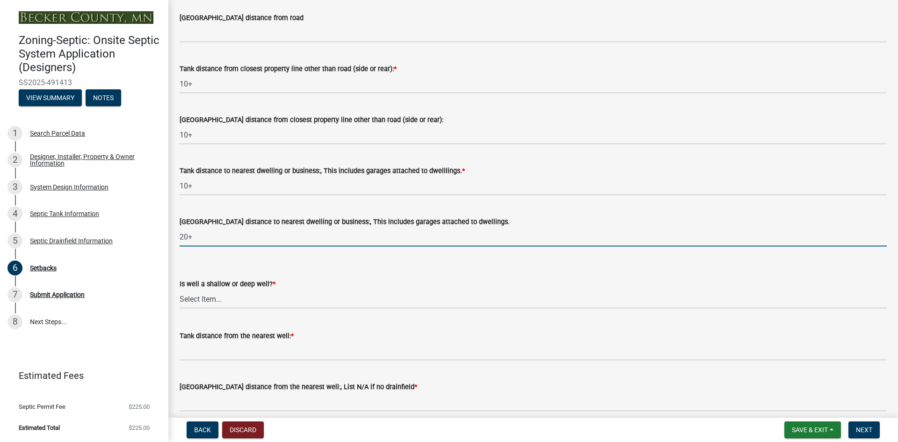
scroll to position [795, 0]
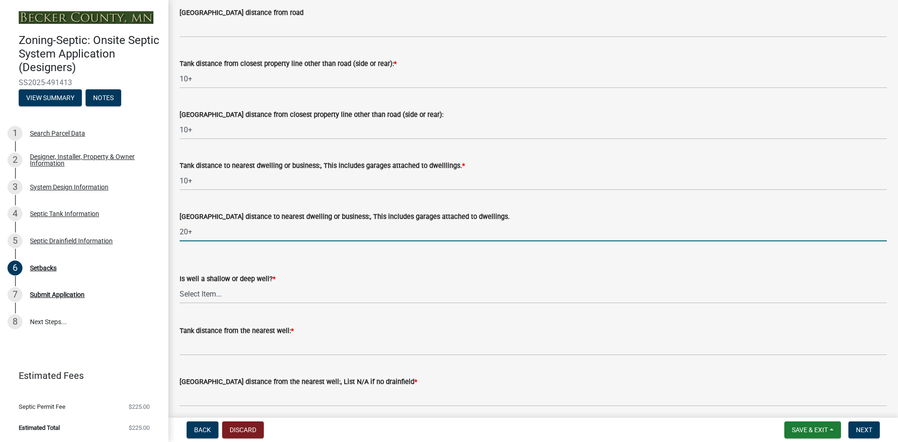
type input "20+"
click at [210, 290] on select "Select Item... Deep Well Shallow Well No Well - Connected or to be connected to…" at bounding box center [533, 293] width 707 height 19
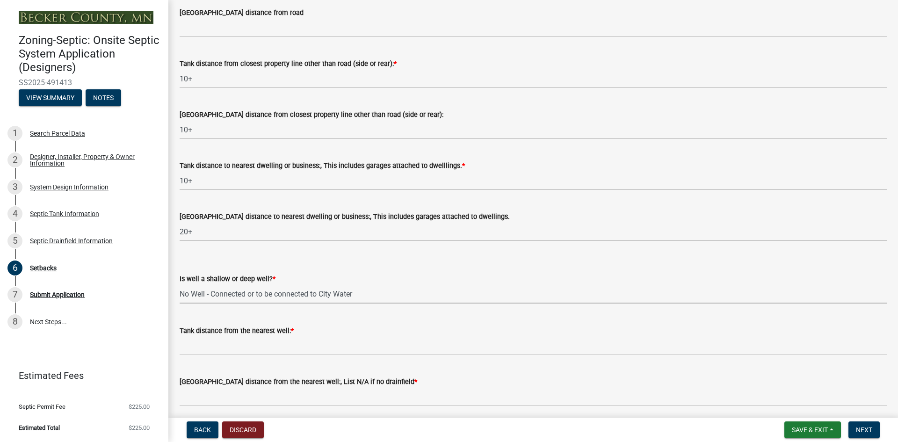
click at [180, 284] on select "Select Item... Deep Well Shallow Well No Well - Connected or to be connected to…" at bounding box center [533, 293] width 707 height 19
select select "049523f5-25f3-43b3-9d04-28a56ac98106"
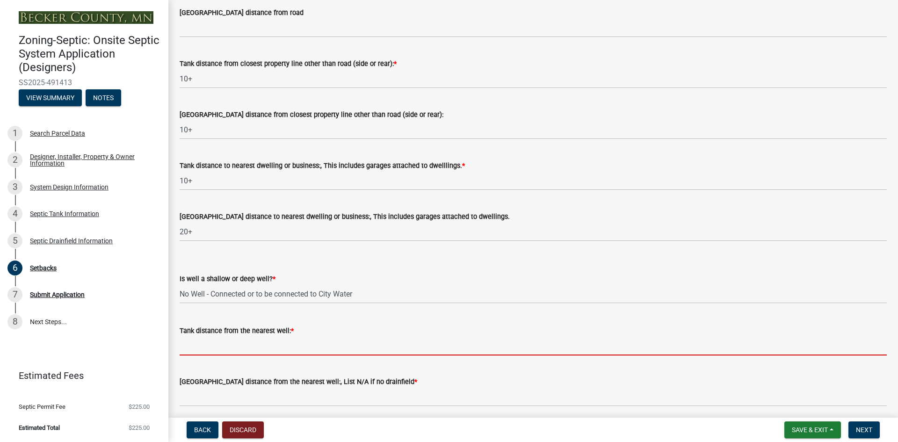
click at [232, 346] on input "Tank distance from the nearest well: *" at bounding box center [533, 345] width 707 height 19
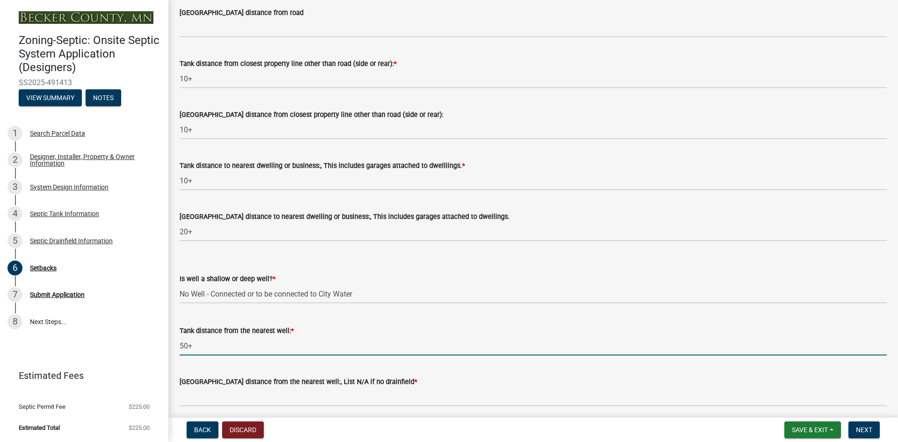
type input "50+"
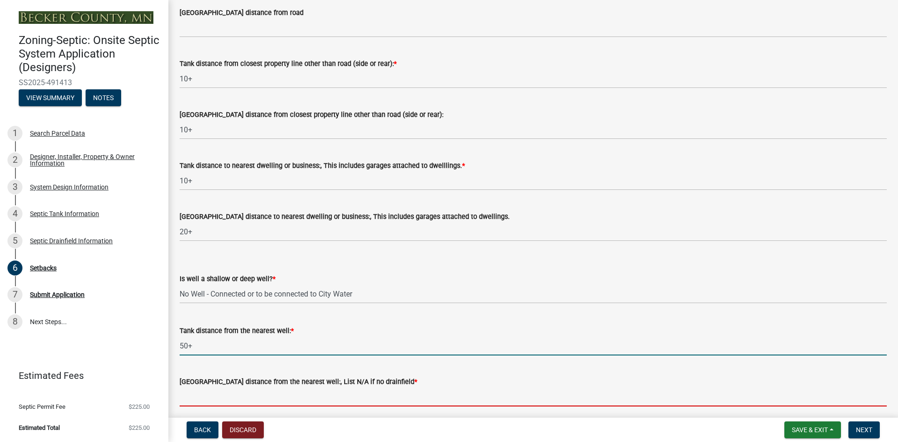
click at [215, 396] on input "[GEOGRAPHIC_DATA] distance from the nearest well:, List N/A if no drainfield *" at bounding box center [533, 396] width 707 height 19
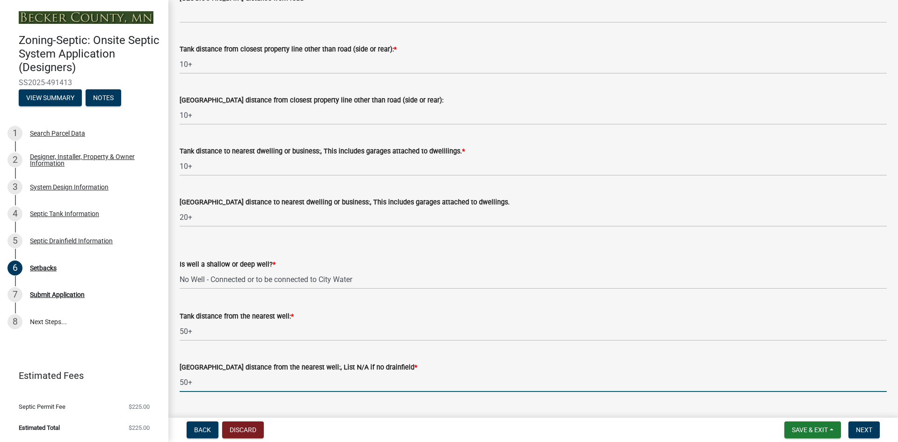
scroll to position [831, 0]
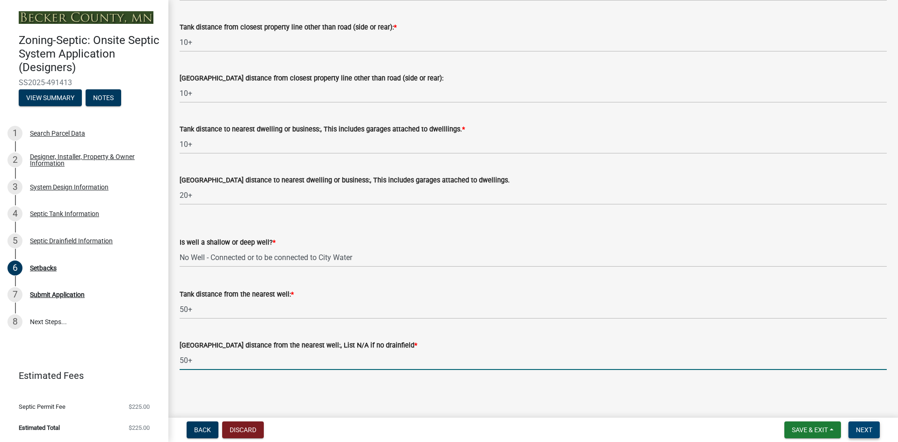
type input "50+"
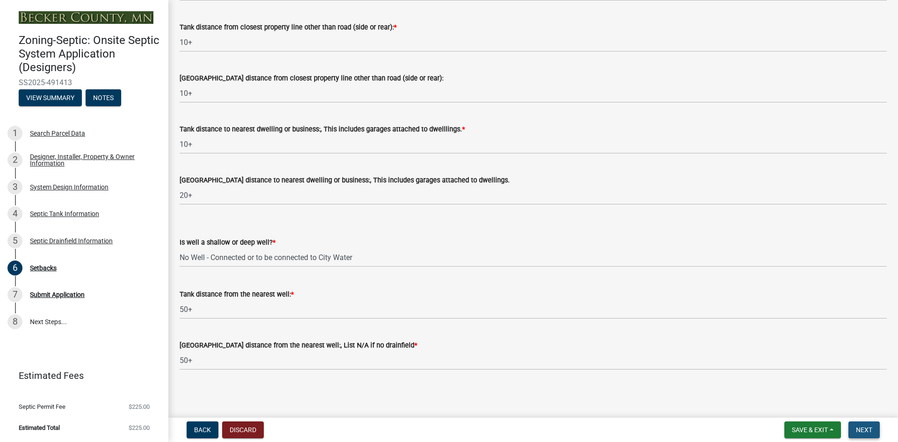
click at [865, 429] on span "Next" at bounding box center [864, 429] width 16 height 7
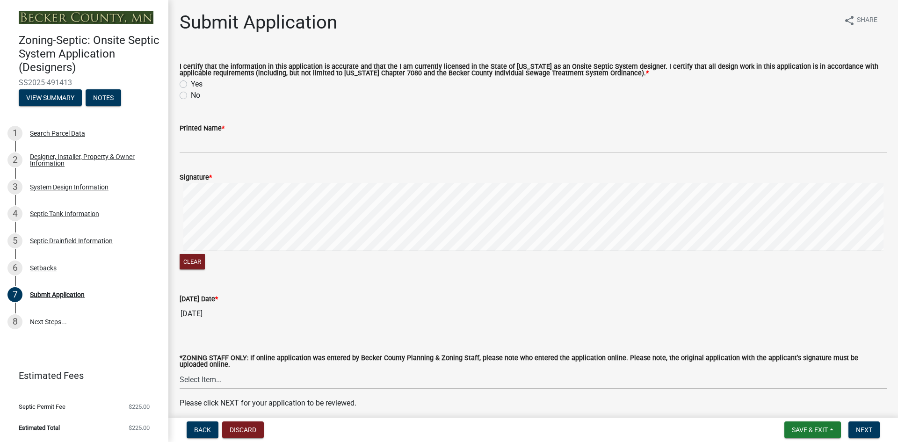
click at [191, 84] on label "Yes" at bounding box center [197, 84] width 12 height 11
click at [191, 84] on input "Yes" at bounding box center [194, 82] width 6 height 6
radio input "true"
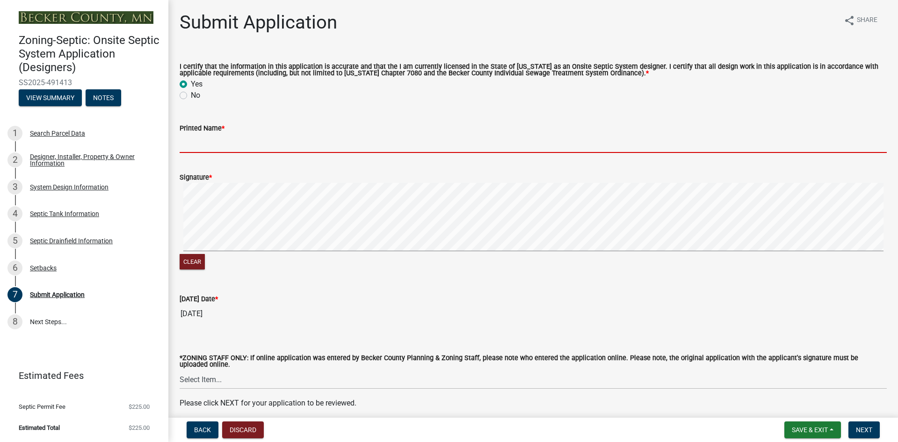
click at [235, 139] on input "Printed Name *" at bounding box center [533, 143] width 707 height 19
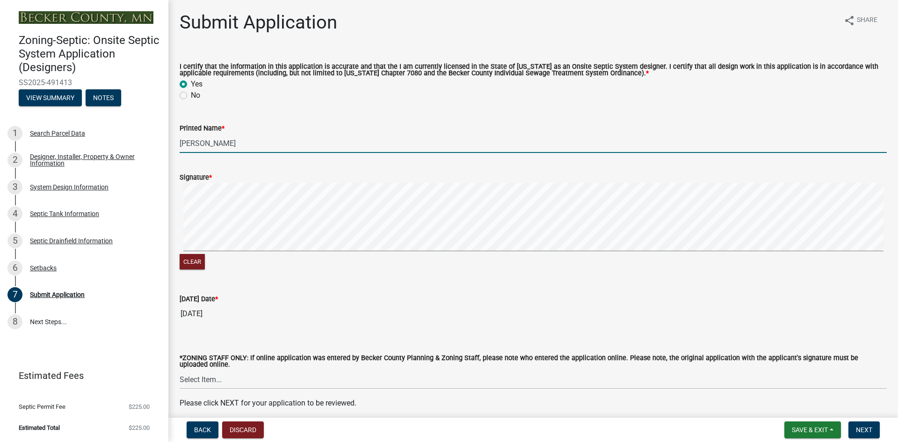
type input "[PERSON_NAME]"
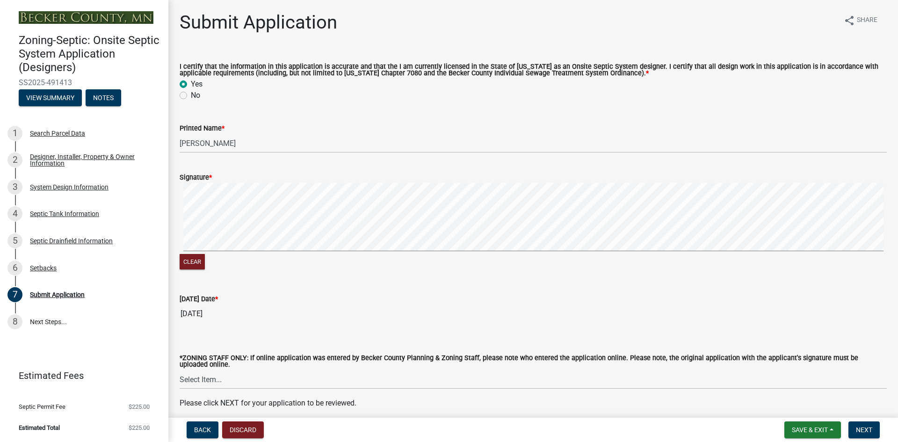
click at [345, 271] on div "Clear" at bounding box center [533, 263] width 707 height 18
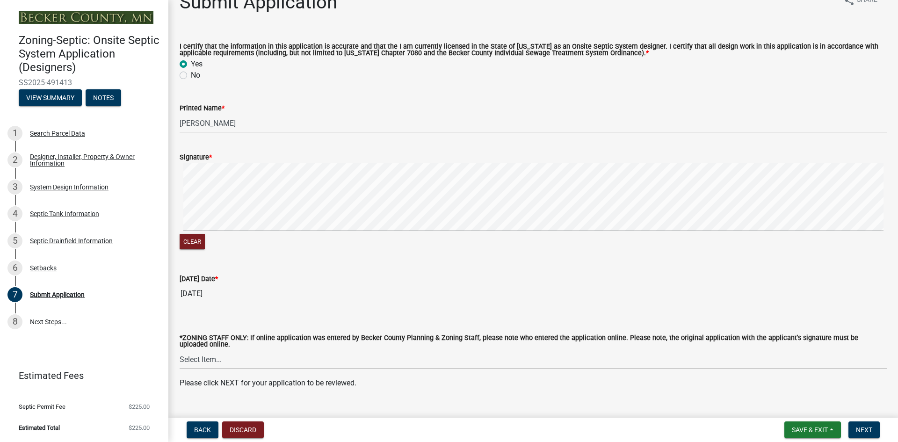
scroll to position [40, 0]
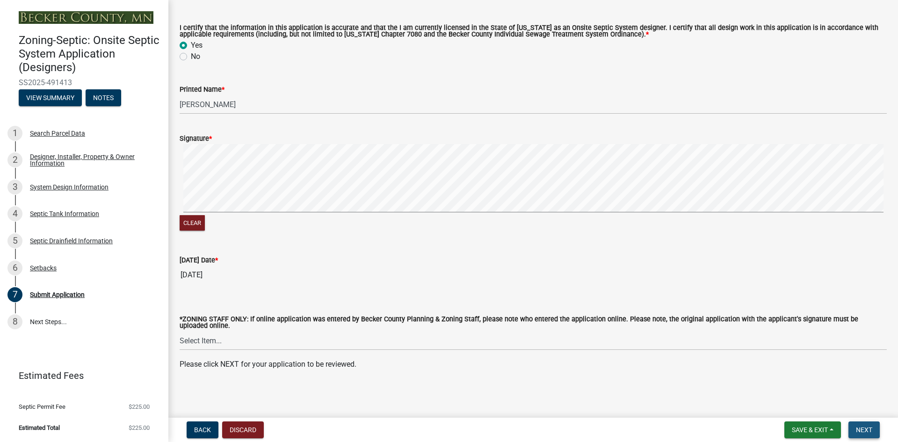
click at [866, 428] on span "Next" at bounding box center [864, 429] width 16 height 7
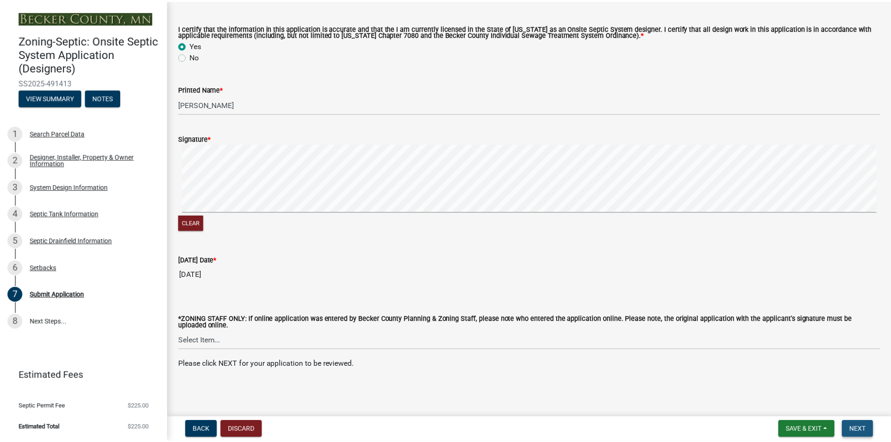
scroll to position [0, 0]
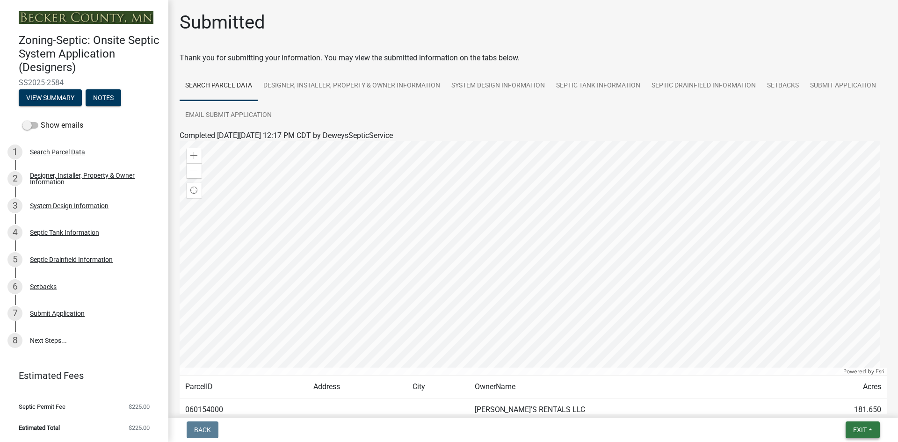
click at [866, 428] on span "Exit" at bounding box center [860, 429] width 14 height 7
click at [833, 407] on button "Save & Exit" at bounding box center [842, 405] width 75 height 22
